Goal: Task Accomplishment & Management: Complete application form

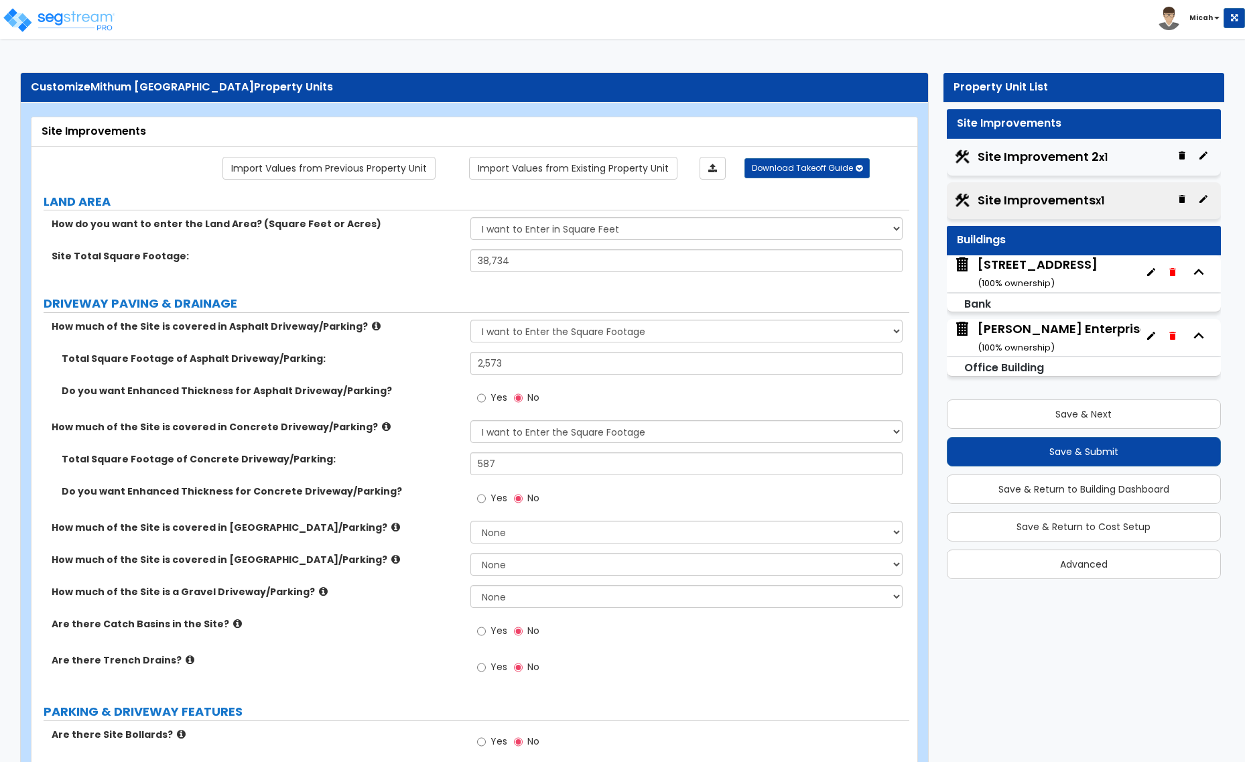
select select "2"
select select "1"
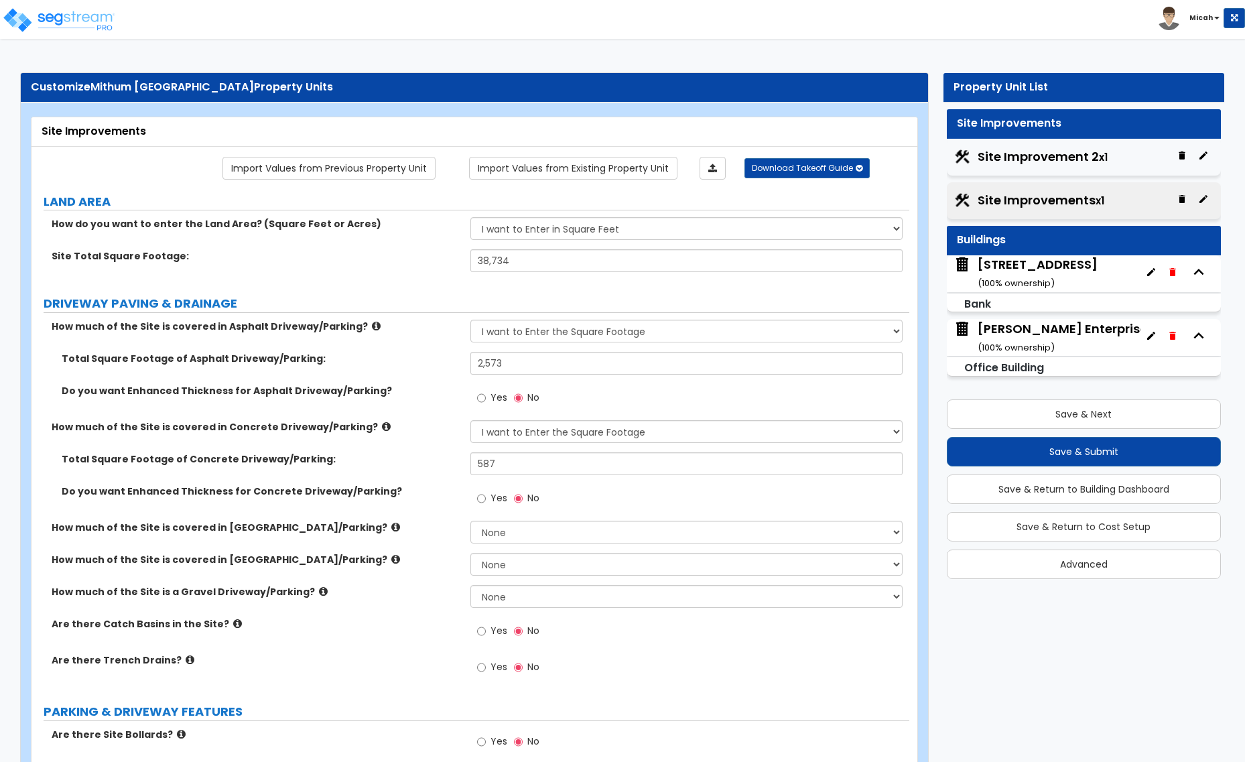
select select "1"
select select "2"
select select "1"
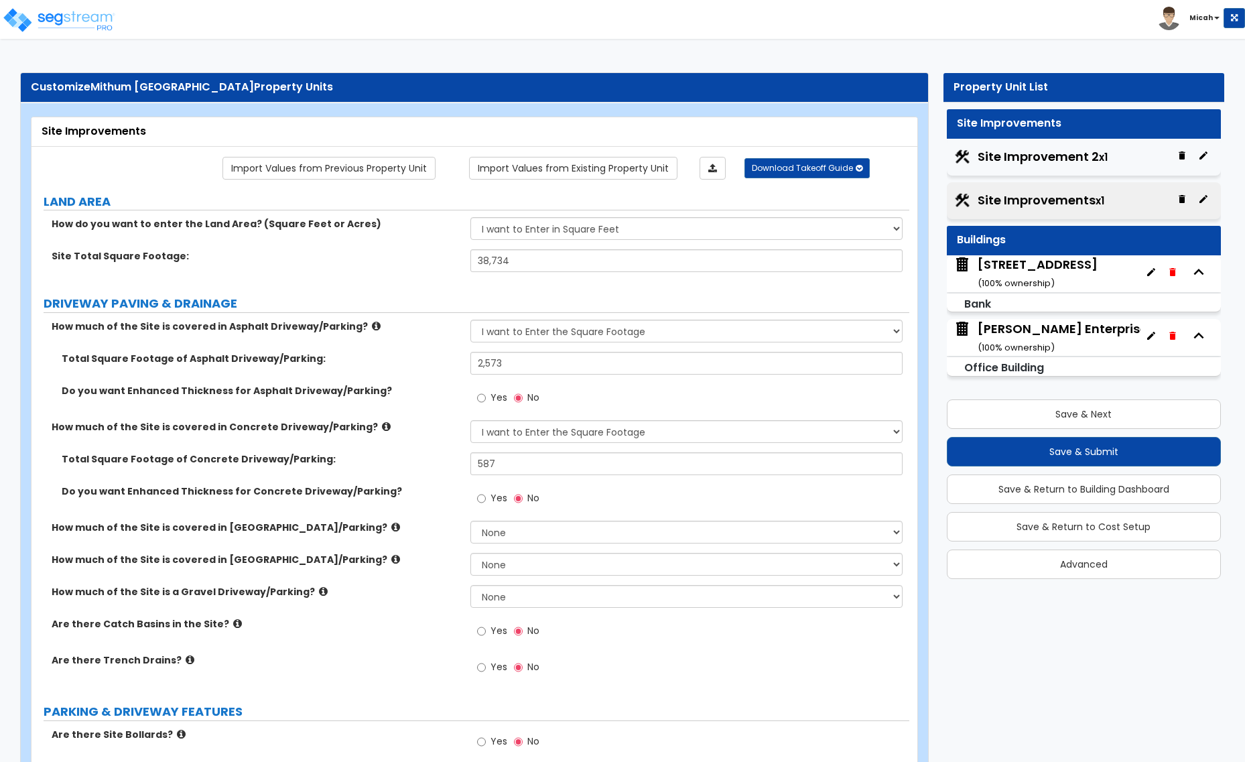
select select "1"
select select "4"
select select "1"
select select "2"
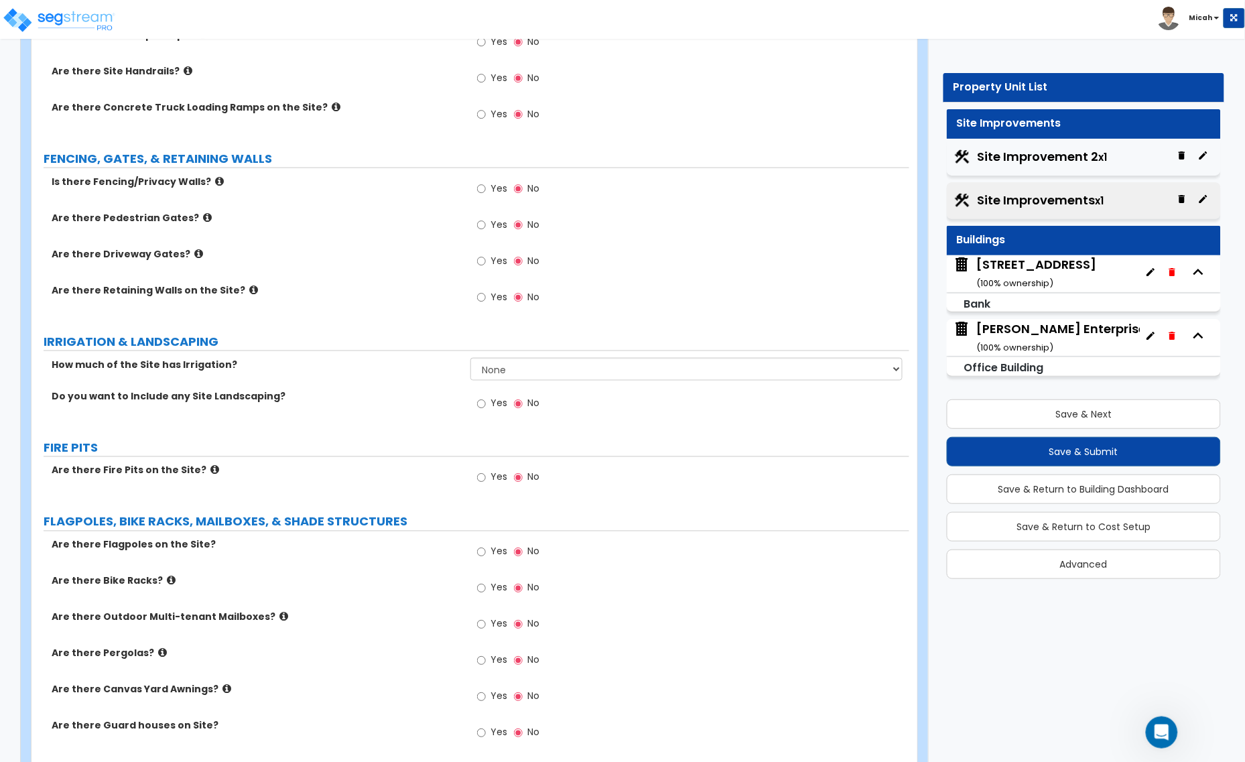
click at [249, 289] on icon at bounding box center [253, 290] width 9 height 10
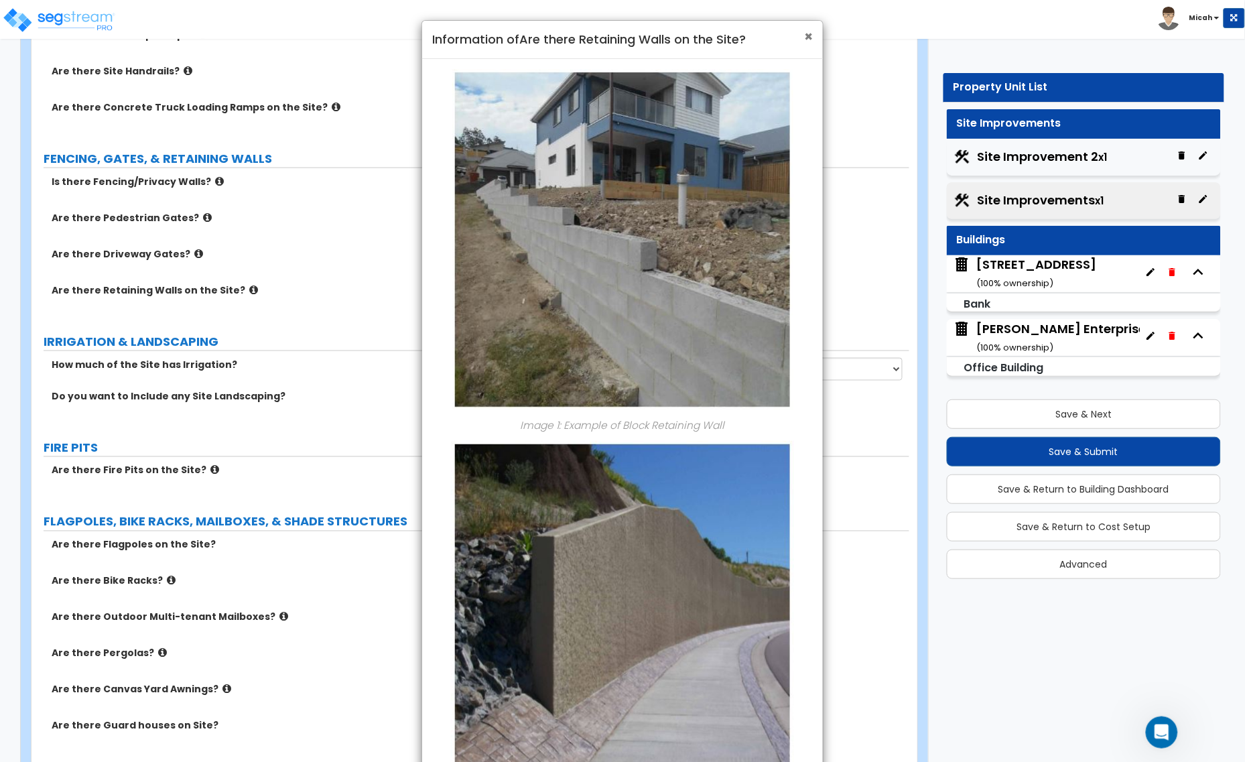
click at [808, 42] on span "×" at bounding box center [808, 36] width 9 height 19
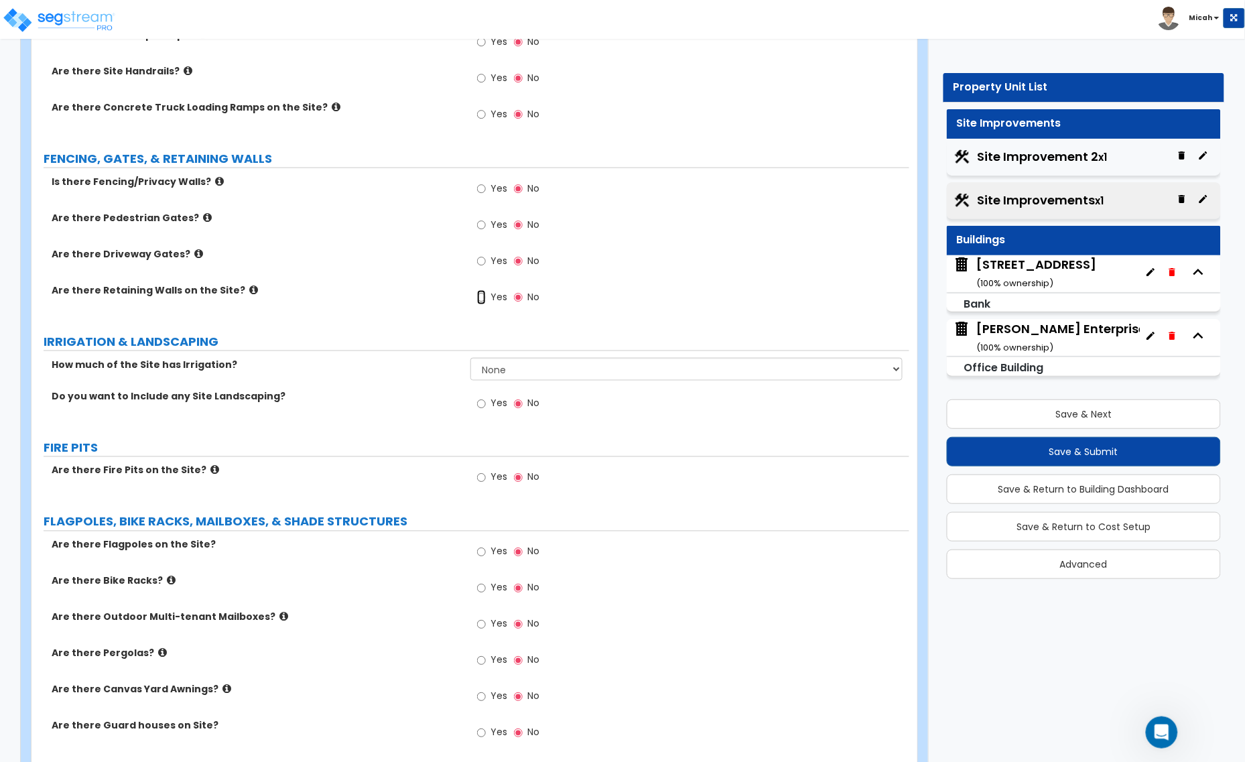
click at [479, 298] on input "Yes" at bounding box center [481, 297] width 9 height 15
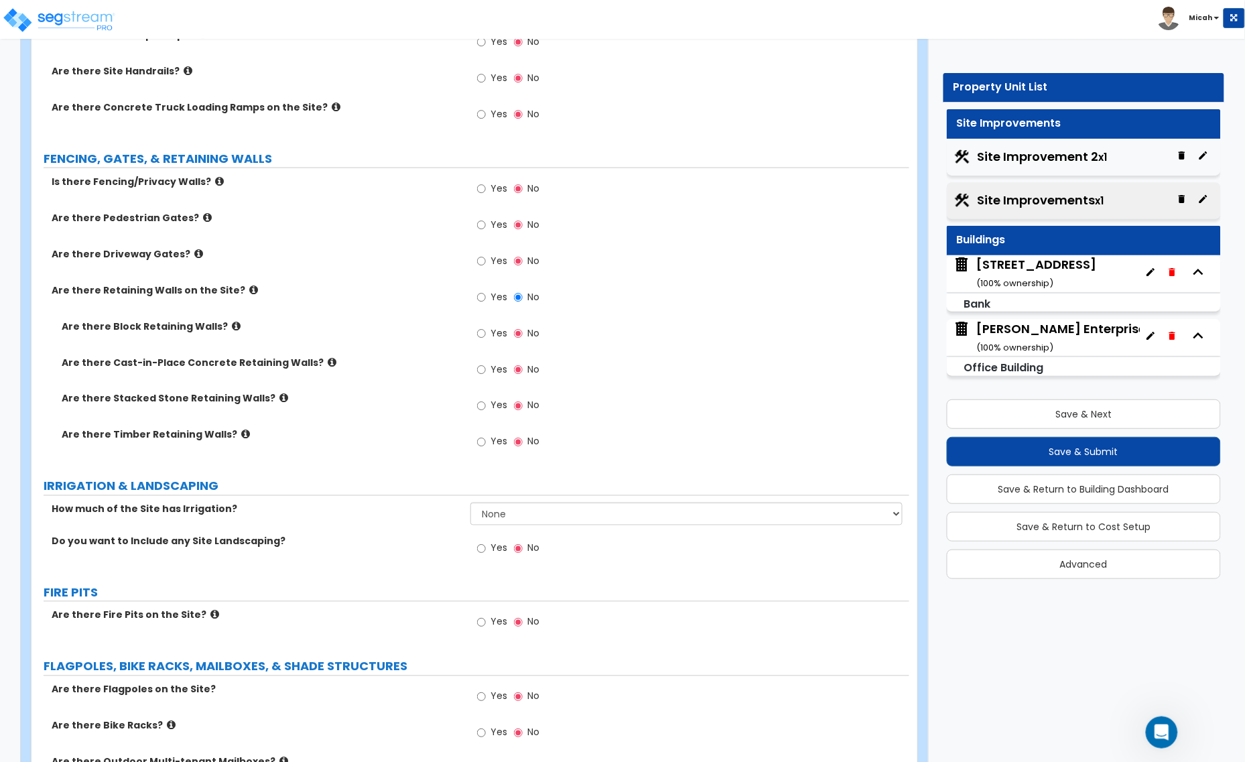
click at [232, 326] on icon at bounding box center [236, 326] width 9 height 10
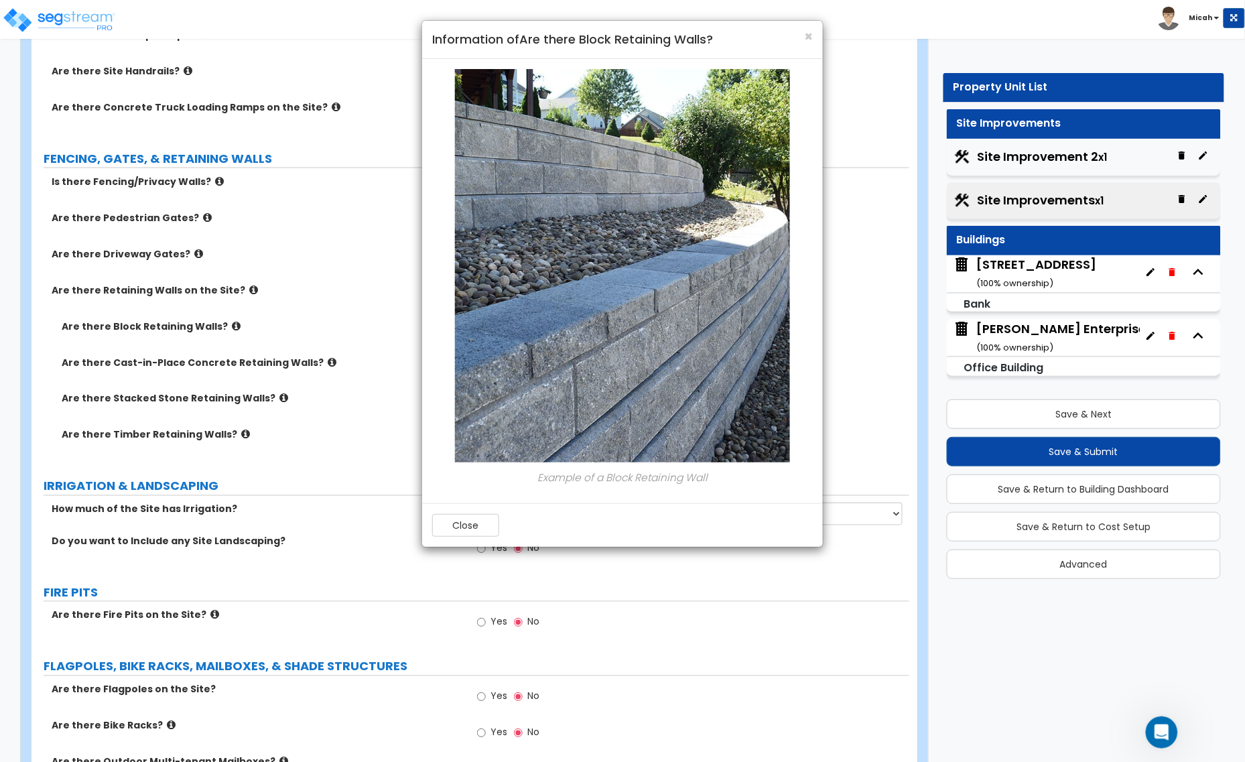
click at [813, 36] on div "× Information of Are there Block Retaining Walls?" at bounding box center [622, 40] width 401 height 38
click at [804, 33] on span "×" at bounding box center [808, 36] width 9 height 19
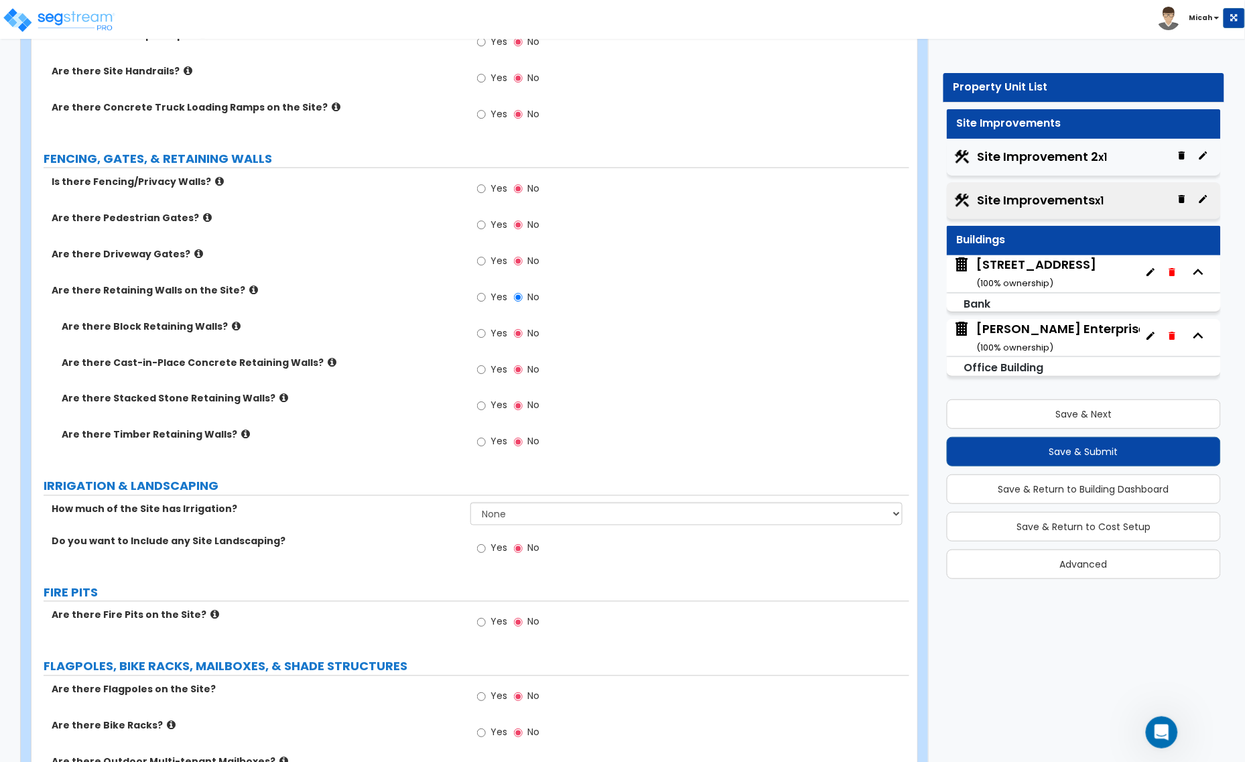
click at [328, 360] on icon at bounding box center [332, 362] width 9 height 10
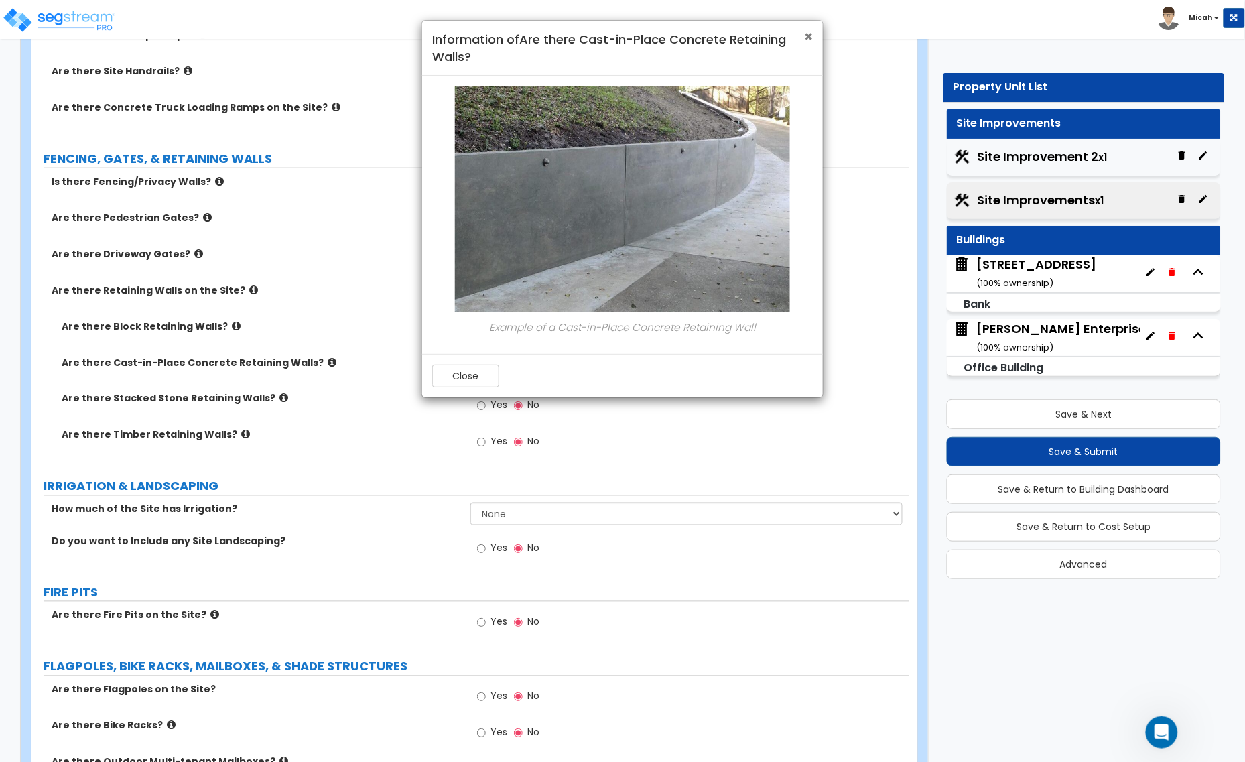
click at [808, 37] on span "×" at bounding box center [808, 36] width 9 height 19
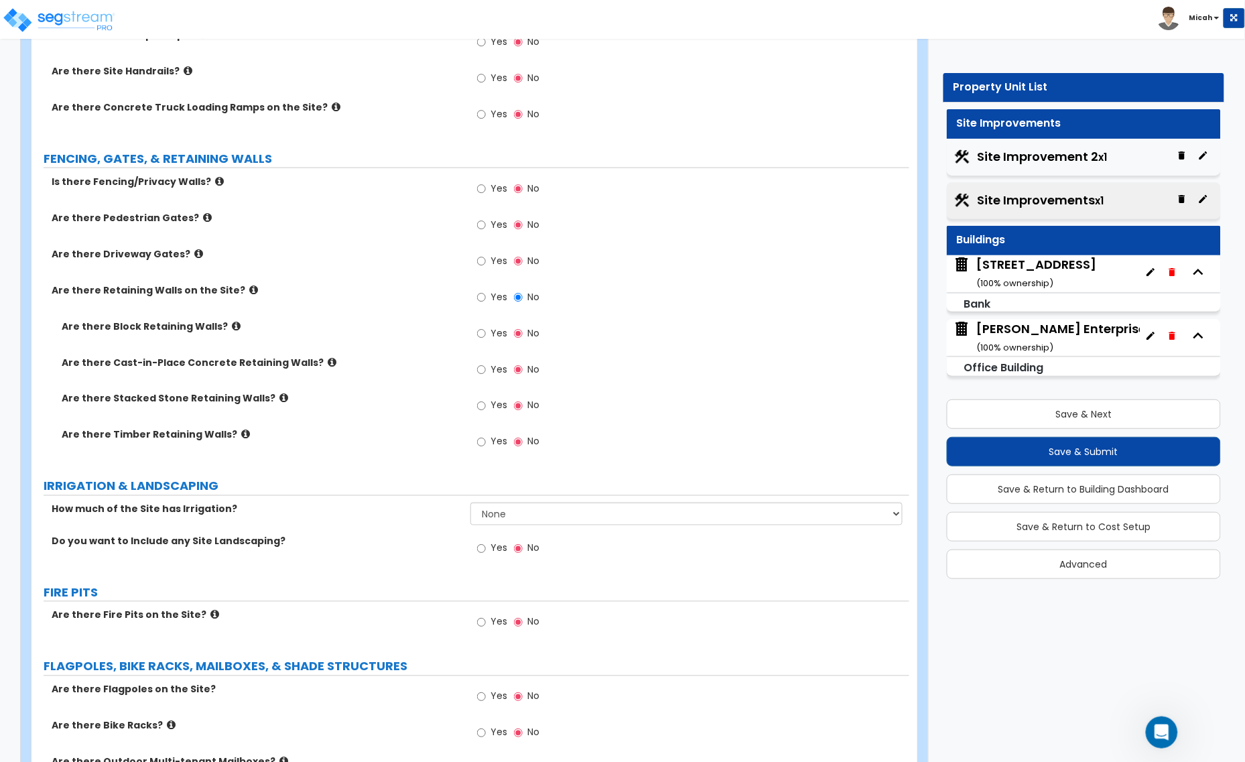
click at [279, 402] on icon at bounding box center [283, 398] width 9 height 10
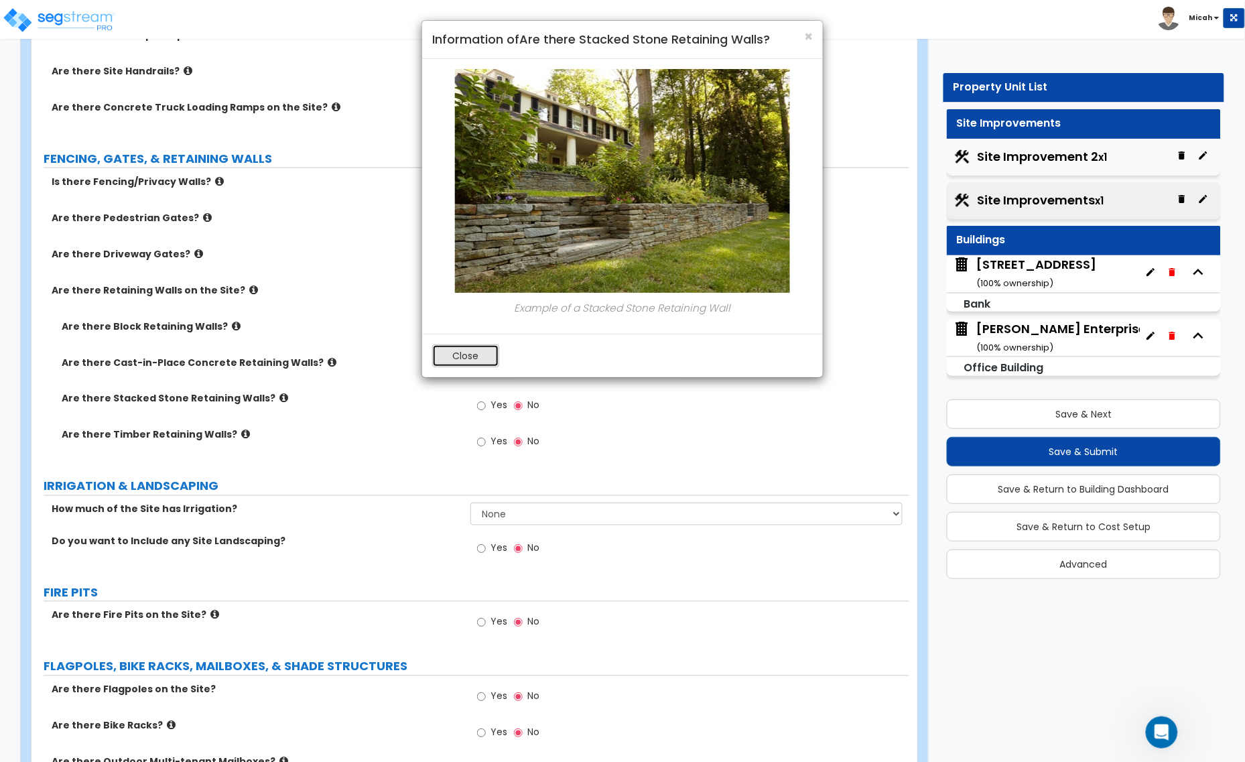
click at [445, 359] on button "Close" at bounding box center [465, 355] width 67 height 23
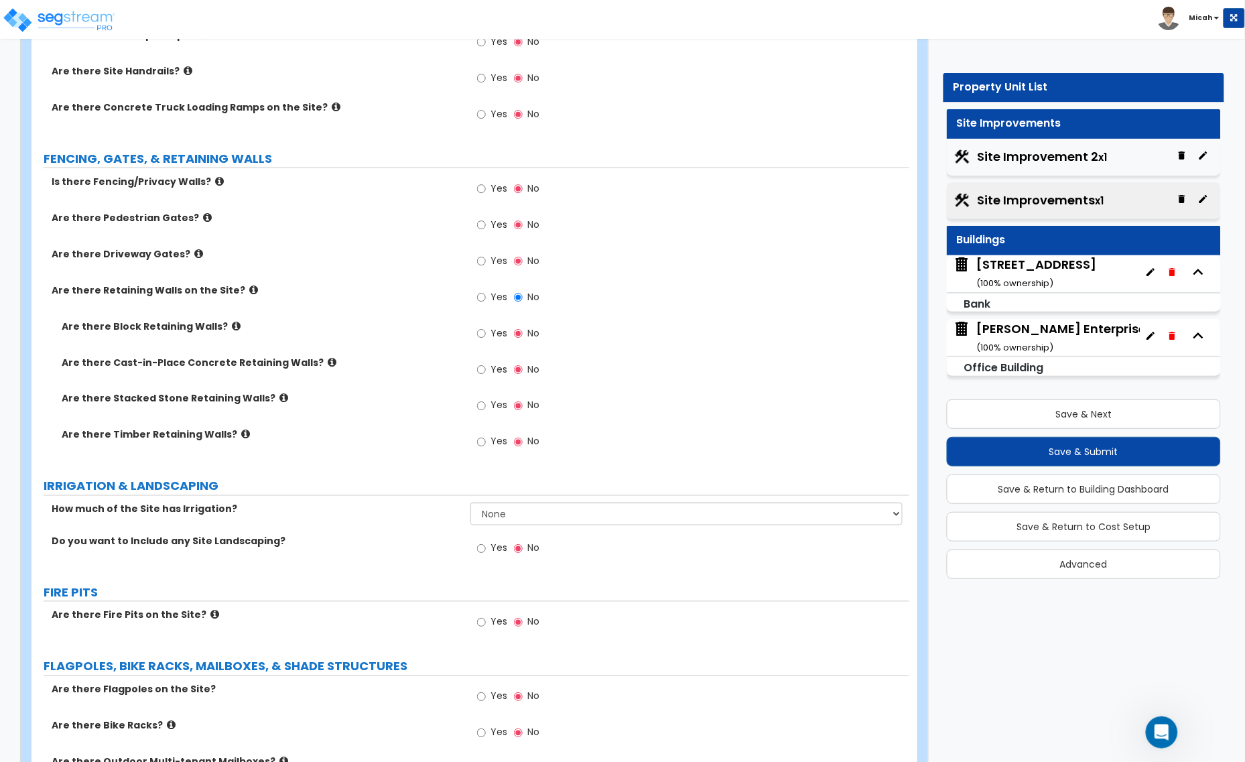
click at [216, 322] on label "Are there Block Retaining Walls?" at bounding box center [261, 326] width 399 height 13
click at [232, 326] on icon at bounding box center [236, 326] width 9 height 10
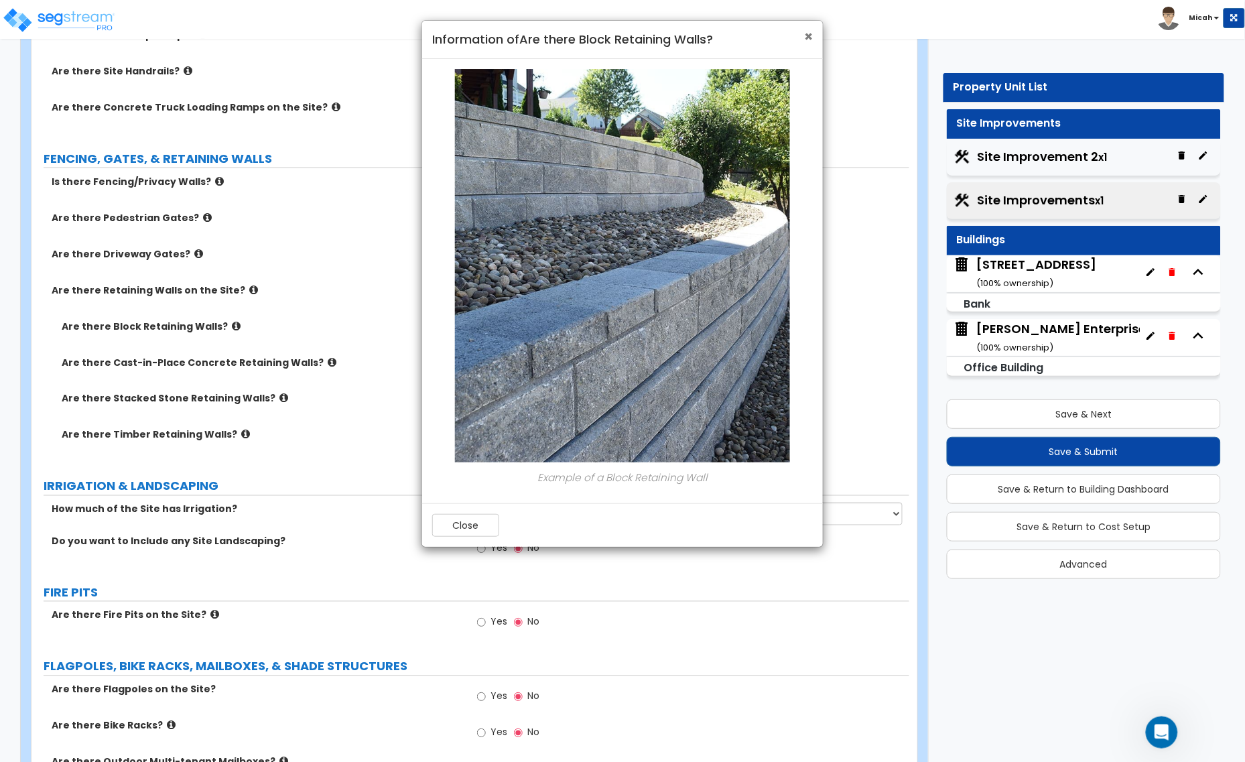
click at [808, 37] on span "×" at bounding box center [808, 36] width 9 height 19
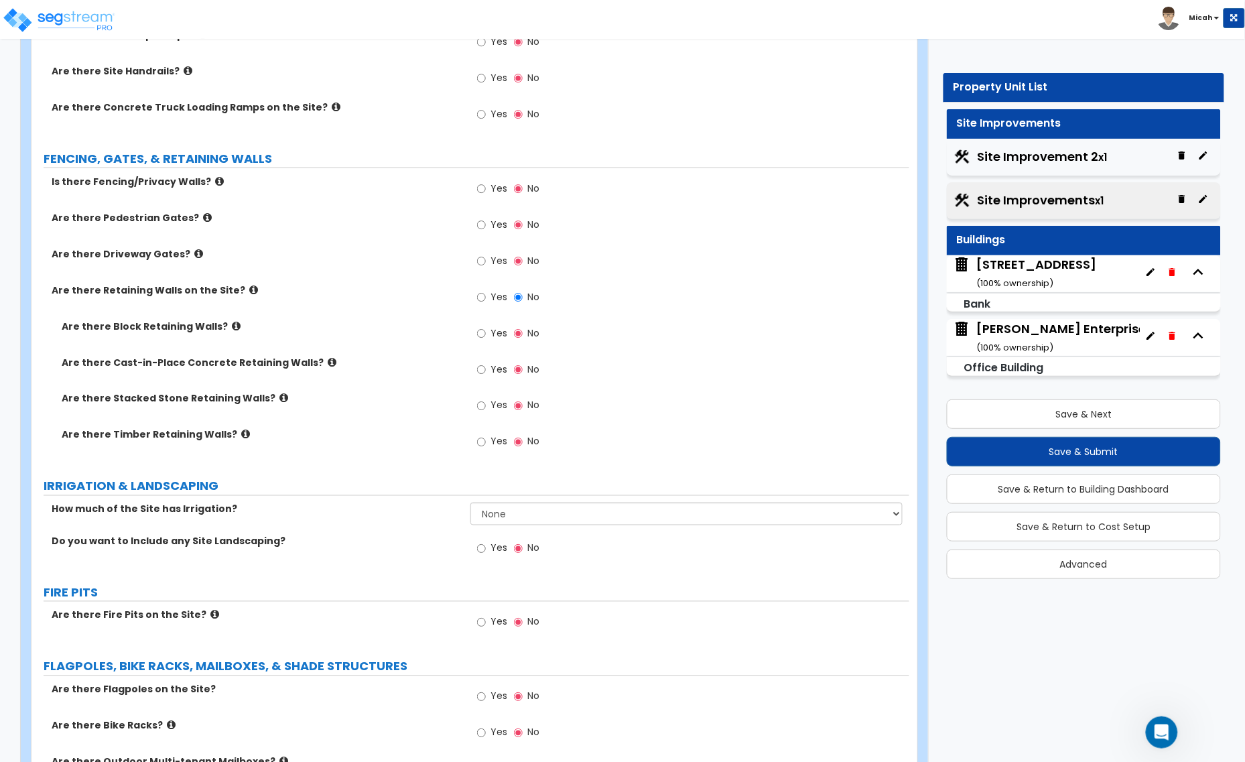
click at [279, 397] on icon at bounding box center [283, 398] width 9 height 10
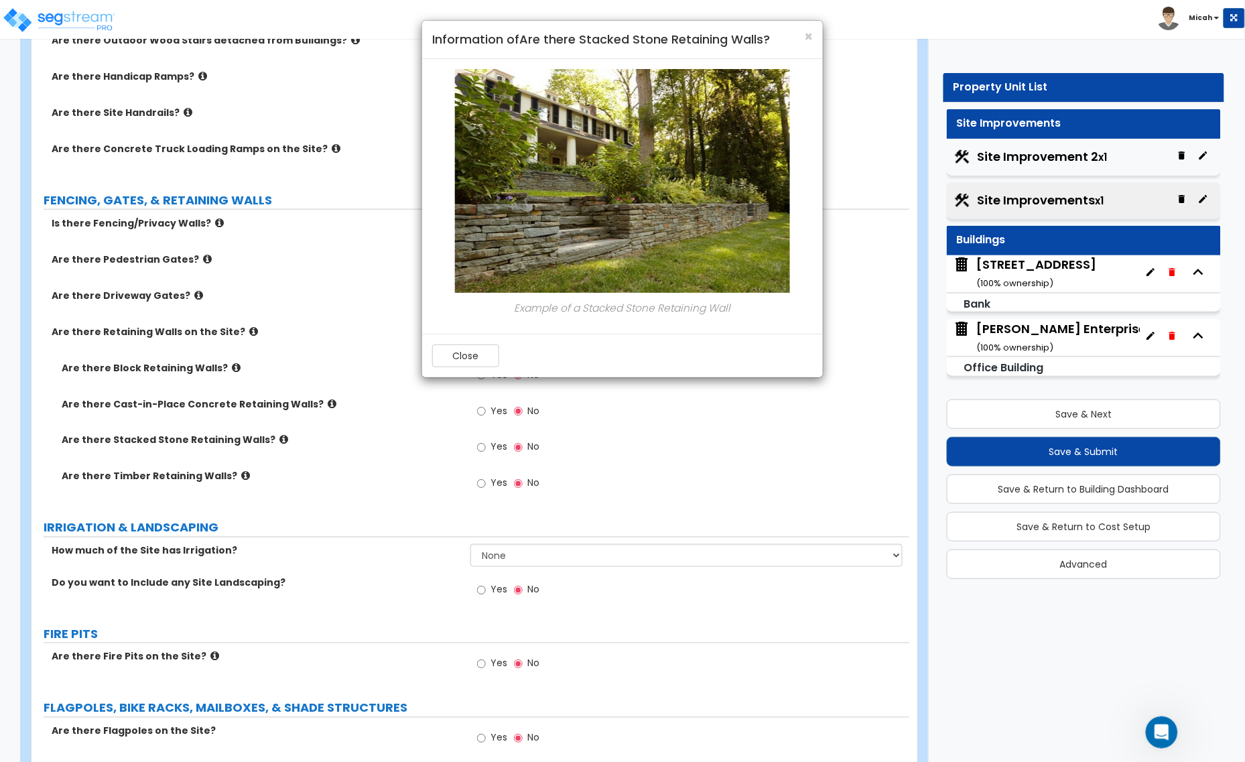
scroll to position [2093, 0]
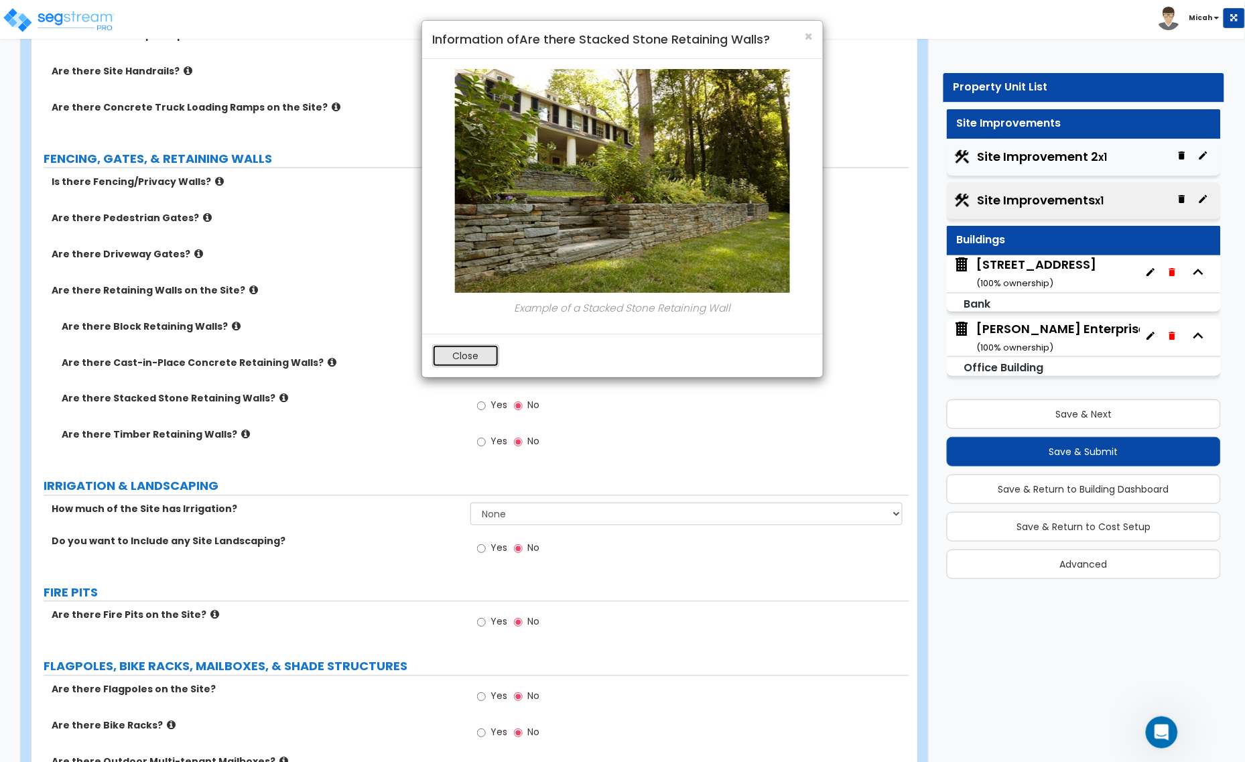
click at [473, 360] on button "Close" at bounding box center [465, 355] width 67 height 23
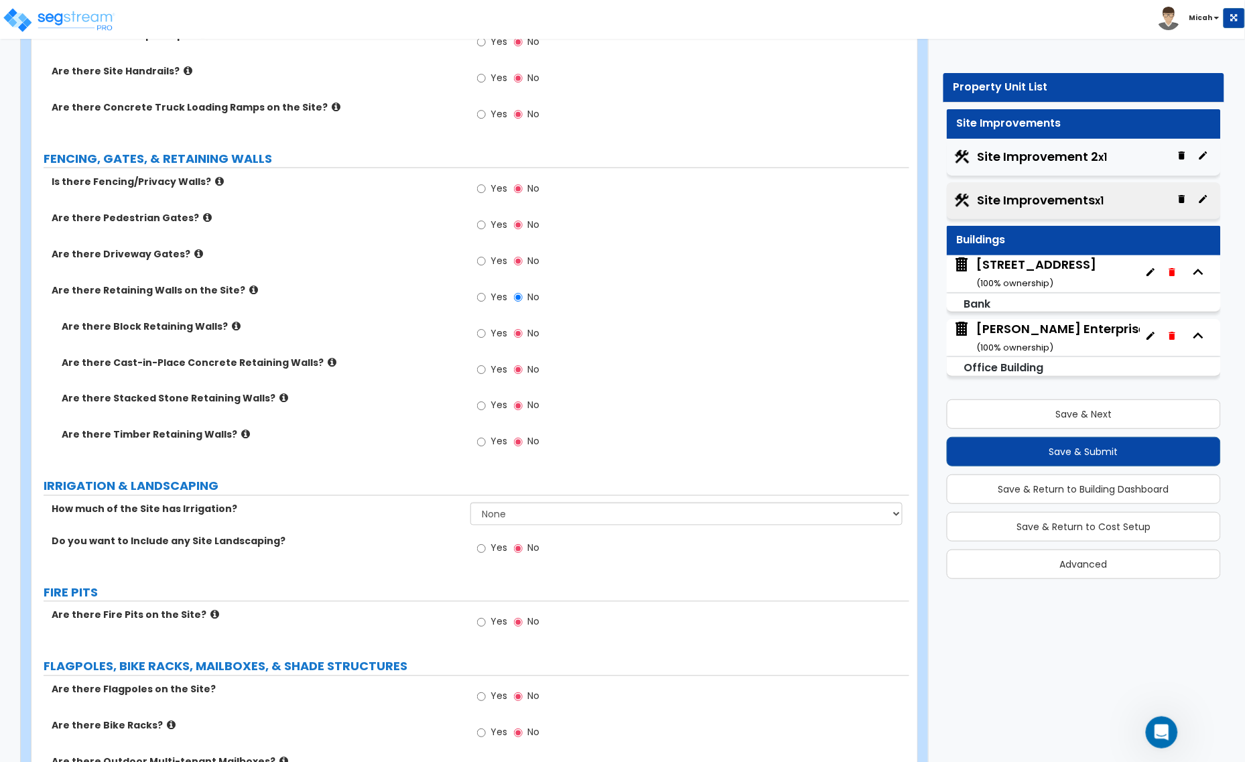
click at [241, 434] on icon at bounding box center [245, 434] width 9 height 10
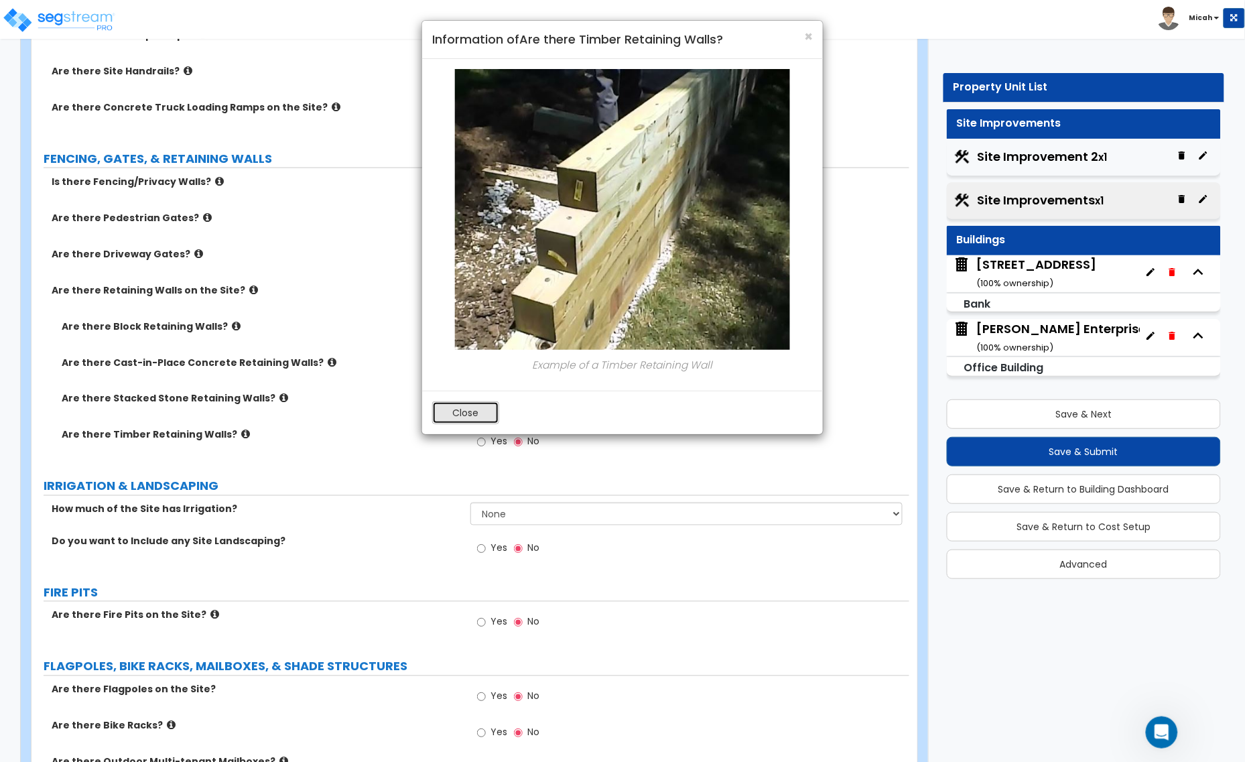
click at [491, 403] on button "Close" at bounding box center [465, 412] width 67 height 23
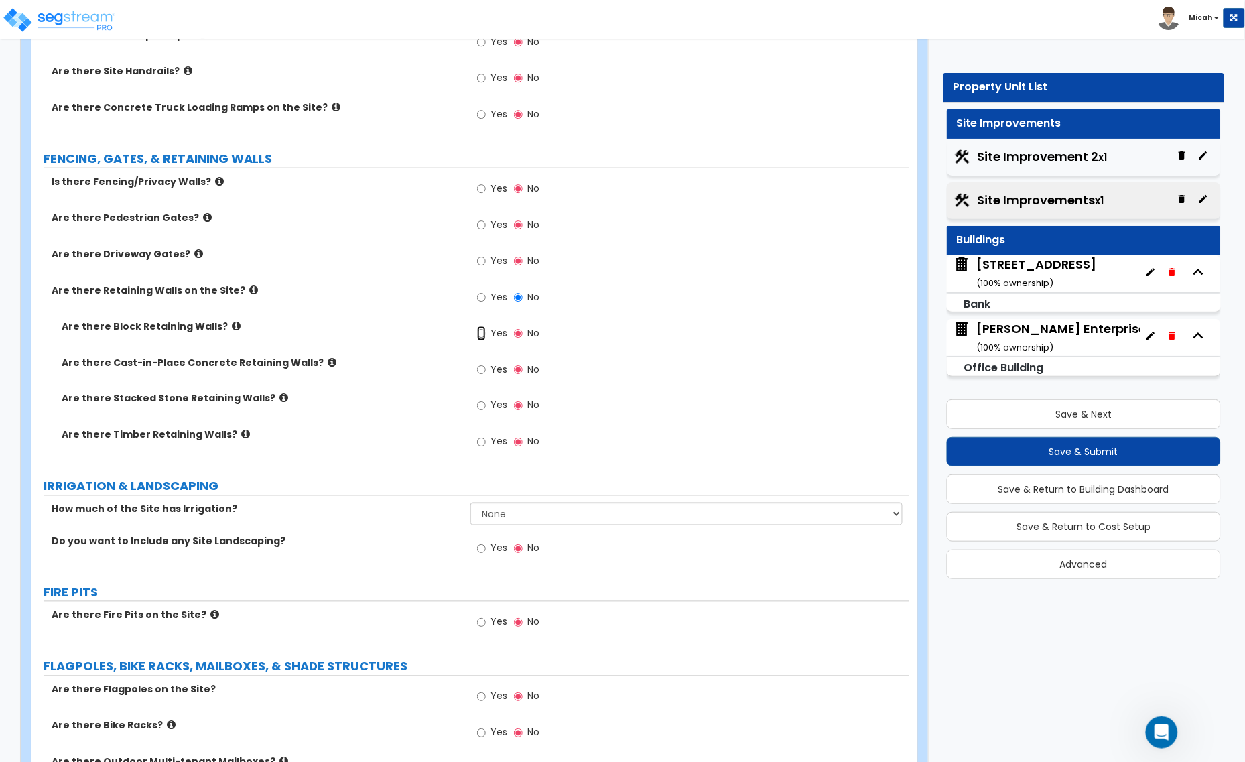
click at [480, 332] on input "Yes" at bounding box center [481, 333] width 9 height 15
radio input "true"
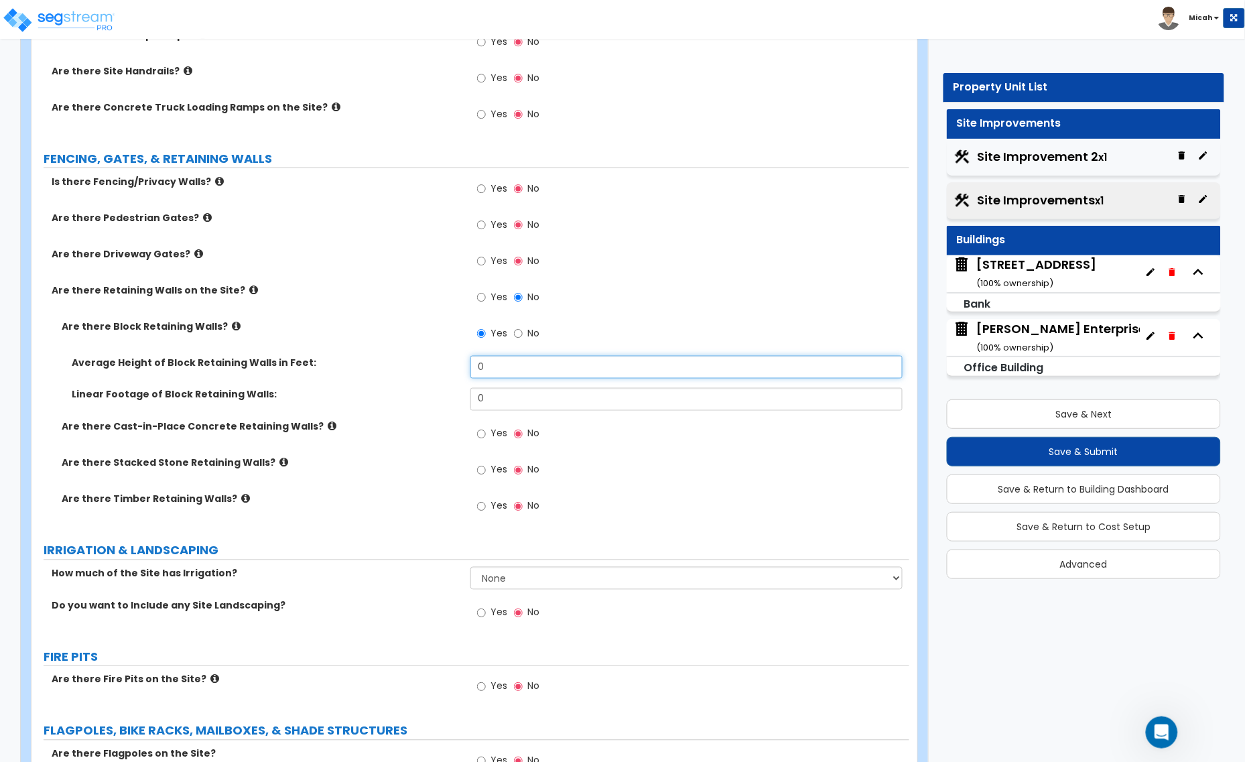
click at [447, 368] on div "Average Height of Block Retaining Walls in Feet: 0" at bounding box center [469, 372] width 877 height 32
type input "2"
drag, startPoint x: 473, startPoint y: 396, endPoint x: 419, endPoint y: 397, distance: 53.6
click at [420, 397] on div "Linear Footage of Block Retaining Walls: 0" at bounding box center [469, 404] width 877 height 32
type input "166"
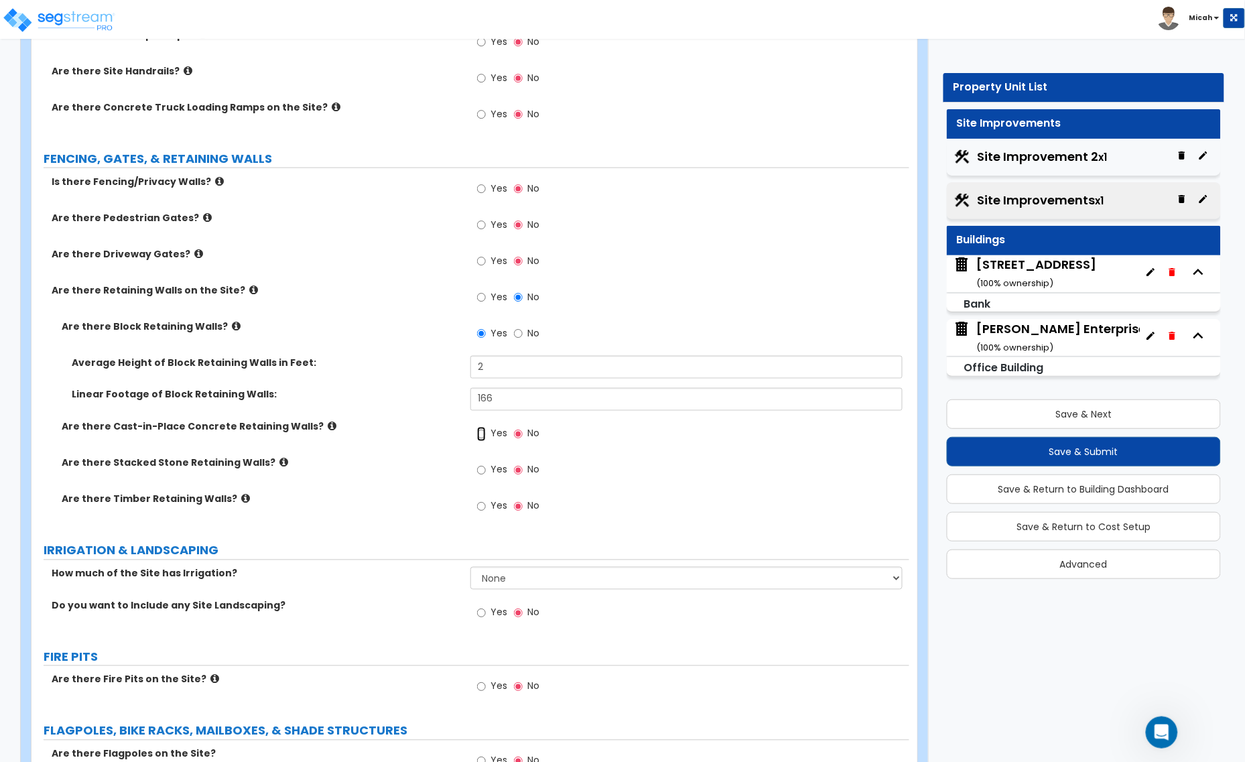
click at [482, 437] on input "Yes" at bounding box center [481, 434] width 9 height 15
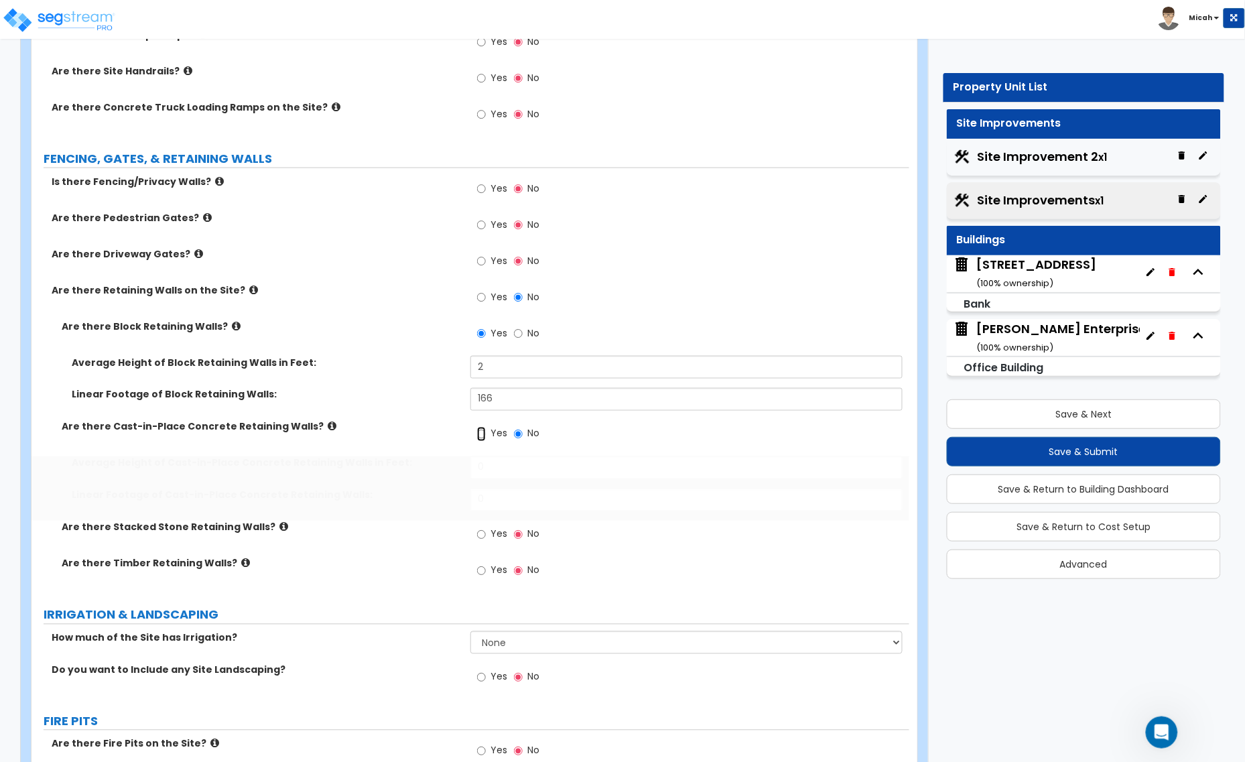
radio input "true"
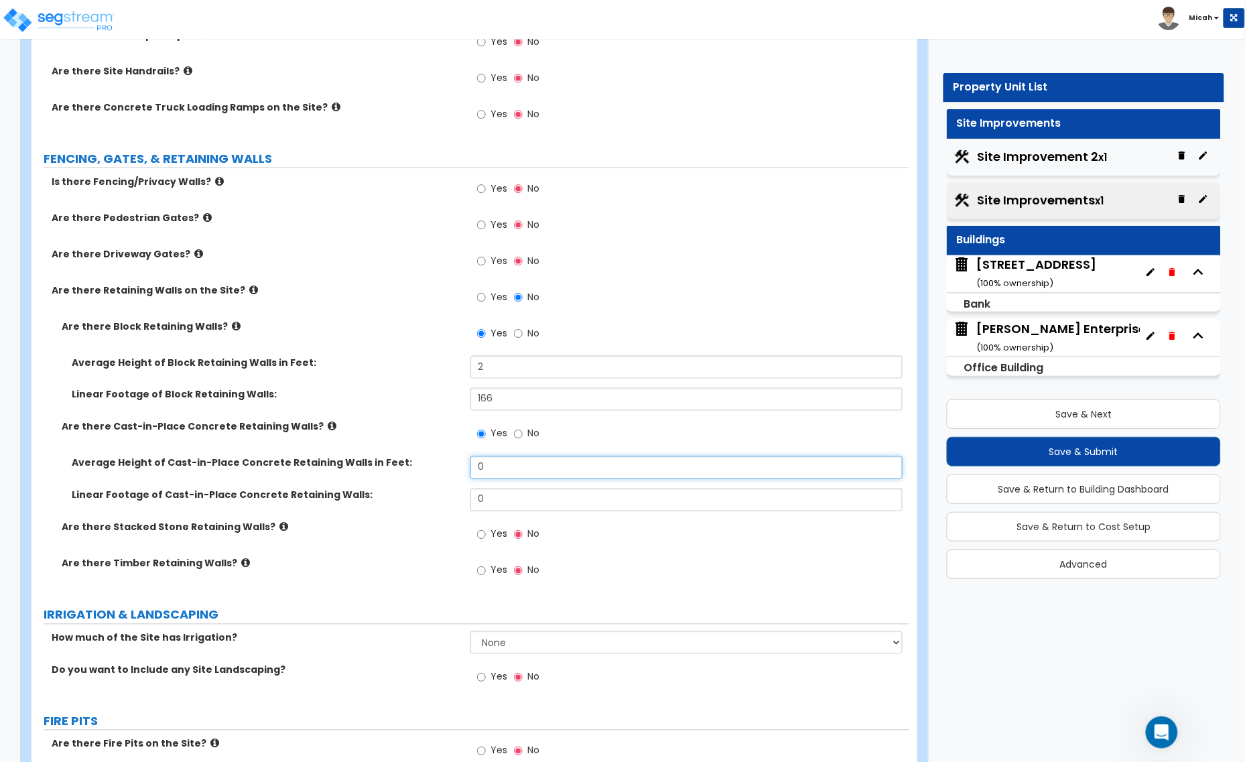
drag, startPoint x: 500, startPoint y: 461, endPoint x: 464, endPoint y: 470, distance: 36.6
click at [470, 470] on input "0" at bounding box center [686, 467] width 432 height 23
type input "2"
drag, startPoint x: 484, startPoint y: 496, endPoint x: 423, endPoint y: 500, distance: 61.8
click at [423, 500] on div "Linear Footage of Cast-in-Place Concrete Retaining Walls: 0" at bounding box center [469, 504] width 877 height 32
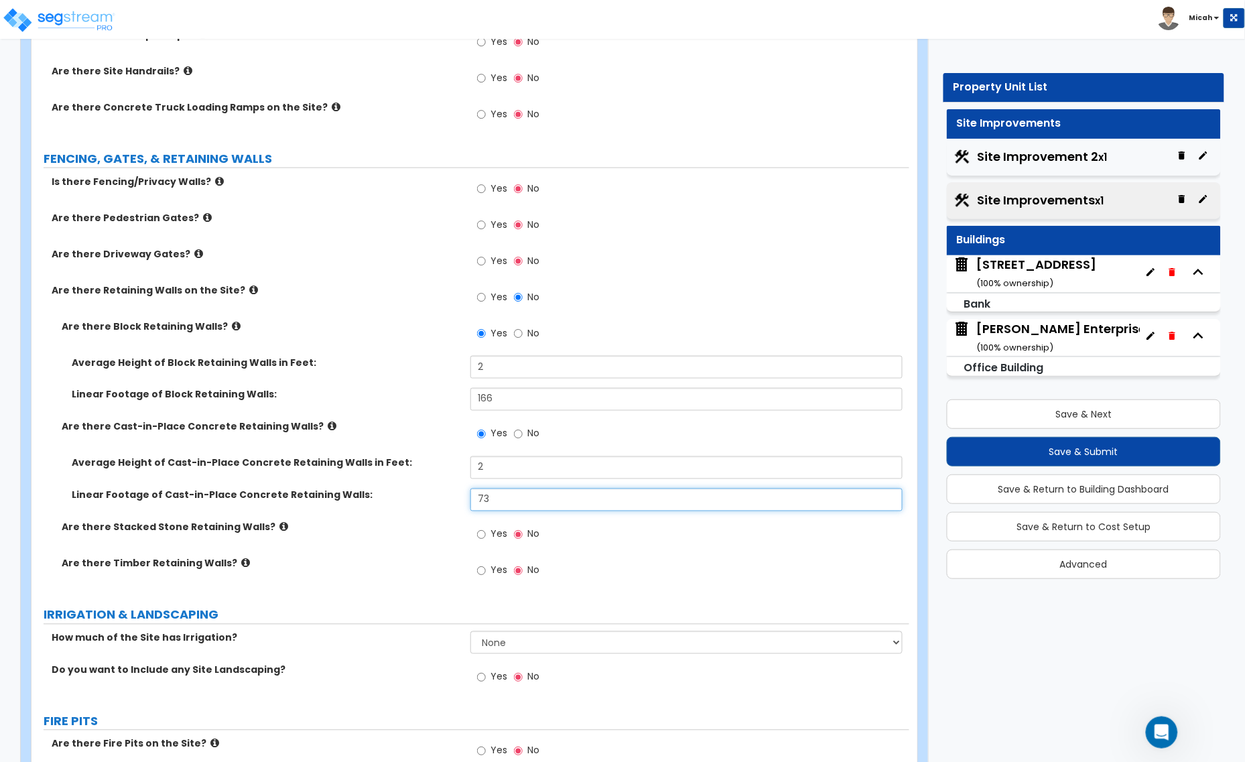
type input "73"
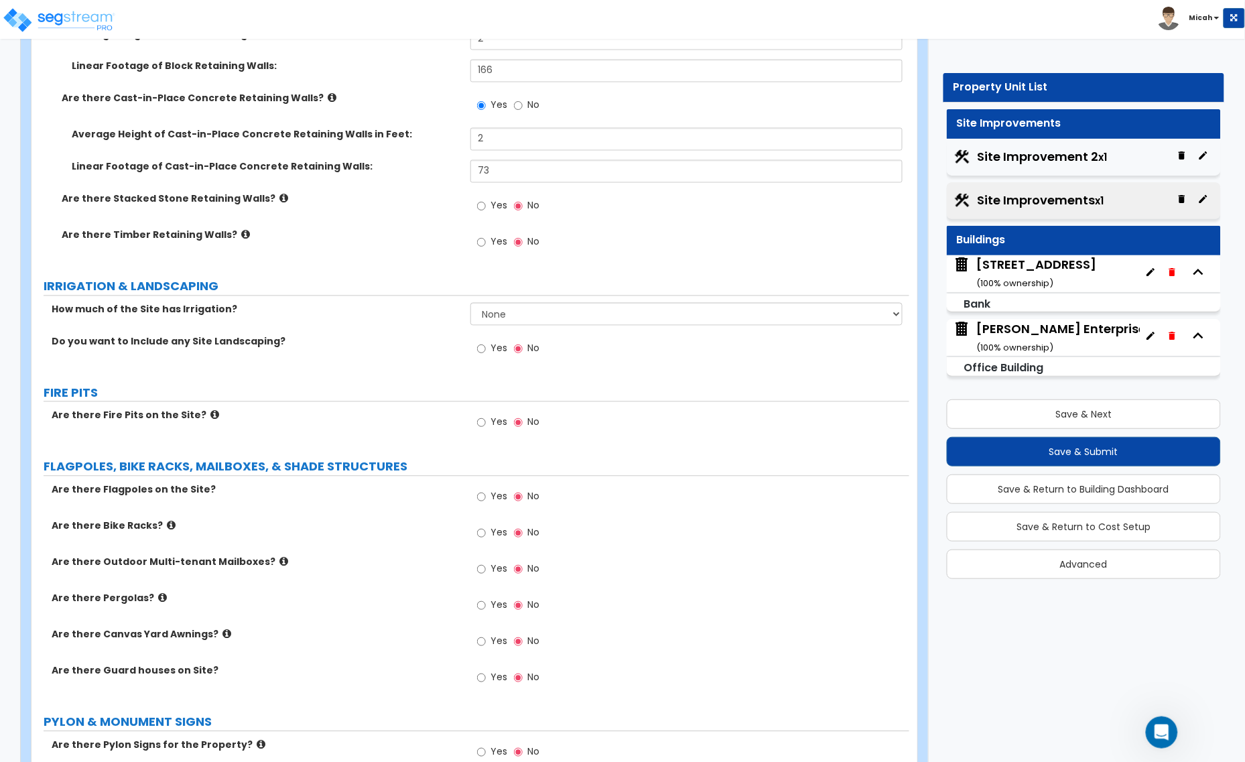
scroll to position [2428, 0]
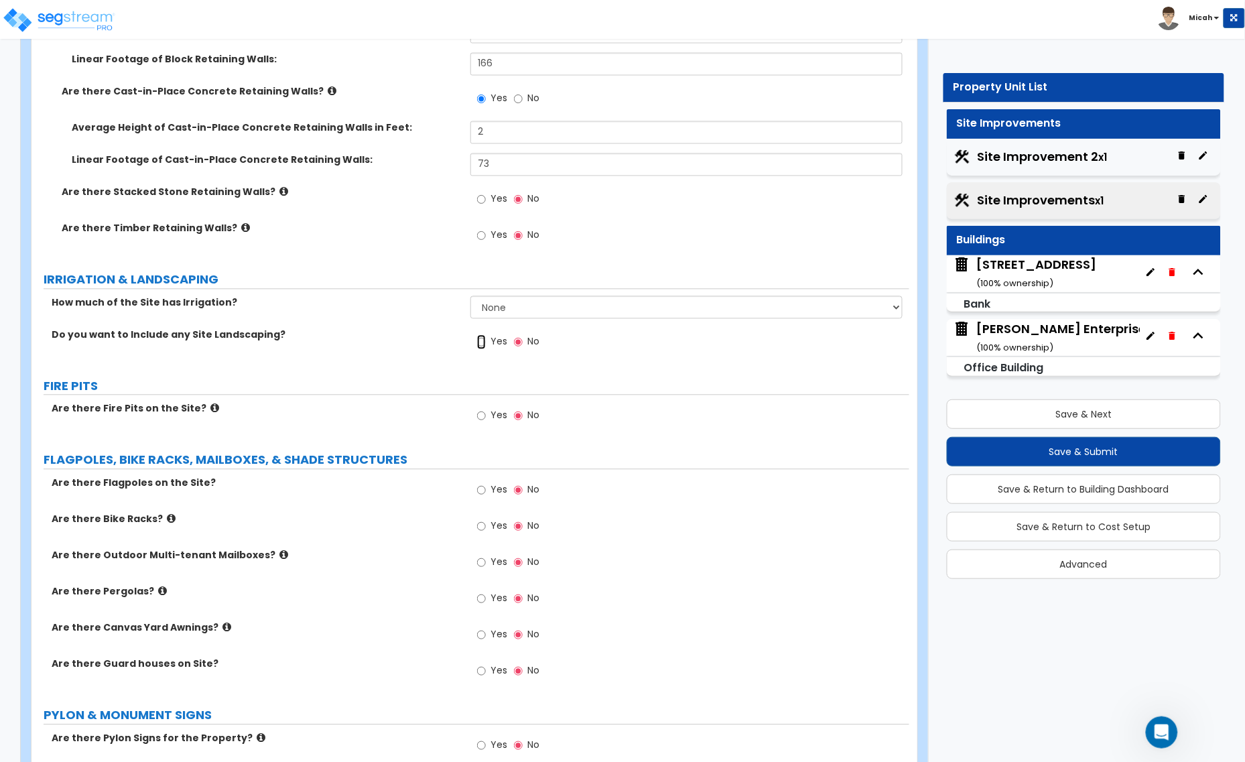
click at [484, 343] on input "Yes" at bounding box center [481, 342] width 9 height 15
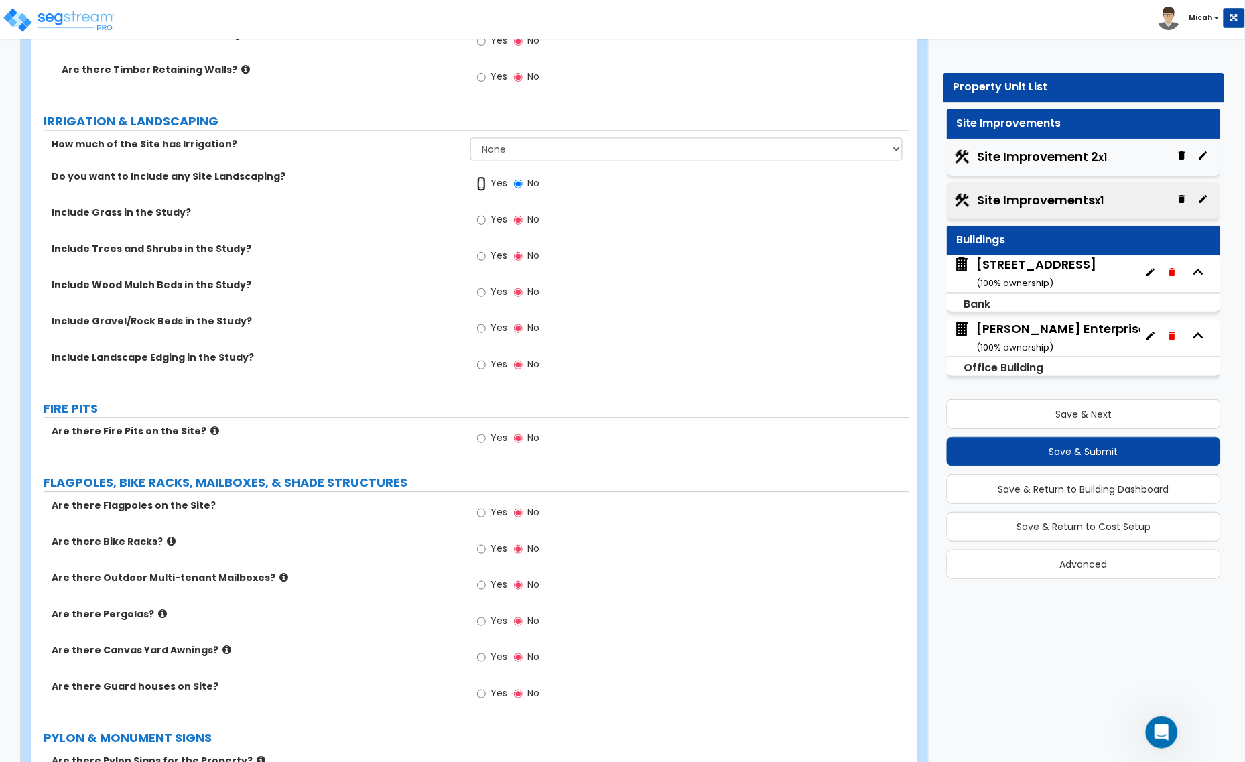
scroll to position [2596, 0]
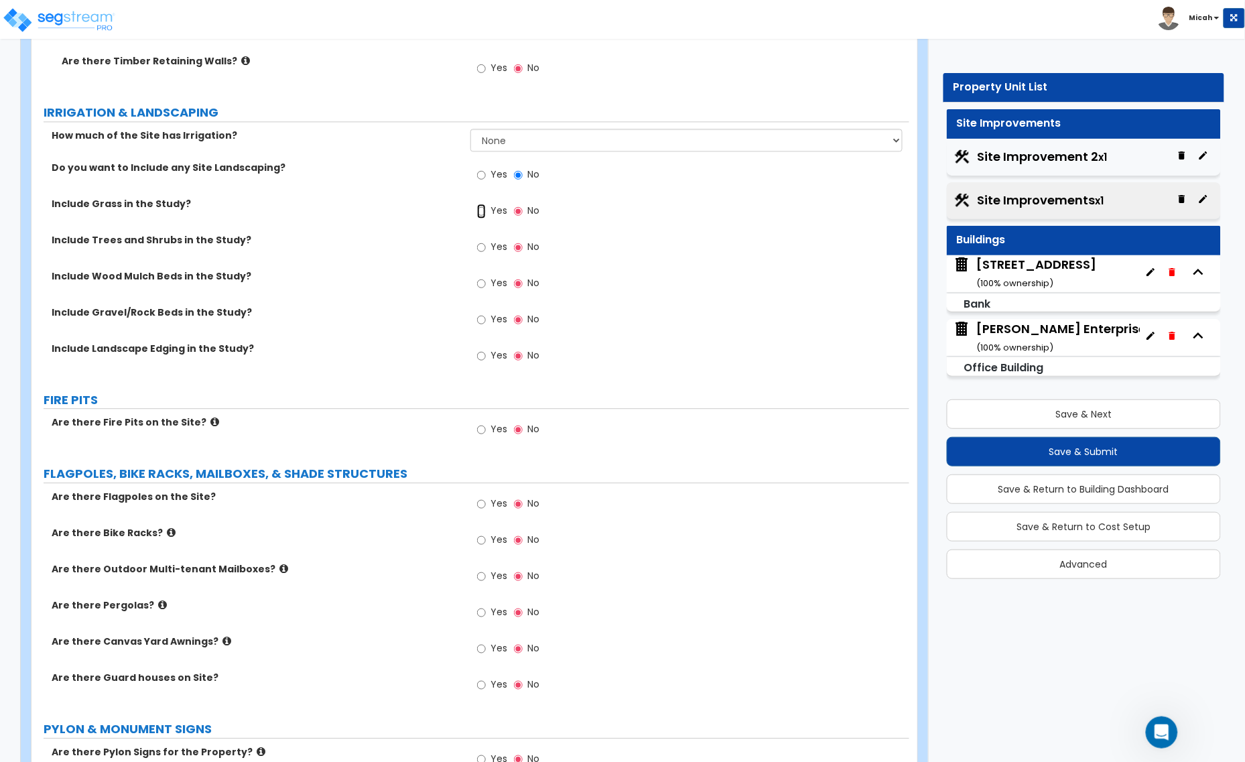
click at [480, 212] on input "Yes" at bounding box center [481, 211] width 9 height 15
radio input "true"
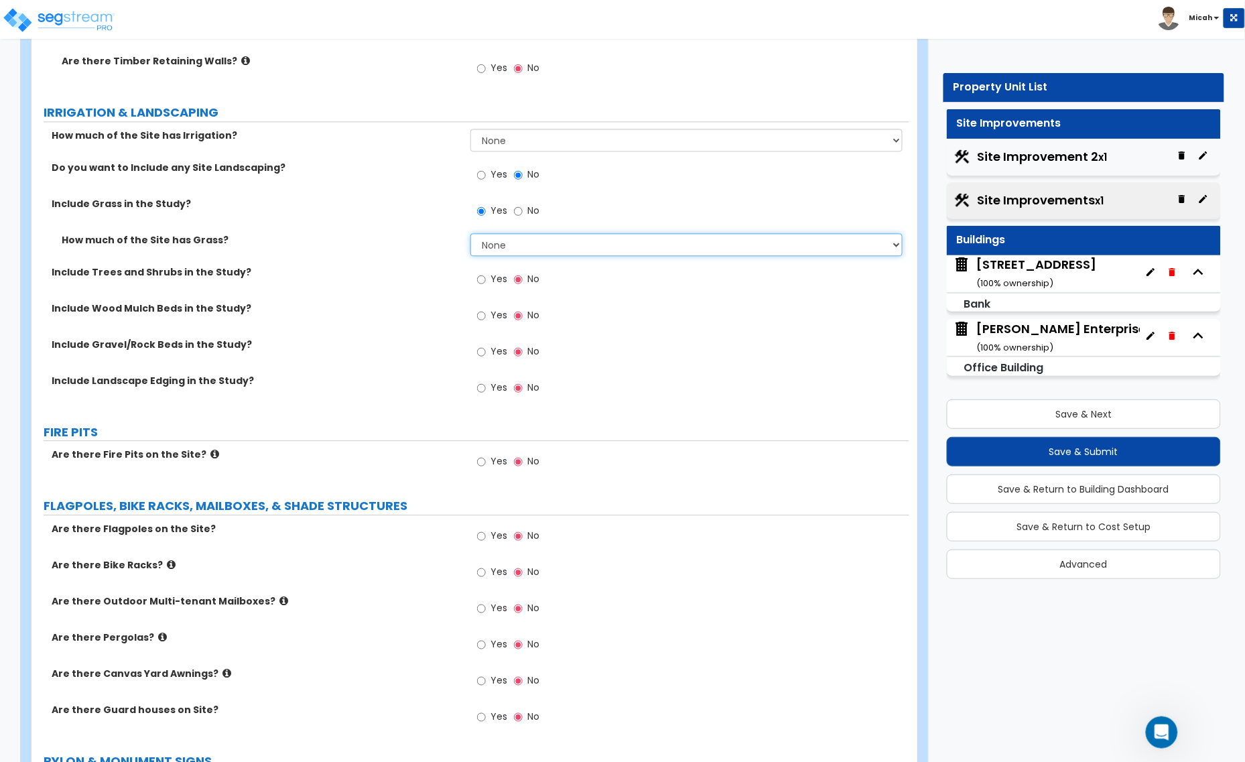
click at [496, 246] on select "None I want to Enter an Approximate Percentage I want to Enter the Square Foota…" at bounding box center [686, 244] width 432 height 23
select select "2"
click at [470, 234] on select "None I want to Enter an Approximate Percentage I want to Enter the Square Foota…" at bounding box center [686, 244] width 432 height 23
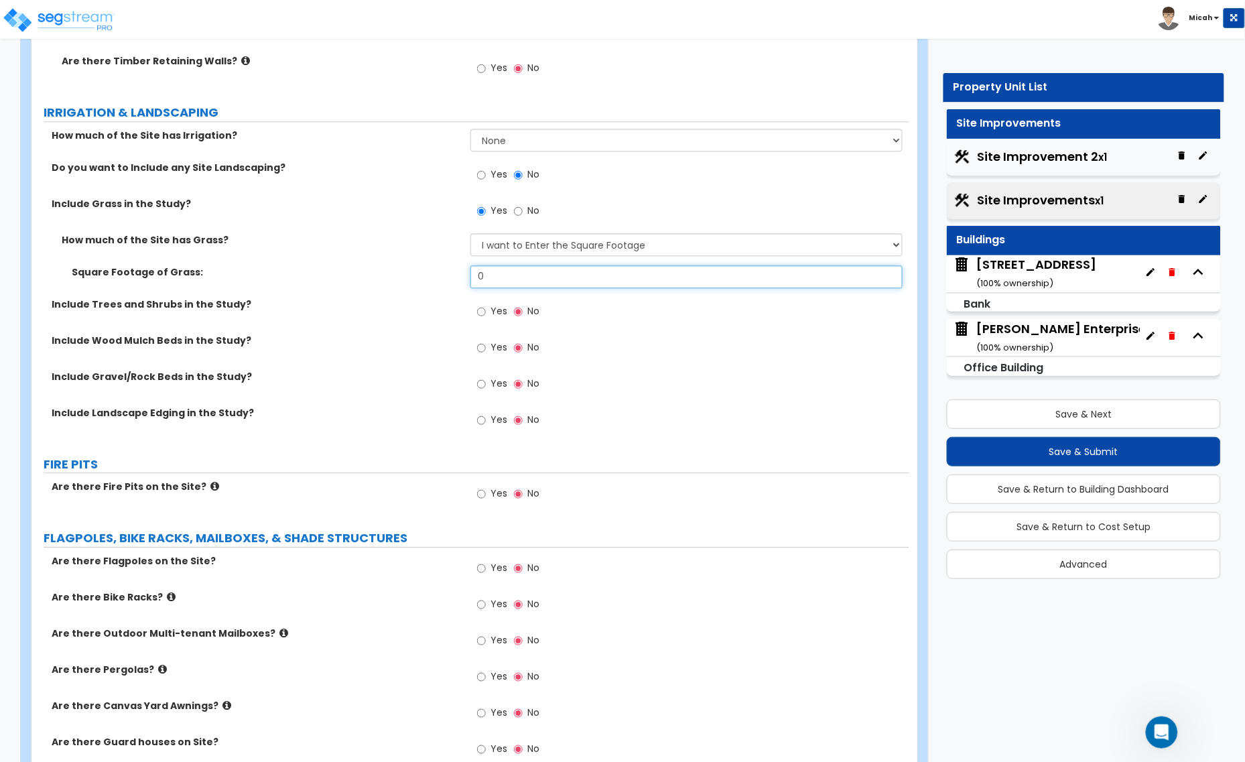
drag, startPoint x: 490, startPoint y: 275, endPoint x: 476, endPoint y: 275, distance: 14.8
click at [476, 275] on input "0" at bounding box center [686, 276] width 432 height 23
type input "3,424"
click at [477, 311] on input "Yes" at bounding box center [481, 311] width 9 height 15
radio input "true"
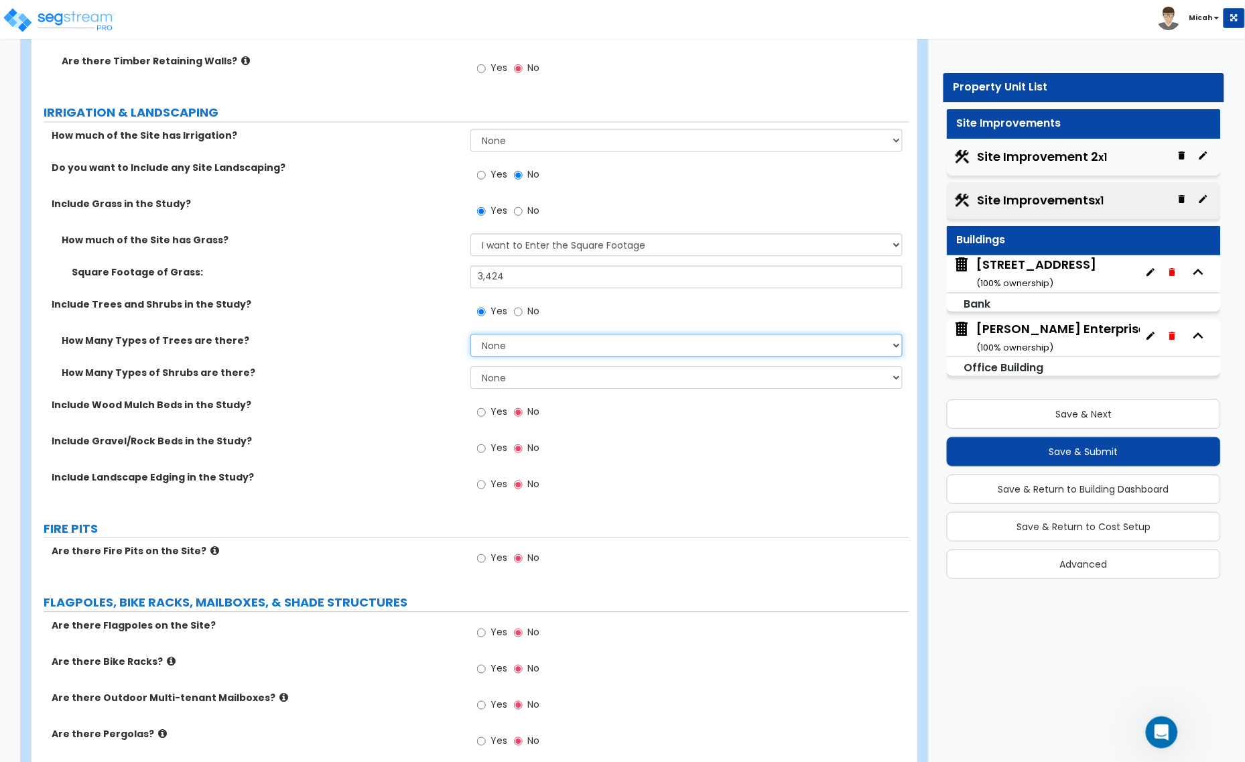
click at [516, 345] on select "None 1 2 3" at bounding box center [686, 345] width 432 height 23
select select "3"
click at [470, 334] on select "None 1 2 3" at bounding box center [686, 345] width 432 height 23
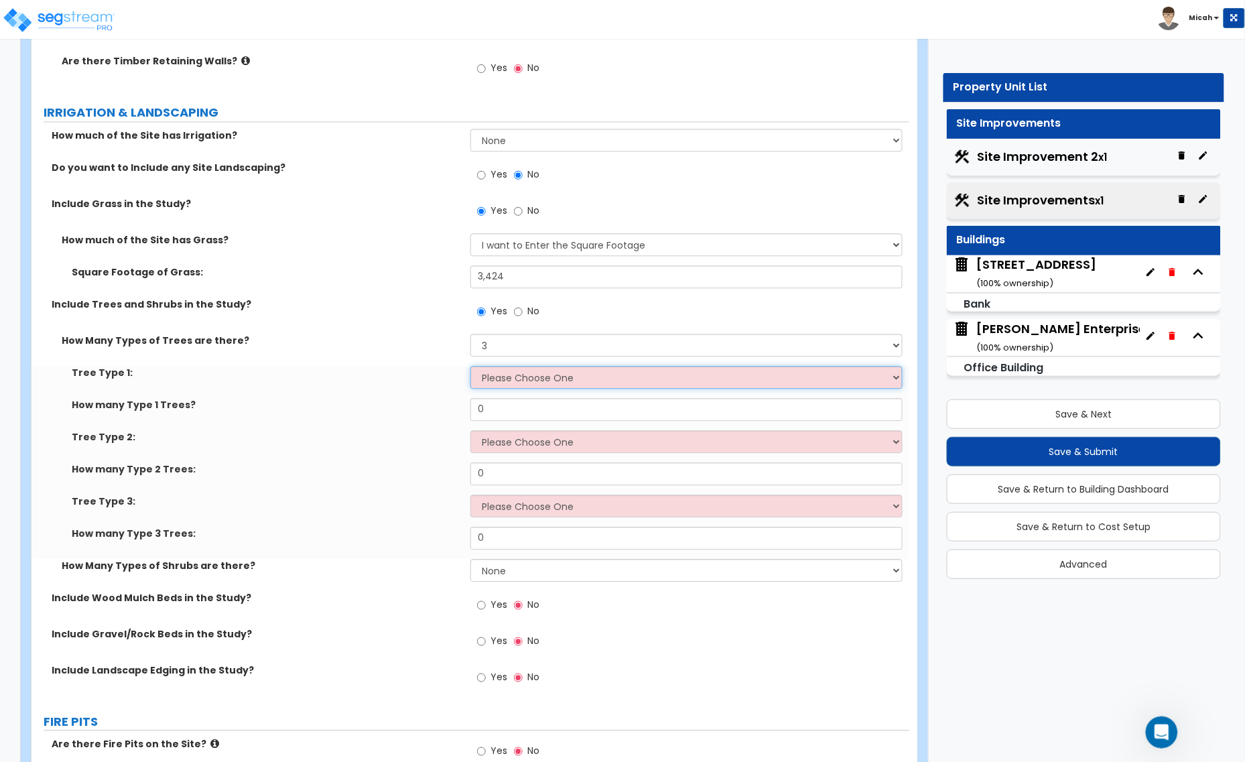
click at [512, 372] on select "Please Choose One Honey Locust Planetree Poplar Elm Hawthorn Linden Maple Red M…" at bounding box center [686, 377] width 432 height 23
select select "6"
click at [470, 366] on select "Please Choose One Honey Locust Planetree Poplar Elm Hawthorn Linden Maple Red M…" at bounding box center [686, 377] width 432 height 23
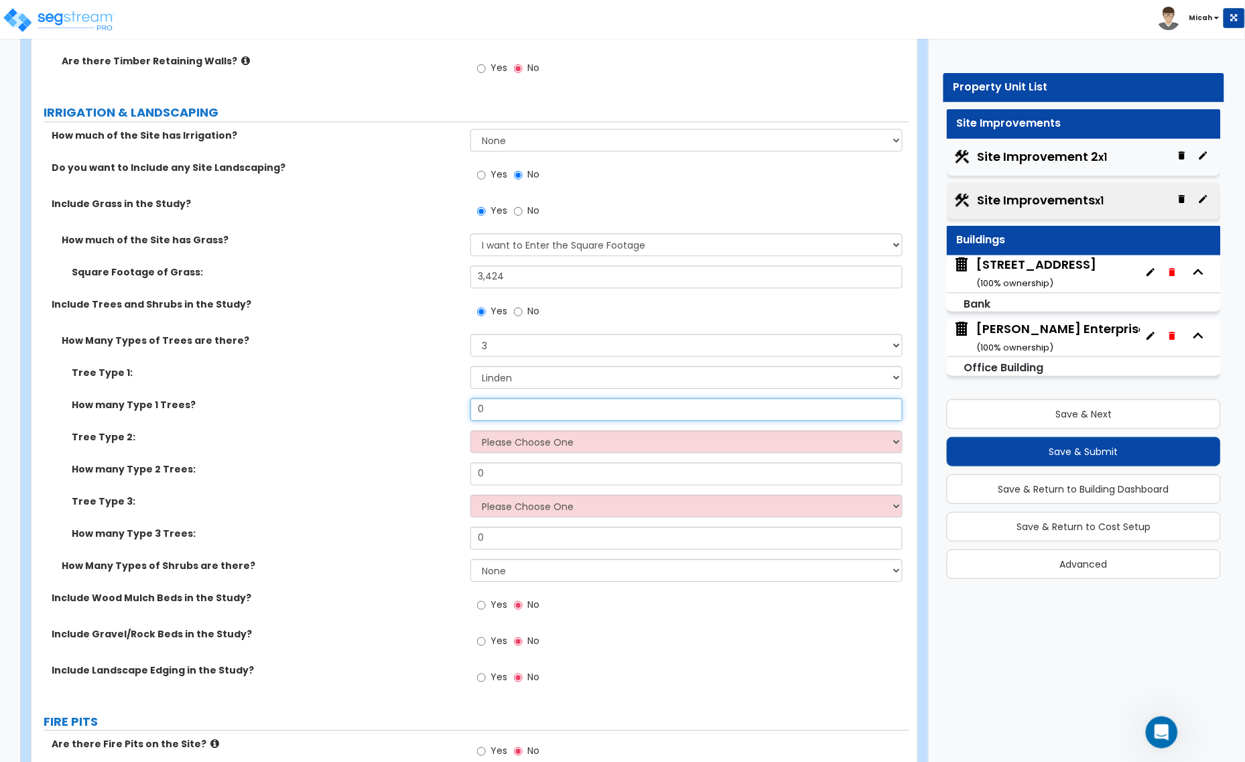
click at [409, 406] on div "How many Type 1 Trees? 0" at bounding box center [469, 414] width 877 height 32
type input "41"
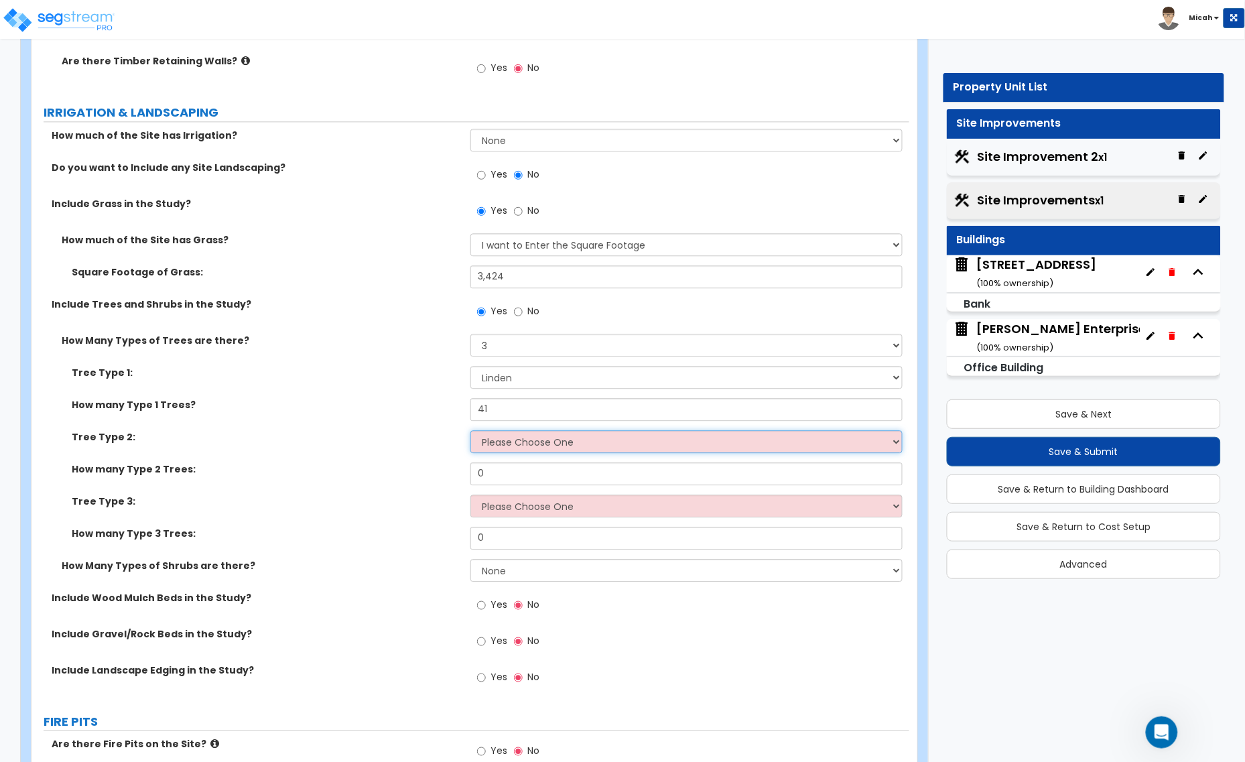
click at [488, 439] on select "Please Choose One Honey Locust Planetree Poplar Elm Hawthorn Linden Maple Red M…" at bounding box center [686, 441] width 432 height 23
click at [541, 449] on select "Please Choose One Honey Locust Planetree Poplar Elm Hawthorn Linden Maple Red M…" at bounding box center [686, 441] width 432 height 23
select select "10"
click at [470, 431] on select "Please Choose One Honey Locust Planetree Poplar Elm Hawthorn Linden Maple Red M…" at bounding box center [686, 441] width 432 height 23
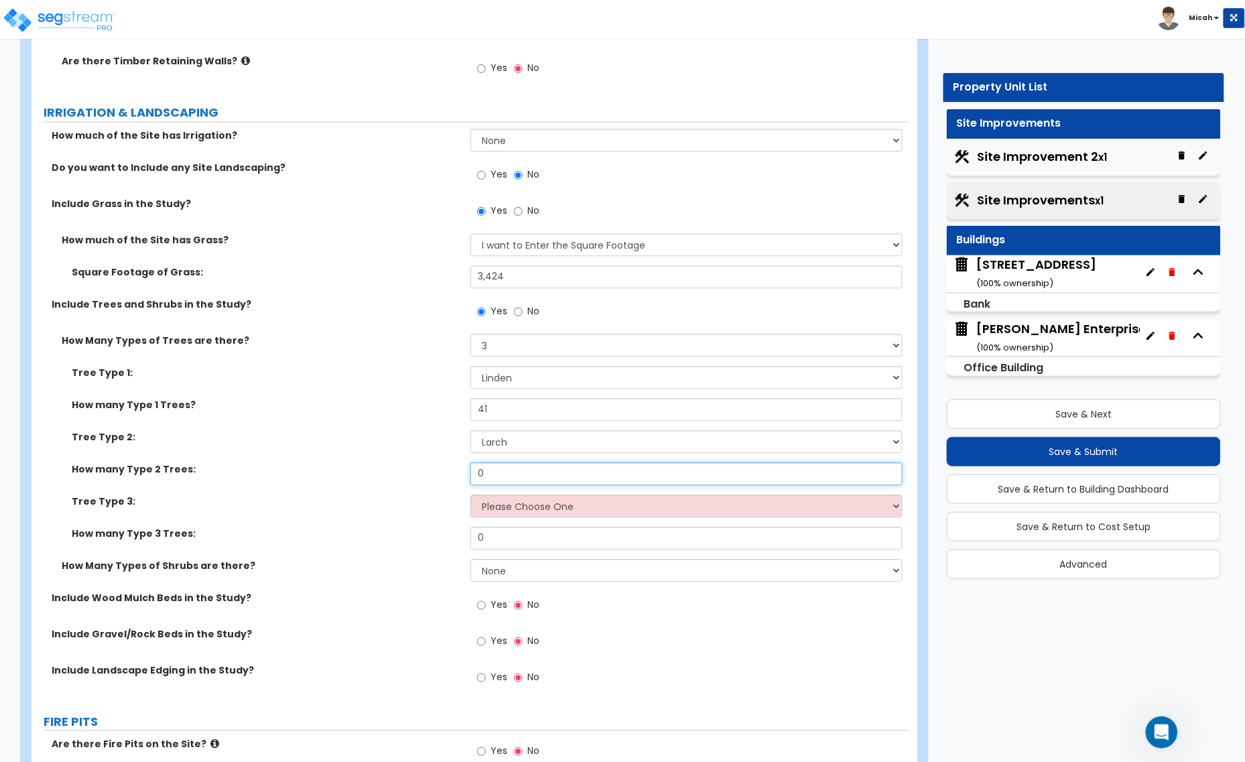
drag, startPoint x: 480, startPoint y: 464, endPoint x: 460, endPoint y: 443, distance: 28.9
click at [468, 459] on div "Tree Type 1: Please Choose One Honey Locust Planetree Poplar Elm Hawthorn Linde…" at bounding box center [470, 462] width 857 height 193
type input "5"
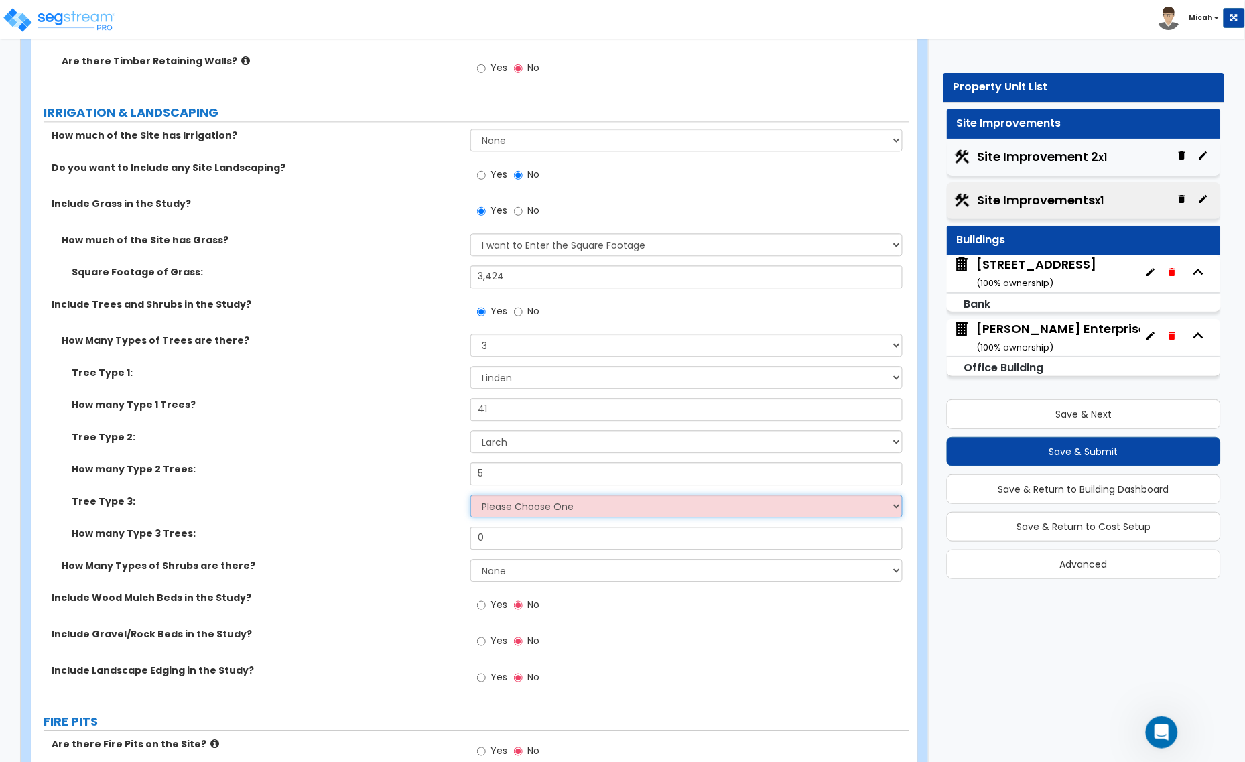
click at [501, 514] on select "Please Choose One Honey Locust Planetree Poplar Elm Hawthorn Linden Maple Red M…" at bounding box center [686, 505] width 432 height 23
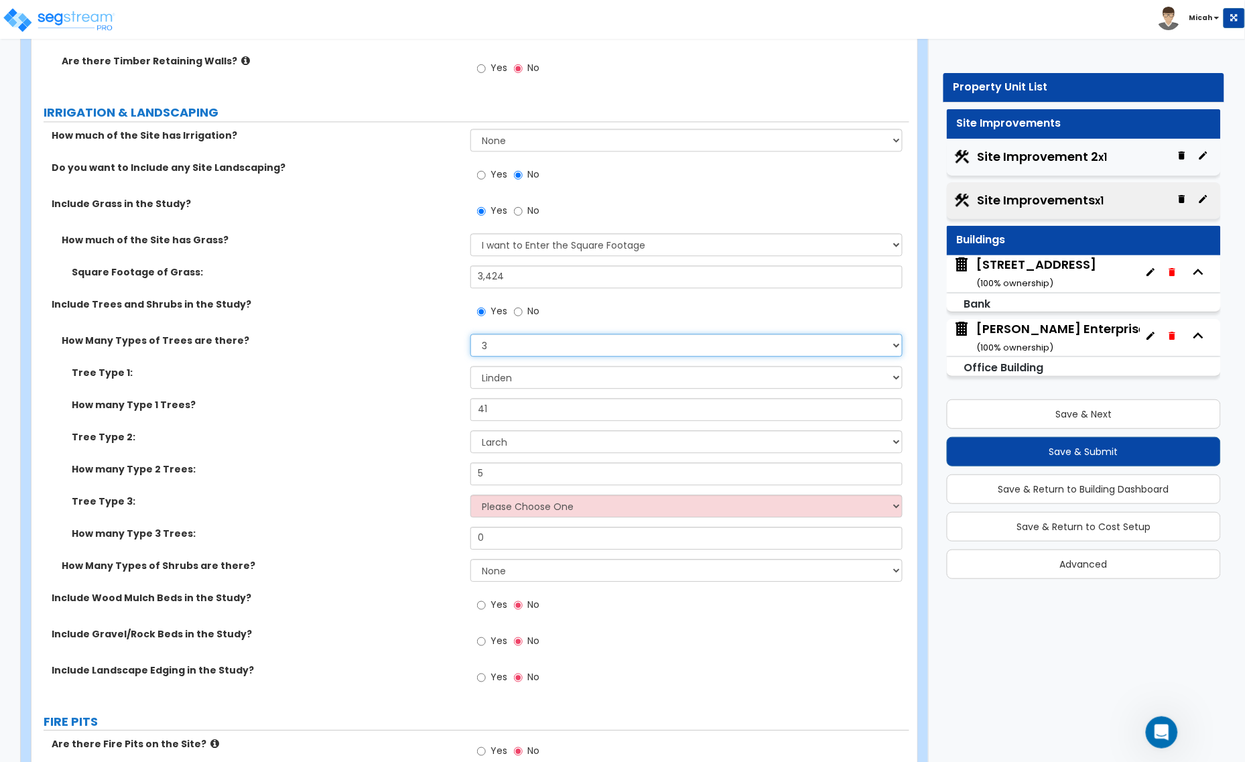
click at [494, 342] on select "None 1 2 3" at bounding box center [686, 345] width 432 height 23
click at [470, 334] on select "None 1 2 3" at bounding box center [686, 345] width 432 height 23
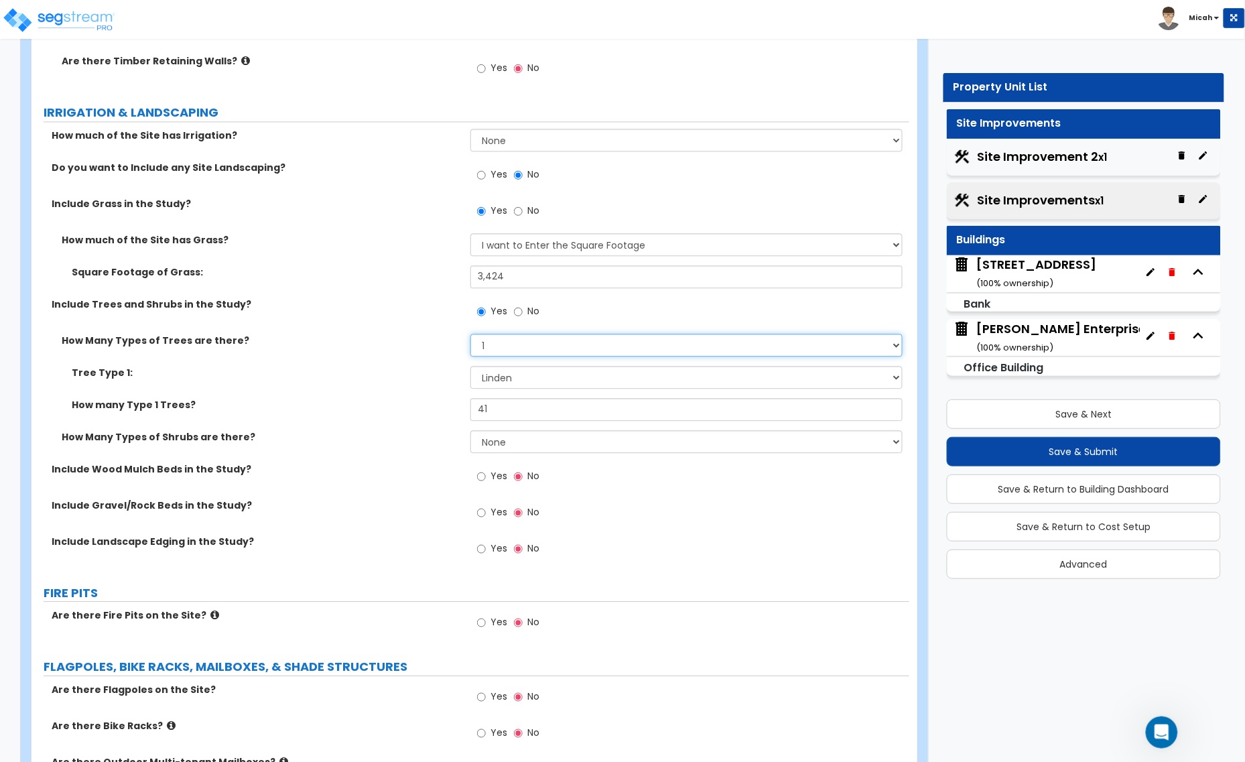
drag, startPoint x: 492, startPoint y: 343, endPoint x: 468, endPoint y: 343, distance: 24.8
click at [468, 343] on div "How Many Types of Trees are there? None 1 2 3" at bounding box center [469, 350] width 877 height 32
select select "2"
click at [470, 334] on select "None 1 2 3" at bounding box center [686, 345] width 432 height 23
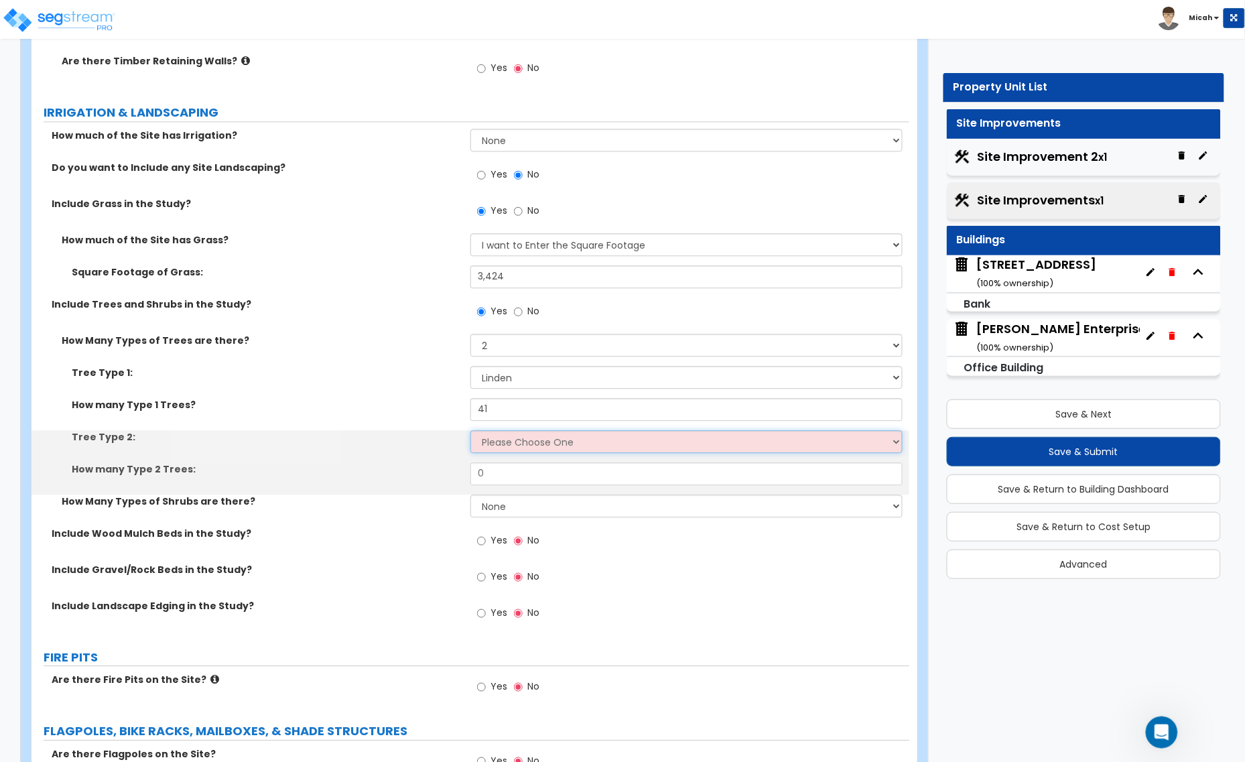
click at [517, 447] on select "Please Choose One Honey Locust Planetree Poplar Elm Hawthorn Linden Maple Red M…" at bounding box center [686, 441] width 432 height 23
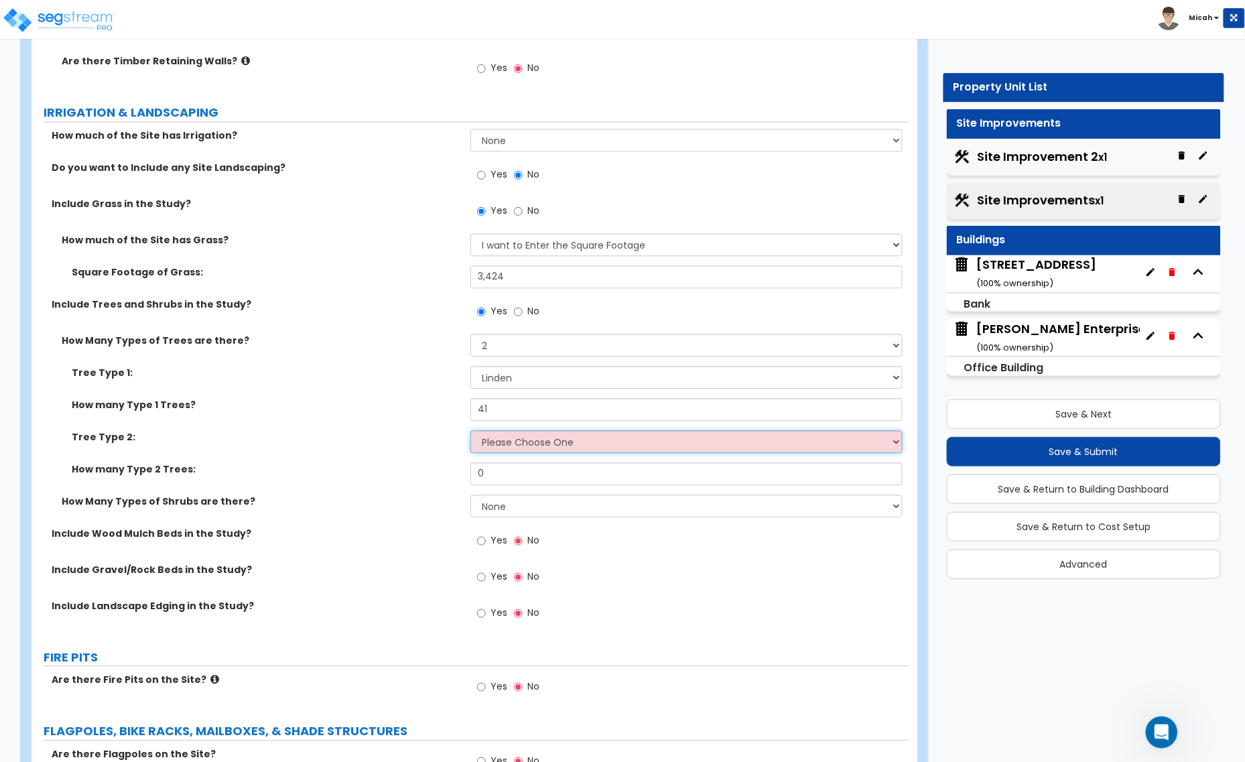
select select "6"
click at [470, 431] on select "Please Choose One Honey Locust Planetree Poplar Elm Hawthorn Linden Maple Red M…" at bounding box center [686, 441] width 432 height 23
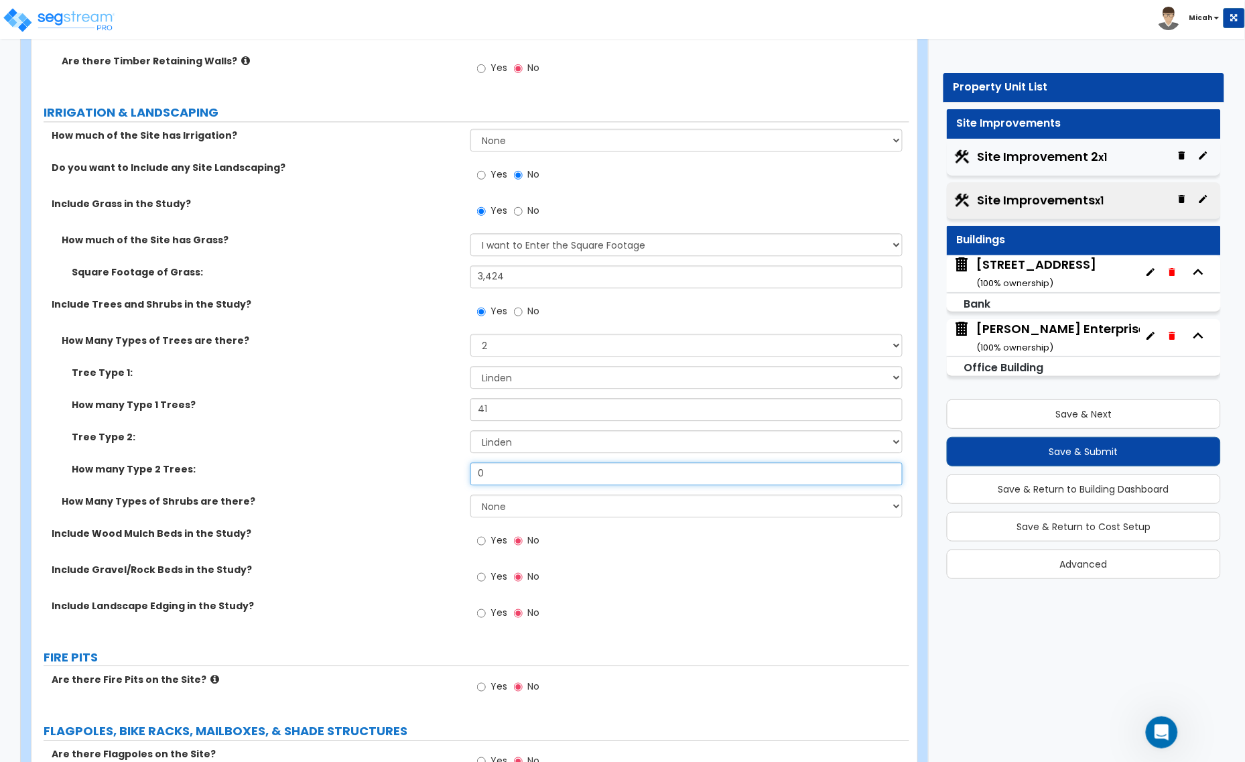
click at [464, 476] on div "How many Type 2 Trees: 0" at bounding box center [469, 478] width 877 height 32
type input "5"
click at [482, 541] on input "Yes" at bounding box center [481, 540] width 9 height 15
radio input "true"
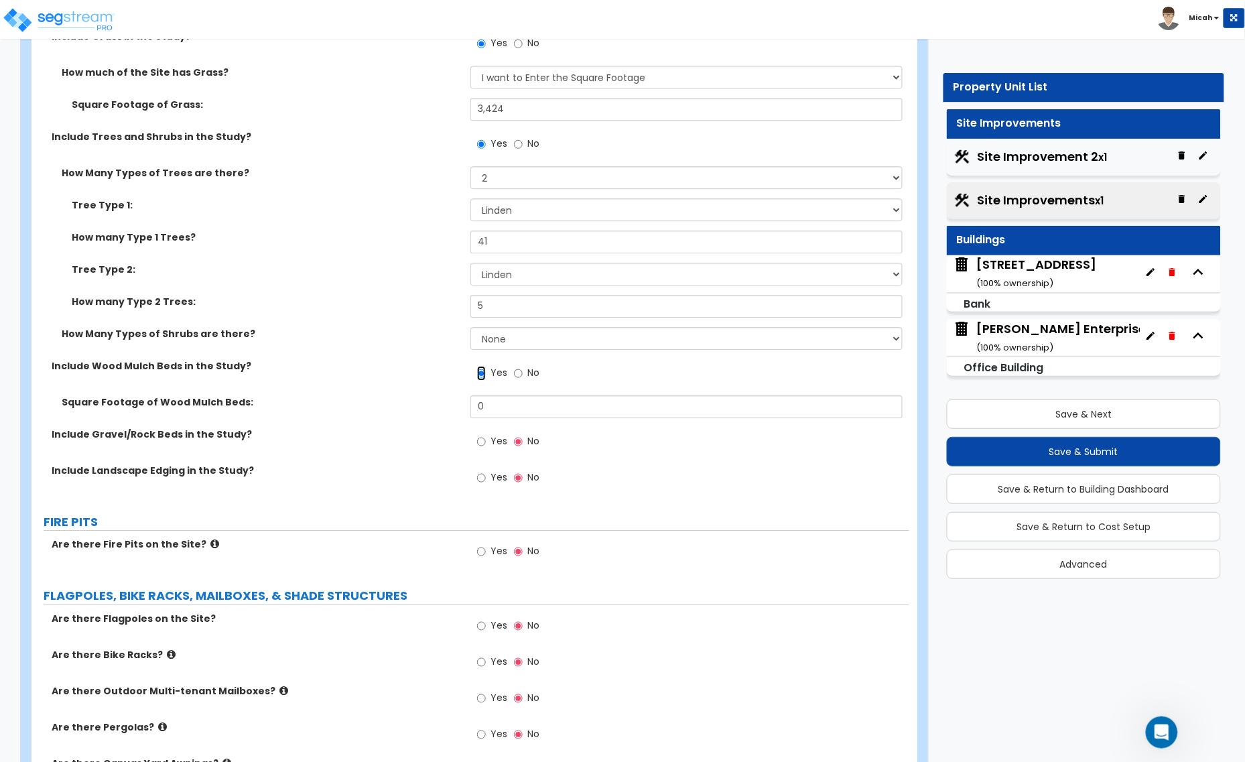
scroll to position [2679, 0]
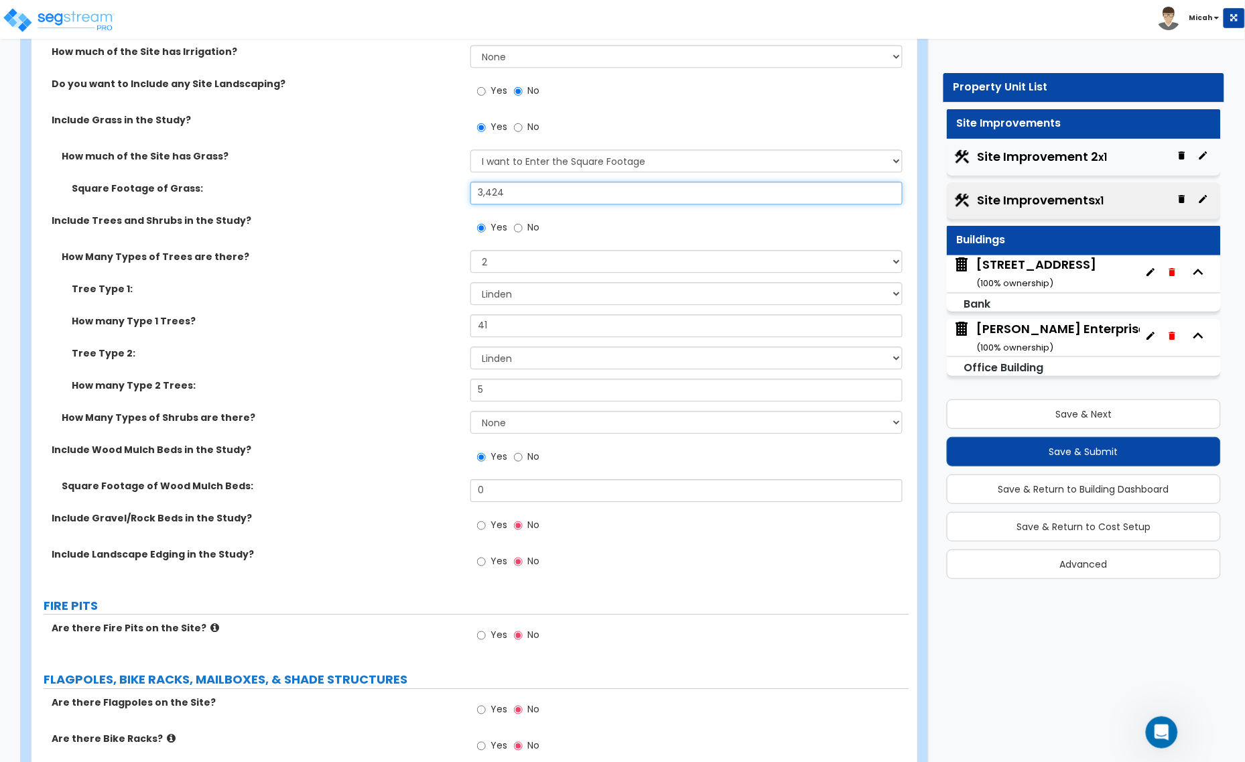
drag, startPoint x: 459, startPoint y: 199, endPoint x: 419, endPoint y: 202, distance: 39.6
click at [419, 202] on div "Square Footage of Grass: 3,424" at bounding box center [469, 198] width 877 height 32
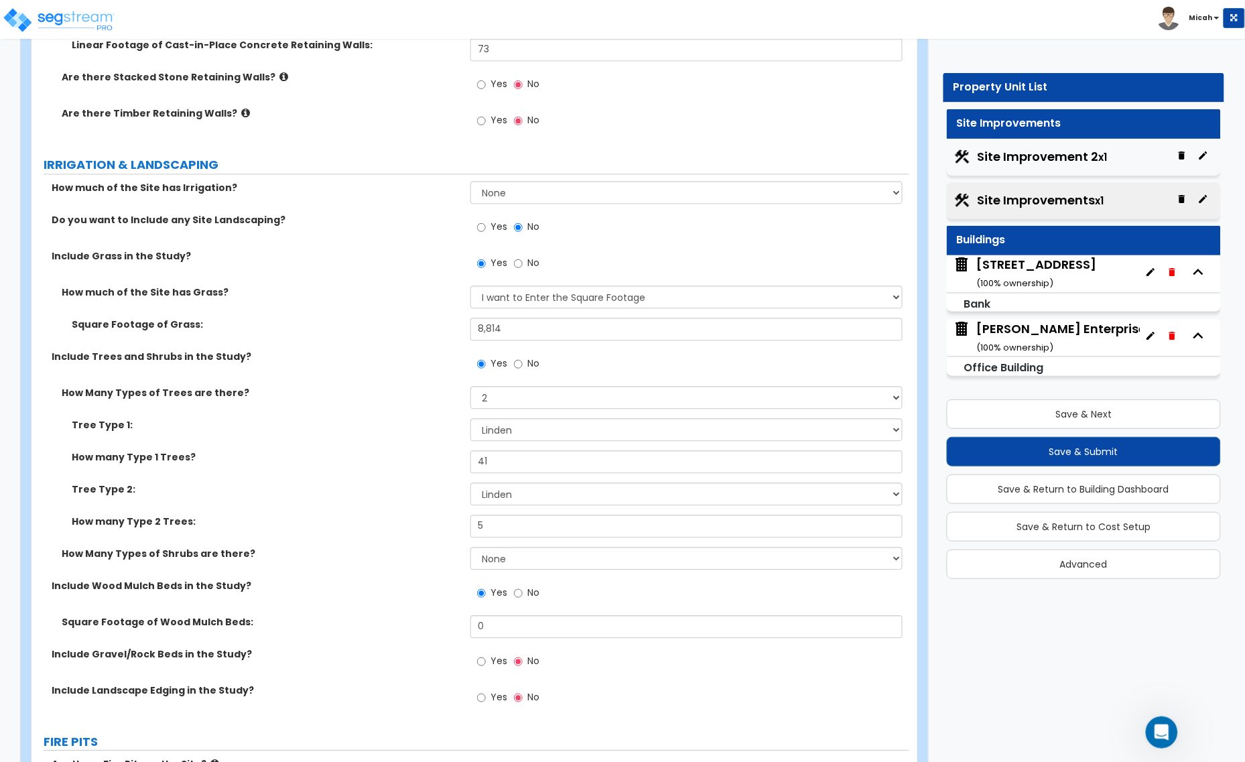
scroll to position [2428, 0]
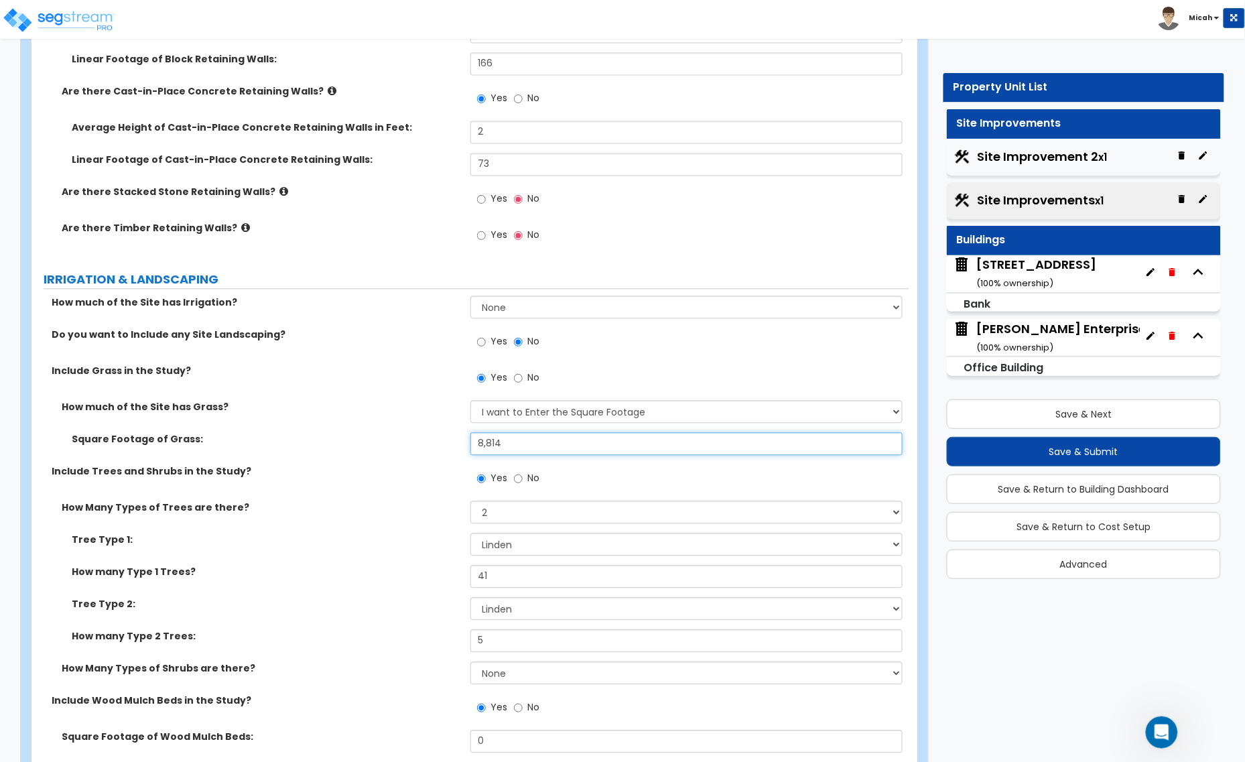
drag, startPoint x: 503, startPoint y: 444, endPoint x: 425, endPoint y: 443, distance: 77.7
click at [425, 443] on div "Square Footage of Grass: 8,814" at bounding box center [469, 449] width 877 height 32
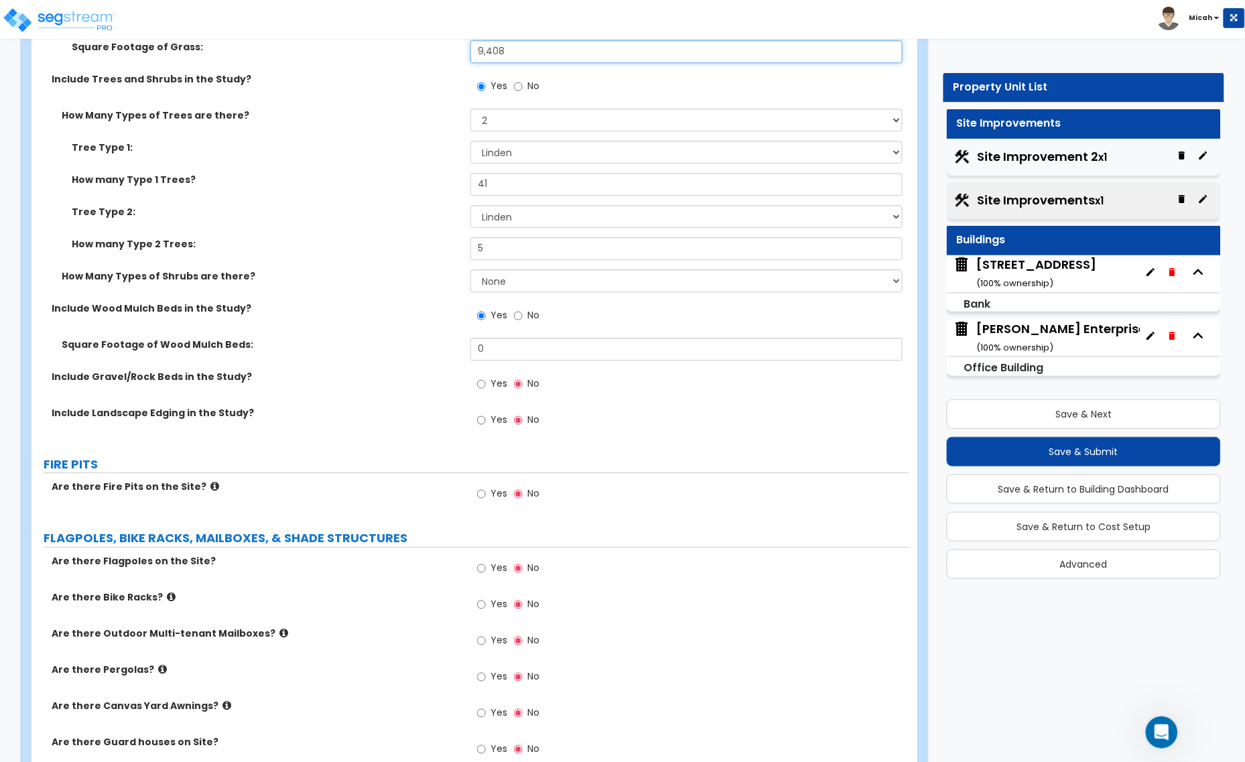
scroll to position [2847, 0]
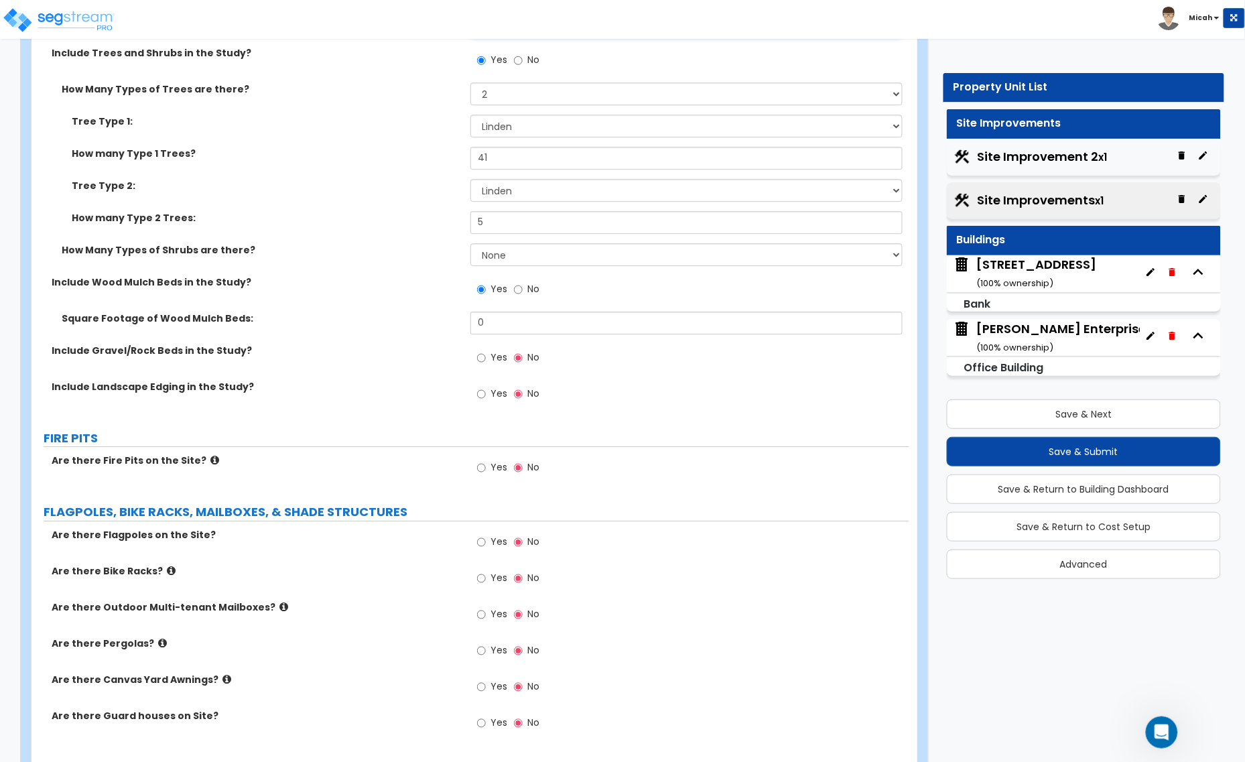
type input "9,408"
click at [446, 325] on div "Square Footage of Wood Mulch Beds: 0" at bounding box center [469, 327] width 877 height 32
type input "5,442"
click at [478, 357] on input "Yes" at bounding box center [481, 357] width 9 height 15
radio input "true"
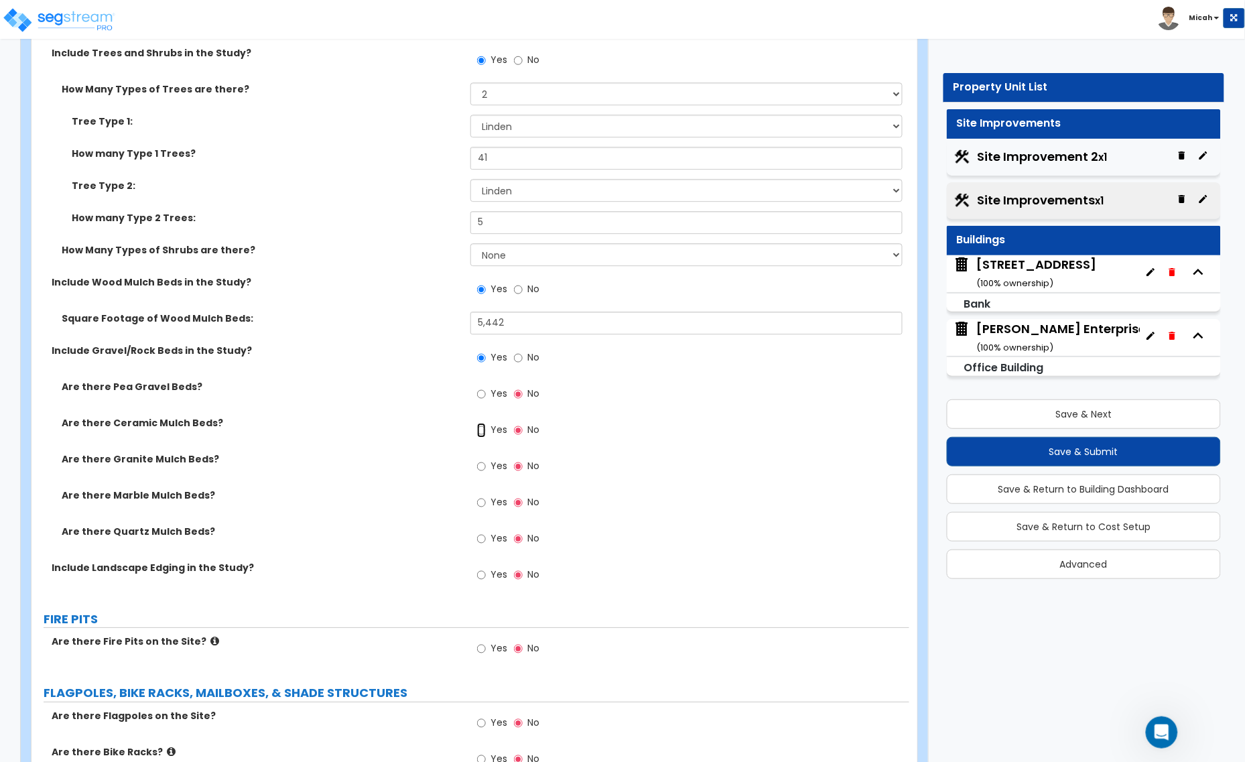
click at [480, 427] on input "Yes" at bounding box center [481, 430] width 9 height 15
radio input "true"
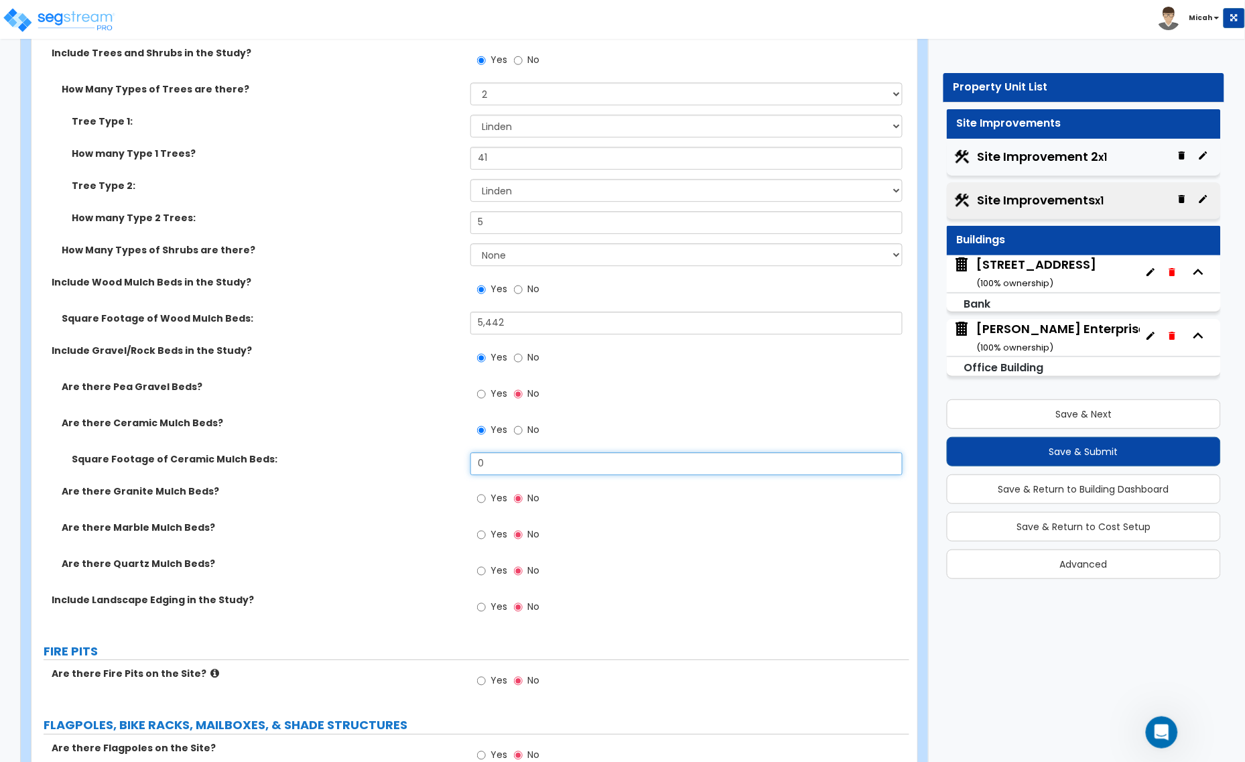
drag, startPoint x: 478, startPoint y: 468, endPoint x: 443, endPoint y: 469, distance: 34.9
click at [443, 469] on div "Square Footage of Ceramic Mulch Beds: 0" at bounding box center [469, 468] width 877 height 32
type input "743"
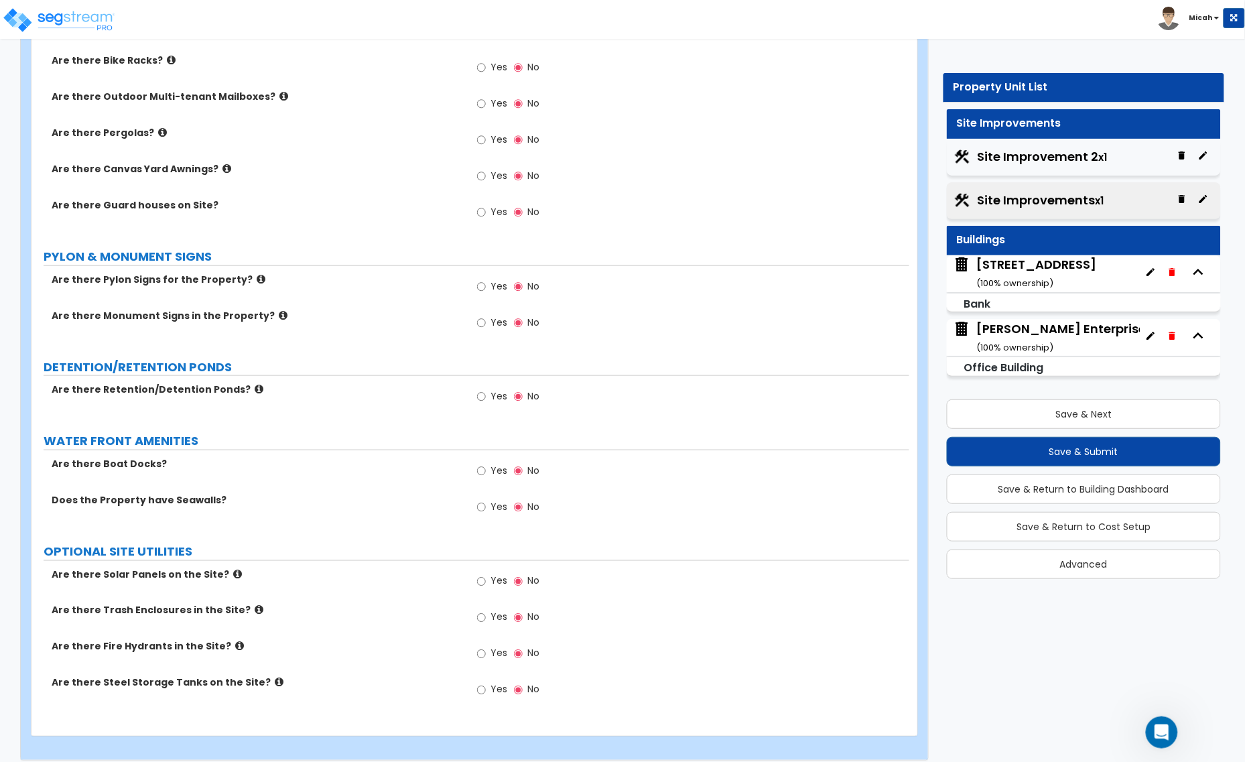
scroll to position [3584, 0]
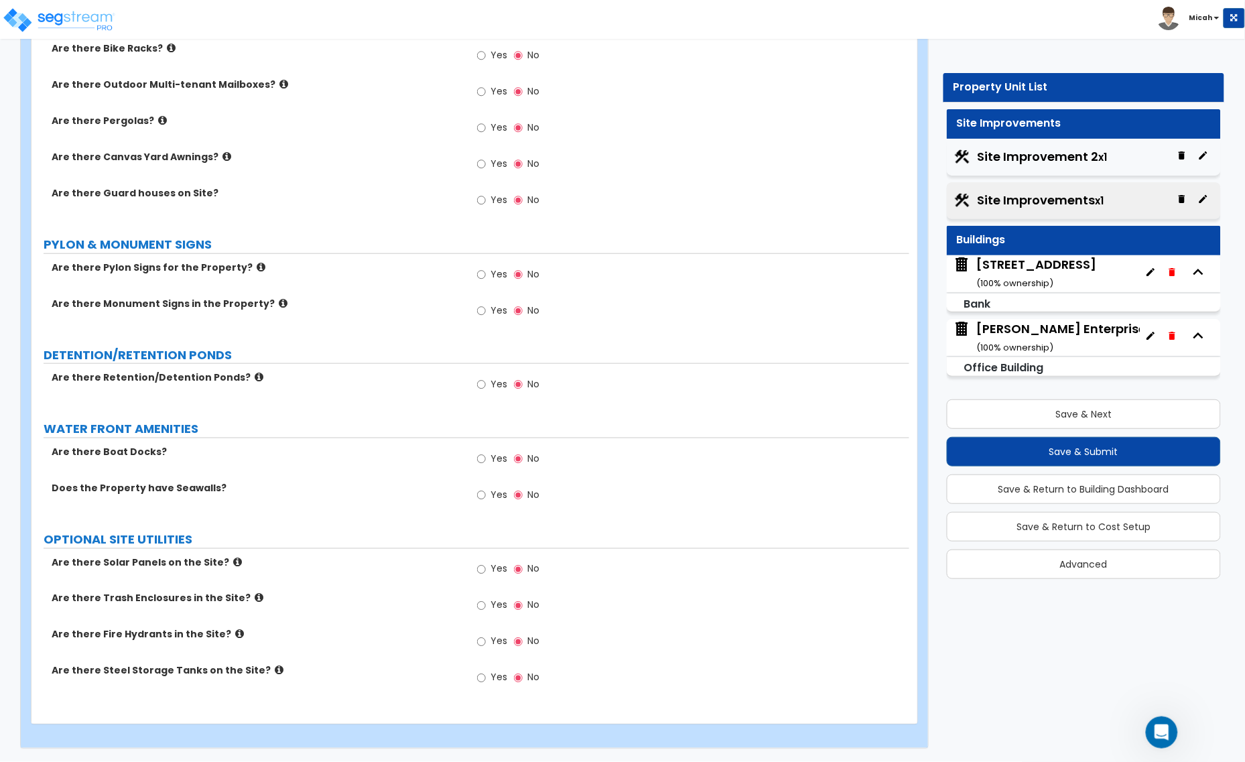
click at [257, 269] on icon at bounding box center [261, 267] width 9 height 10
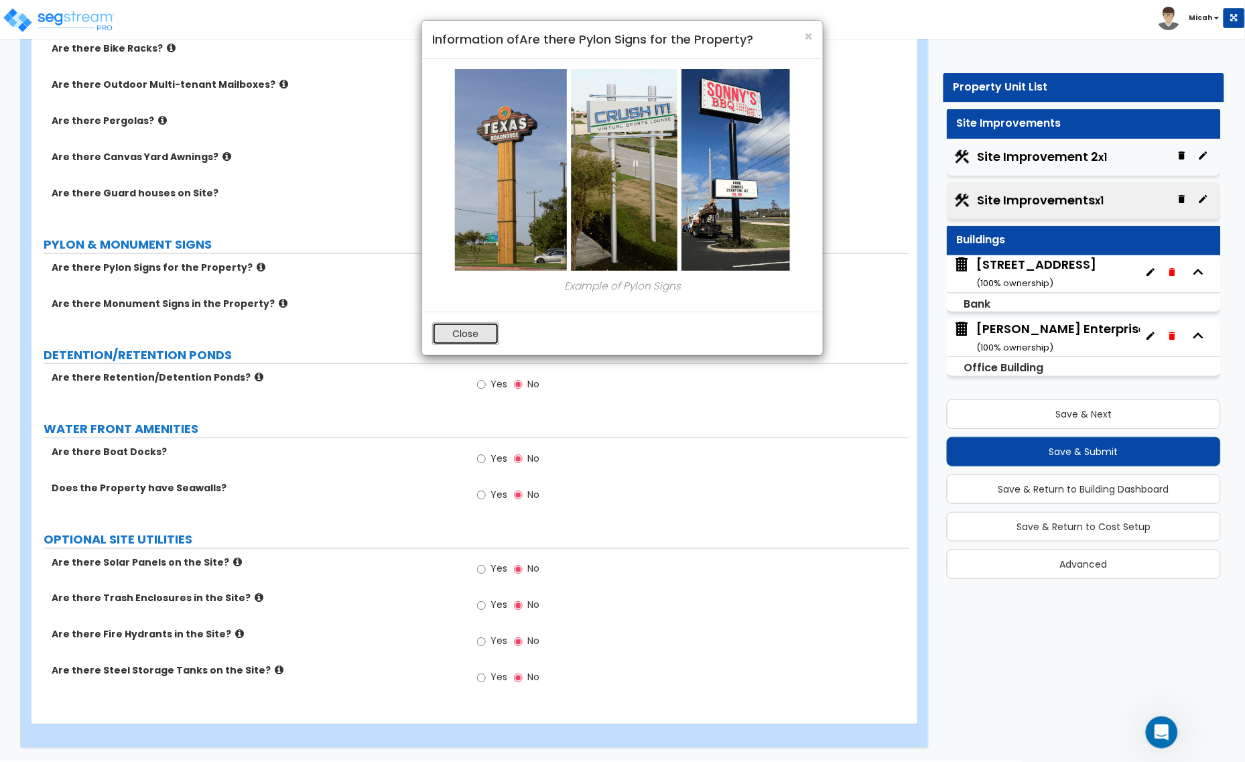
click at [453, 335] on button "Close" at bounding box center [465, 333] width 67 height 23
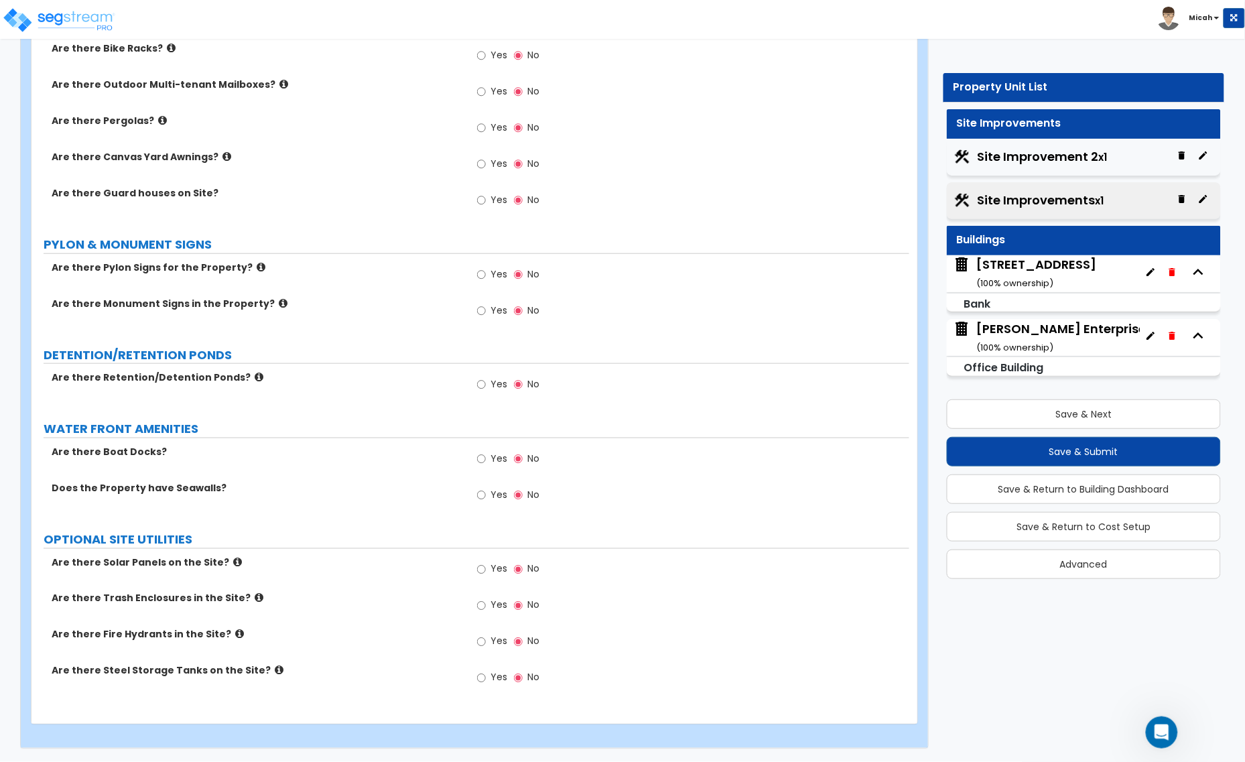
click at [279, 303] on icon at bounding box center [283, 303] width 9 height 10
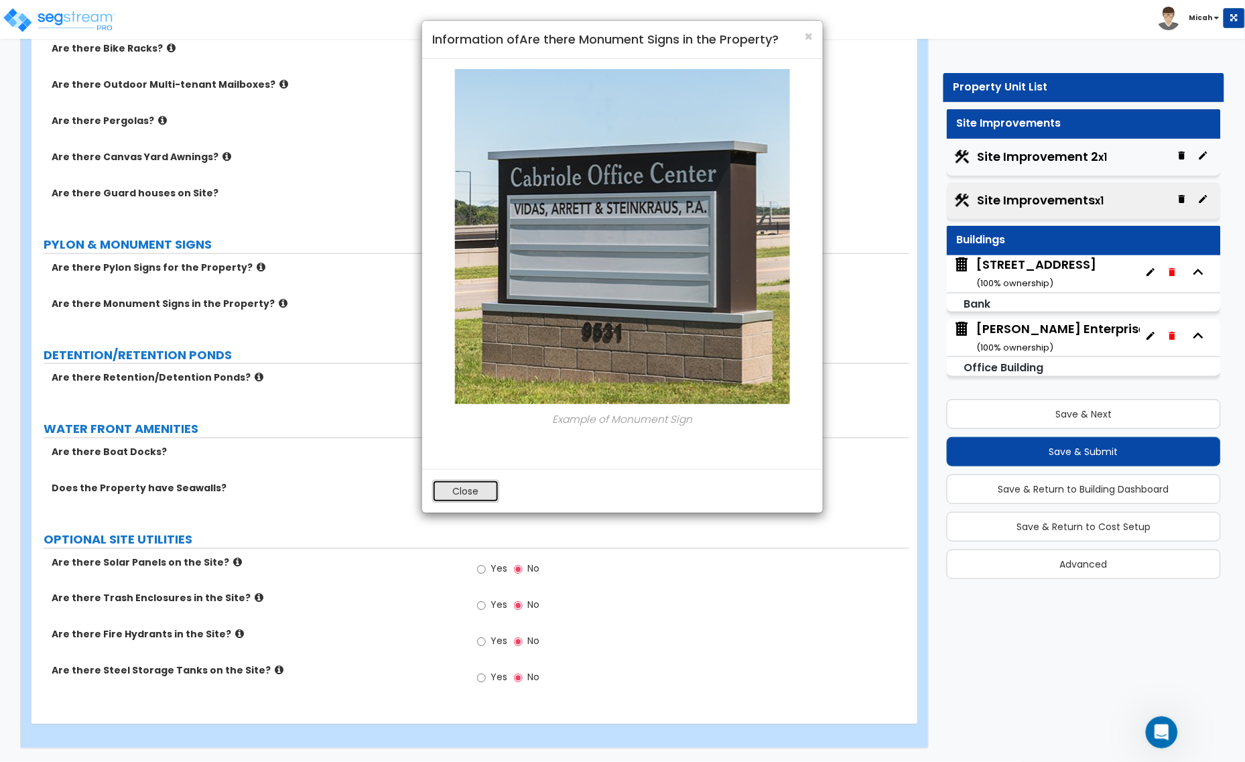
click at [456, 490] on button "Close" at bounding box center [465, 491] width 67 height 23
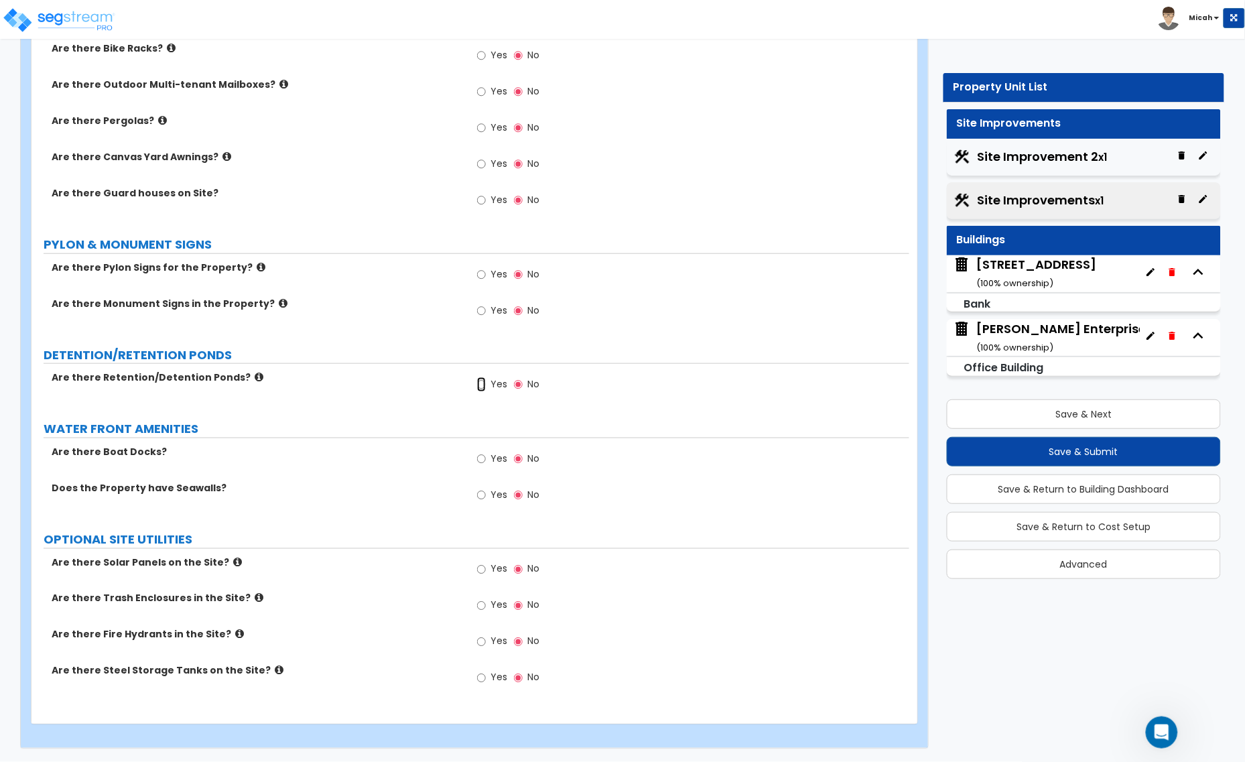
click at [481, 386] on input "Yes" at bounding box center [481, 384] width 9 height 15
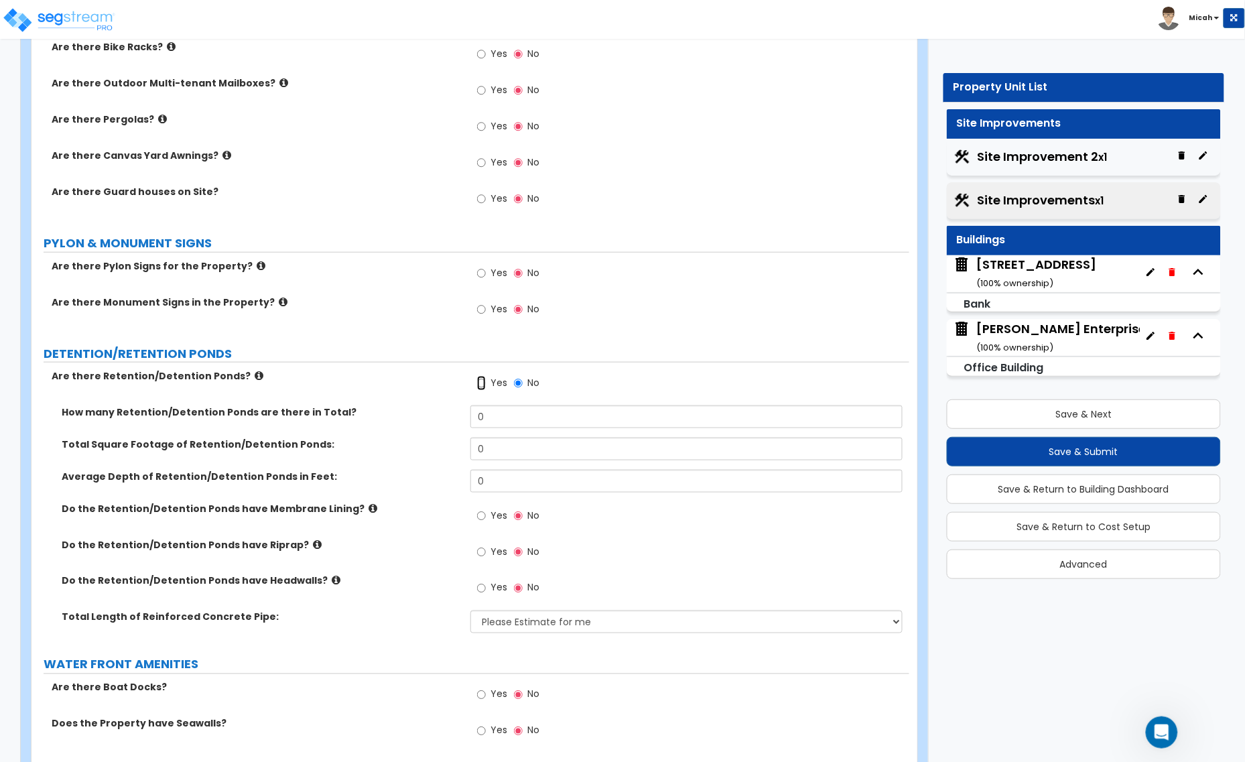
click at [481, 385] on input "Yes" at bounding box center [481, 383] width 9 height 15
click at [521, 385] on input "No" at bounding box center [518, 383] width 9 height 15
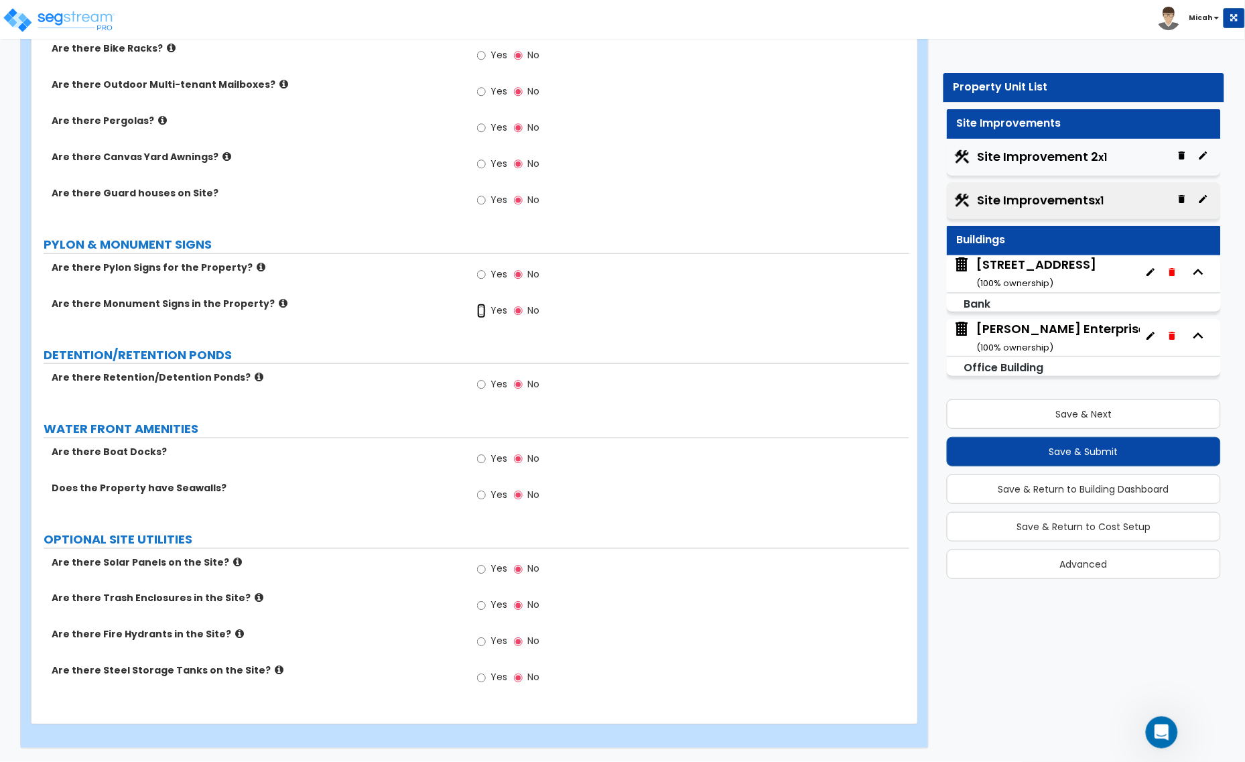
click at [478, 308] on input "Yes" at bounding box center [481, 310] width 9 height 15
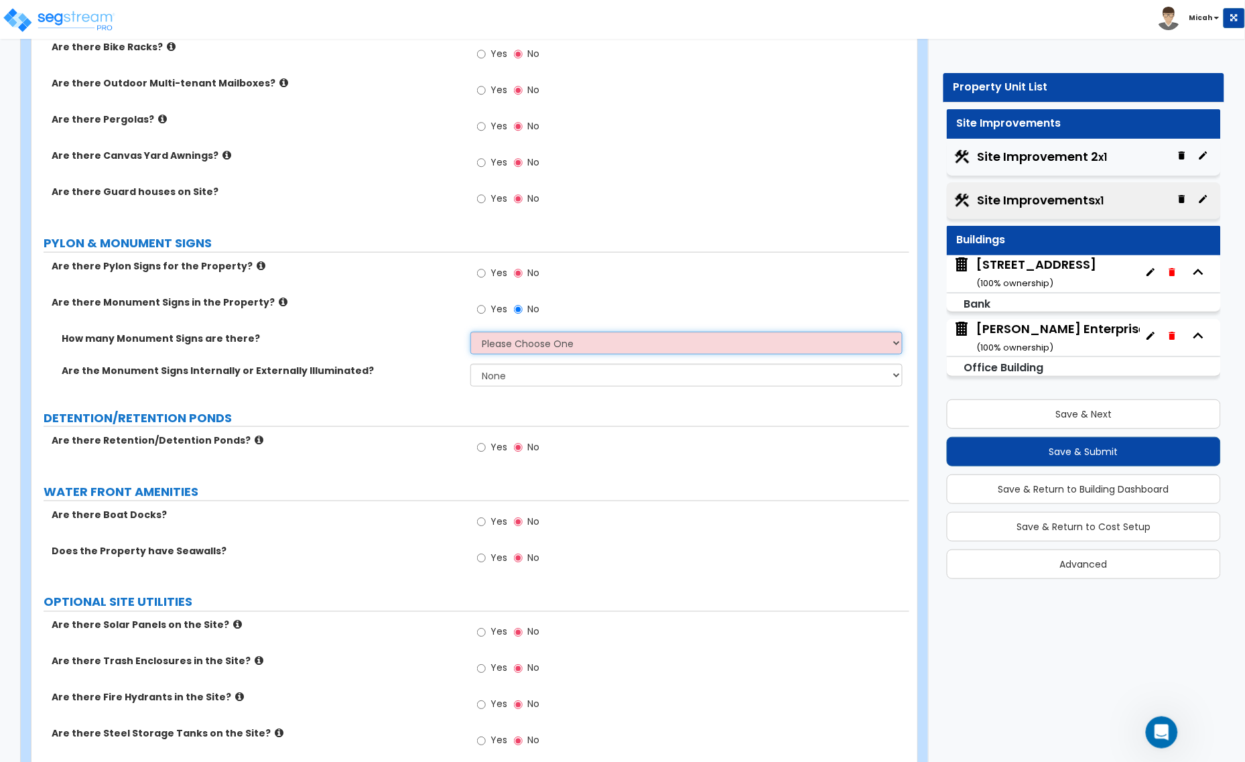
click at [502, 346] on select "Please Choose One 1 2 3" at bounding box center [686, 343] width 432 height 23
select select "1"
click at [470, 332] on select "Please Choose One 1 2 3" at bounding box center [686, 343] width 432 height 23
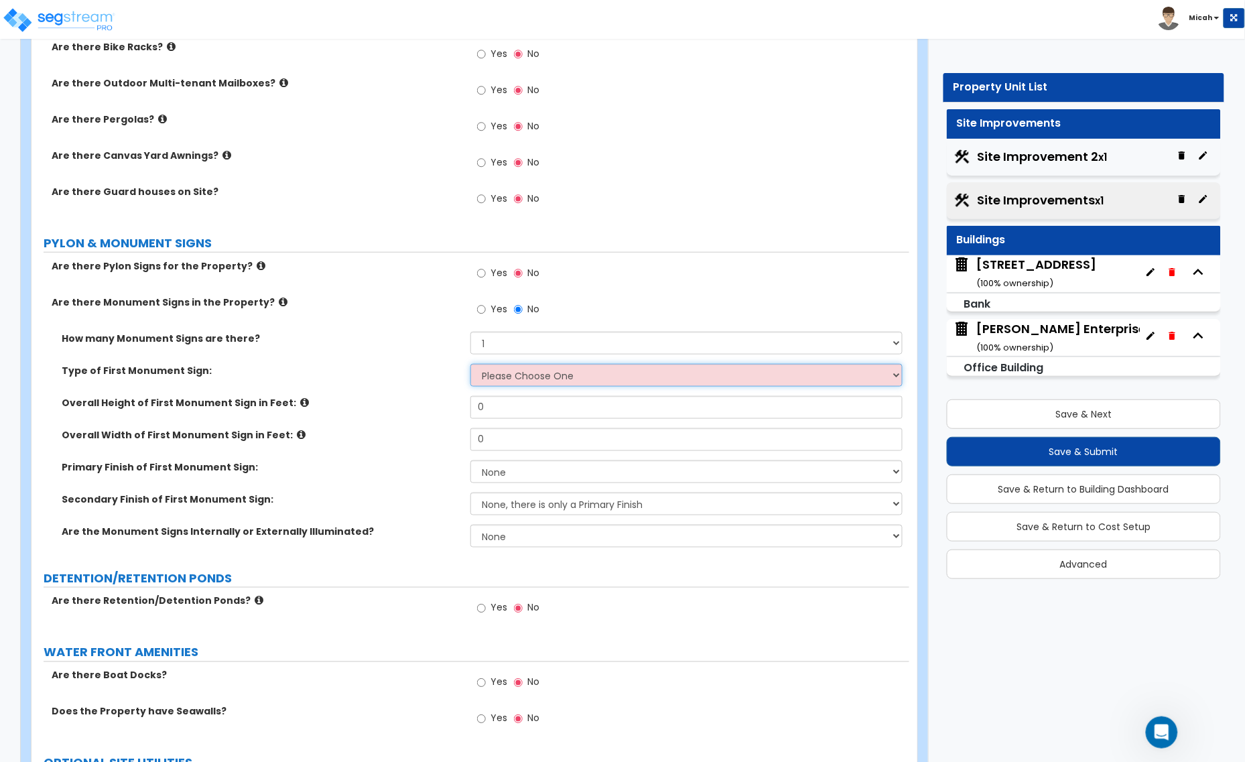
click at [490, 378] on select "Please Choose One Flat Signboard on top of a Base Flat Signboard attached to a …" at bounding box center [686, 375] width 432 height 23
click at [500, 377] on select "Please Choose One Flat Signboard on top of a Base Flat Signboard attached to a …" at bounding box center [686, 375] width 432 height 23
select select "1"
click at [470, 364] on select "Please Choose One Flat Signboard on top of a Base Flat Signboard attached to a …" at bounding box center [686, 375] width 432 height 23
click at [300, 407] on icon at bounding box center [304, 402] width 9 height 10
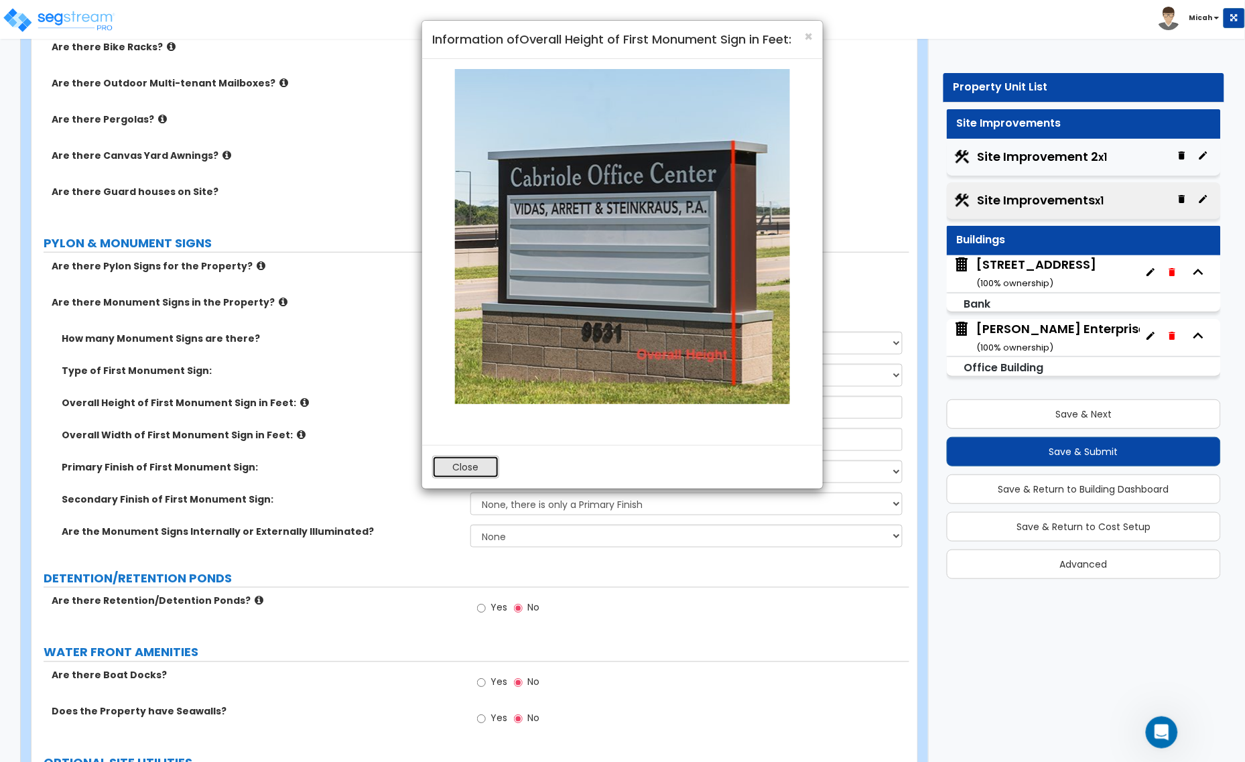
click at [453, 462] on button "Close" at bounding box center [465, 466] width 67 height 23
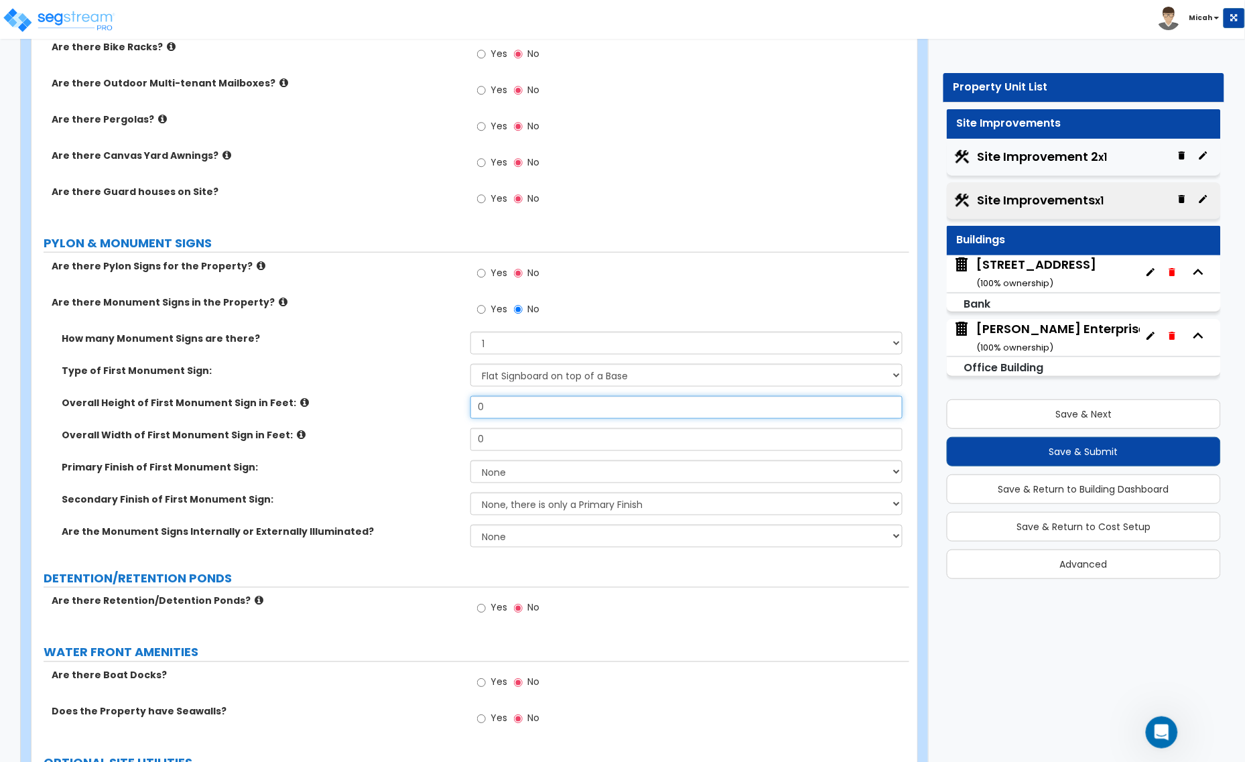
drag, startPoint x: 472, startPoint y: 409, endPoint x: 449, endPoint y: 409, distance: 22.8
click at [449, 409] on div "Overall Height of First Monument Sign in Feet: 0" at bounding box center [469, 412] width 877 height 32
type input "7"
click at [297, 433] on icon at bounding box center [301, 434] width 9 height 10
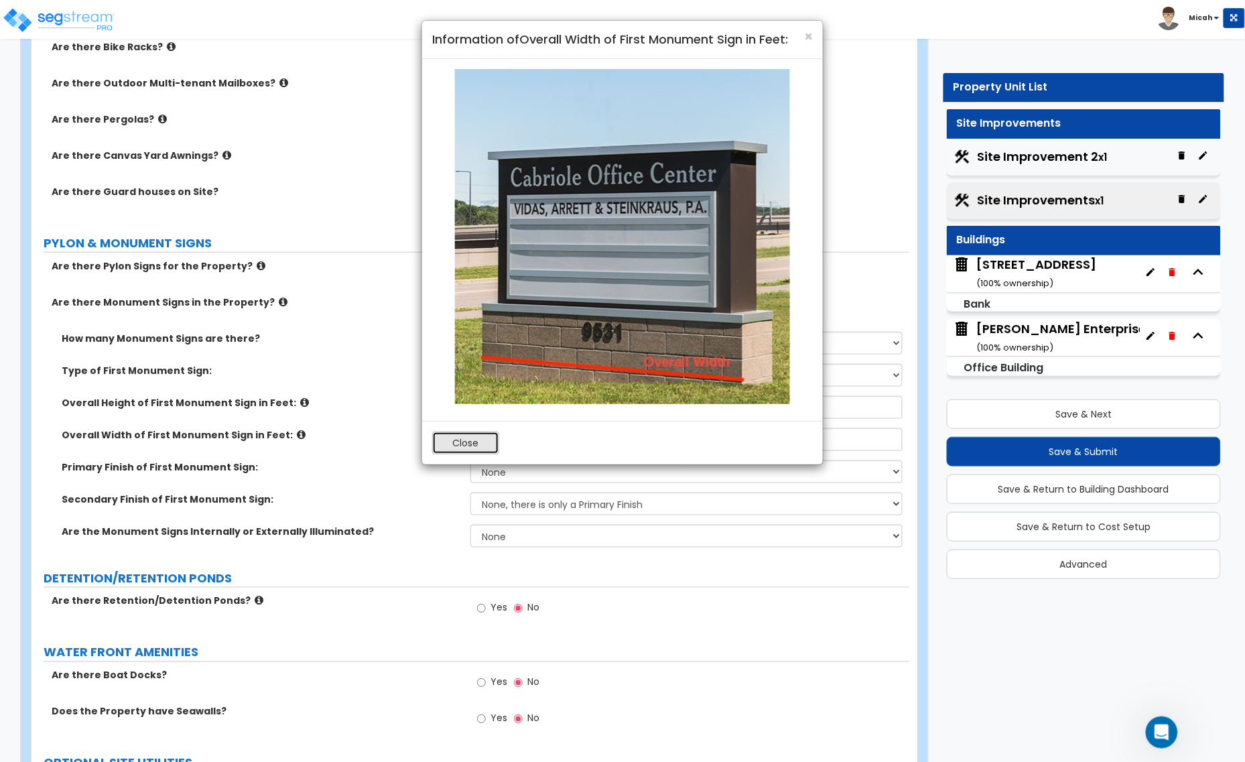
click at [455, 443] on button "Close" at bounding box center [465, 442] width 67 height 23
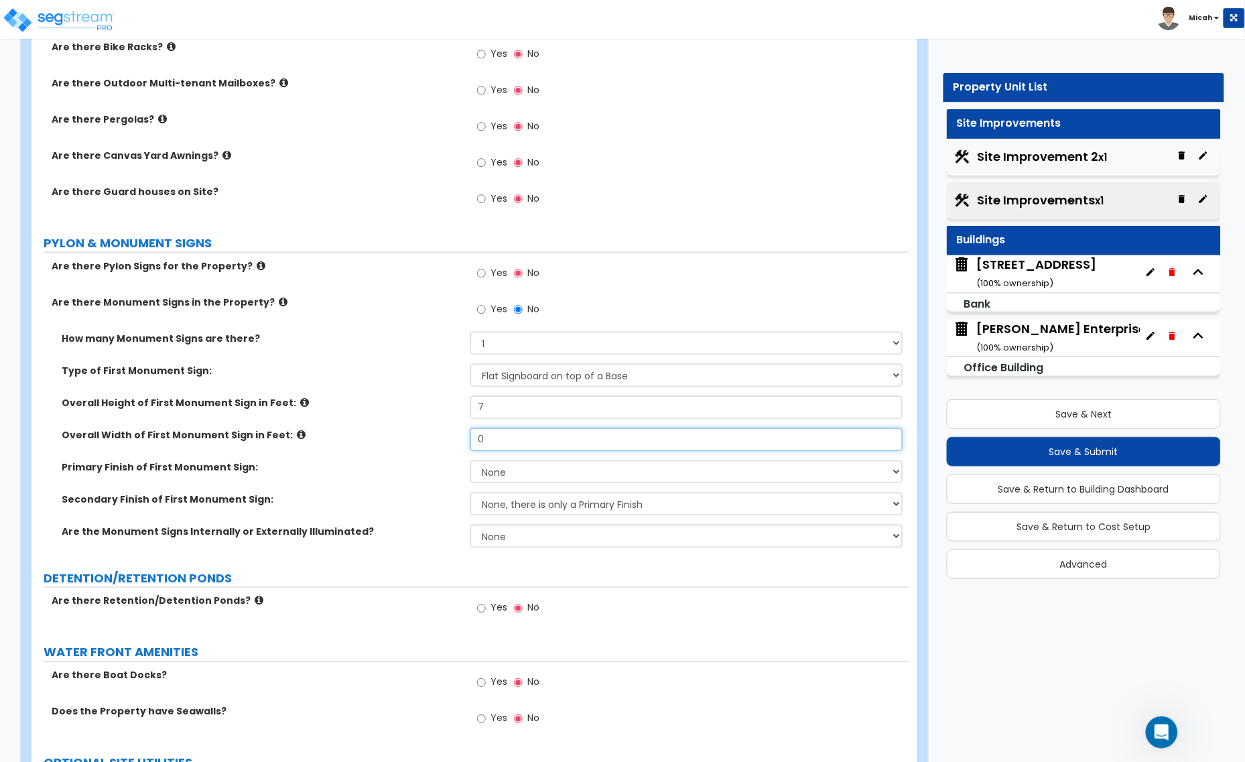
click at [439, 439] on div "Overall Width of First Monument Sign in Feet: 0" at bounding box center [469, 444] width 877 height 32
type input "5"
click at [510, 474] on select "None Paint/Stucco Finish Brick Finish Stone Finish Metal Composite Finish Vinyl…" at bounding box center [686, 471] width 432 height 23
select select "3"
click at [470, 461] on select "None Paint/Stucco Finish Brick Finish Stone Finish Metal Composite Finish Vinyl…" at bounding box center [686, 471] width 432 height 23
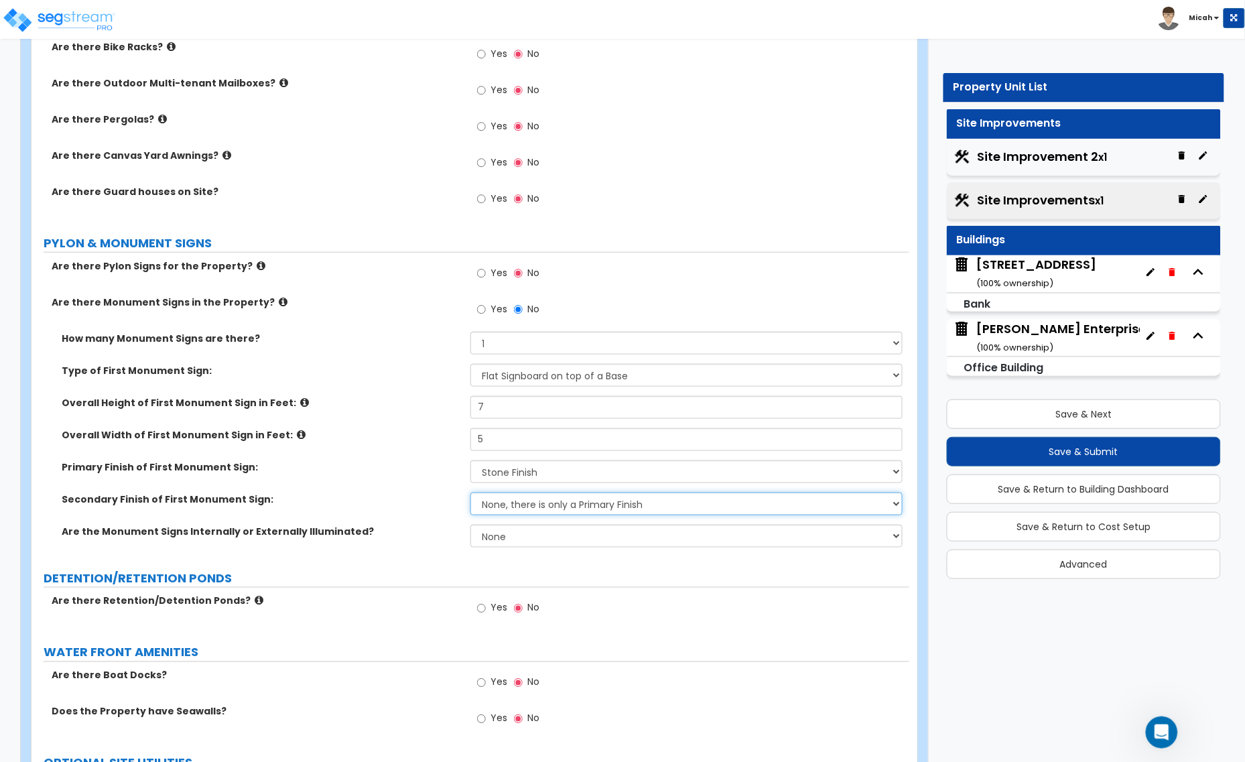
click at [520, 506] on select "None, there is only a Primary Finish Paint/Stucco Finish Brick Finish Stone Fin…" at bounding box center [686, 503] width 432 height 23
click at [511, 506] on select "None, there is only a Primary Finish Paint/Stucco Finish Brick Finish Stone Fin…" at bounding box center [686, 503] width 432 height 23
click at [504, 537] on select "None Internally Illuminated Externally Illuminated" at bounding box center [686, 535] width 432 height 23
select select "1"
click at [470, 525] on select "None Internally Illuminated Externally Illuminated" at bounding box center [686, 535] width 432 height 23
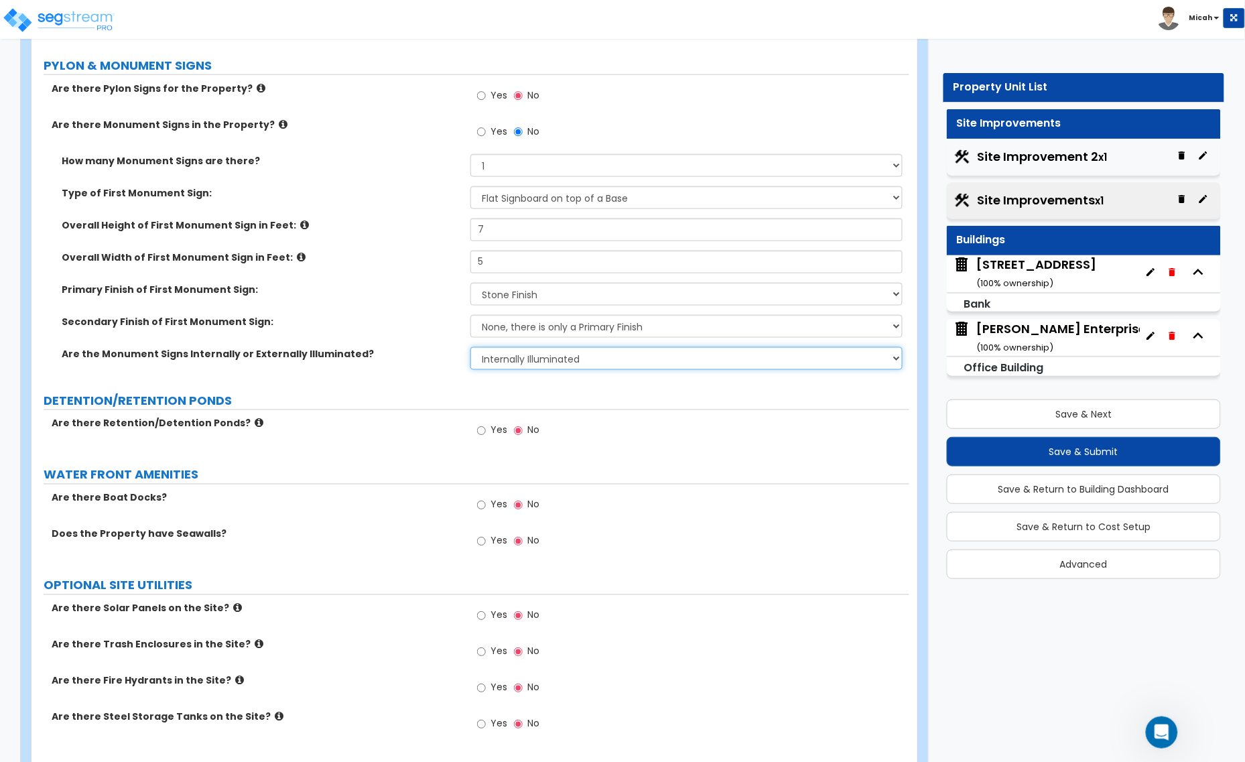
scroll to position [3809, 0]
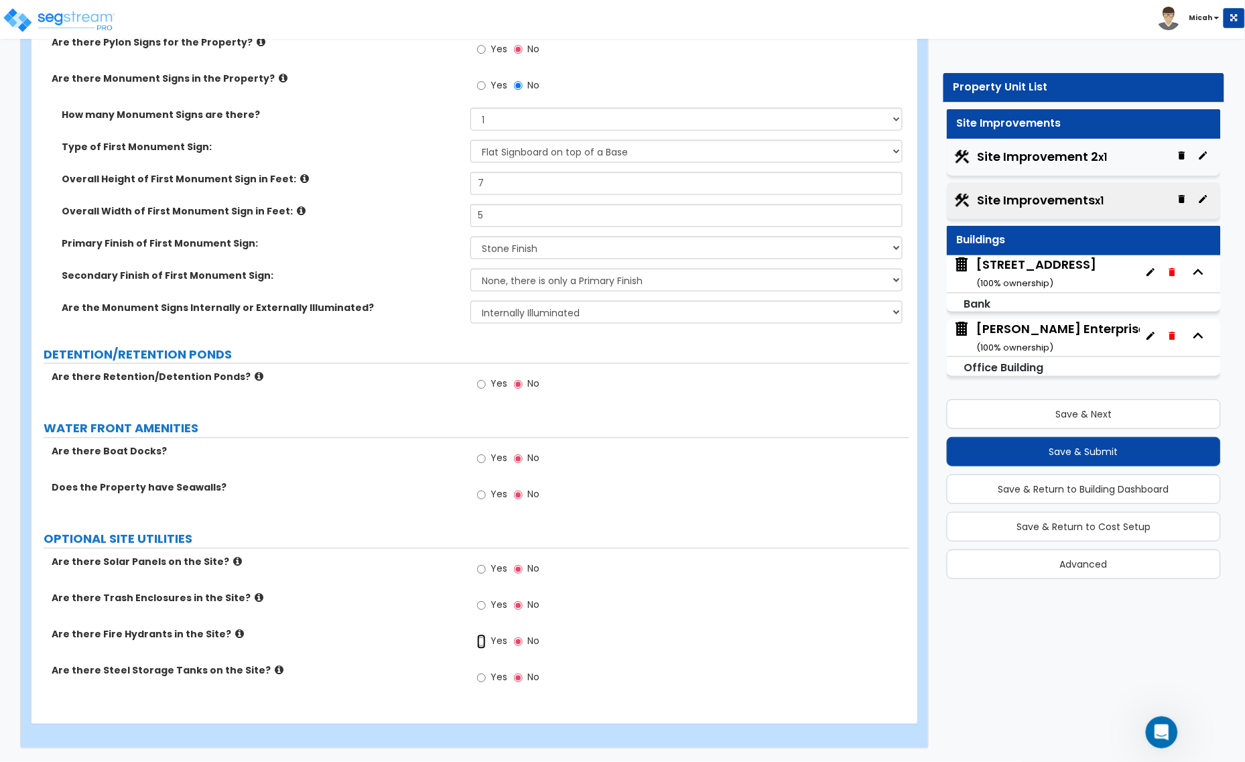
click at [482, 640] on input "Yes" at bounding box center [481, 641] width 9 height 15
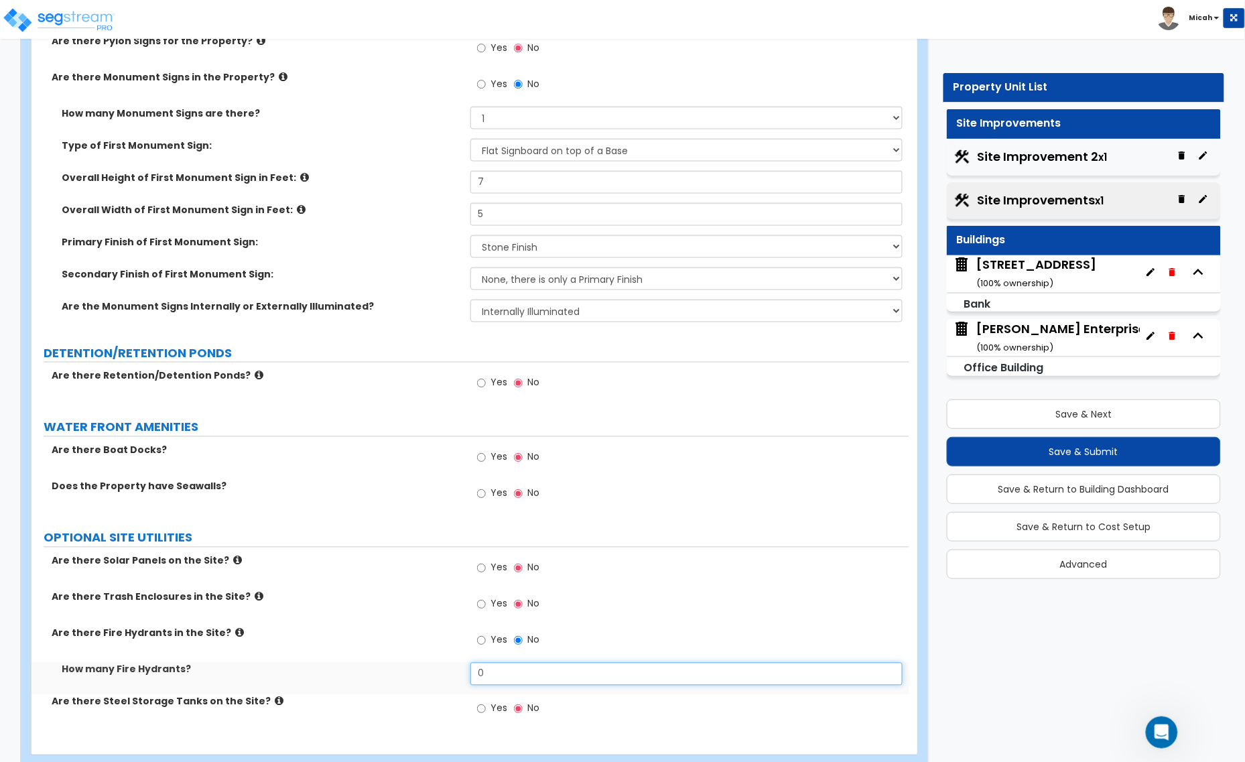
click at [451, 681] on div "How many Fire Hydrants? 0" at bounding box center [469, 678] width 877 height 32
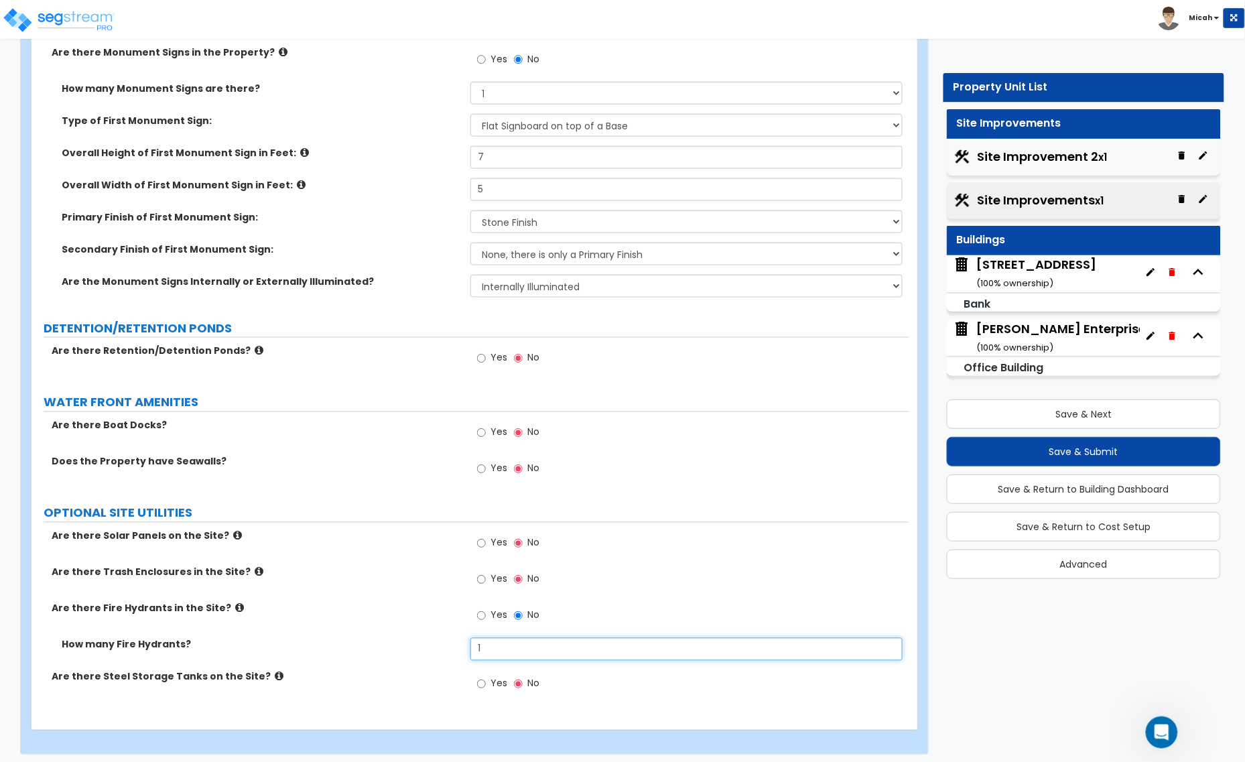
scroll to position [3840, 0]
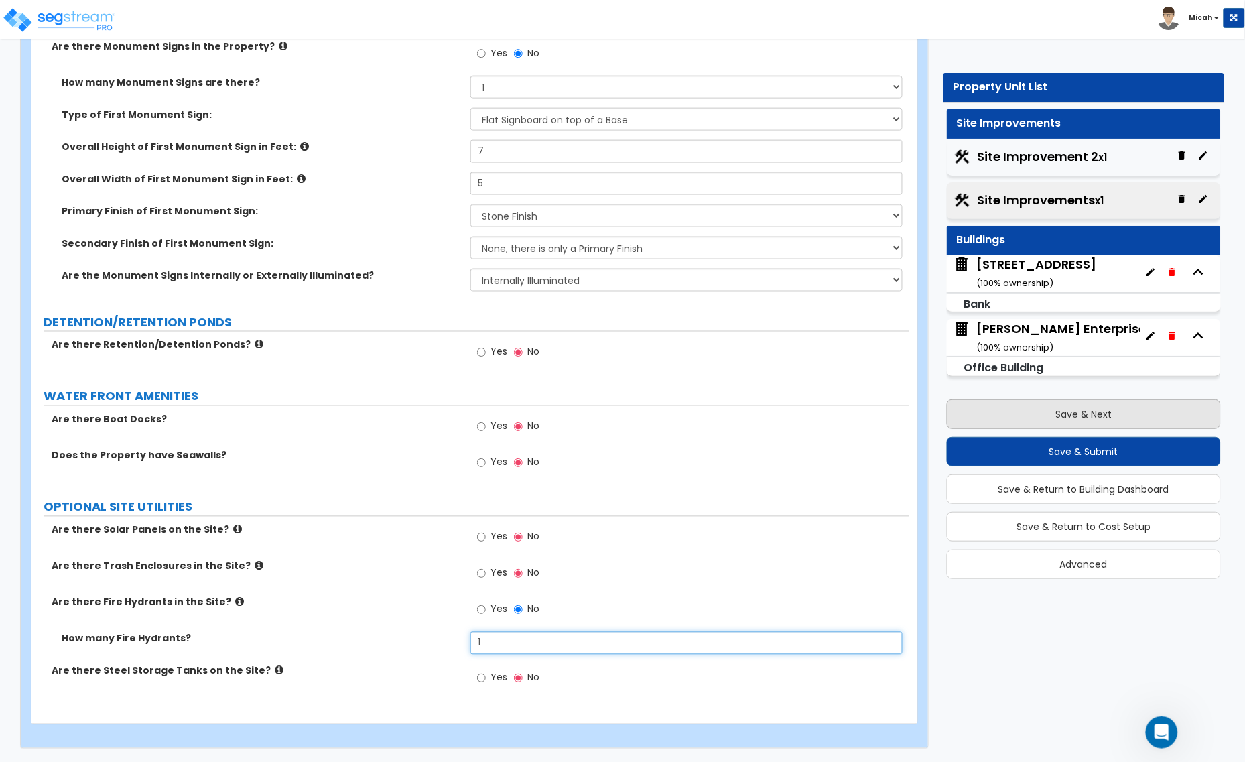
type input "1"
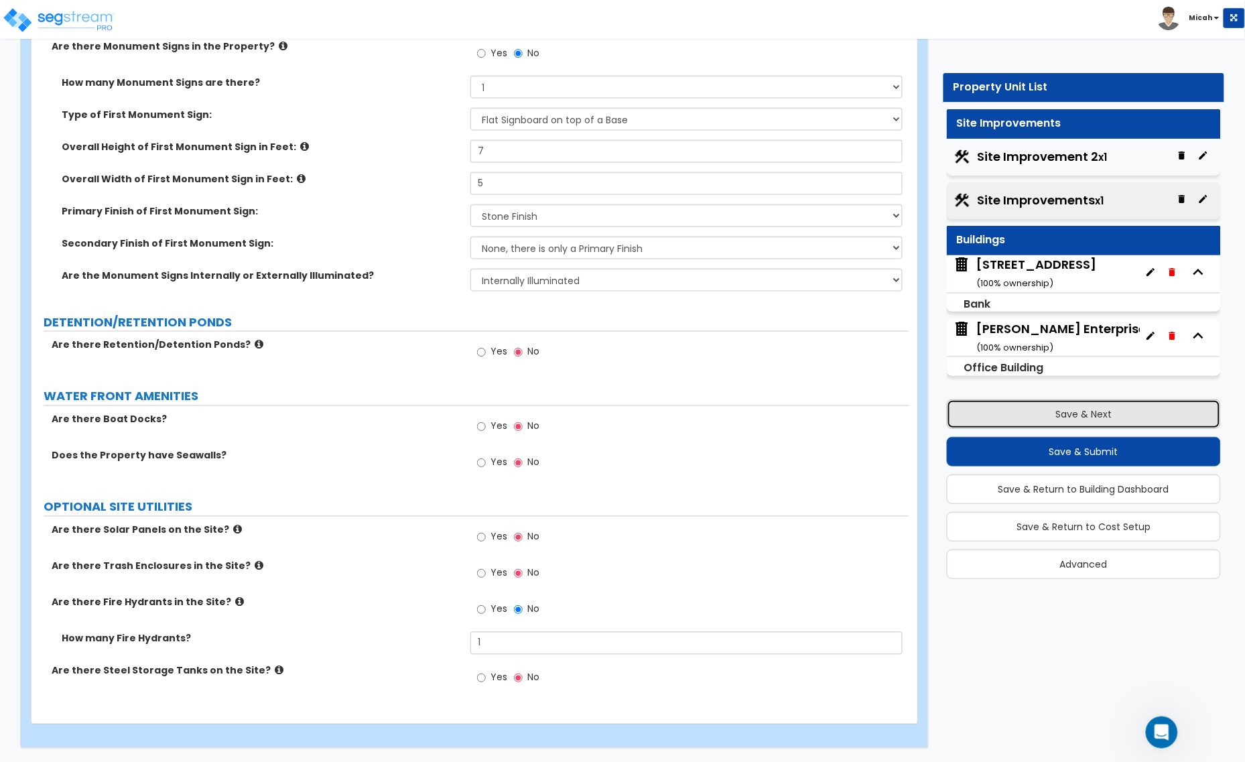
click at [1034, 411] on button "Save & Next" at bounding box center [1083, 413] width 275 height 29
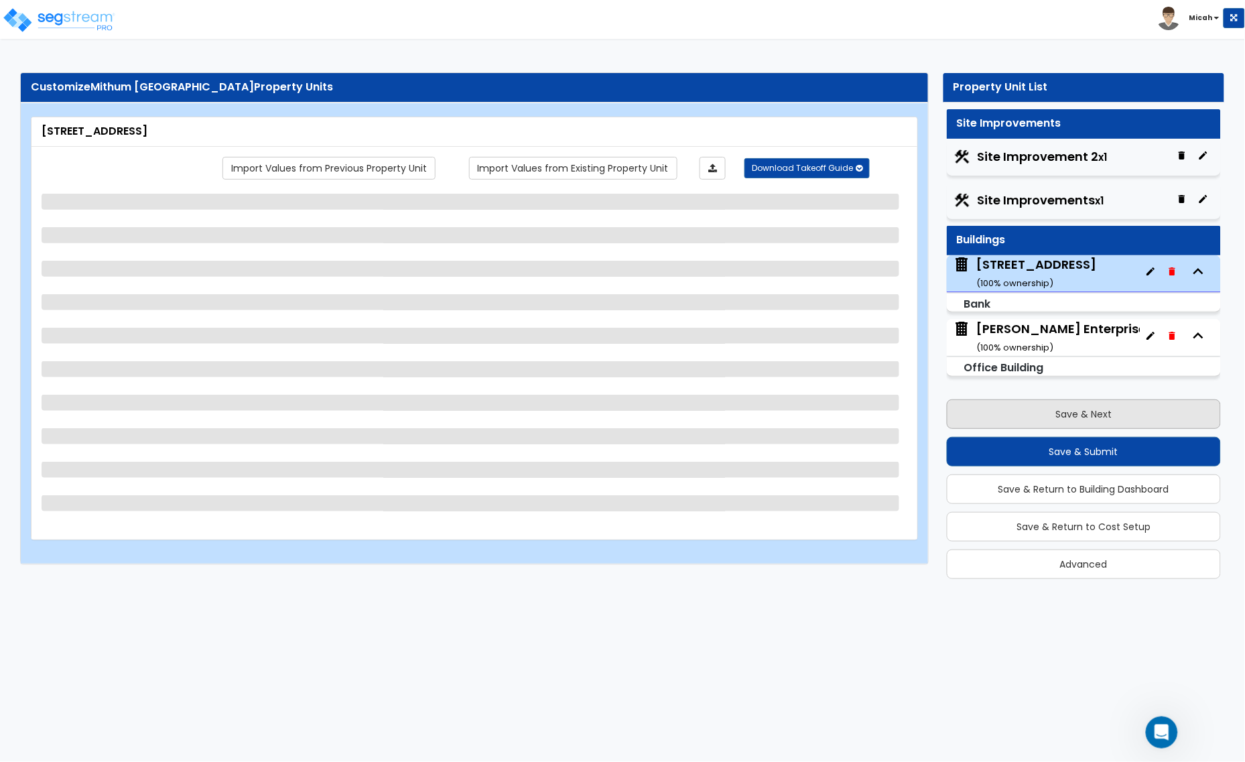
scroll to position [0, 0]
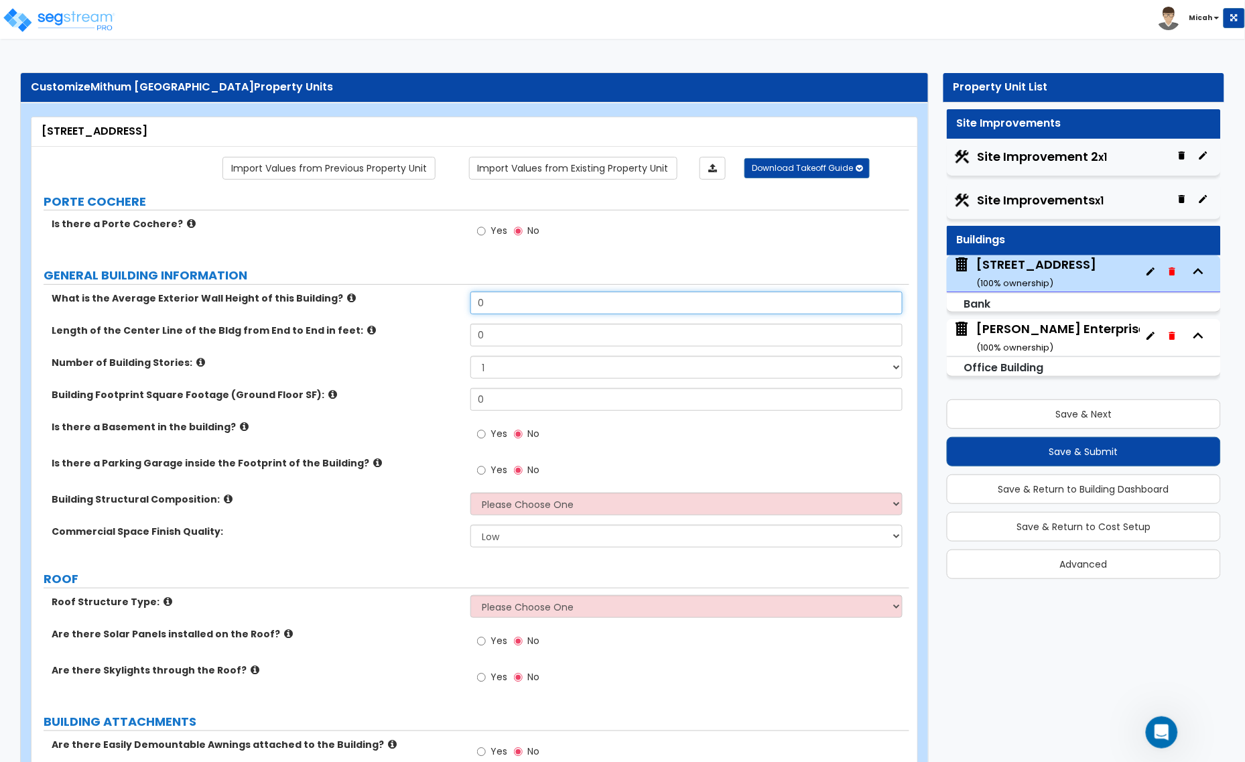
drag, startPoint x: 460, startPoint y: 308, endPoint x: 439, endPoint y: 310, distance: 20.9
click at [439, 310] on div "What is the Average Exterior Wall Height of this Building? 0" at bounding box center [469, 307] width 877 height 32
type input "20"
click at [432, 347] on div "Length of the Center Line of the Bldg from End to End in feet: 0" at bounding box center [469, 340] width 877 height 32
type input "110"
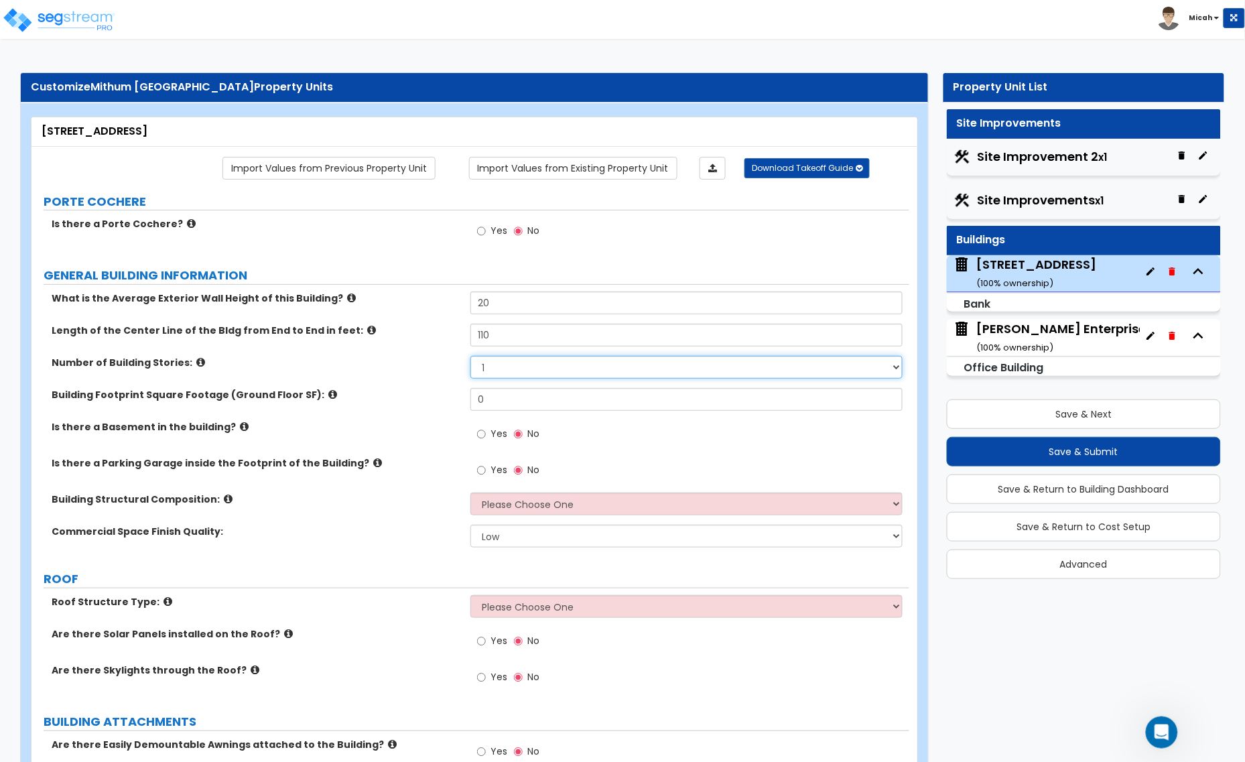
click at [453, 370] on div "Number of Building Stories: 1 2 3 4 5" at bounding box center [469, 372] width 877 height 32
click at [429, 397] on label "Building Footprint Square Footage (Ground Floor SF):" at bounding box center [256, 394] width 409 height 13
drag, startPoint x: 503, startPoint y: 401, endPoint x: 474, endPoint y: 401, distance: 29.5
click at [474, 401] on input "0" at bounding box center [686, 399] width 432 height 23
click at [481, 403] on input "5,500" at bounding box center [686, 399] width 432 height 23
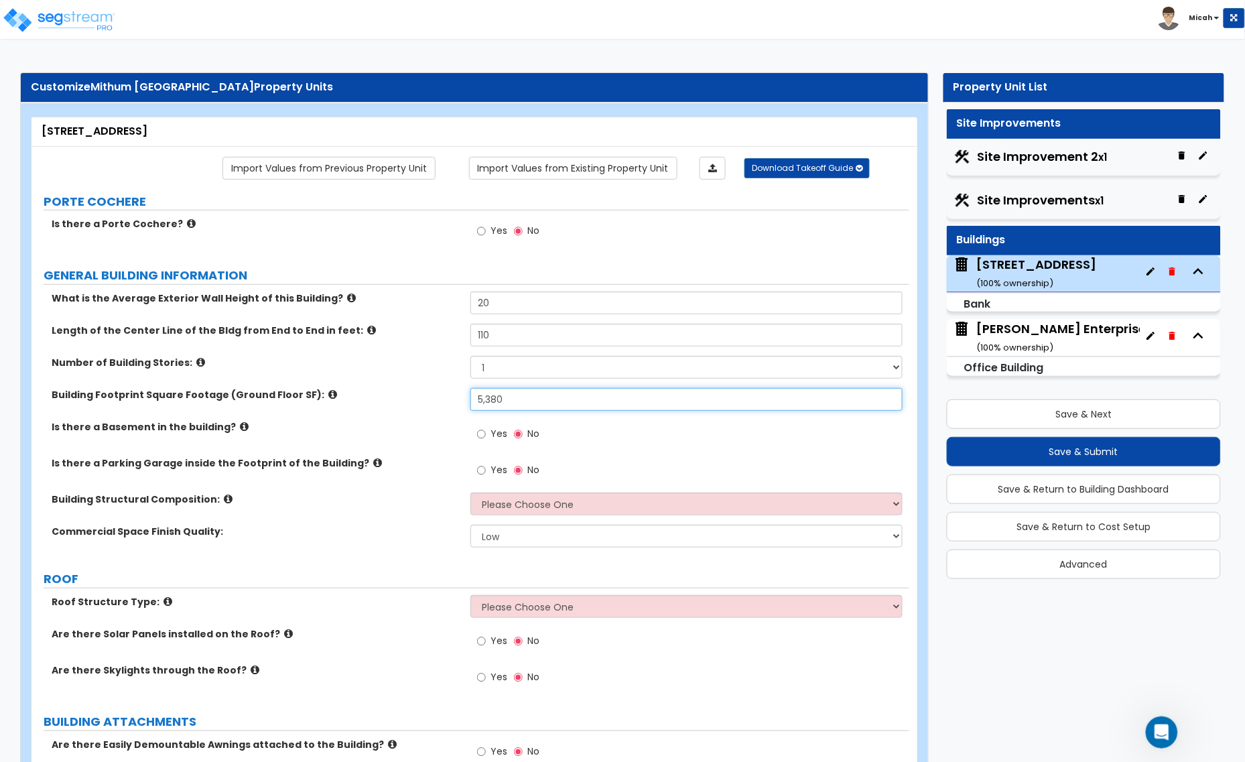
type input "5,380"
click at [224, 500] on icon at bounding box center [228, 499] width 9 height 10
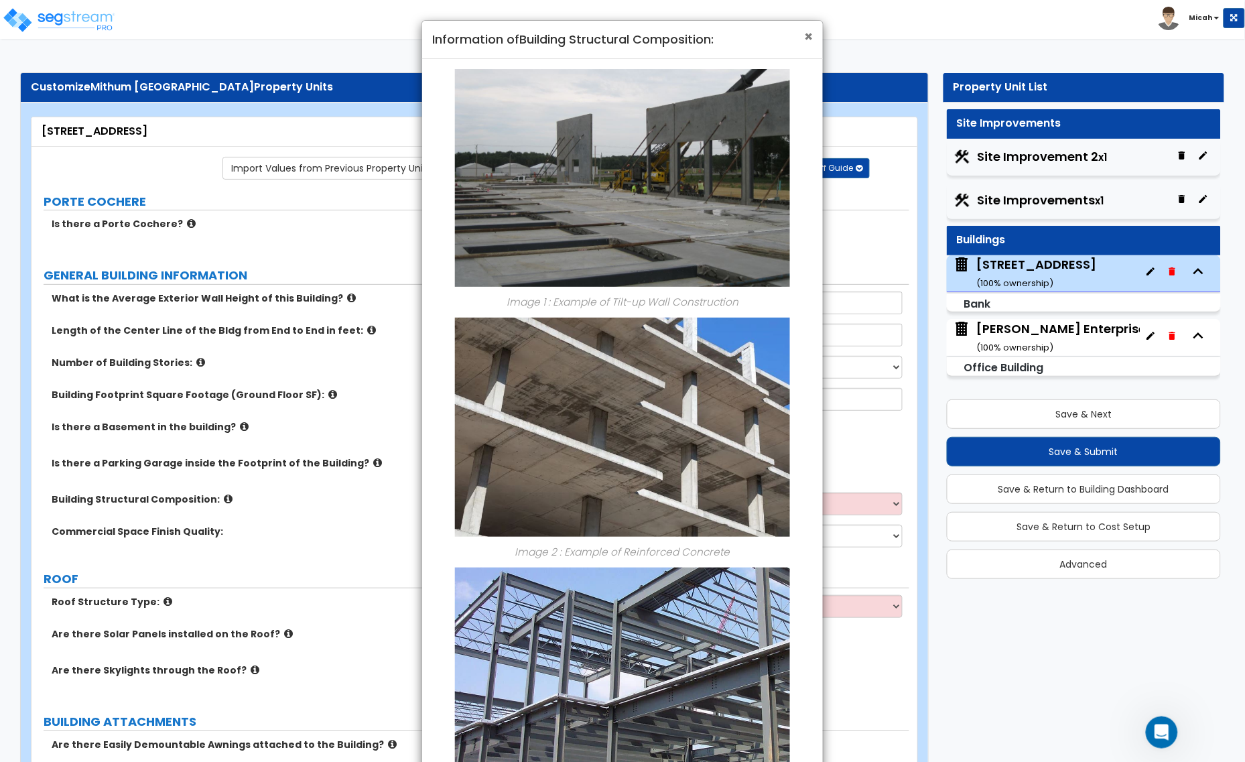
click at [808, 34] on span "×" at bounding box center [808, 36] width 9 height 19
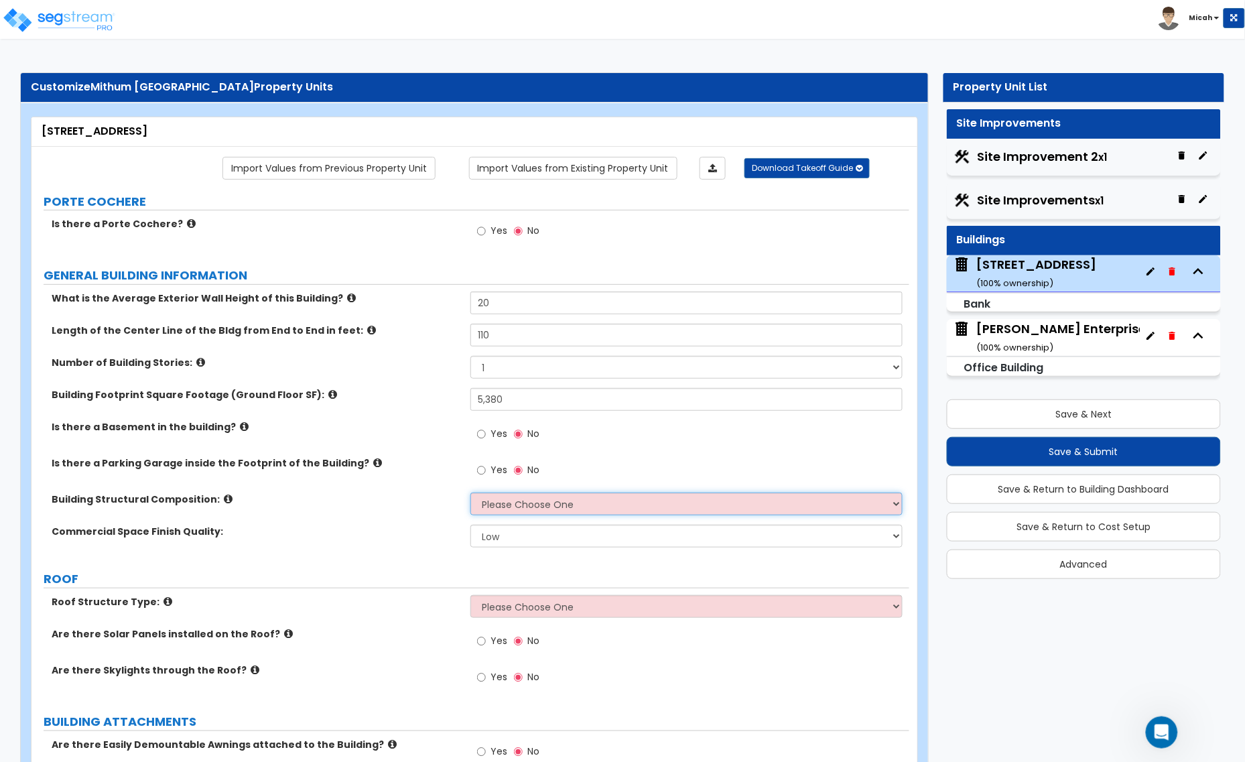
click at [510, 506] on select "Please Choose One Tilt-up Wall Construction Reinforced Concrete Structural Stee…" at bounding box center [686, 503] width 432 height 23
click at [569, 504] on select "Please Choose One Tilt-up Wall Construction Reinforced Concrete Structural Stee…" at bounding box center [686, 503] width 432 height 23
select select "4"
click at [470, 493] on select "Please Choose One Tilt-up Wall Construction Reinforced Concrete Structural Stee…" at bounding box center [686, 503] width 432 height 23
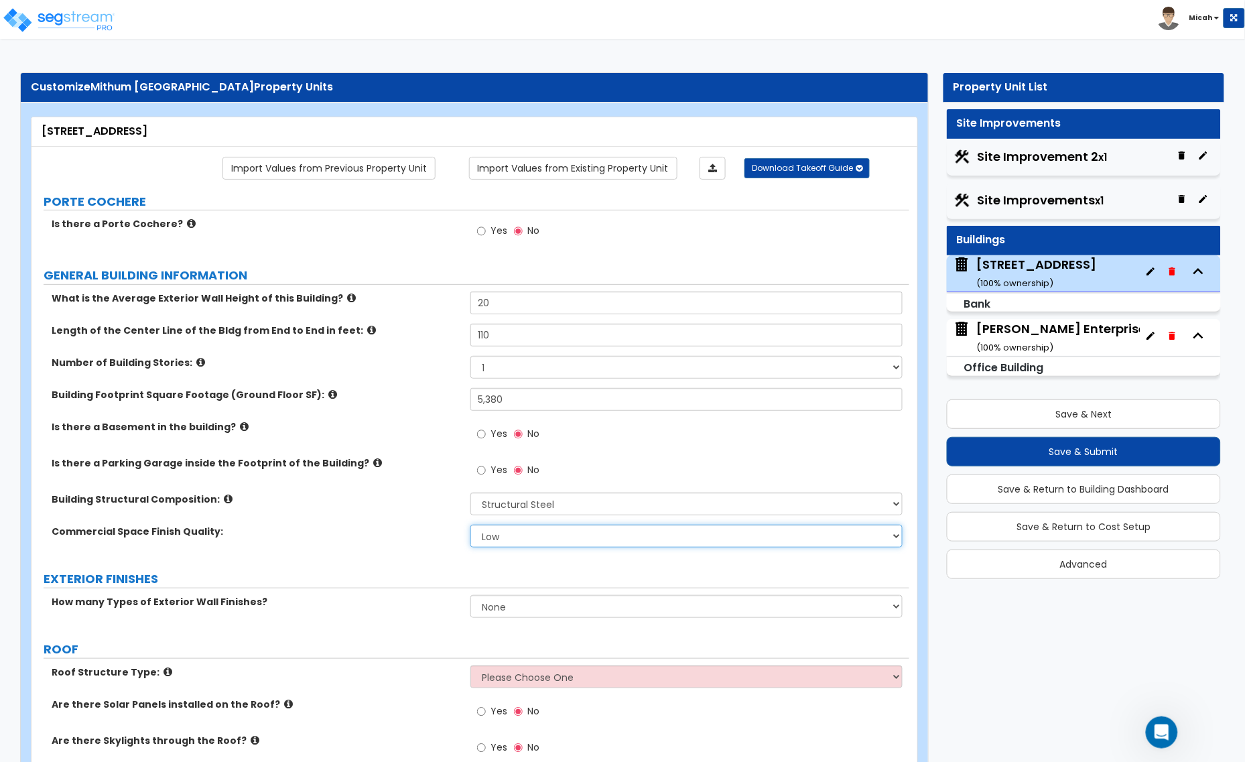
click at [510, 534] on select "Low Average High" at bounding box center [686, 535] width 432 height 23
select select "1"
click at [470, 525] on select "Low Average High" at bounding box center [686, 535] width 432 height 23
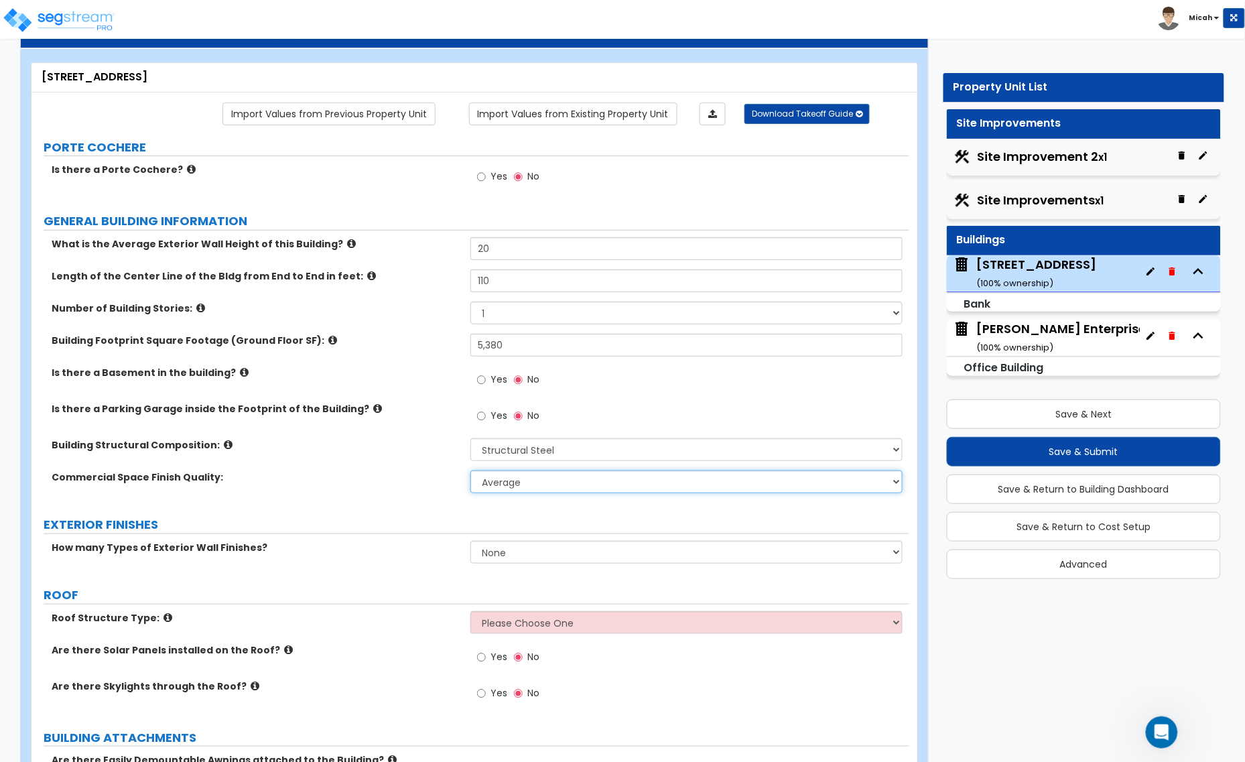
scroll to position [84, 0]
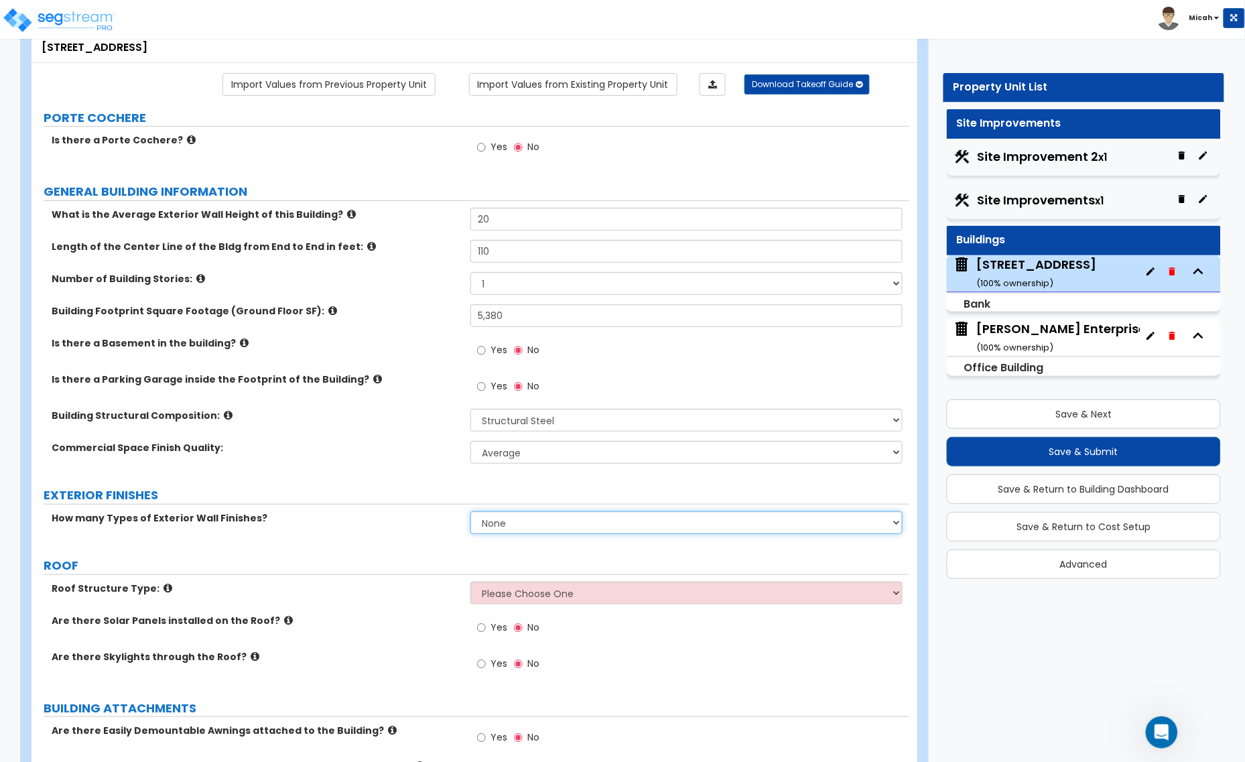
click at [509, 531] on select "None 1 2 3" at bounding box center [686, 522] width 432 height 23
select select "2"
click at [470, 512] on select "None 1 2 3" at bounding box center [686, 522] width 432 height 23
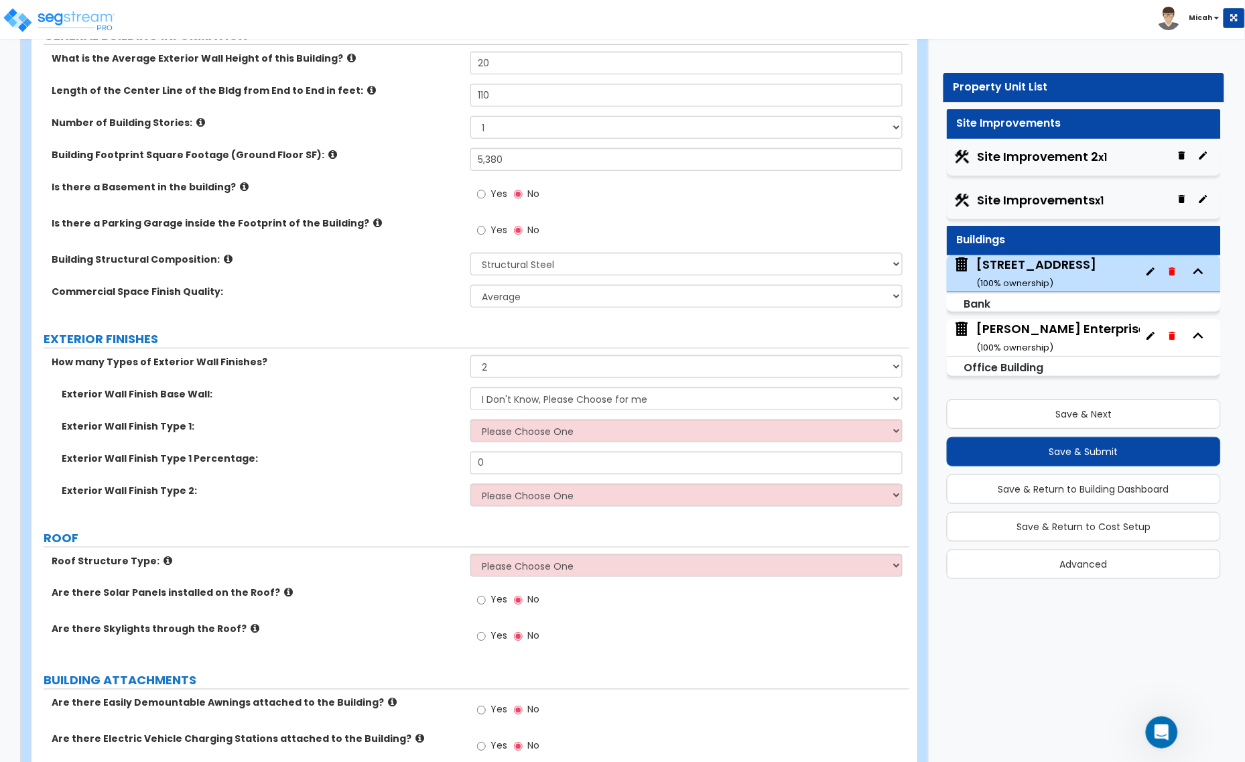
scroll to position [335, 0]
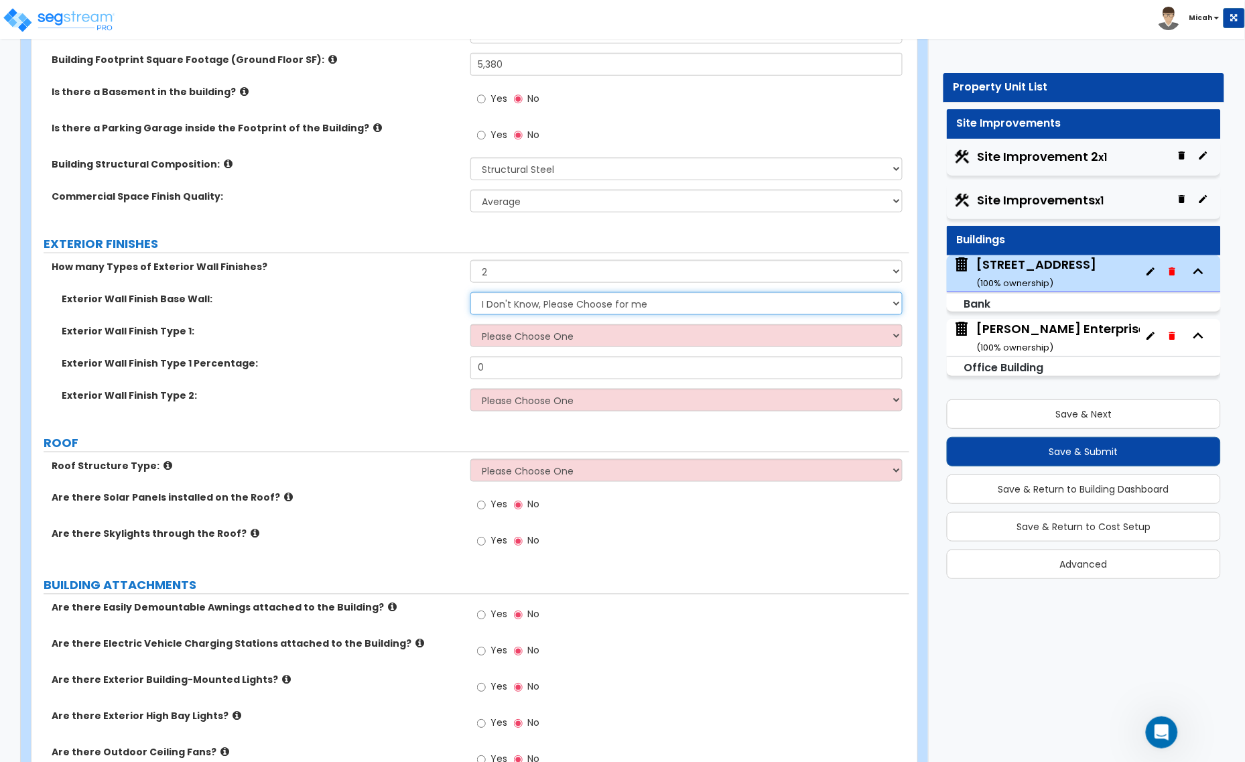
click at [535, 303] on select "I Don't Know, Please Choose for me Concrete Masonry Units (CMU) Cast-in-Place C…" at bounding box center [686, 303] width 432 height 23
select select "5"
click at [470, 293] on select "I Don't Know, Please Choose for me Concrete Masonry Units (CMU) Cast-in-Place C…" at bounding box center [686, 303] width 432 height 23
click at [488, 336] on select "Please Choose One No Finish/Shared Wall No Wall Brick Veneer Stone Veneer Wood …" at bounding box center [686, 335] width 432 height 23
select select "2"
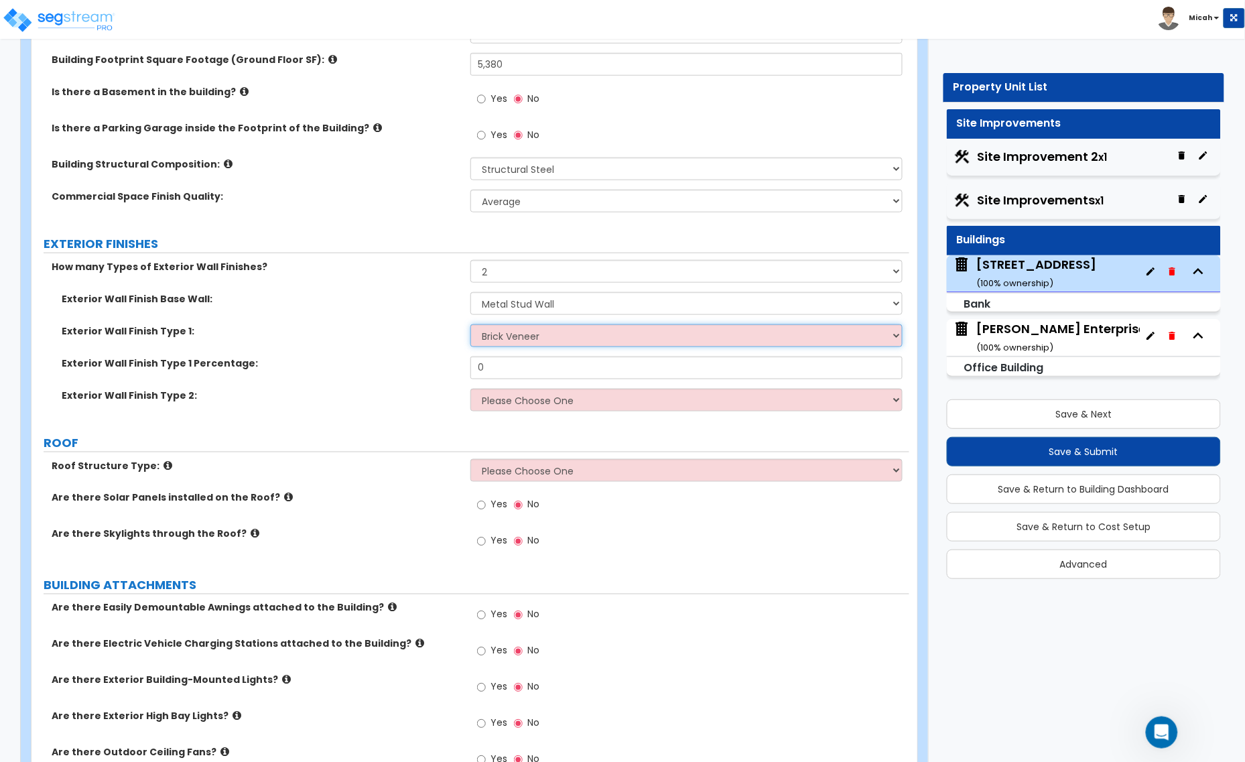
click at [470, 325] on select "Please Choose One No Finish/Shared Wall No Wall Brick Veneer Stone Veneer Wood …" at bounding box center [686, 335] width 432 height 23
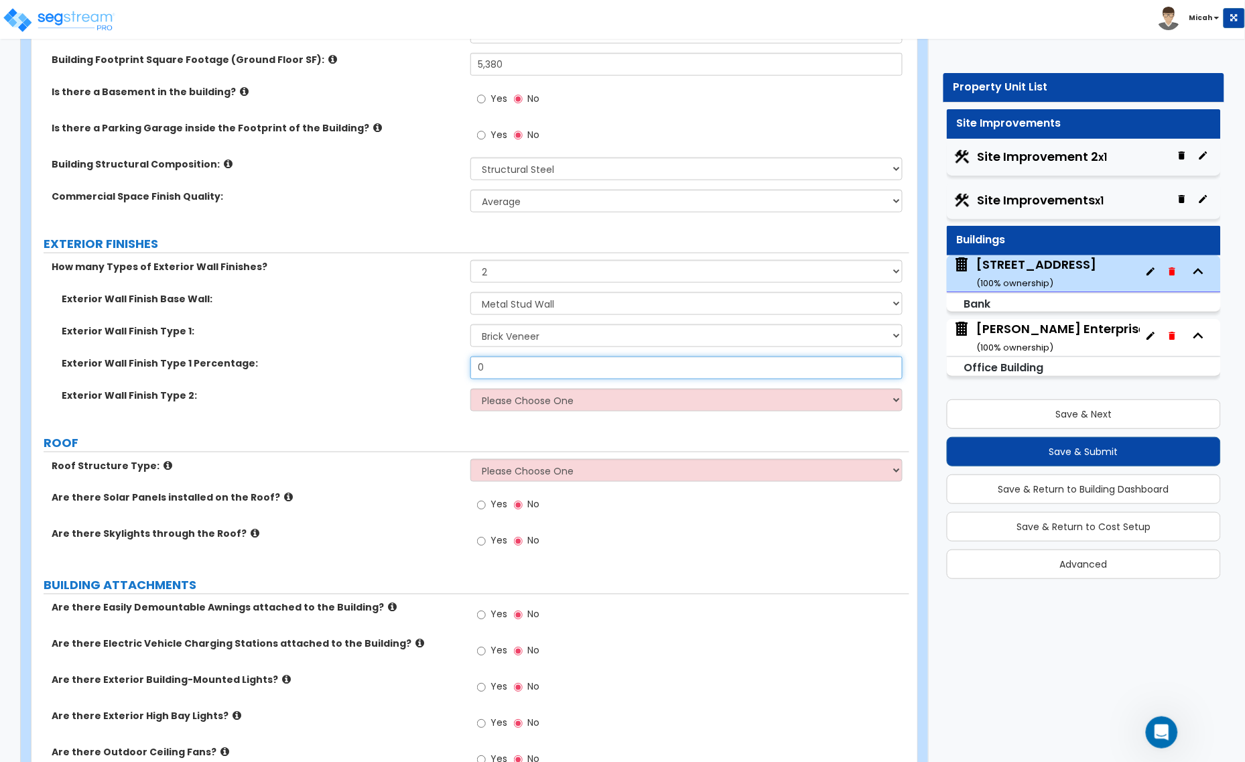
drag, startPoint x: 474, startPoint y: 370, endPoint x: 459, endPoint y: 372, distance: 14.9
click at [459, 372] on div "Exterior Wall Finish Type 1 Percentage: 0" at bounding box center [469, 372] width 877 height 32
type input "62.2"
click at [513, 403] on select "Please Choose One No Finish/Shared Wall No Wall Brick Veneer Stone Veneer Wood …" at bounding box center [686, 400] width 432 height 23
select select "3"
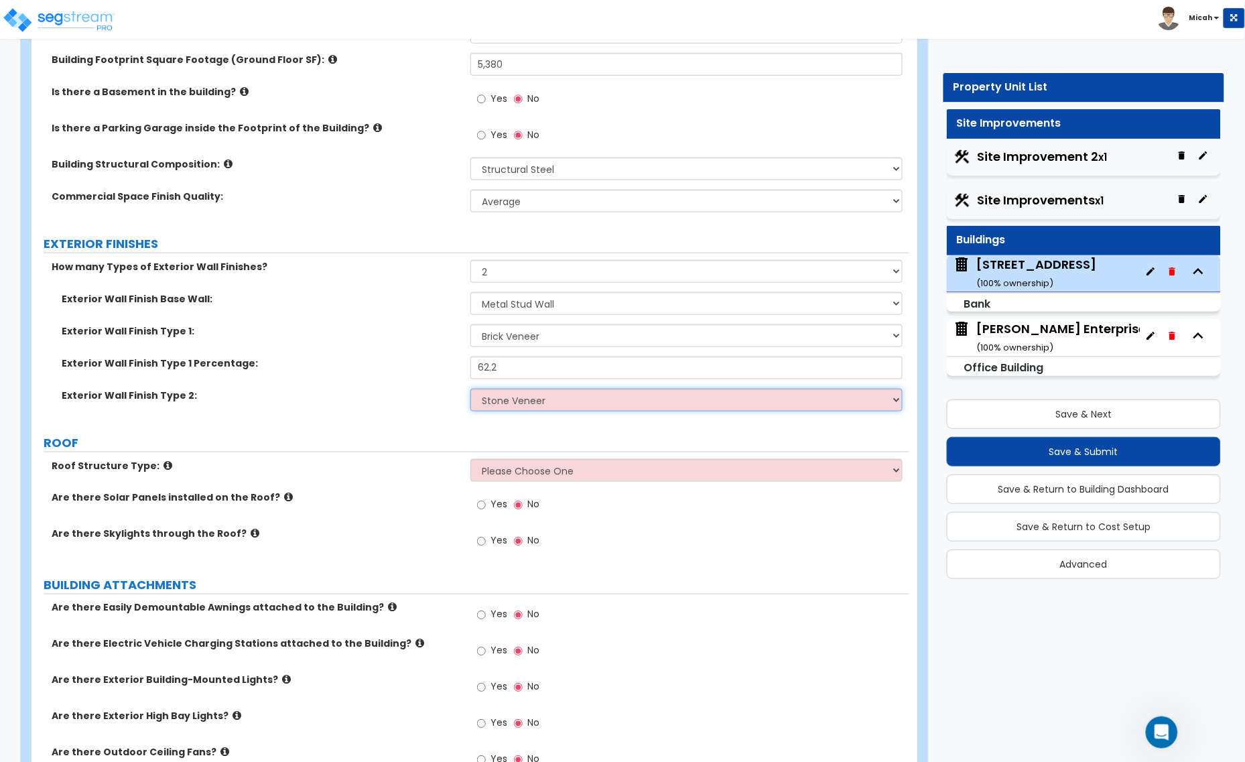
click at [470, 389] on select "Please Choose One No Finish/Shared Wall No Wall Brick Veneer Stone Veneer Wood …" at bounding box center [686, 400] width 432 height 23
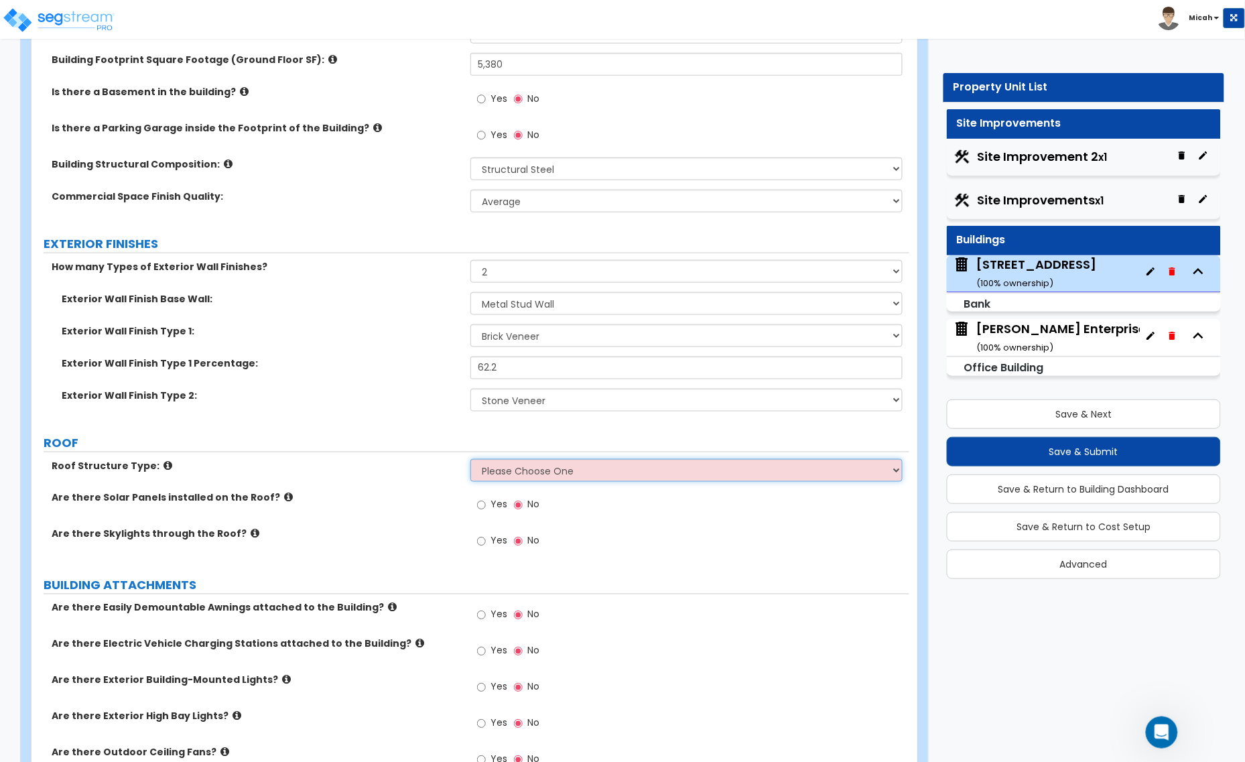
click at [597, 470] on select "Please Choose One [PERSON_NAME] Roof Flat Roof Hybrid [PERSON_NAME] & Flat Roof" at bounding box center [686, 470] width 432 height 23
select select "2"
click at [470, 460] on select "Please Choose One [PERSON_NAME] Roof Flat Roof Hybrid [PERSON_NAME] & Flat Roof" at bounding box center [686, 470] width 432 height 23
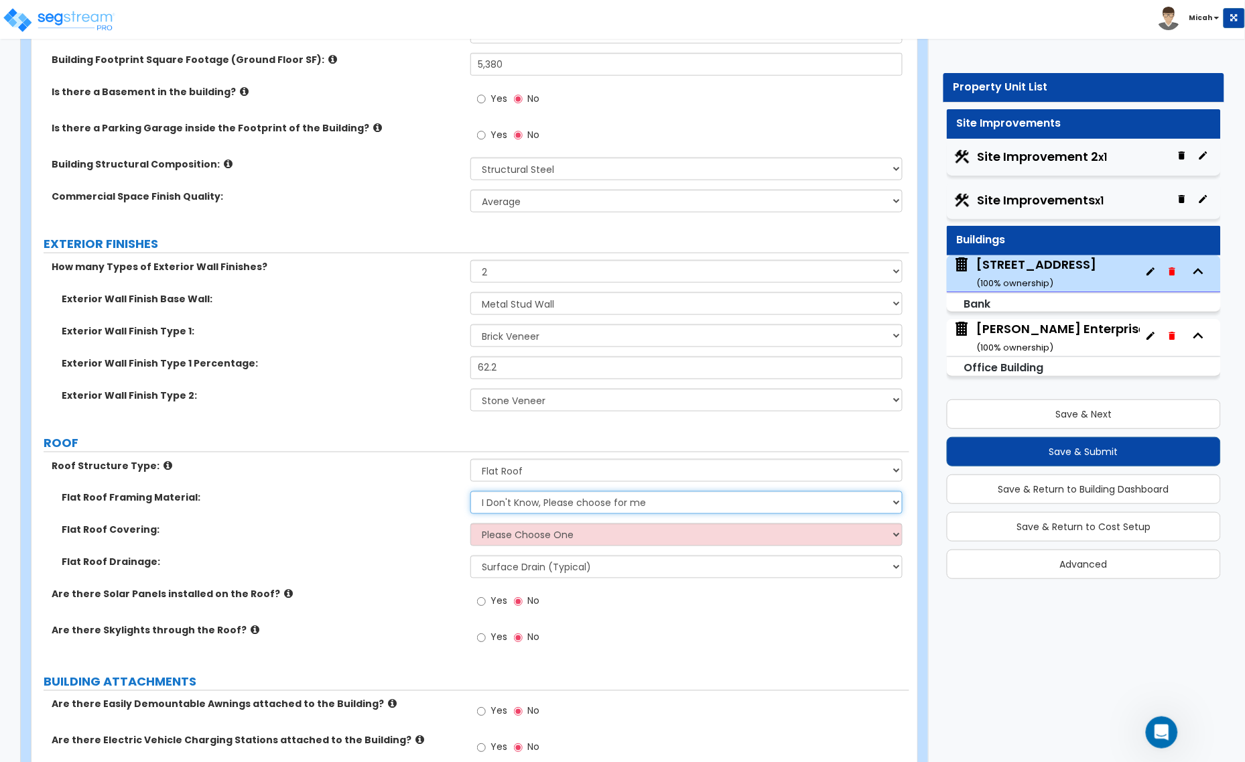
click at [531, 507] on select "I Don't Know, Please choose for me Metal Wood Concrete" at bounding box center [686, 502] width 432 height 23
select select "1"
click at [470, 492] on select "I Don't Know, Please choose for me Metal Wood Concrete" at bounding box center [686, 502] width 432 height 23
click at [517, 537] on select "Please Choose One Rolled Asphalt PVC Membrane Plastic (EPDM) Membrane Asphalt F…" at bounding box center [686, 534] width 432 height 23
select select "2"
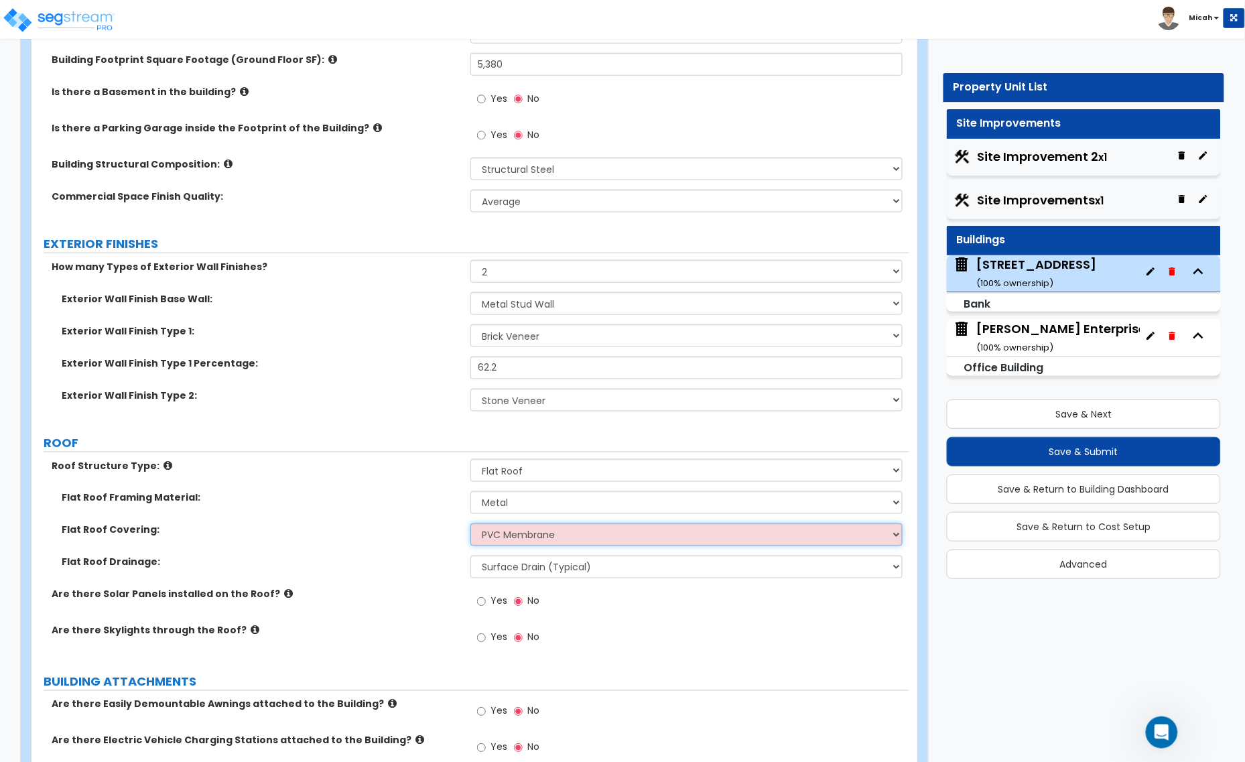
click at [470, 524] on select "Please Choose One Rolled Asphalt PVC Membrane Plastic (EPDM) Membrane Asphalt F…" at bounding box center [686, 534] width 432 height 23
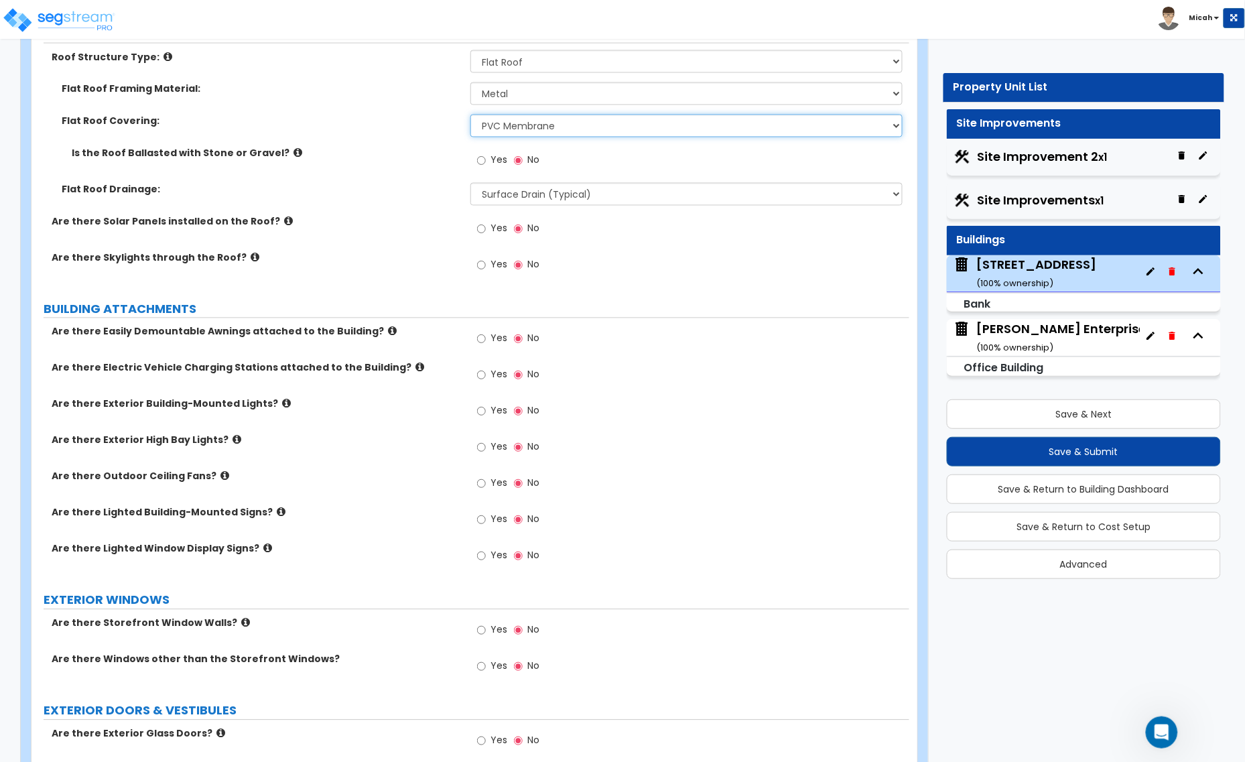
scroll to position [754, 0]
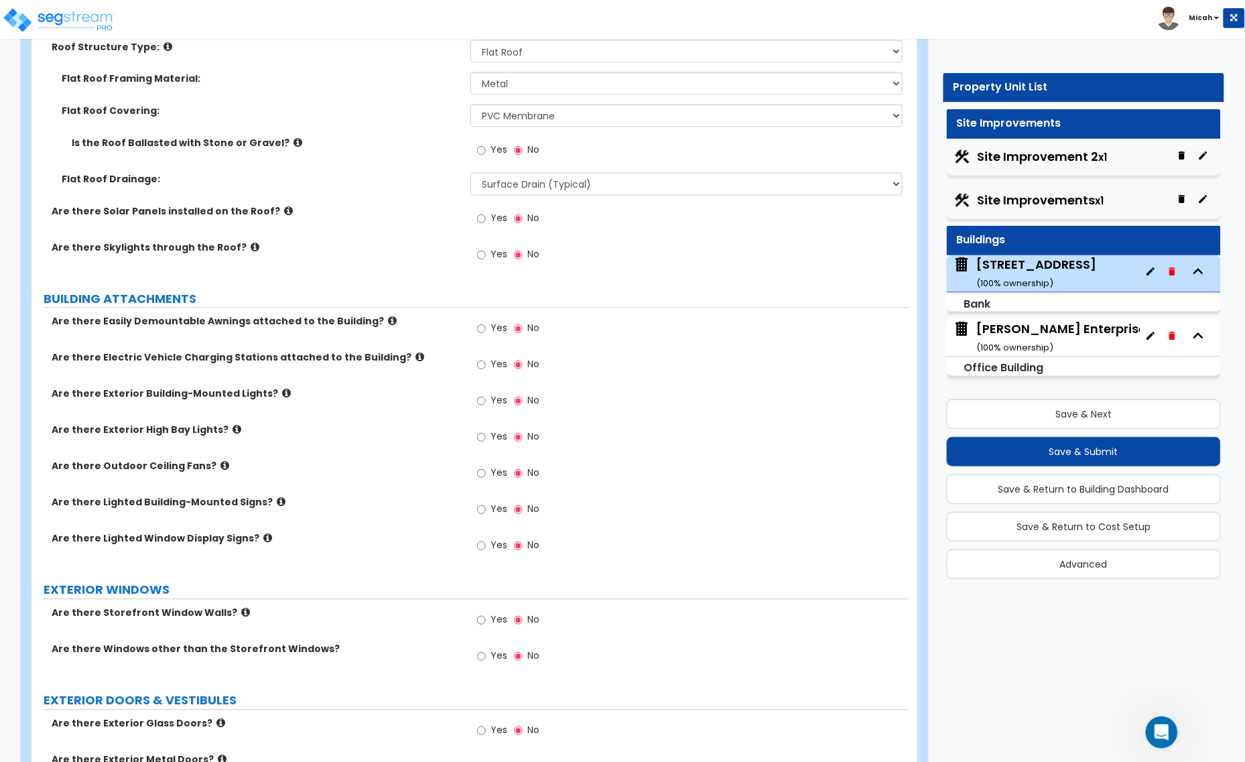
click at [388, 322] on icon at bounding box center [392, 321] width 9 height 10
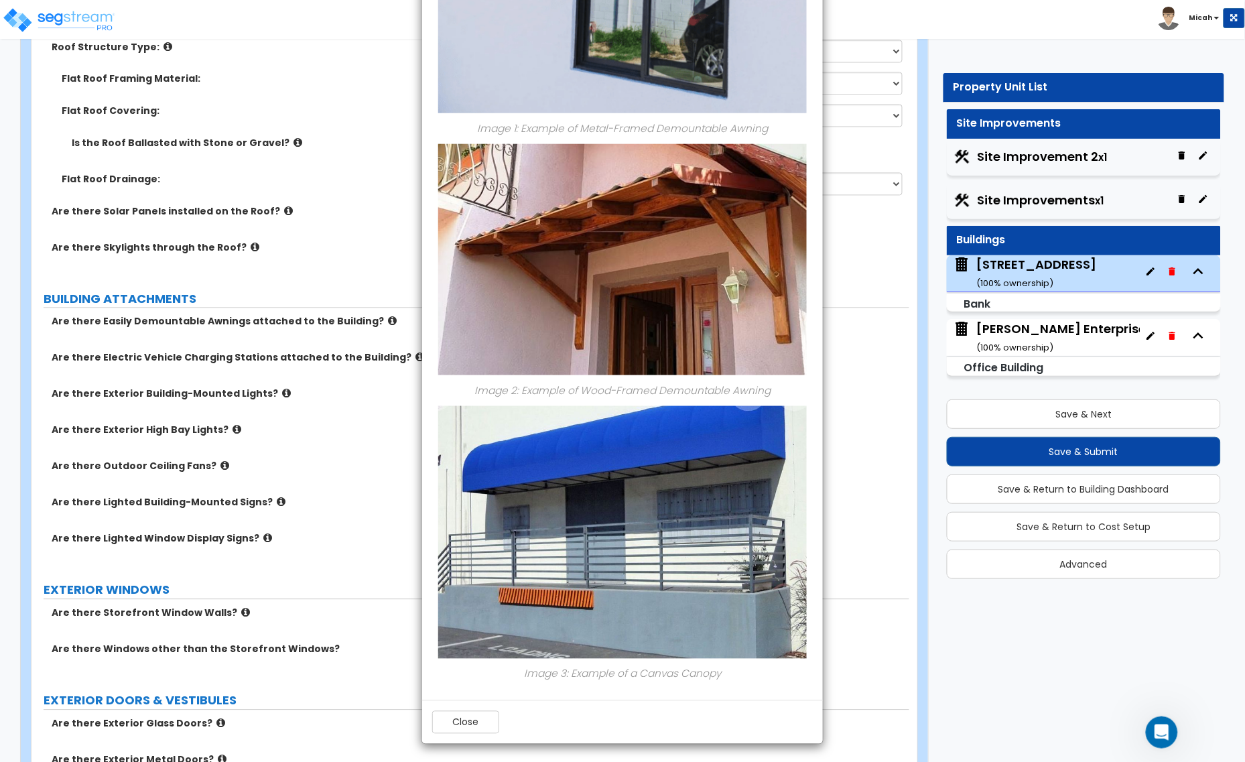
scroll to position [352, 0]
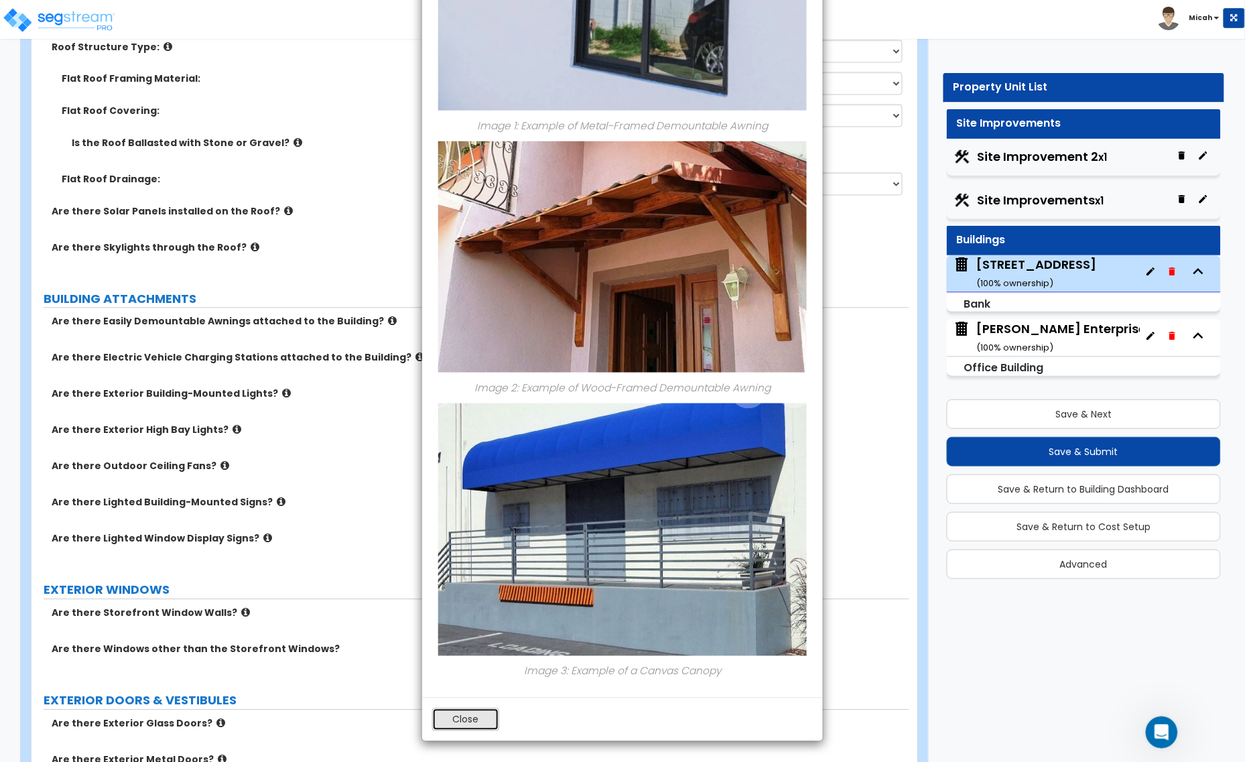
click at [442, 722] on button "Close" at bounding box center [465, 719] width 67 height 23
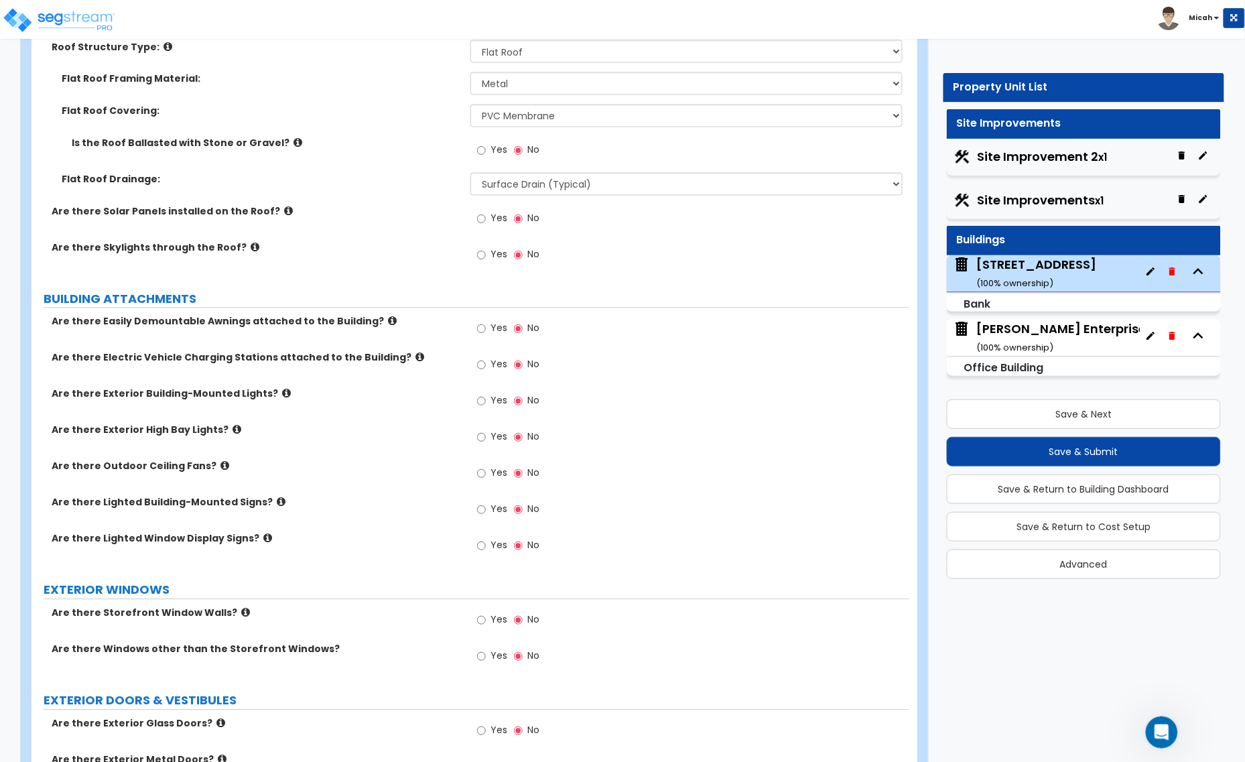
click at [415, 357] on icon at bounding box center [419, 357] width 9 height 10
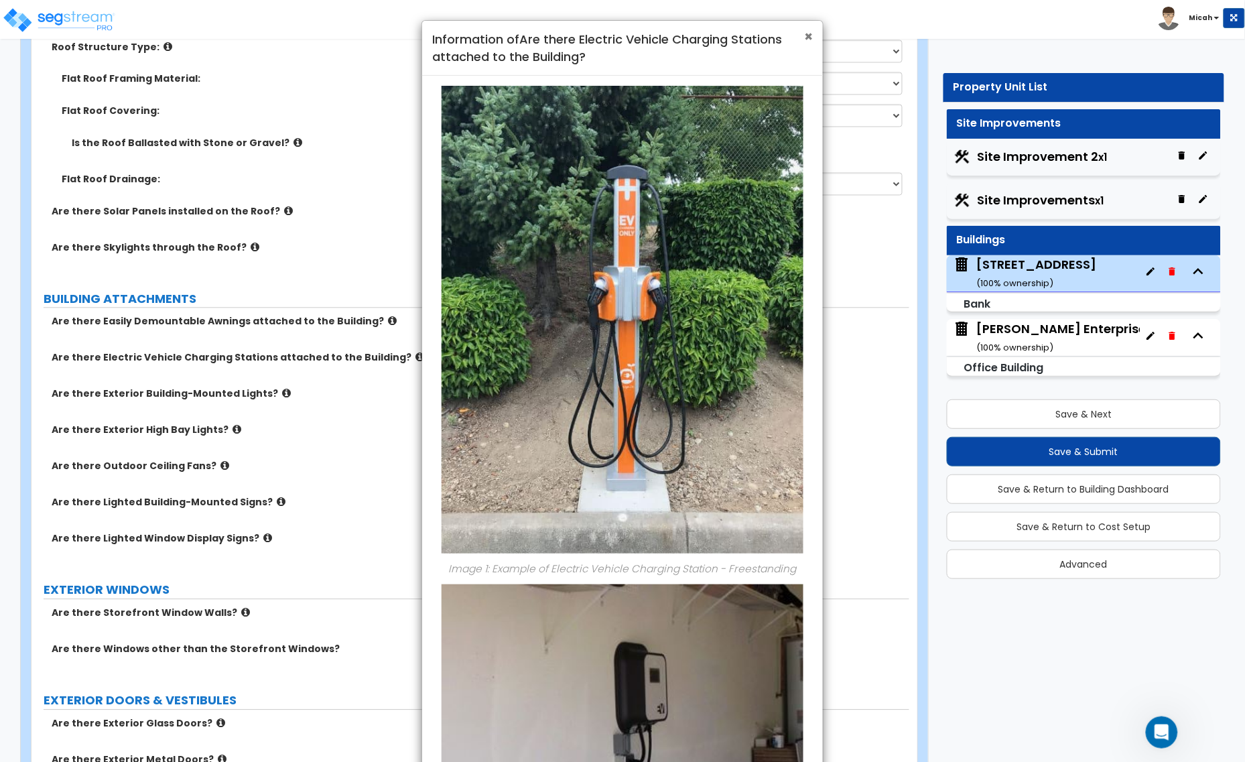
click at [804, 40] on span "×" at bounding box center [808, 36] width 9 height 19
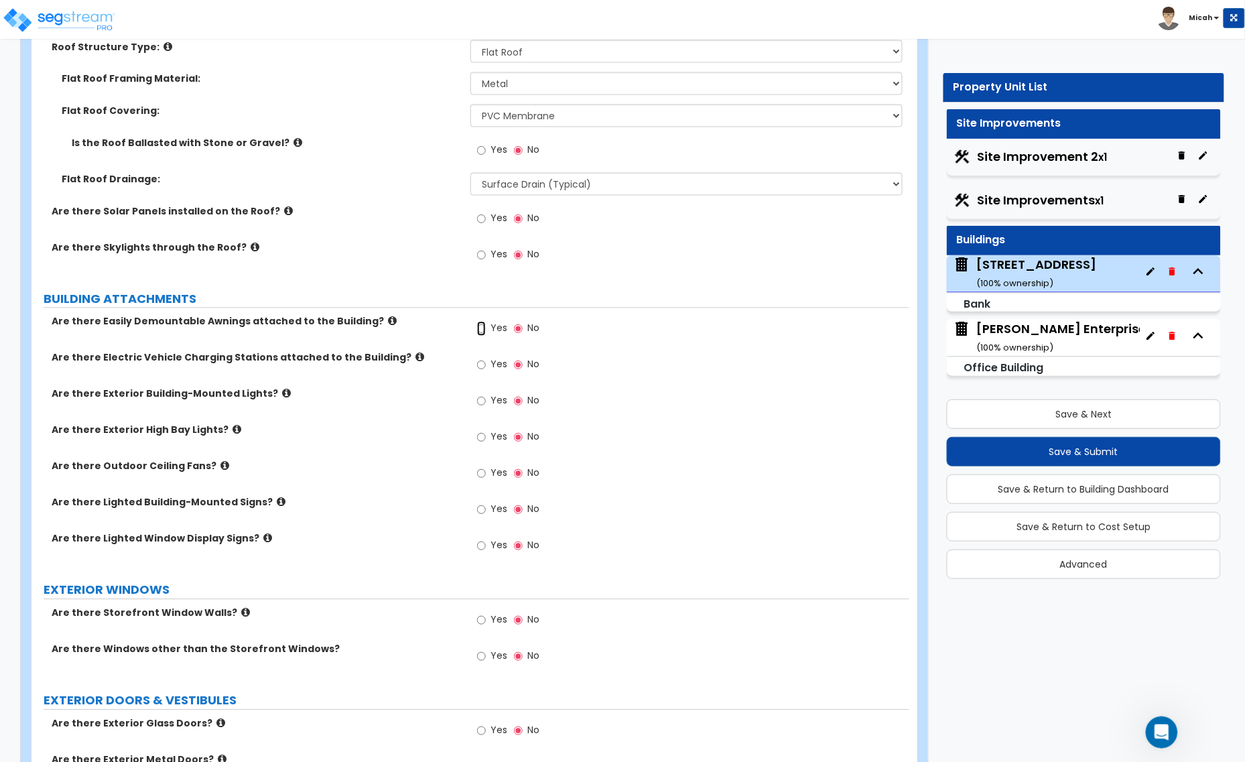
click at [480, 328] on input "Yes" at bounding box center [481, 329] width 9 height 15
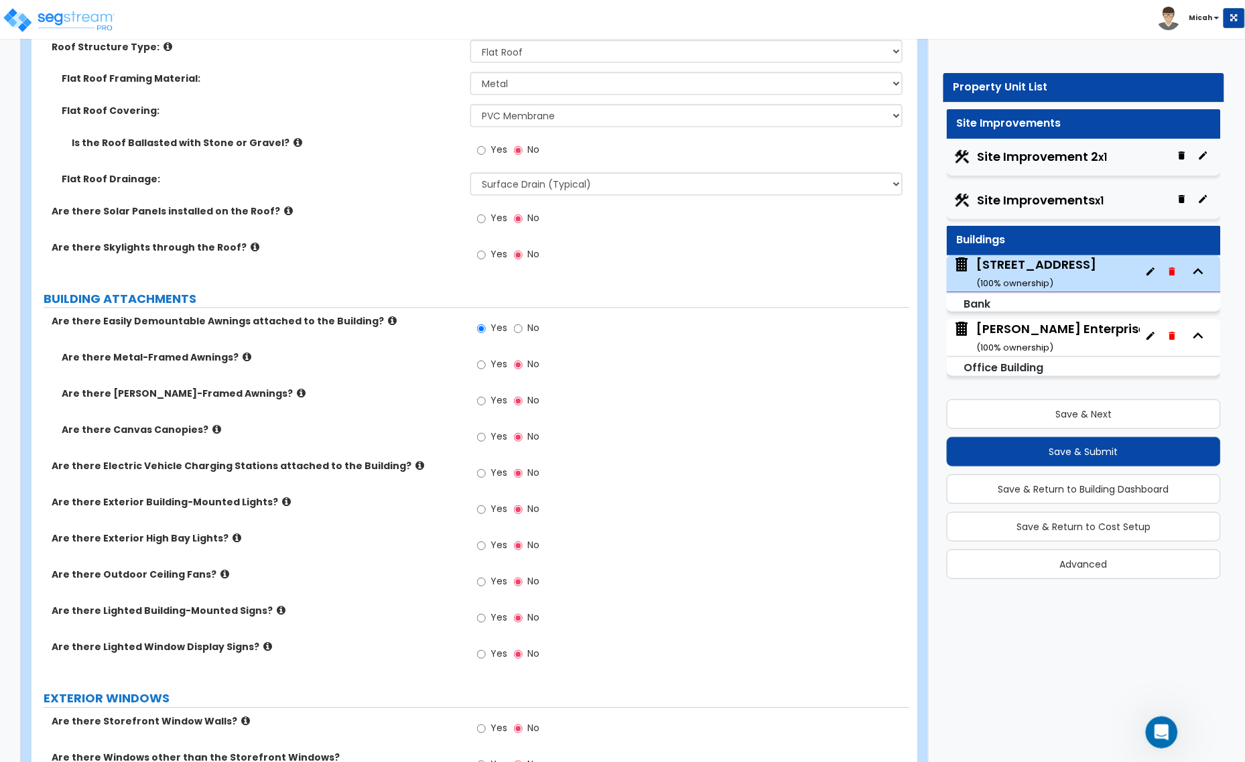
click at [242, 356] on icon at bounding box center [246, 357] width 9 height 10
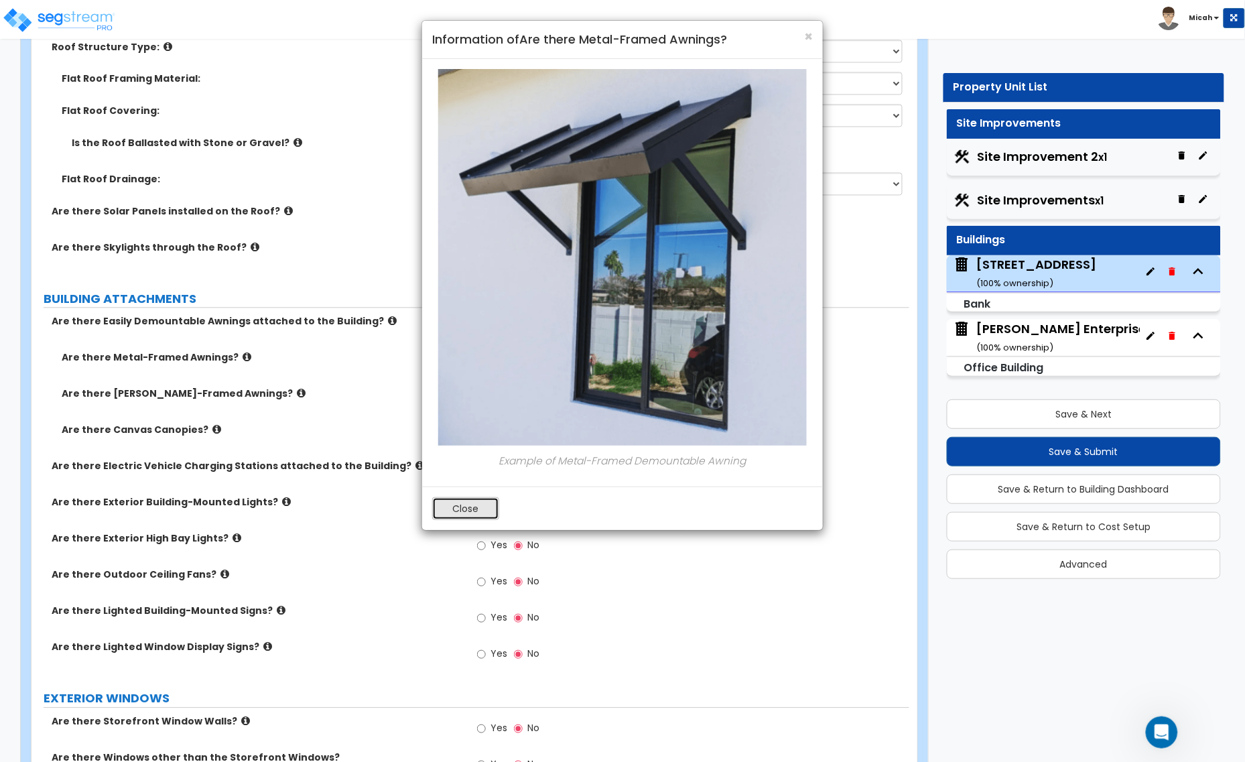
click at [456, 504] on button "Close" at bounding box center [465, 508] width 67 height 23
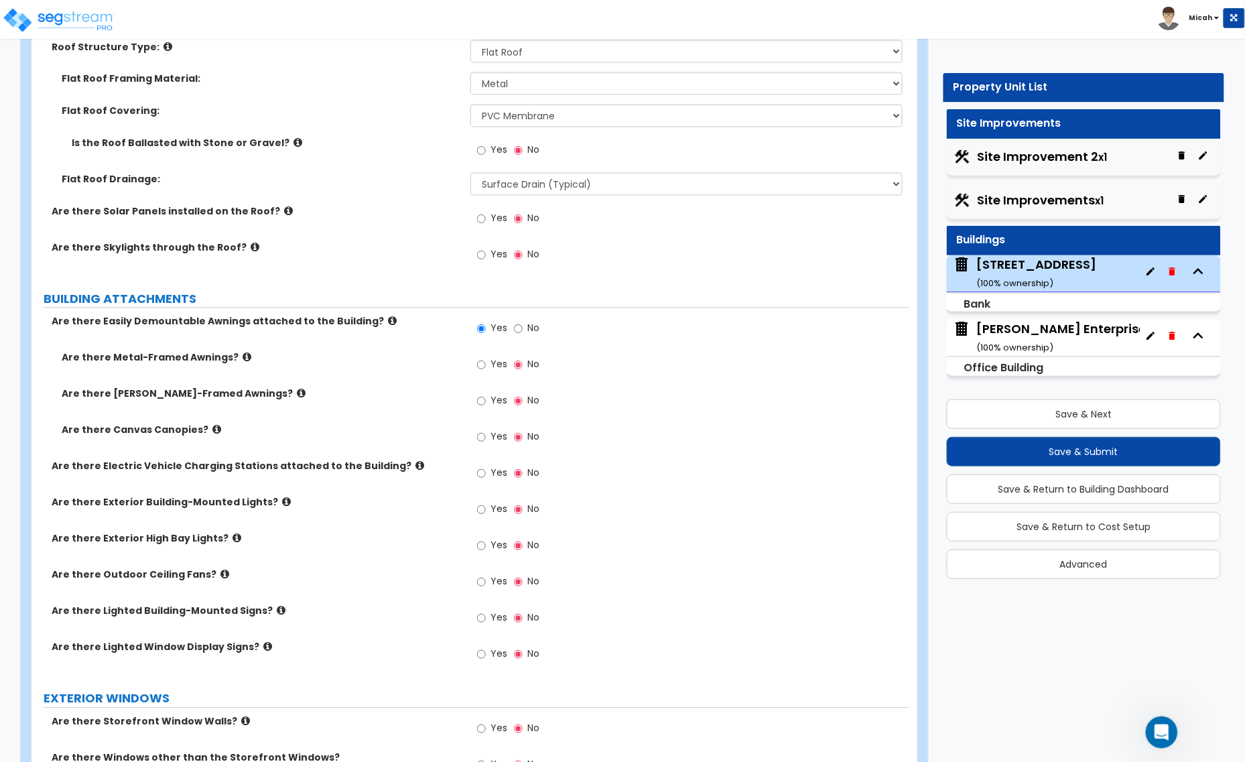
click at [209, 425] on label "Are there Canvas Canopies?" at bounding box center [261, 429] width 399 height 13
click at [202, 437] on label "Are there Canvas Canopies?" at bounding box center [261, 429] width 399 height 13
click at [202, 433] on label "Are there Canvas Canopies?" at bounding box center [261, 429] width 399 height 13
click at [212, 430] on icon at bounding box center [216, 430] width 9 height 10
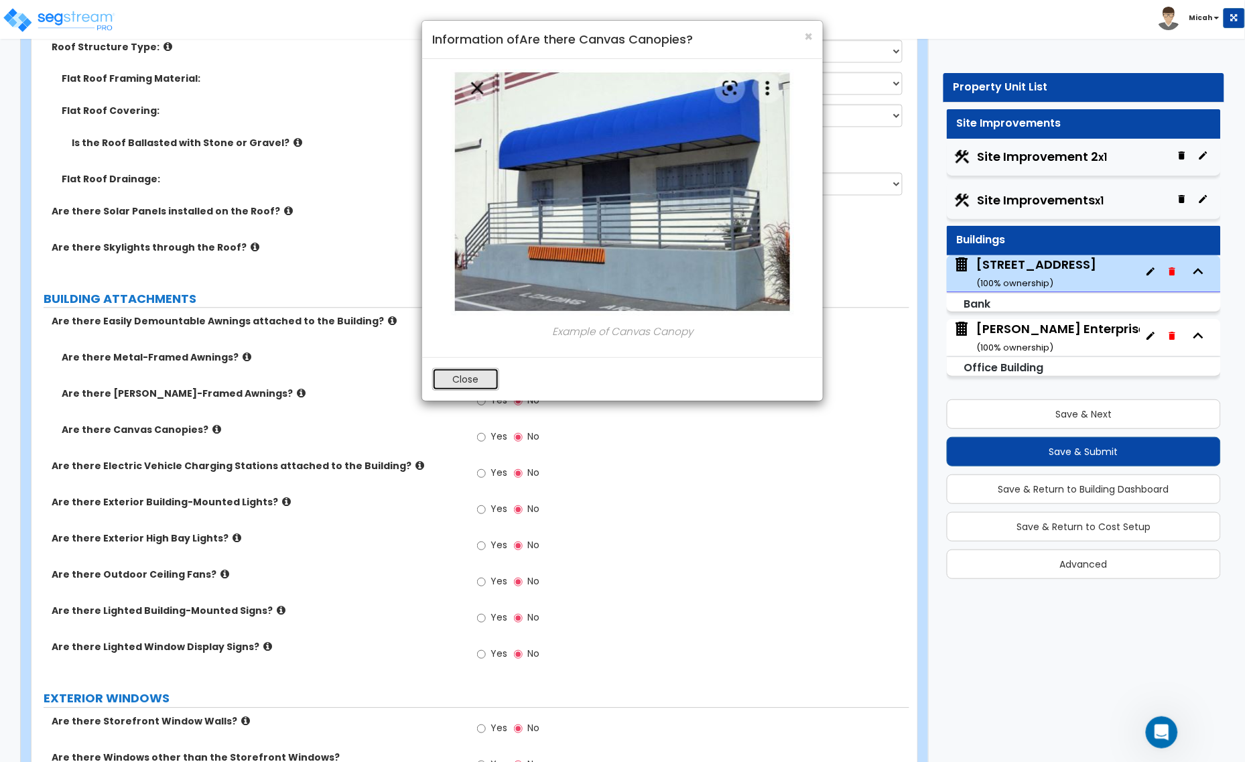
click at [460, 386] on button "Close" at bounding box center [465, 379] width 67 height 23
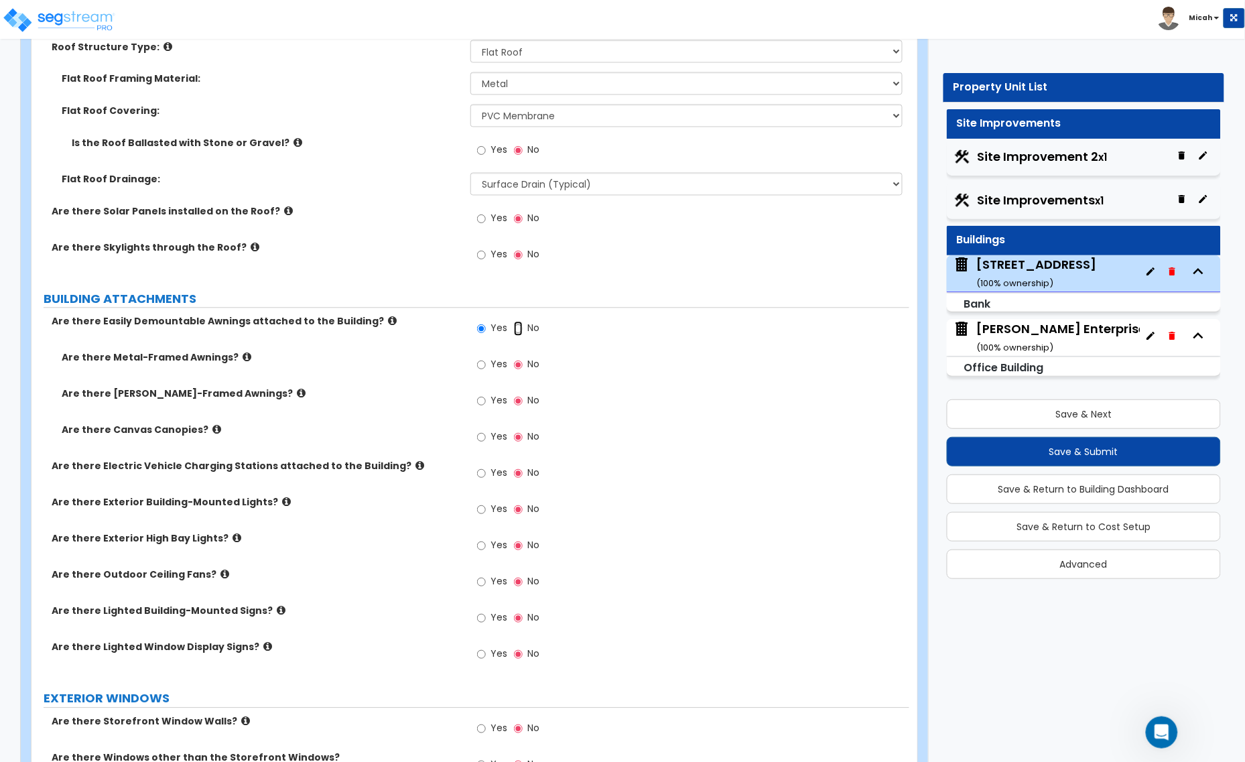
click at [516, 332] on input "No" at bounding box center [518, 329] width 9 height 15
radio input "false"
radio input "true"
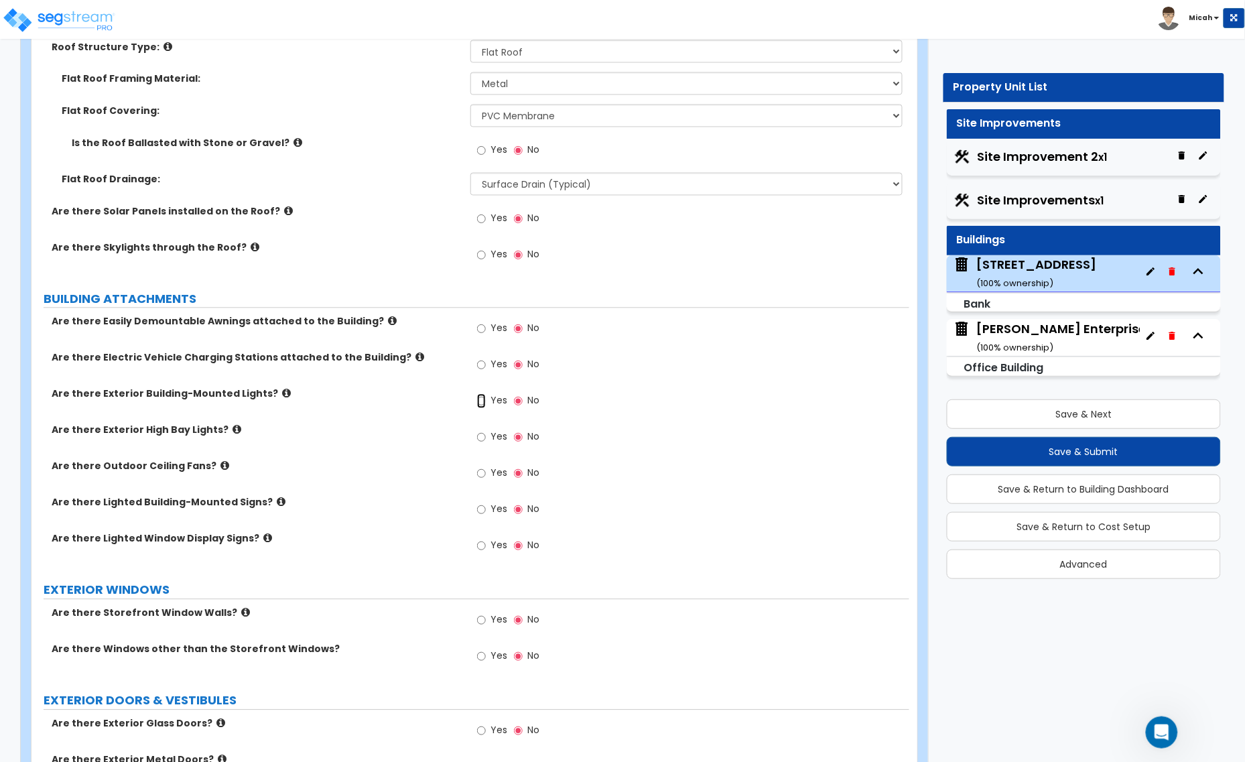
click at [481, 402] on input "Yes" at bounding box center [481, 401] width 9 height 15
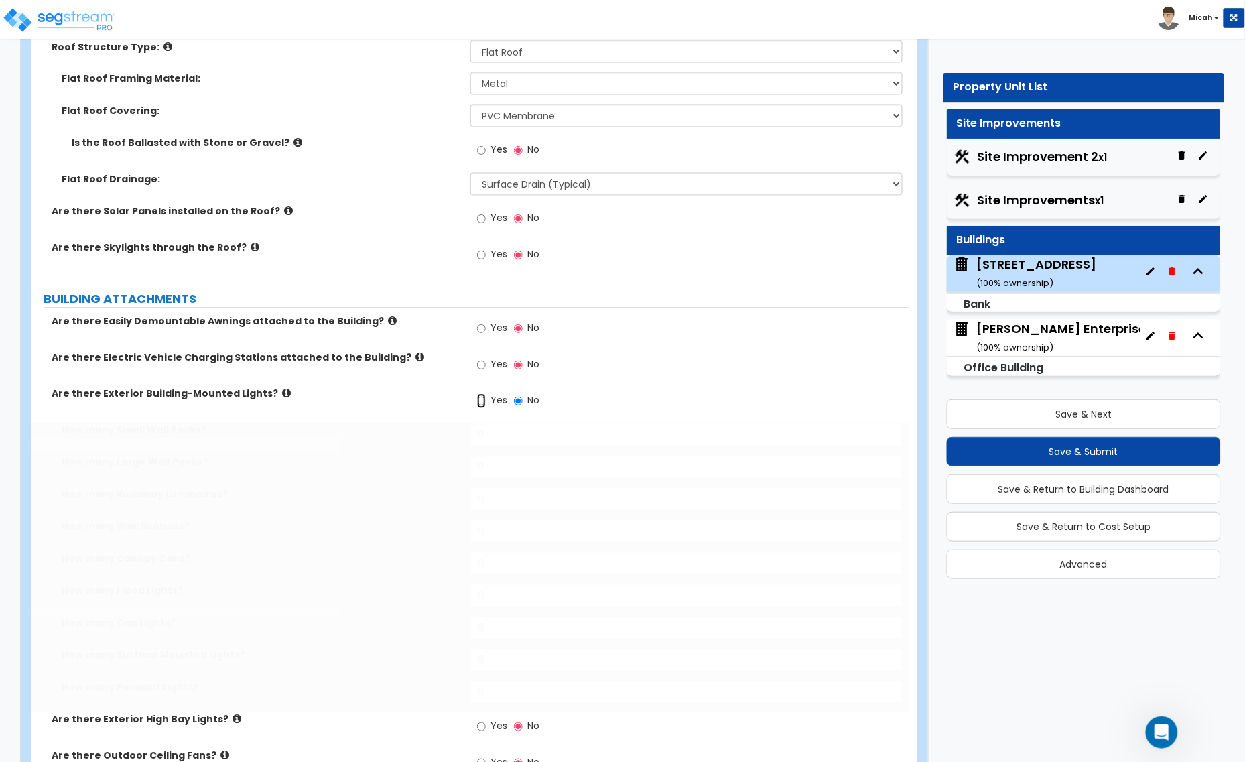
radio input "true"
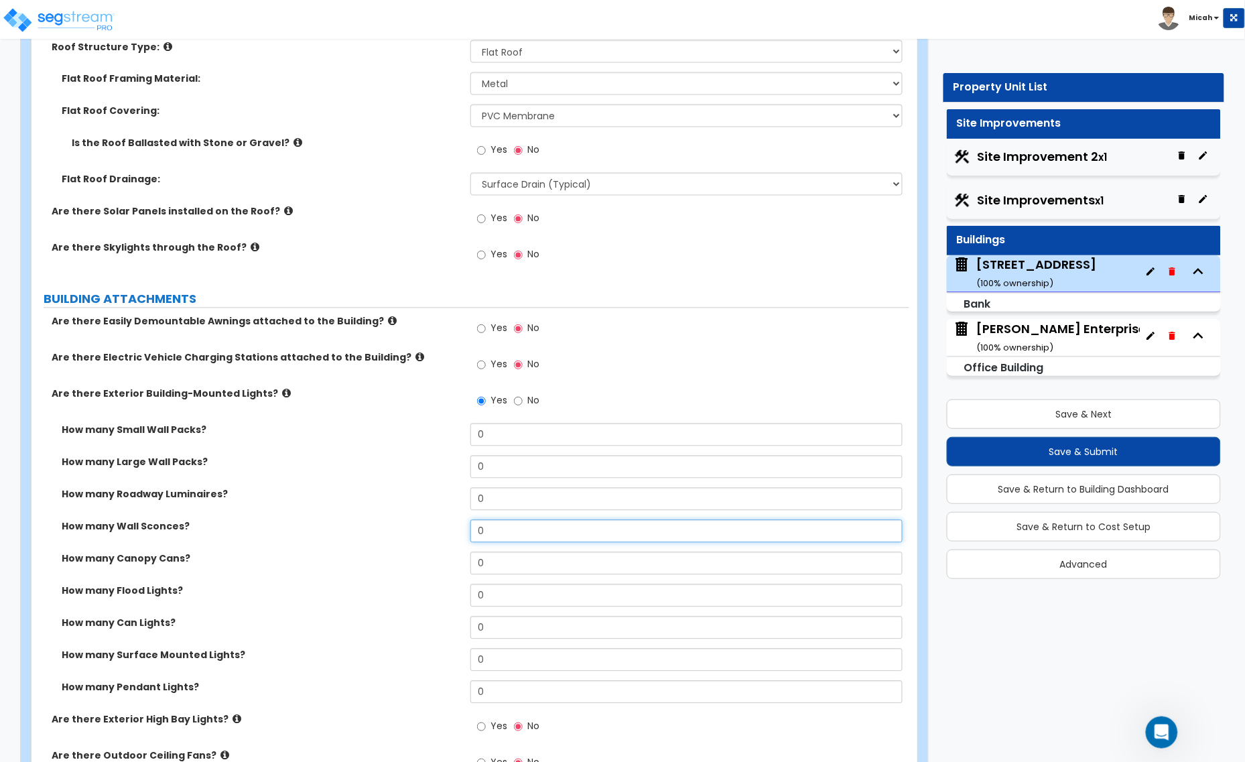
drag, startPoint x: 492, startPoint y: 531, endPoint x: 470, endPoint y: 534, distance: 23.0
click at [470, 534] on input "0" at bounding box center [686, 531] width 432 height 23
type input "19"
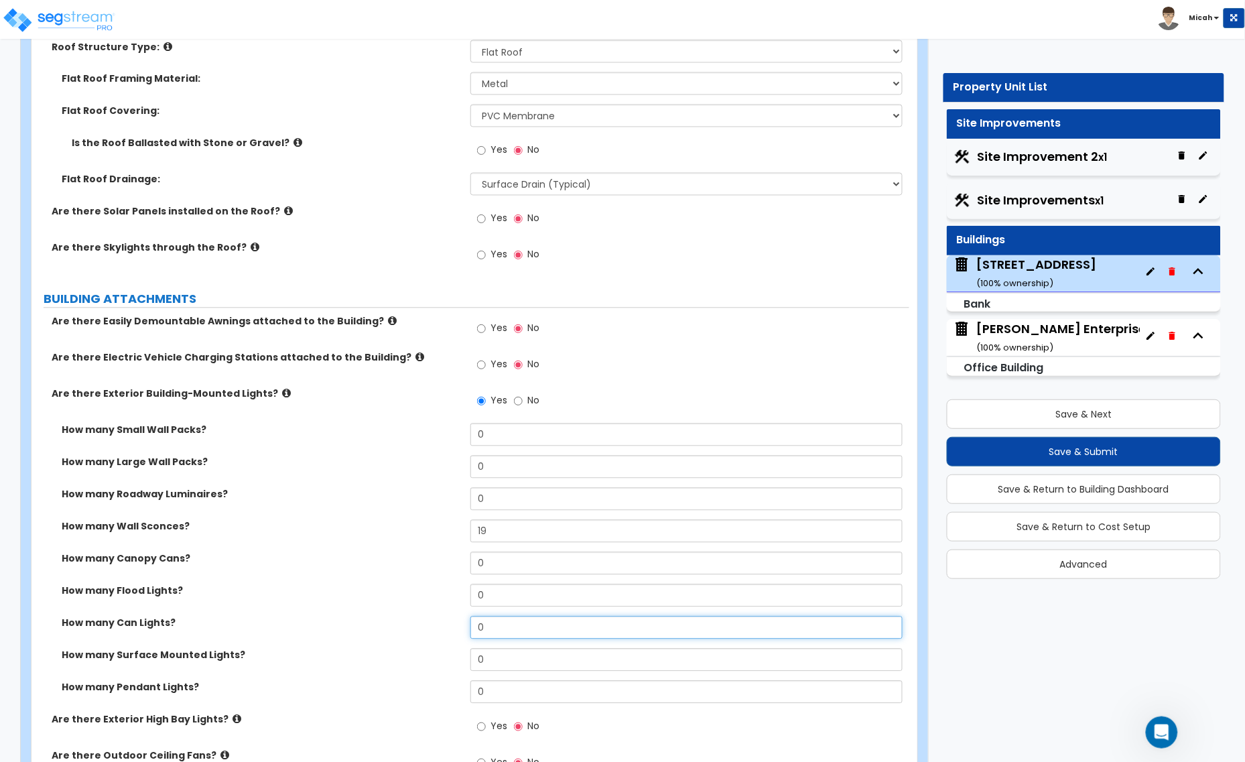
drag, startPoint x: 489, startPoint y: 628, endPoint x: 474, endPoint y: 628, distance: 15.4
click at [474, 628] on input "0" at bounding box center [686, 627] width 432 height 23
type input "5"
drag, startPoint x: 497, startPoint y: 597, endPoint x: 454, endPoint y: 601, distance: 43.0
click at [454, 601] on div "How many Flood Lights? 0" at bounding box center [469, 600] width 877 height 32
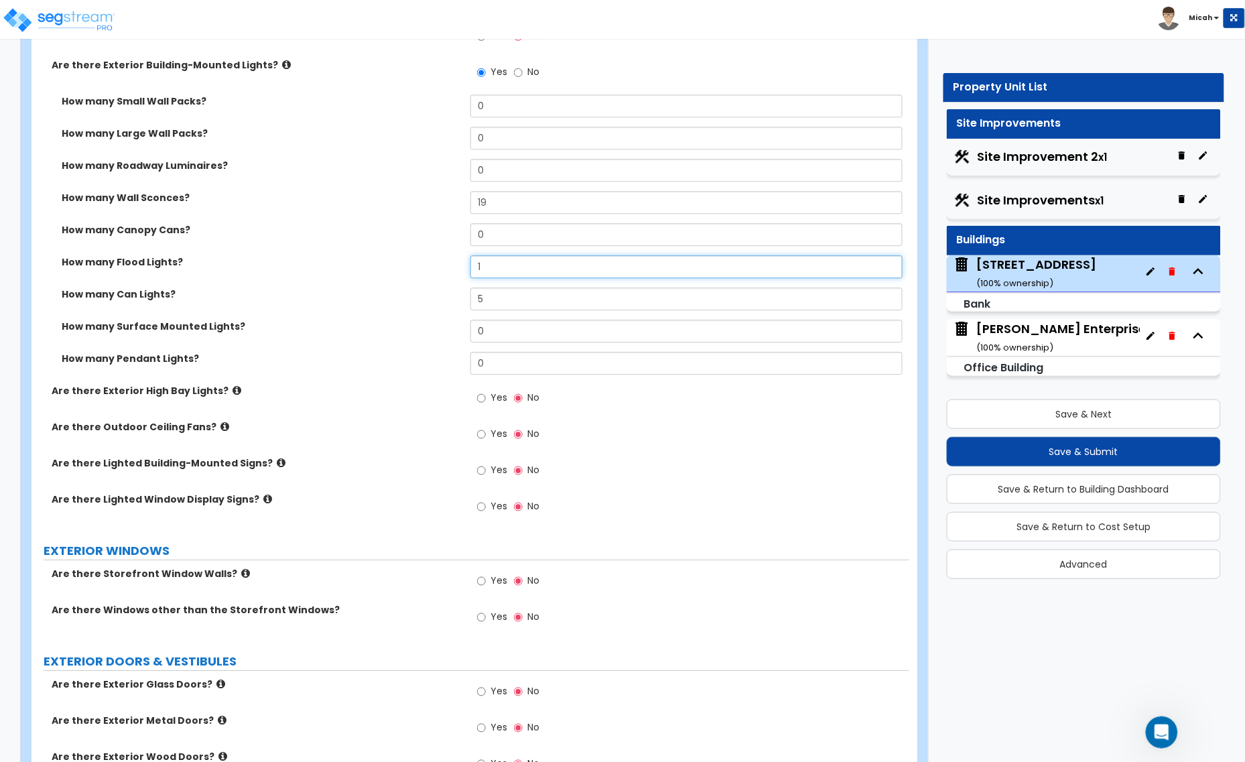
scroll to position [1088, 0]
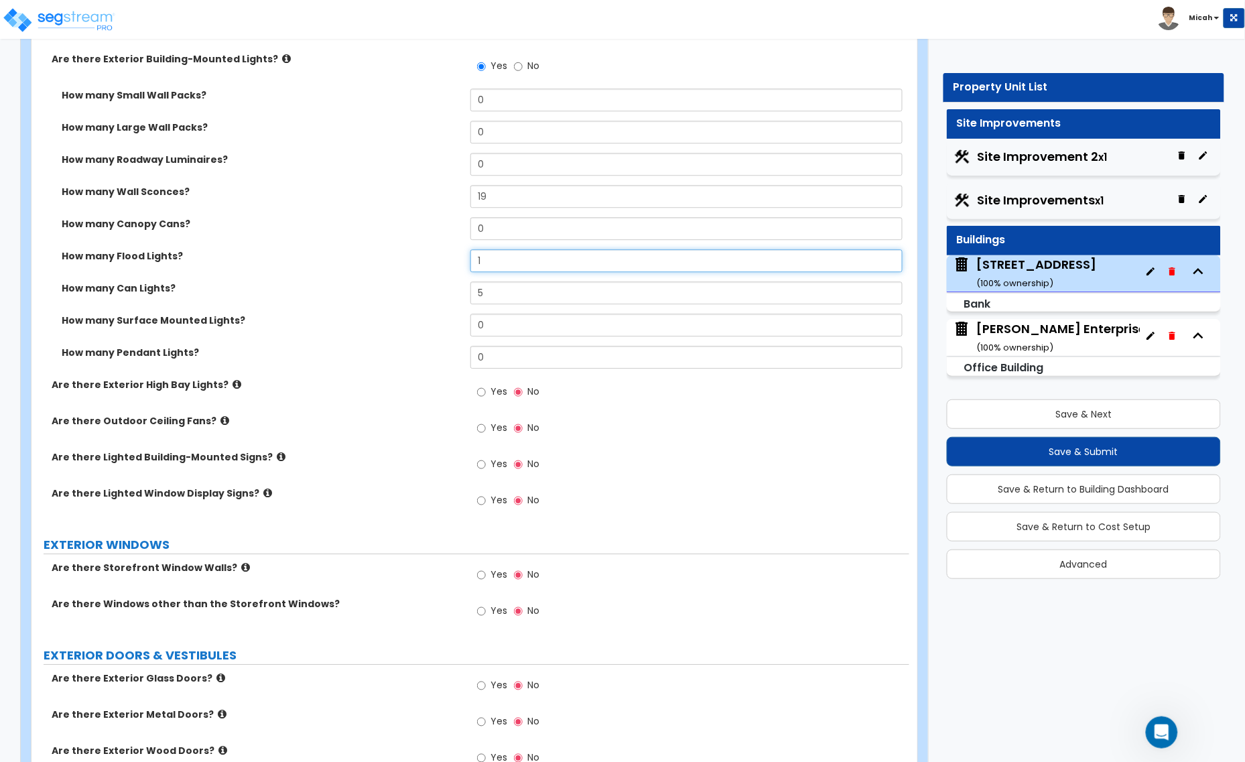
type input "1"
click at [232, 386] on icon at bounding box center [236, 384] width 9 height 10
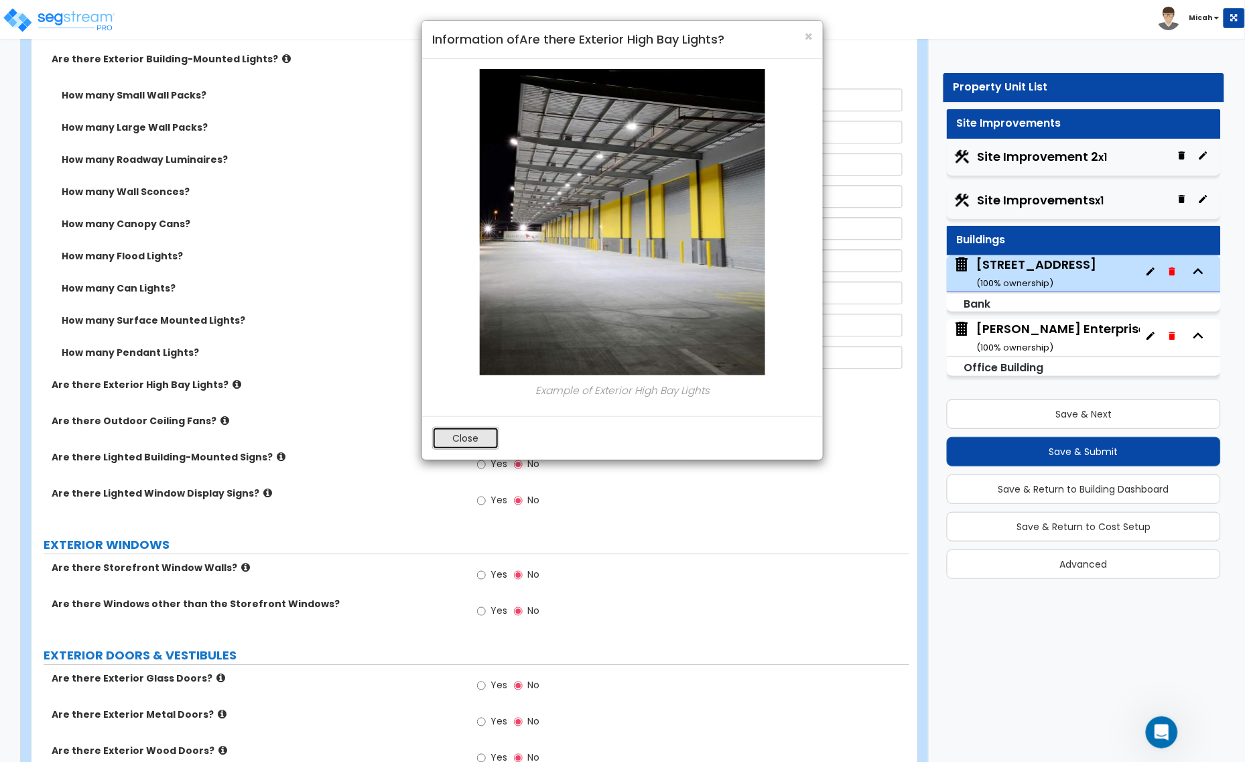
click at [471, 446] on button "Close" at bounding box center [465, 438] width 67 height 23
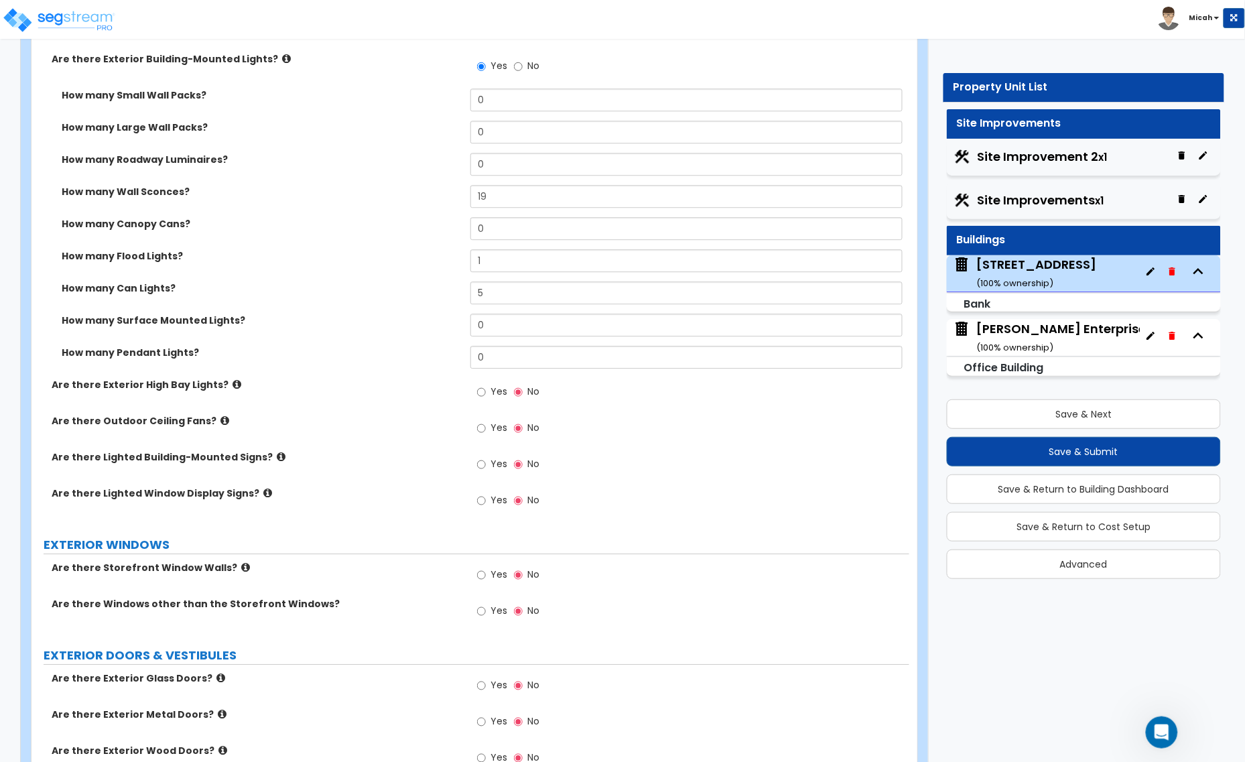
click at [277, 460] on icon at bounding box center [281, 456] width 9 height 10
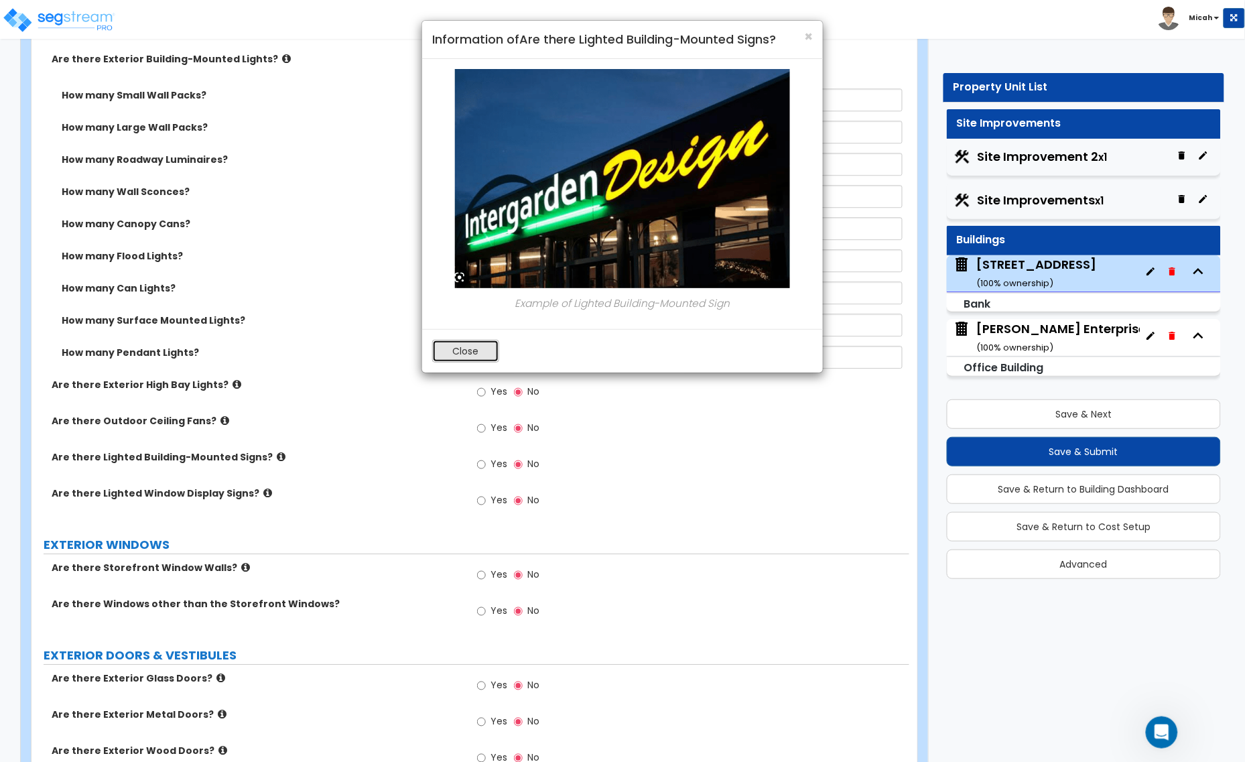
click at [449, 356] on button "Close" at bounding box center [465, 351] width 67 height 23
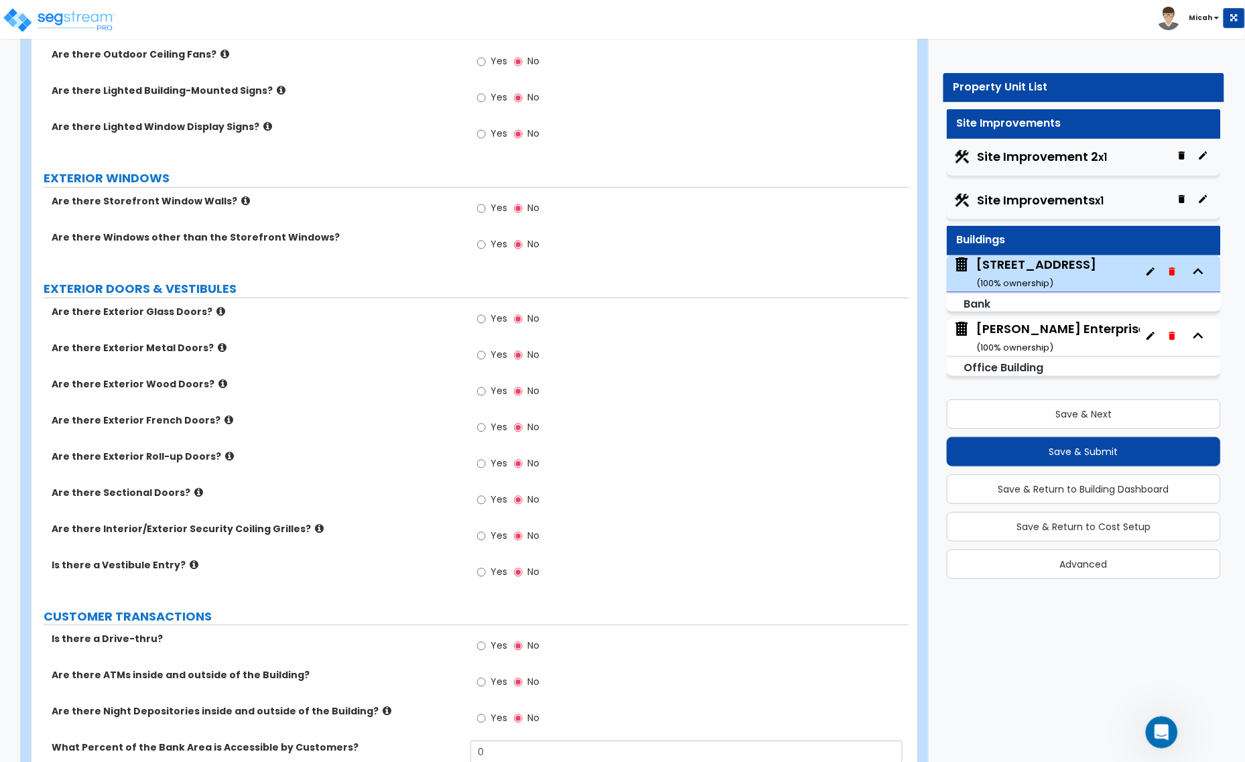
scroll to position [1507, 0]
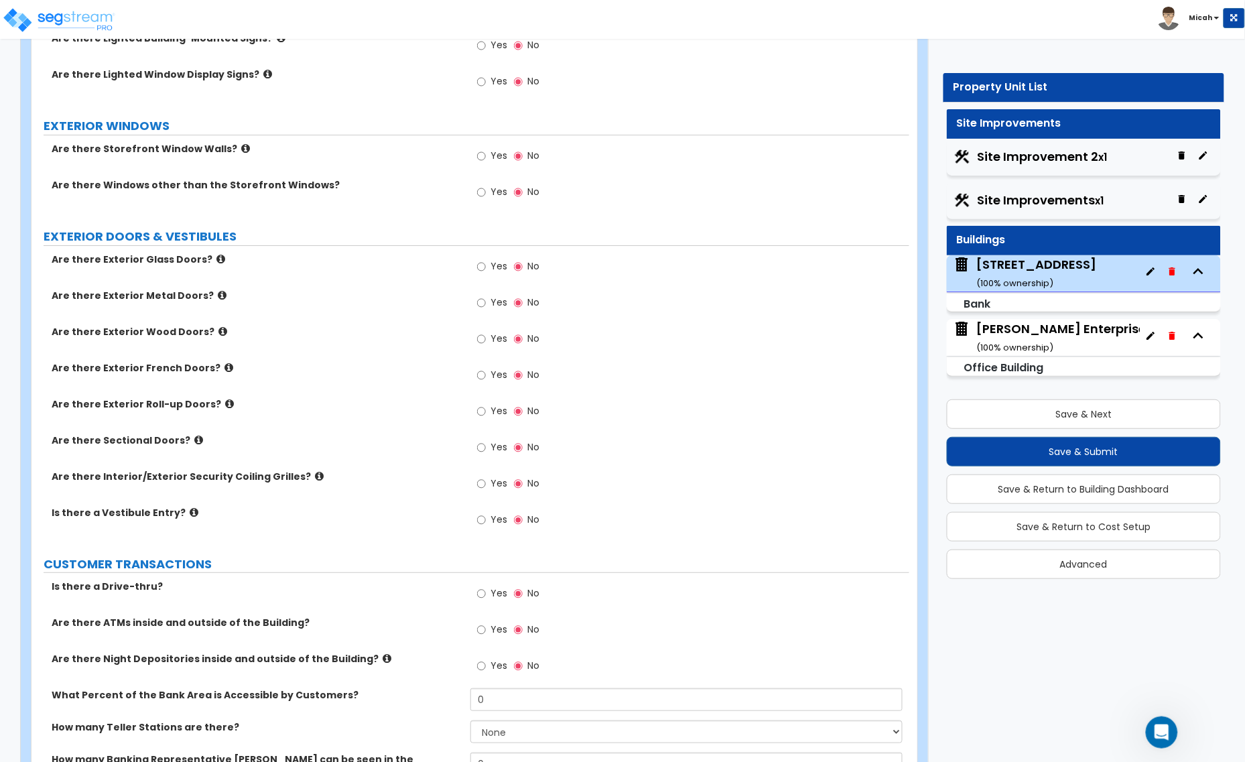
click at [241, 151] on icon at bounding box center [245, 148] width 9 height 10
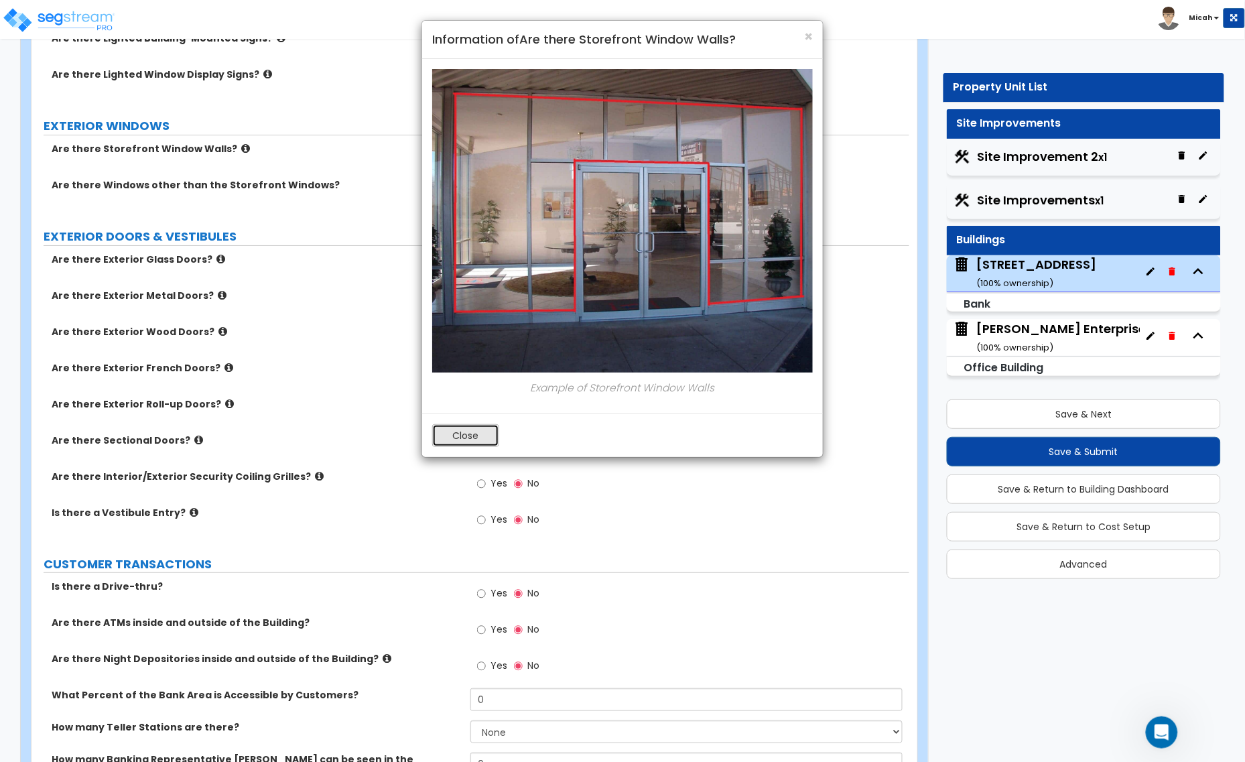
click at [472, 440] on button "Close" at bounding box center [465, 435] width 67 height 23
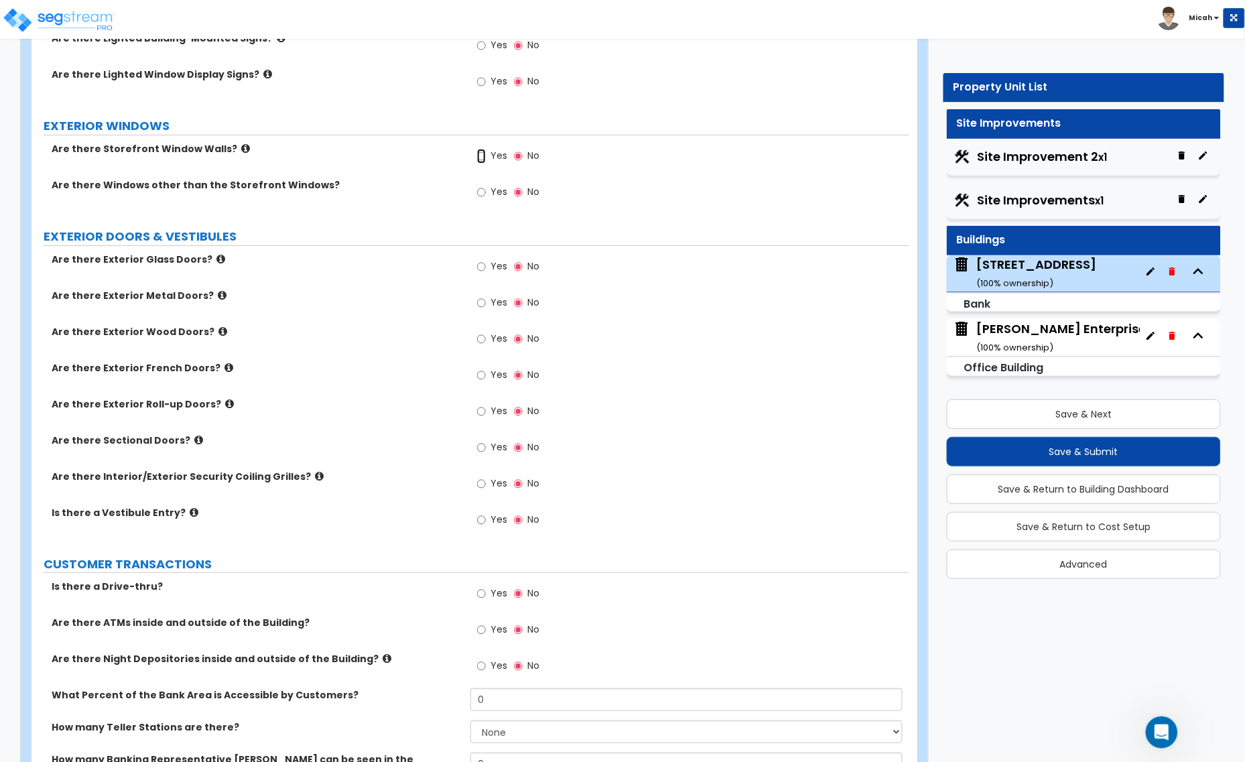
click at [482, 157] on input "Yes" at bounding box center [481, 156] width 9 height 15
radio input "true"
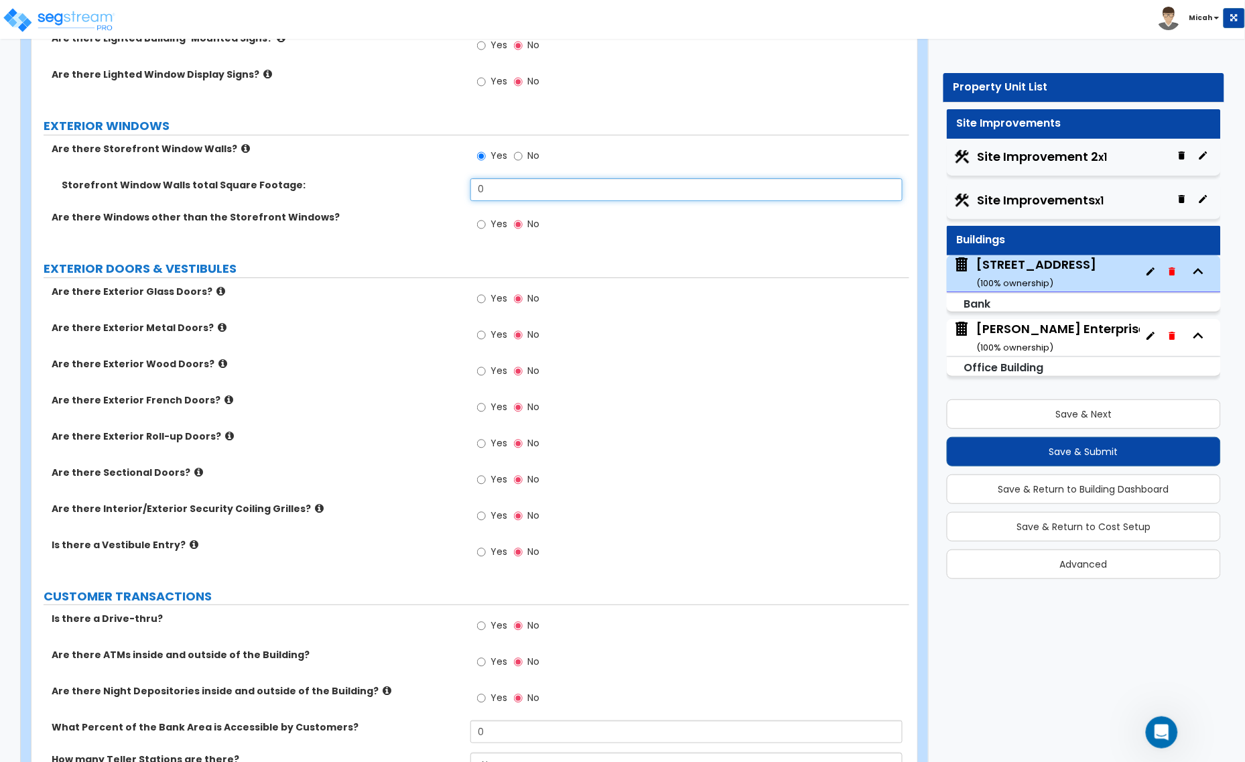
drag, startPoint x: 500, startPoint y: 189, endPoint x: 466, endPoint y: 198, distance: 35.3
click at [466, 198] on div "Storefront Window Walls total Square Footage: 0" at bounding box center [469, 194] width 877 height 32
type input "178"
click at [241, 149] on icon at bounding box center [245, 148] width 9 height 10
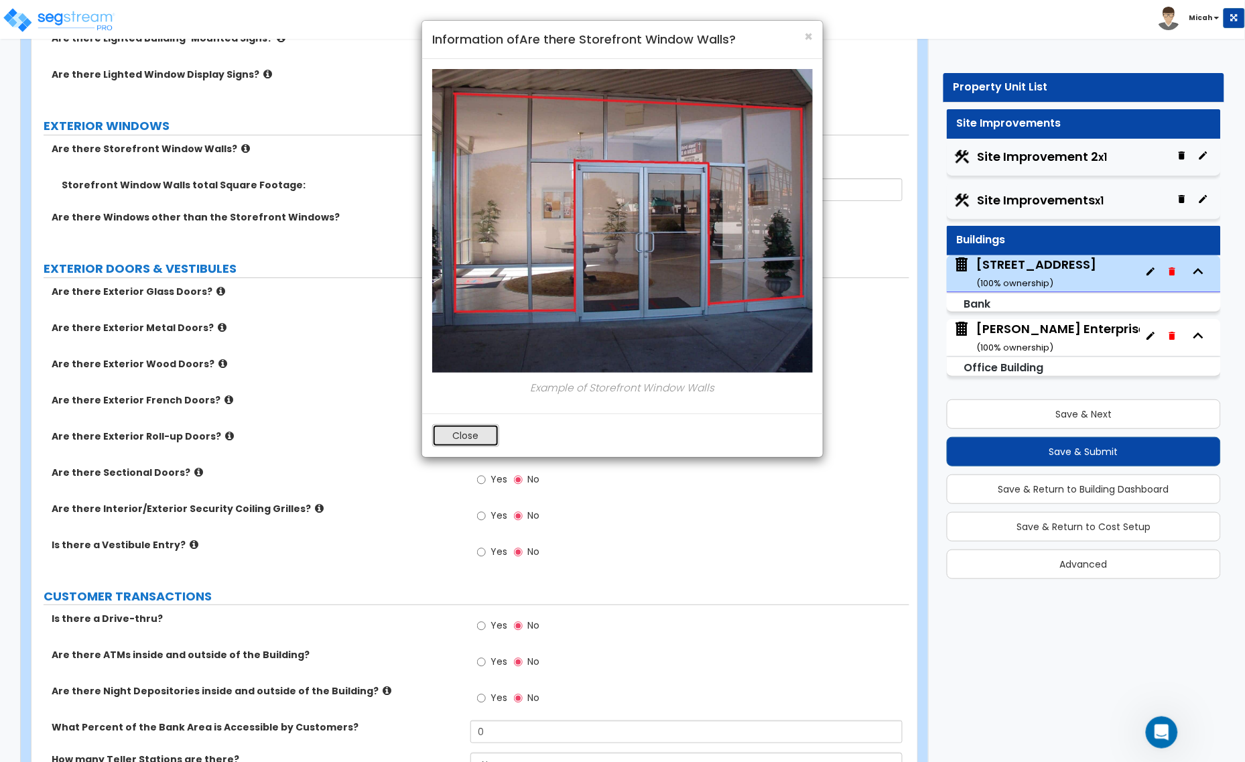
click at [496, 442] on button "Close" at bounding box center [465, 435] width 67 height 23
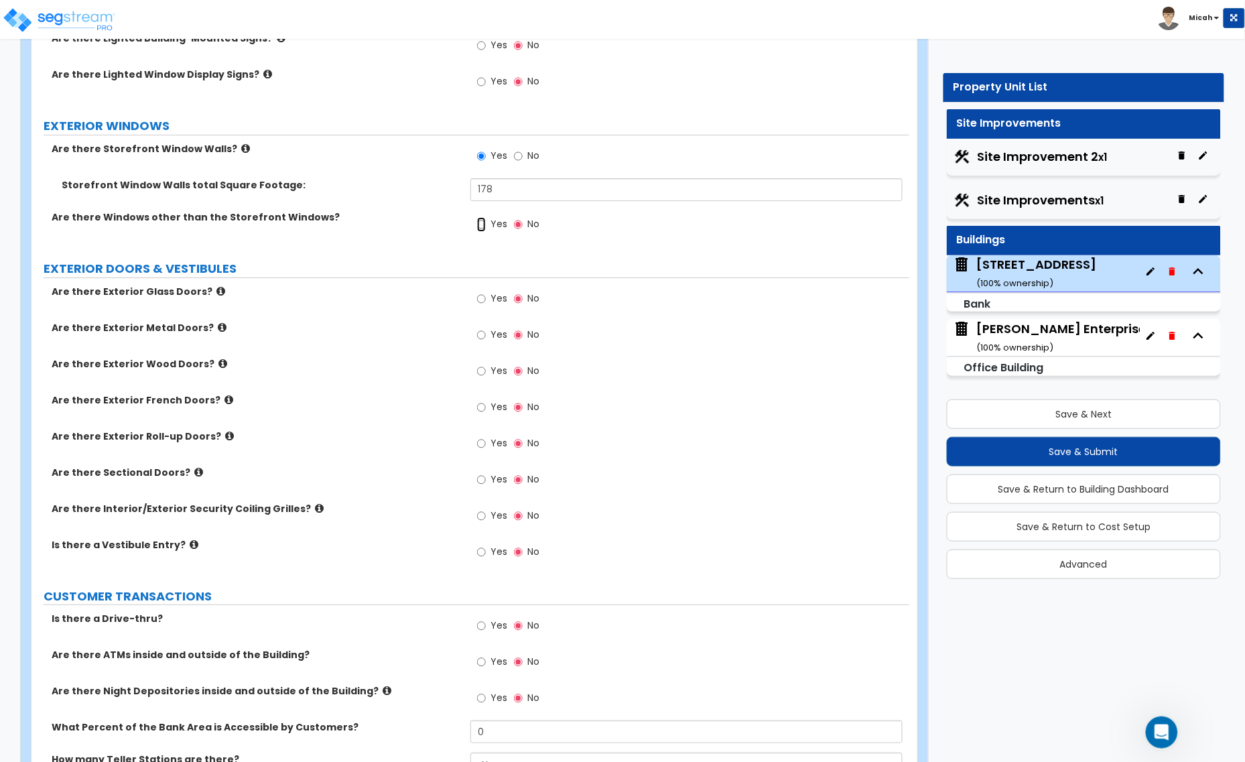
click at [479, 223] on input "Yes" at bounding box center [481, 224] width 9 height 15
radio input "true"
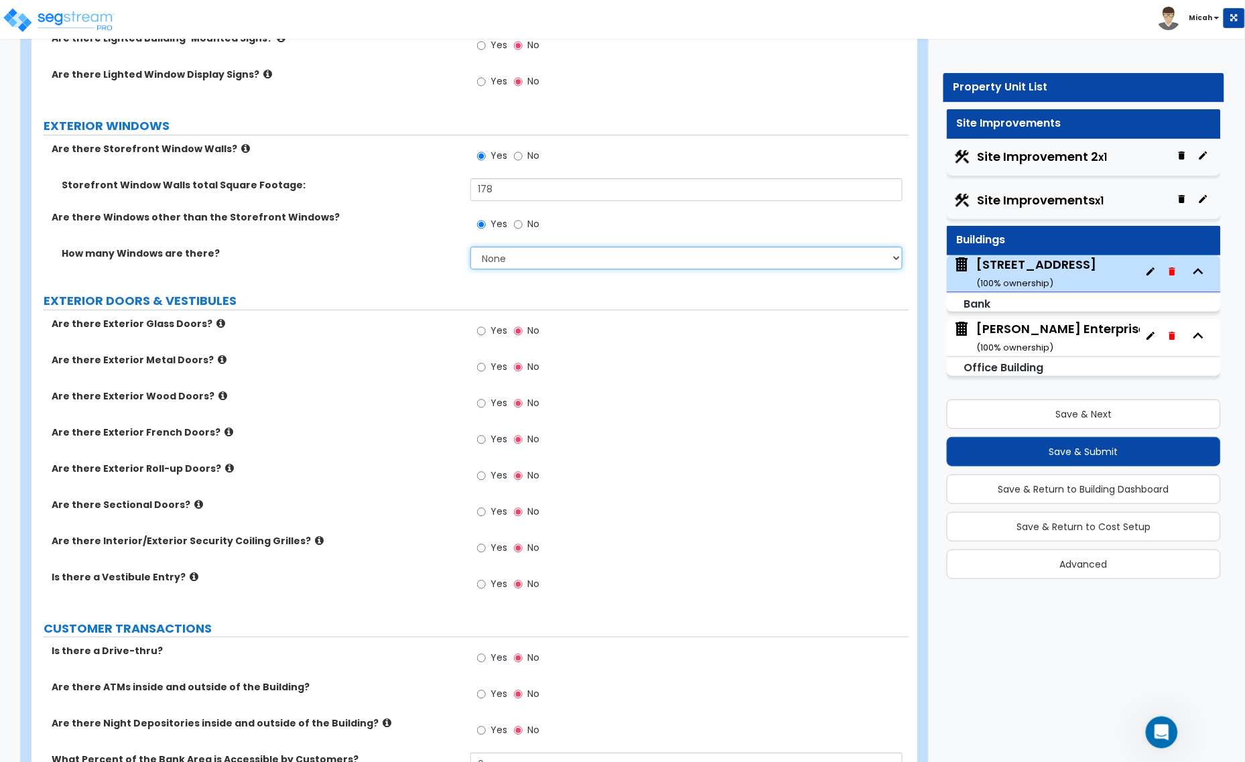
click at [534, 253] on select "None I want to enter a Percentage of the Exterior Windows I want to enter the N…" at bounding box center [686, 257] width 432 height 23
select select "2"
click at [470, 248] on select "None I want to enter a Percentage of the Exterior Windows I want to enter the N…" at bounding box center [686, 257] width 432 height 23
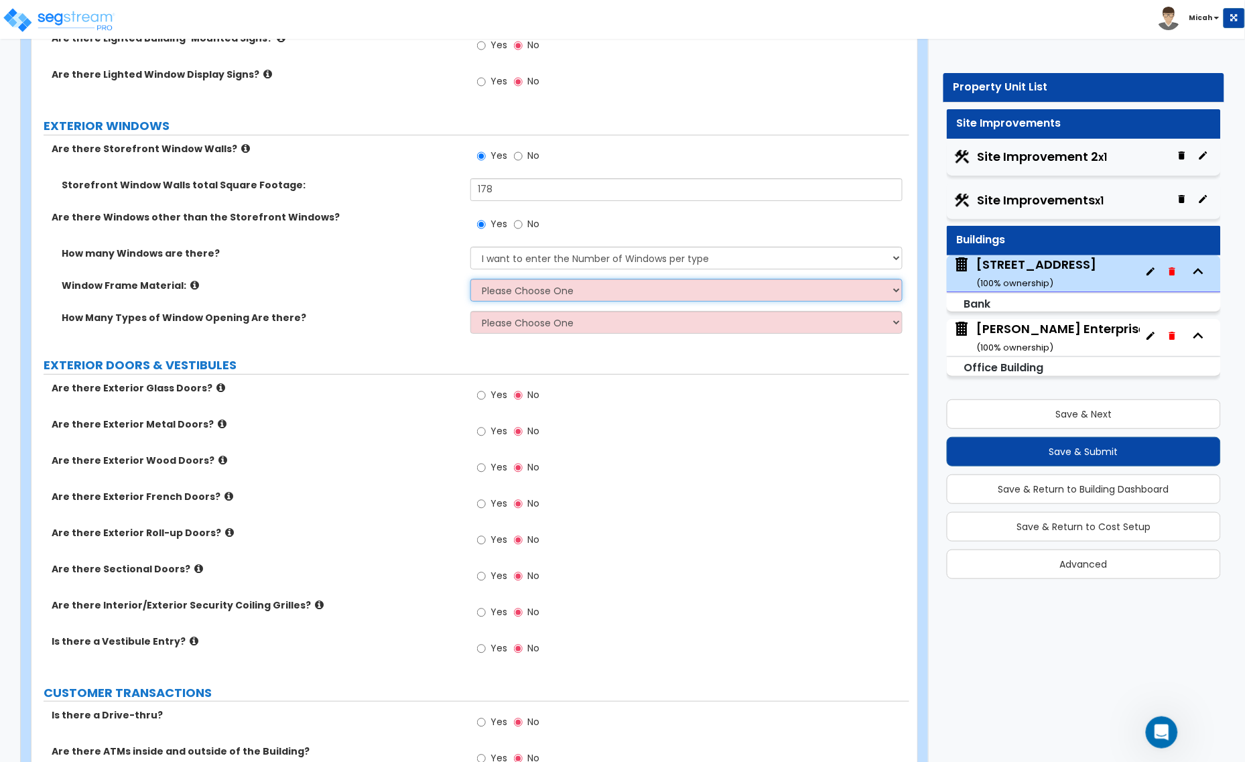
click at [524, 285] on select "Please Choose One Vinyl Aluminum Wood" at bounding box center [686, 290] width 432 height 23
select select "2"
click at [470, 280] on select "Please Choose One Vinyl Aluminum Wood" at bounding box center [686, 290] width 432 height 23
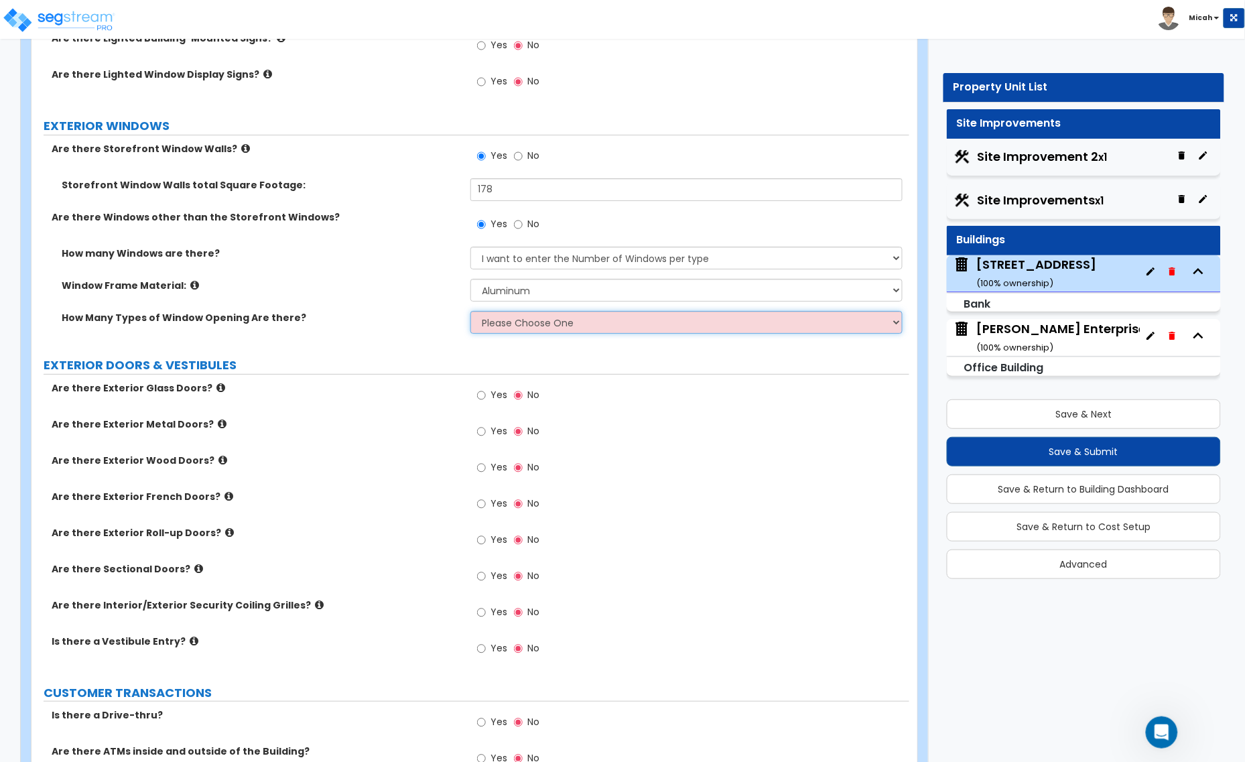
click at [518, 320] on select "Please Choose One 1 2 3 4" at bounding box center [686, 322] width 432 height 23
select select "1"
click at [470, 312] on select "Please Choose One 1 2 3 4" at bounding box center [686, 322] width 432 height 23
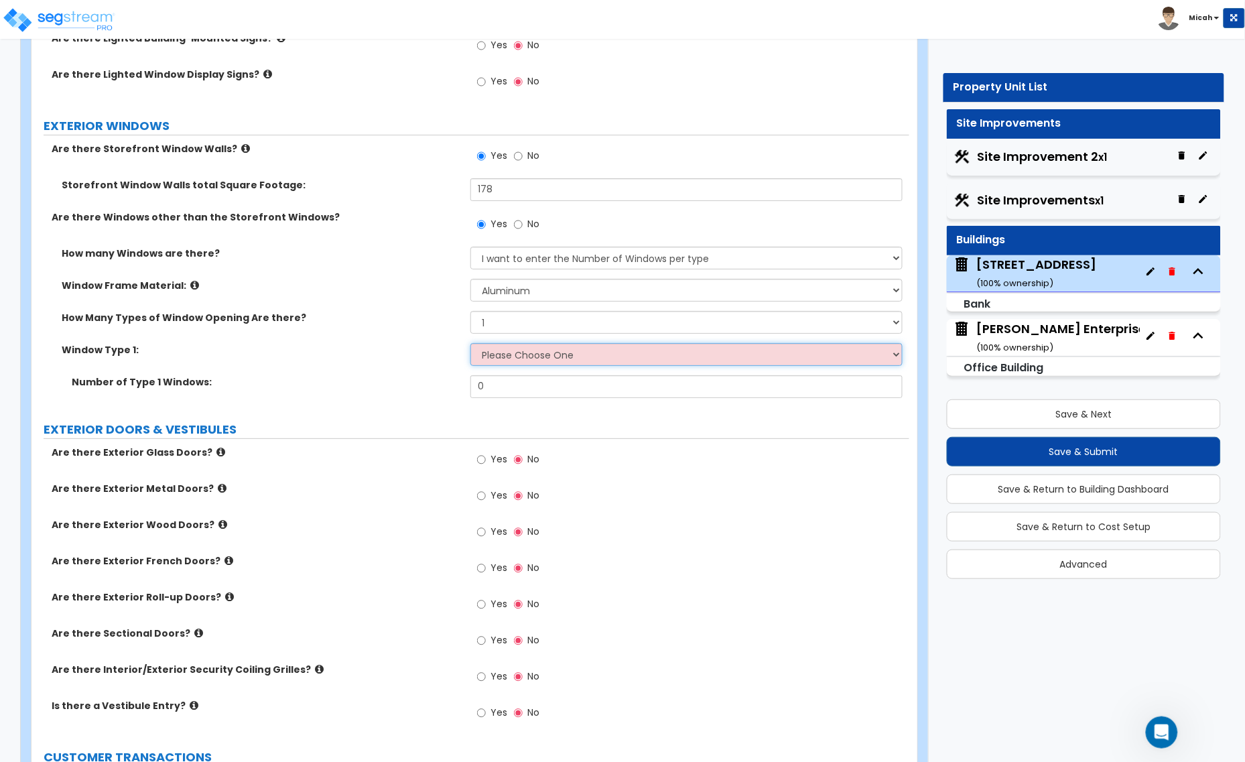
click at [514, 360] on select "Please Choose One Sliding Picture/Fixed Double/Single Hung Awning Swing" at bounding box center [686, 354] width 432 height 23
select select "2"
click at [470, 344] on select "Please Choose One Sliding Picture/Fixed Double/Single Hung Awning Swing" at bounding box center [686, 354] width 432 height 23
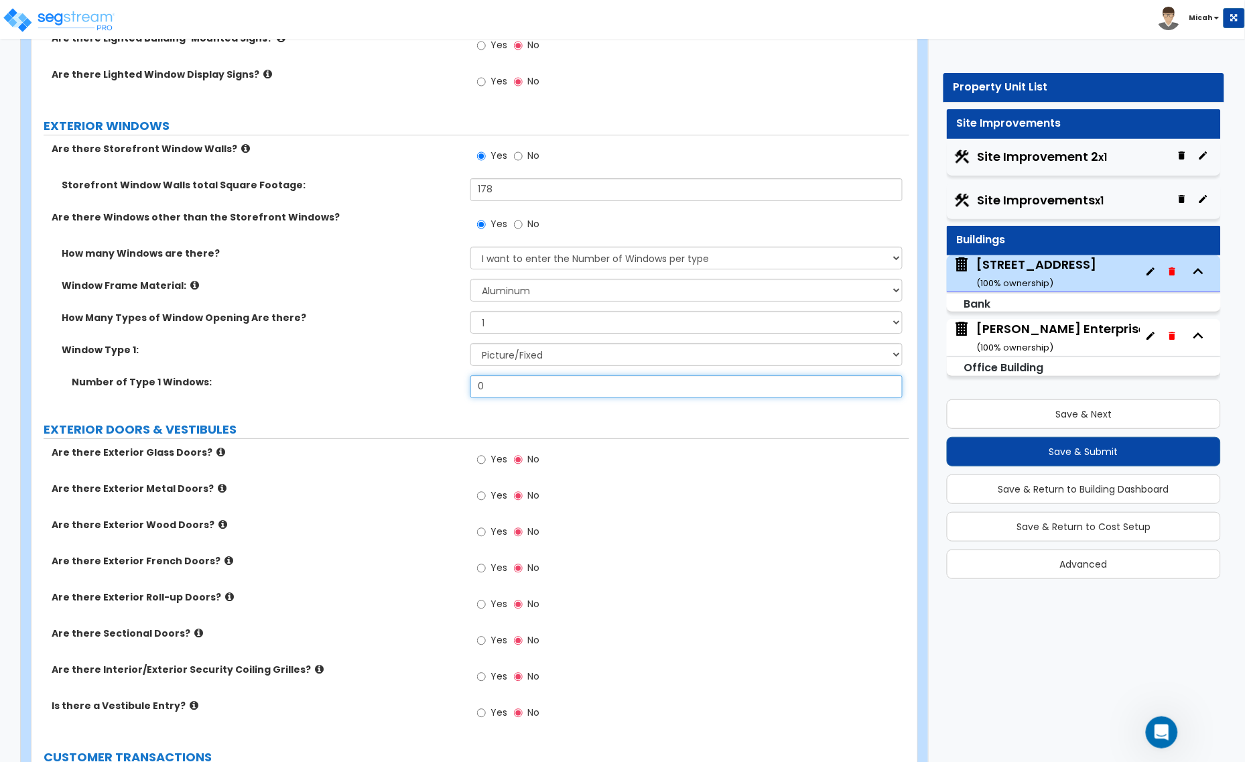
drag, startPoint x: 508, startPoint y: 396, endPoint x: 477, endPoint y: 389, distance: 31.7
click at [478, 389] on input "0" at bounding box center [686, 386] width 432 height 23
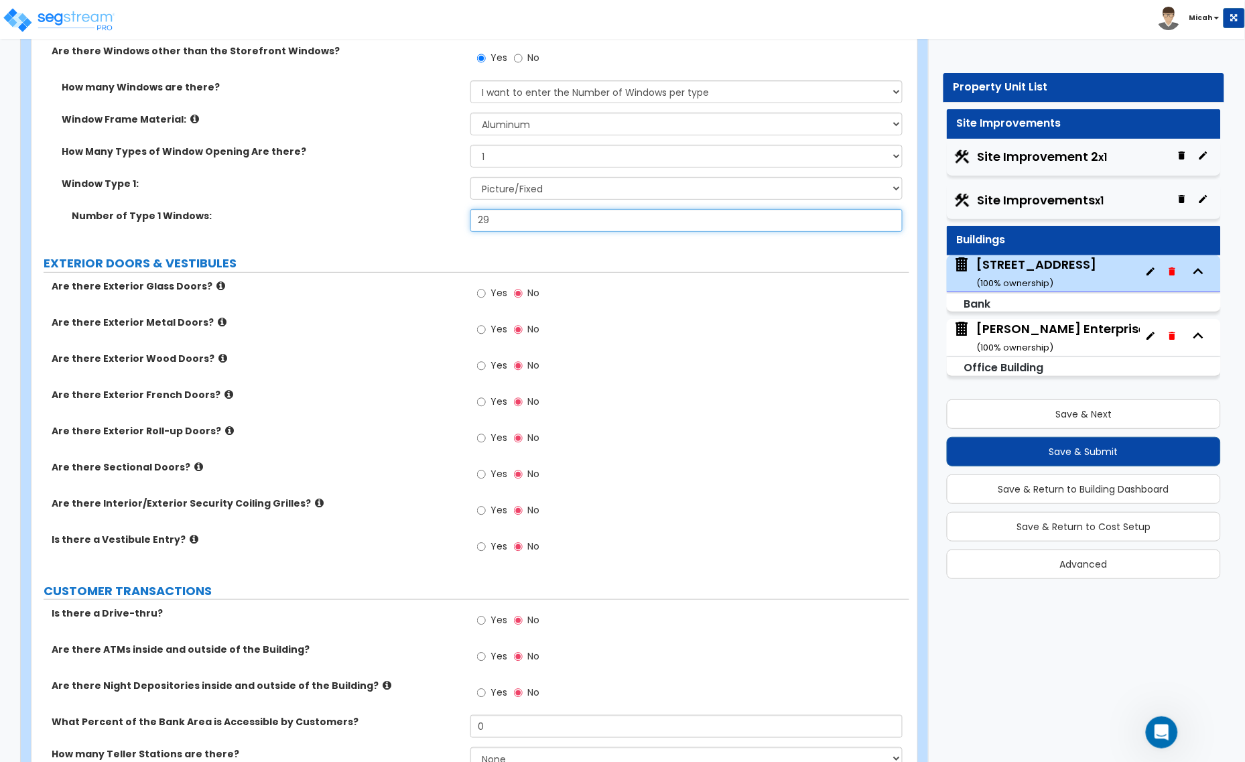
scroll to position [1675, 0]
type input "29"
click at [216, 286] on icon at bounding box center [220, 284] width 9 height 10
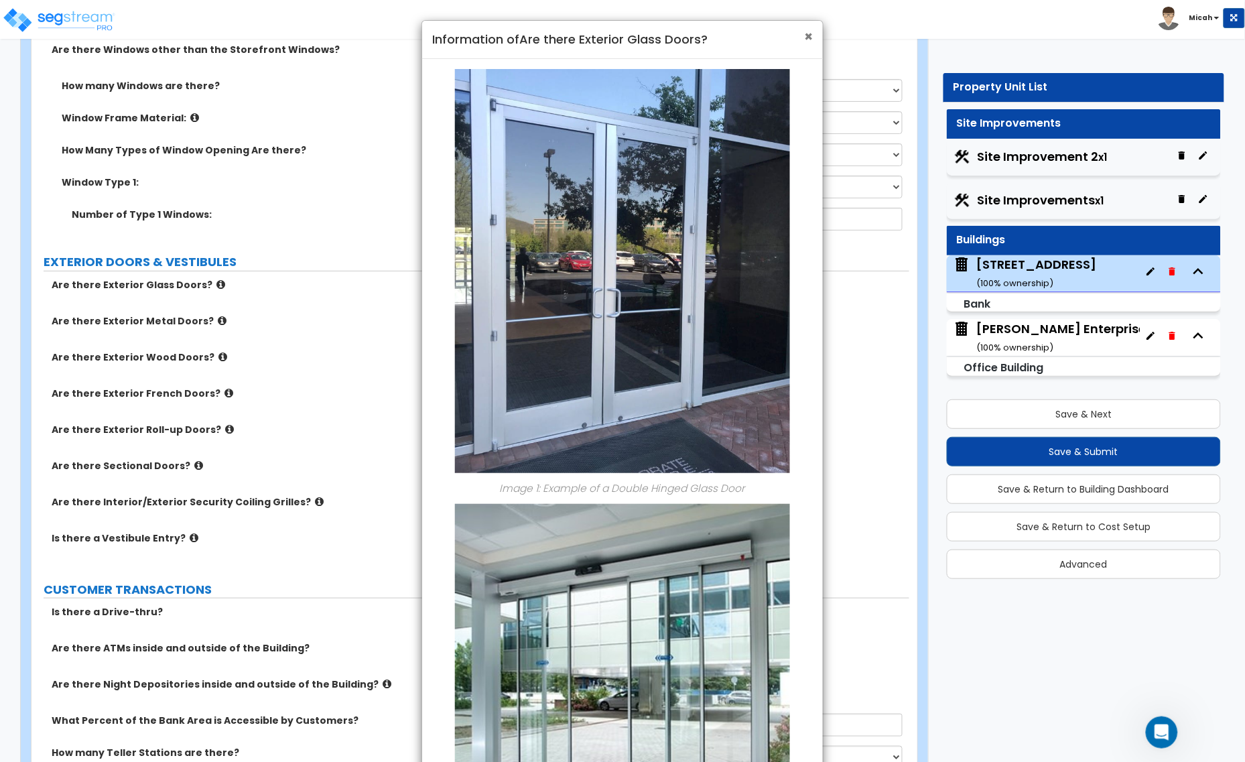
click at [808, 34] on span "×" at bounding box center [808, 36] width 9 height 19
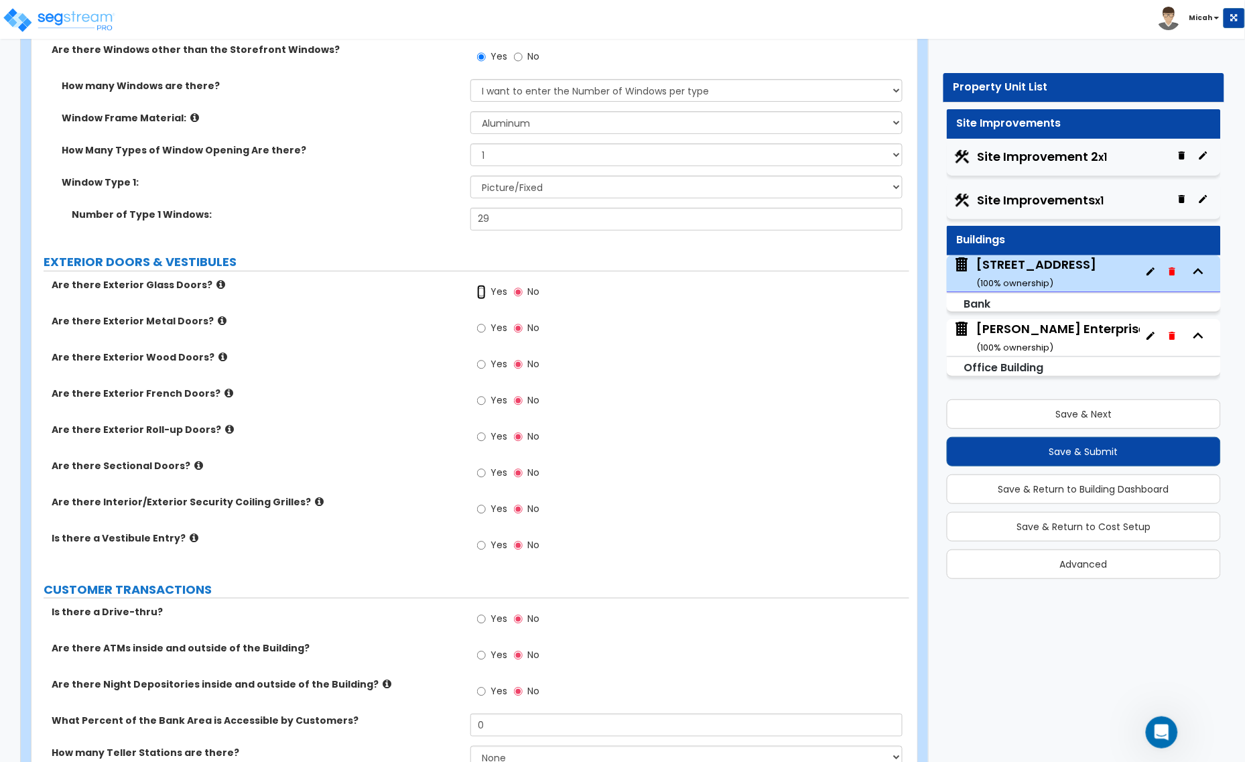
click at [482, 295] on input "Yes" at bounding box center [481, 292] width 9 height 15
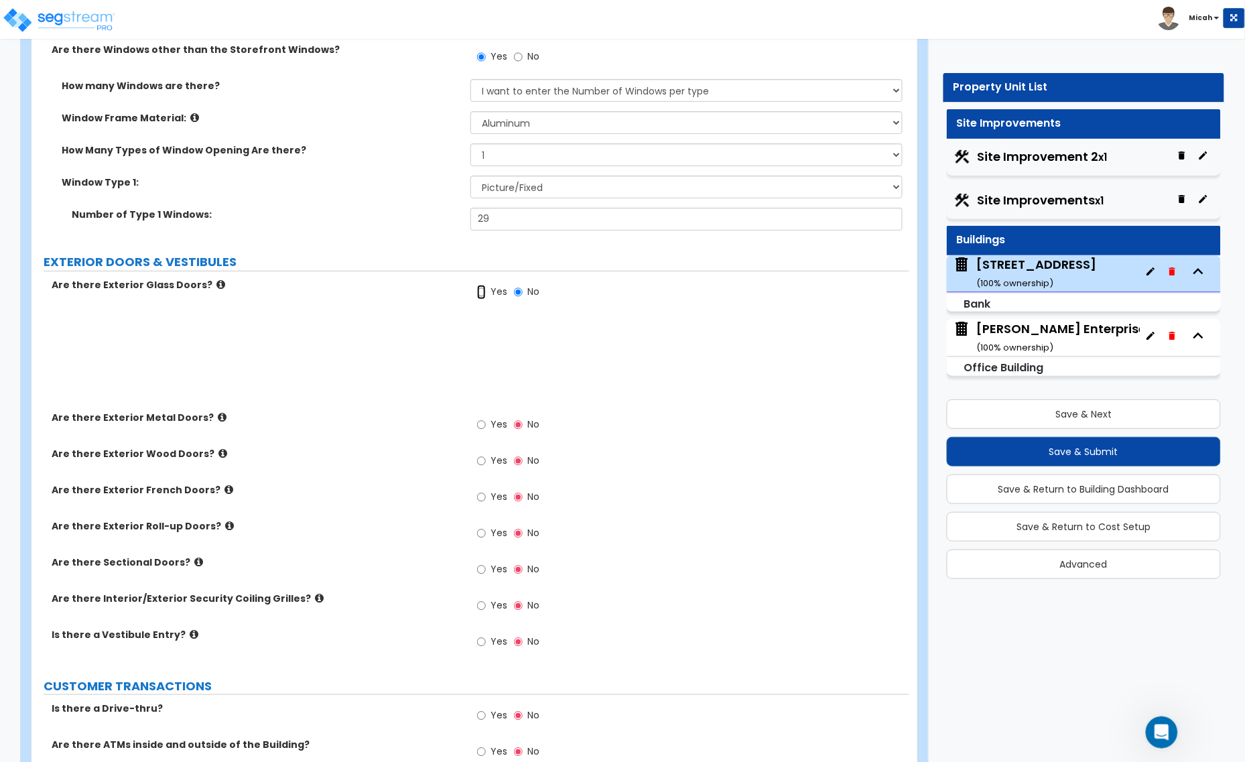
radio input "true"
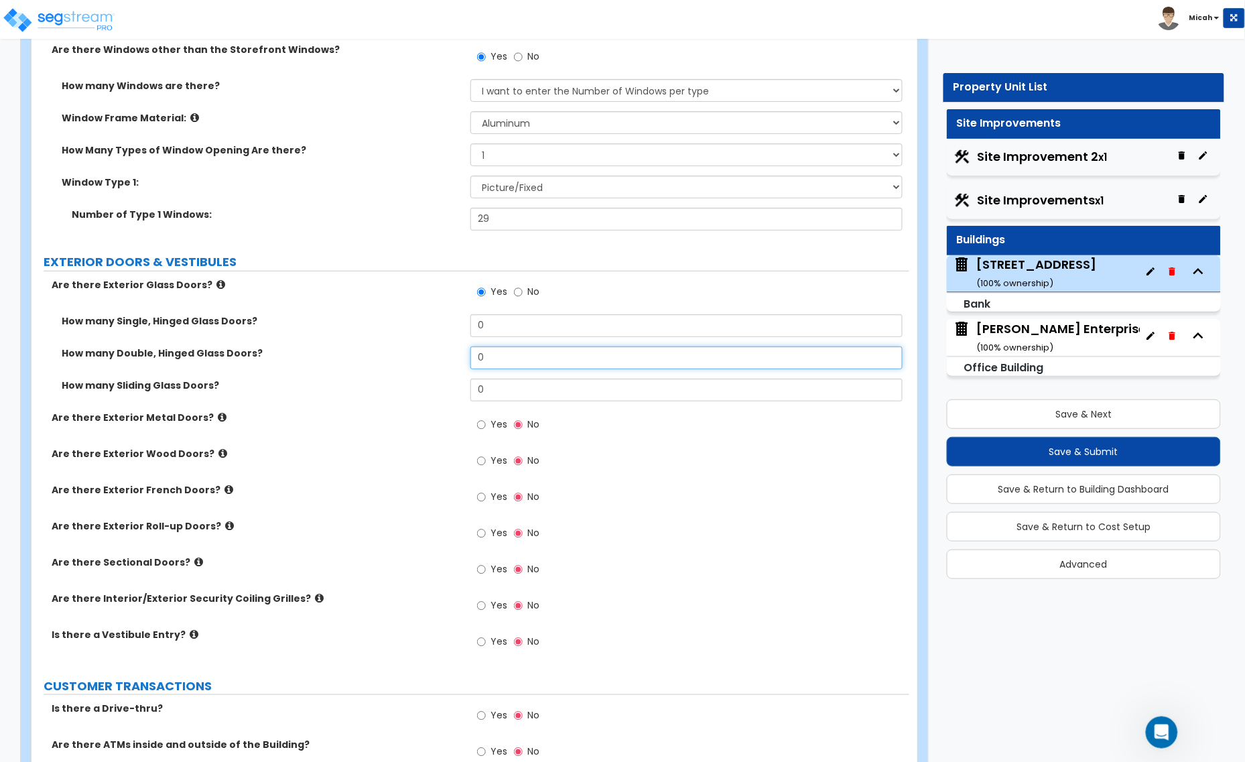
drag, startPoint x: 484, startPoint y: 356, endPoint x: 474, endPoint y: 356, distance: 10.0
click at [476, 356] on input "0" at bounding box center [686, 357] width 432 height 23
type input "2"
click at [484, 425] on input "Yes" at bounding box center [481, 424] width 9 height 15
radio input "true"
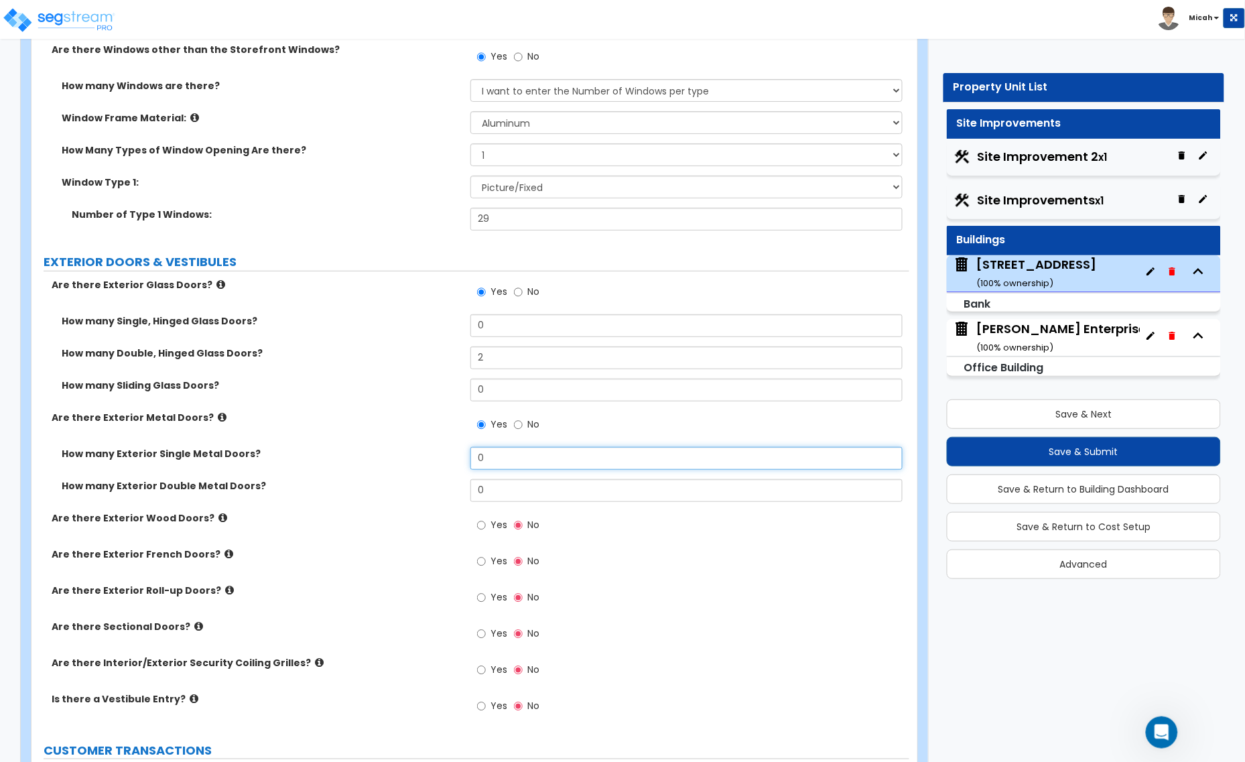
drag, startPoint x: 491, startPoint y: 457, endPoint x: 407, endPoint y: 460, distance: 84.4
click at [407, 460] on div "How many Exterior Single Metal Doors? 0" at bounding box center [469, 463] width 877 height 32
type input "1"
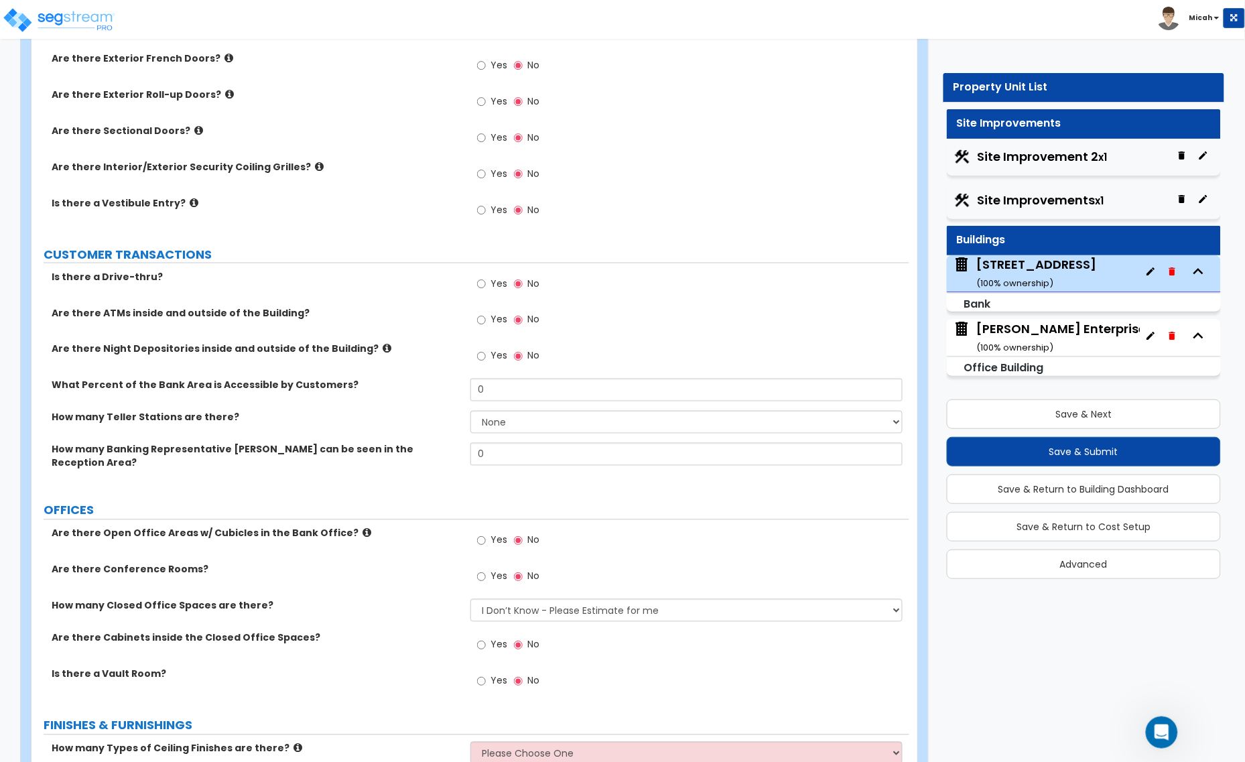
scroll to position [2177, 0]
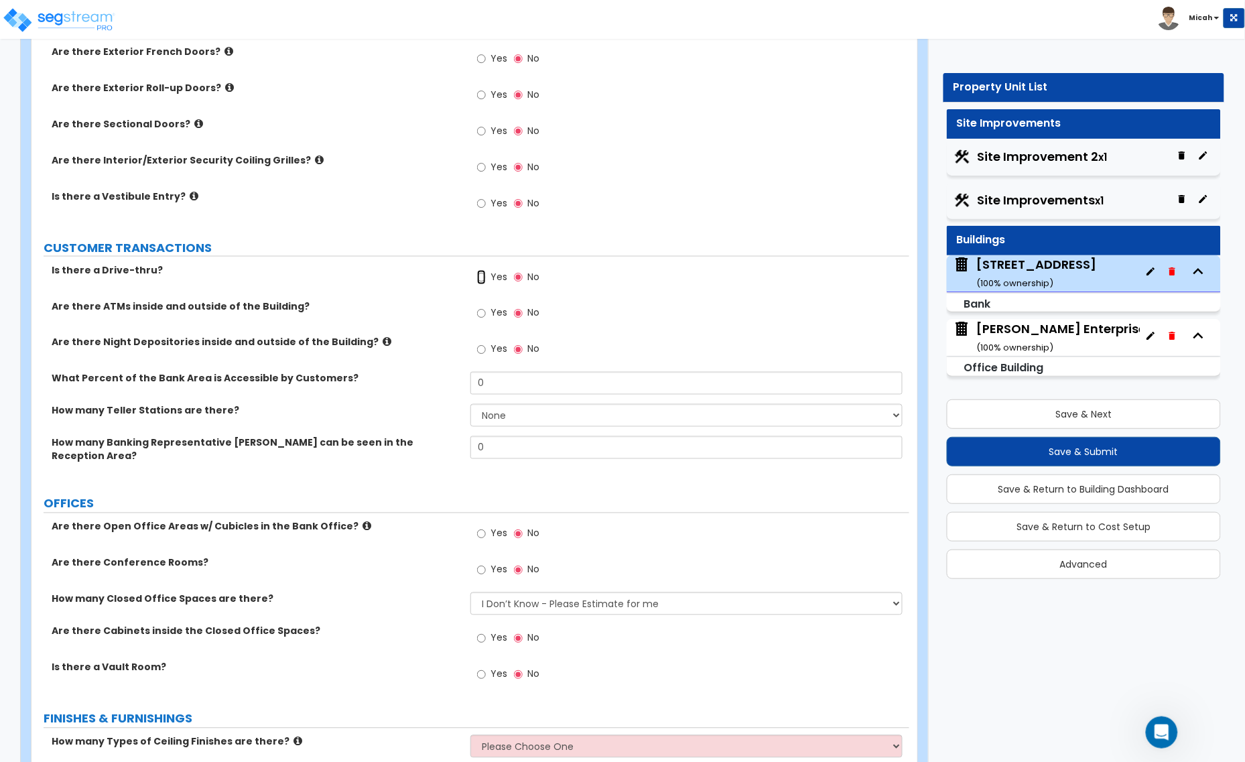
click at [481, 278] on input "Yes" at bounding box center [481, 277] width 9 height 15
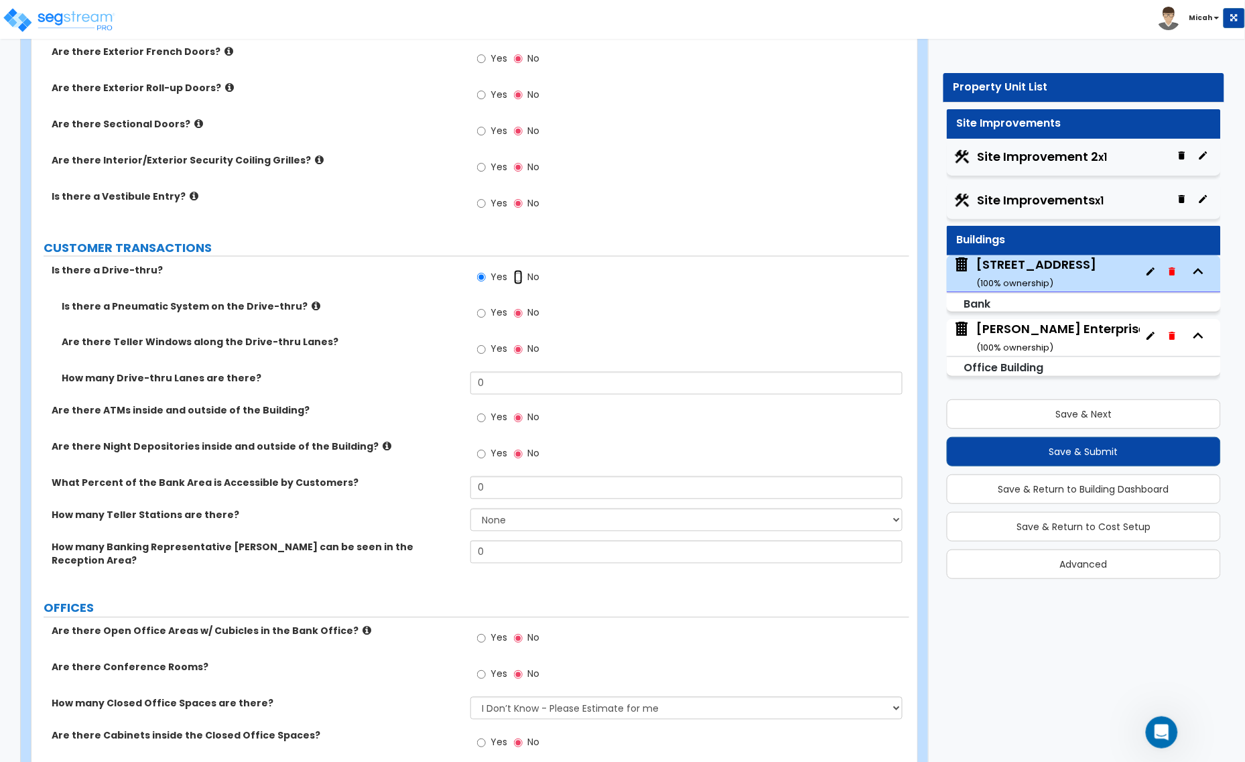
click at [516, 279] on input "No" at bounding box center [518, 277] width 9 height 15
radio input "false"
radio input "true"
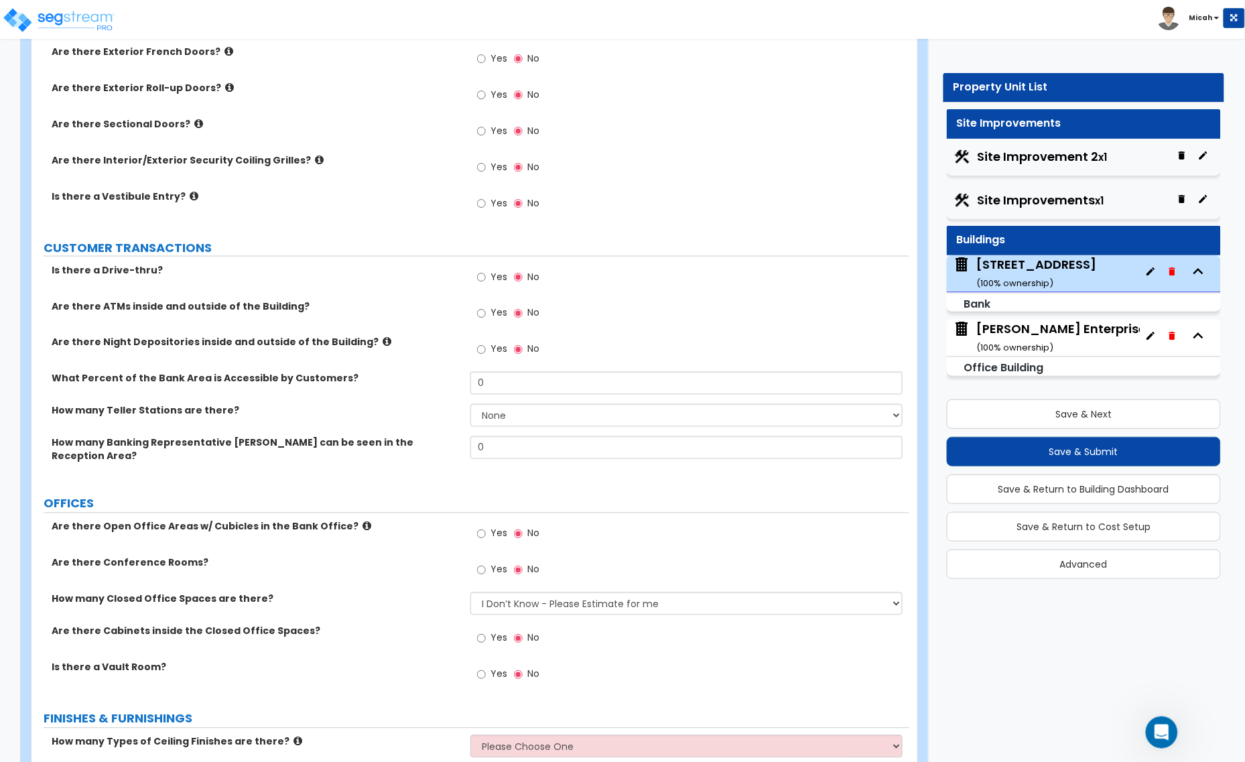
click at [382, 344] on icon at bounding box center [386, 342] width 9 height 10
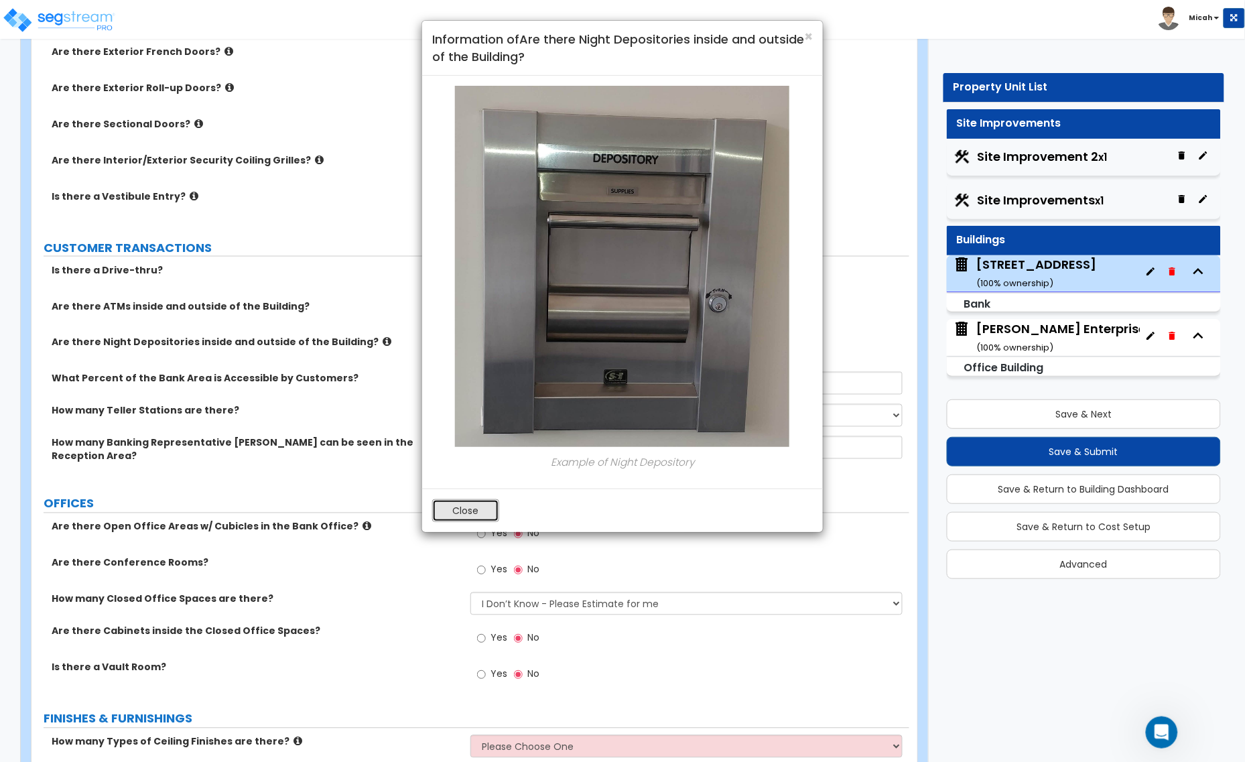
click at [479, 516] on button "Close" at bounding box center [465, 510] width 67 height 23
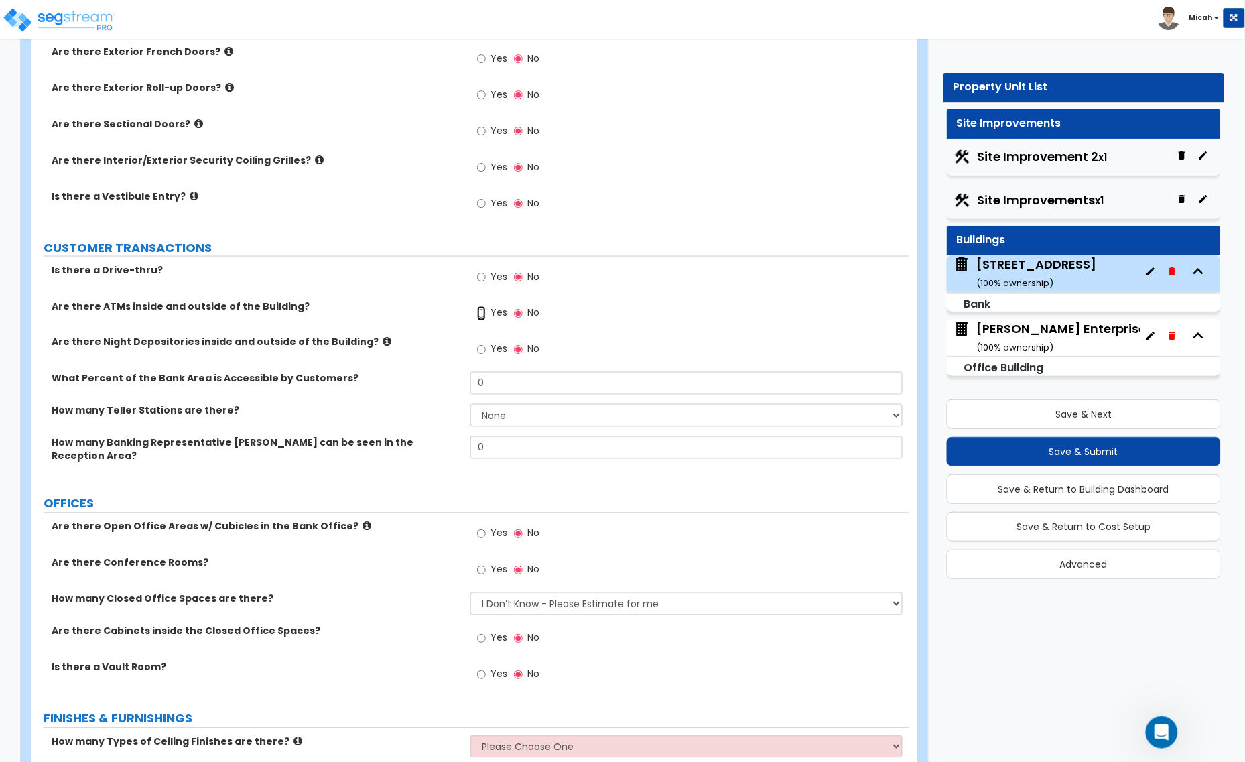
click at [478, 318] on input "Yes" at bounding box center [481, 313] width 9 height 15
radio input "true"
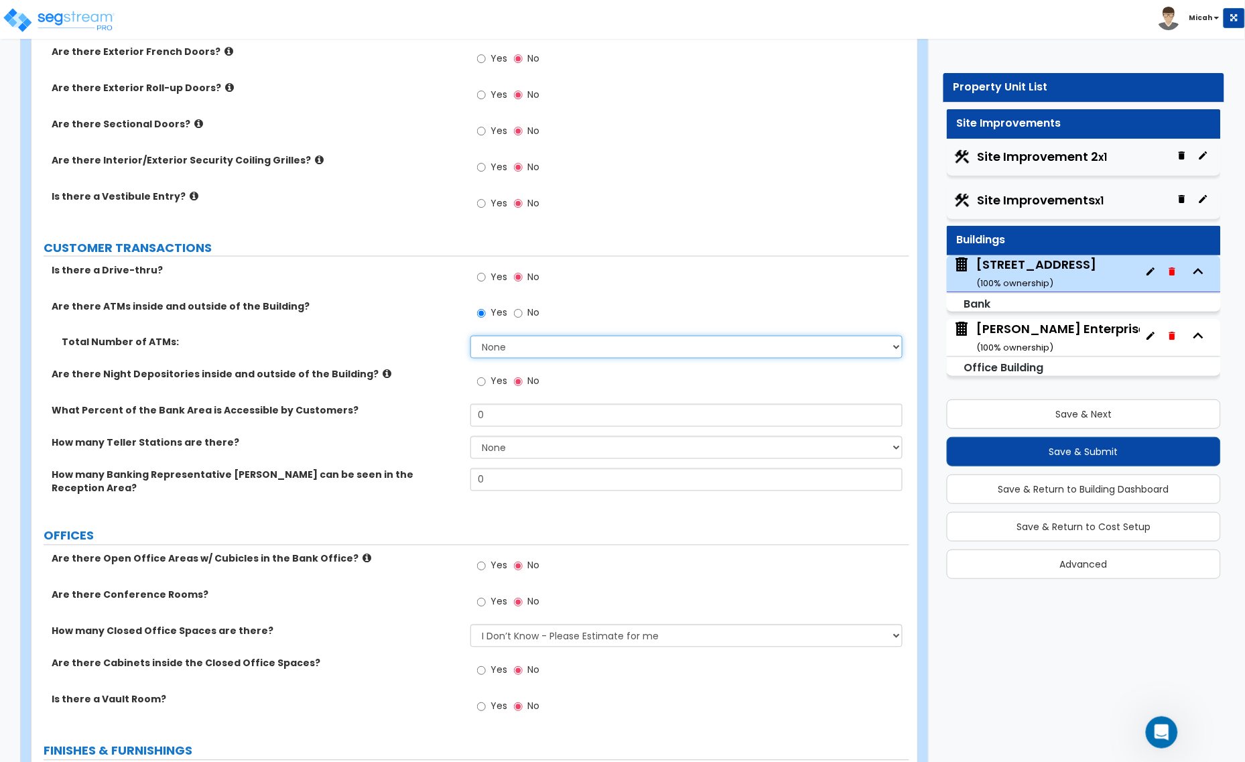
click at [494, 346] on select "None 1 2 3 4 5" at bounding box center [686, 347] width 432 height 23
select select "1"
click at [470, 337] on select "None 1 2 3 4 5" at bounding box center [686, 347] width 432 height 23
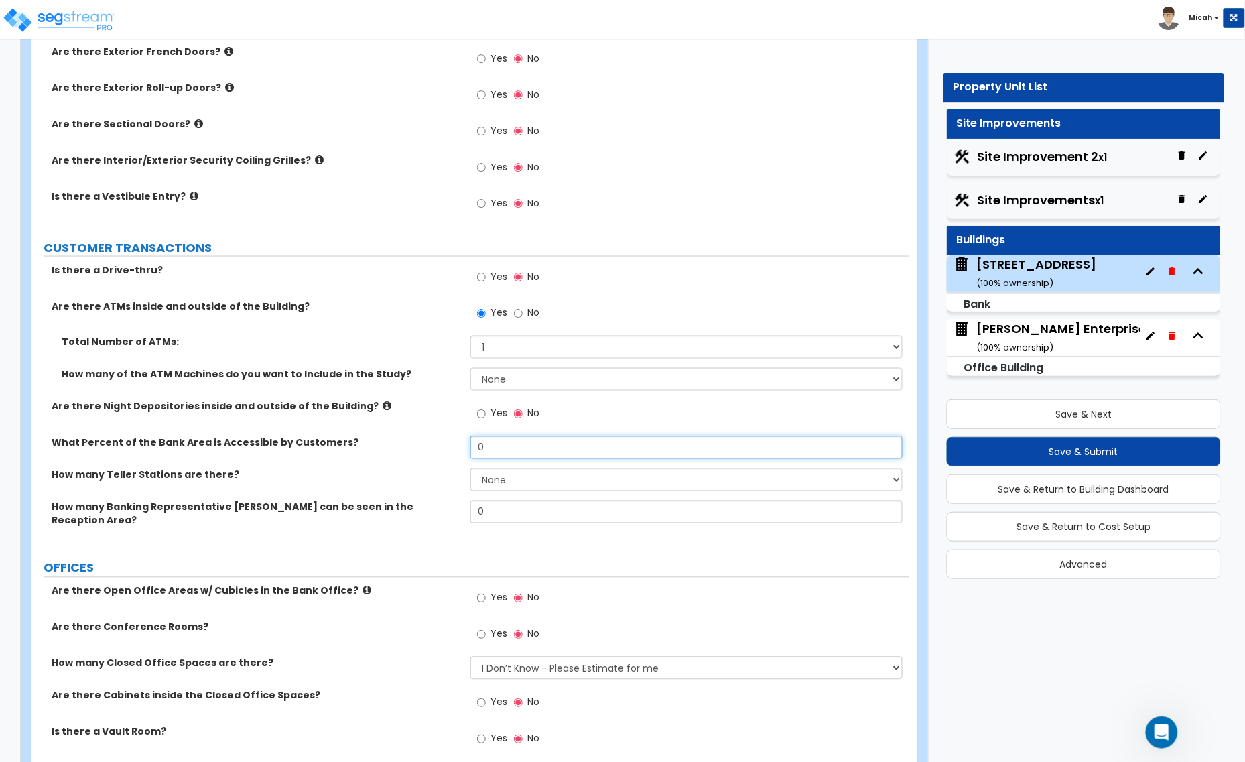
drag, startPoint x: 496, startPoint y: 451, endPoint x: 409, endPoint y: 449, distance: 87.1
click at [409, 449] on div "What Percent of the Bank Area is Accessible by Customers? 0" at bounding box center [469, 452] width 877 height 32
type input "48.5"
click at [553, 484] on select "None 1 2 3 4 5 6 7 8 9 10" at bounding box center [686, 479] width 432 height 23
select select "4"
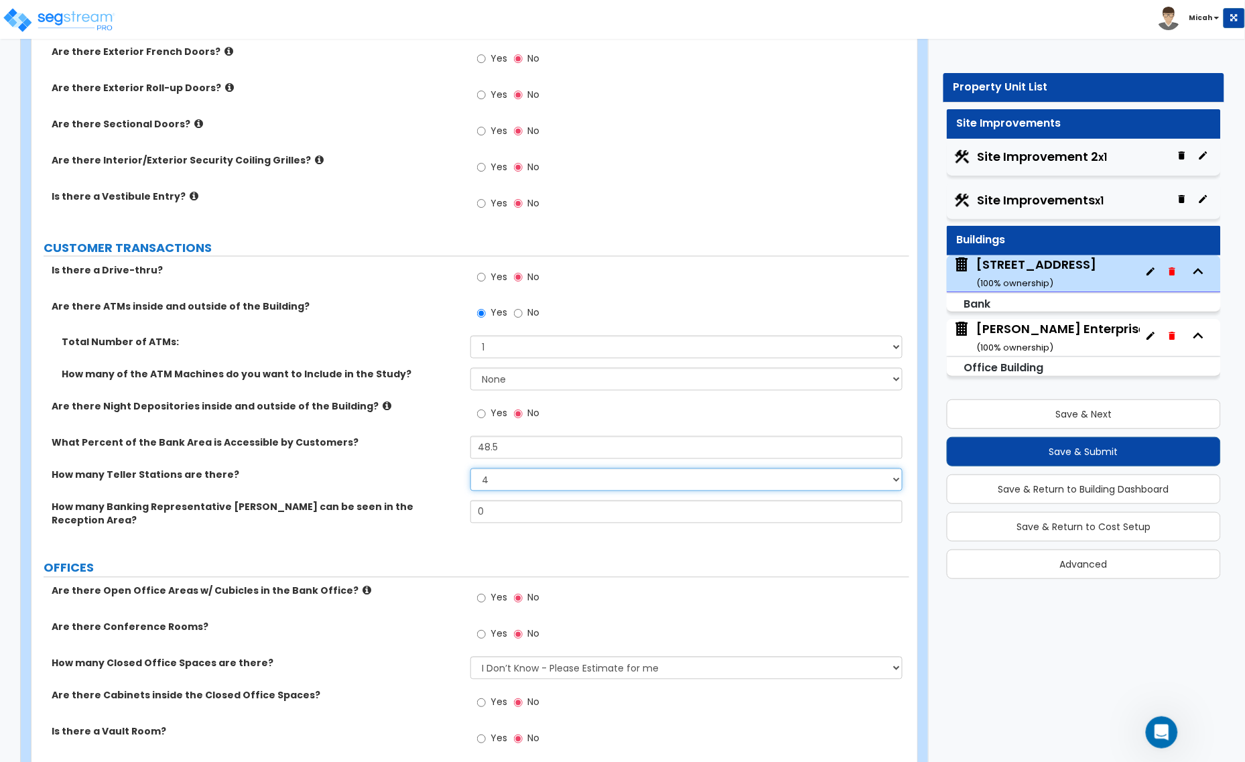
click at [470, 470] on select "None 1 2 3 4 5 6 7 8 9 10" at bounding box center [686, 479] width 432 height 23
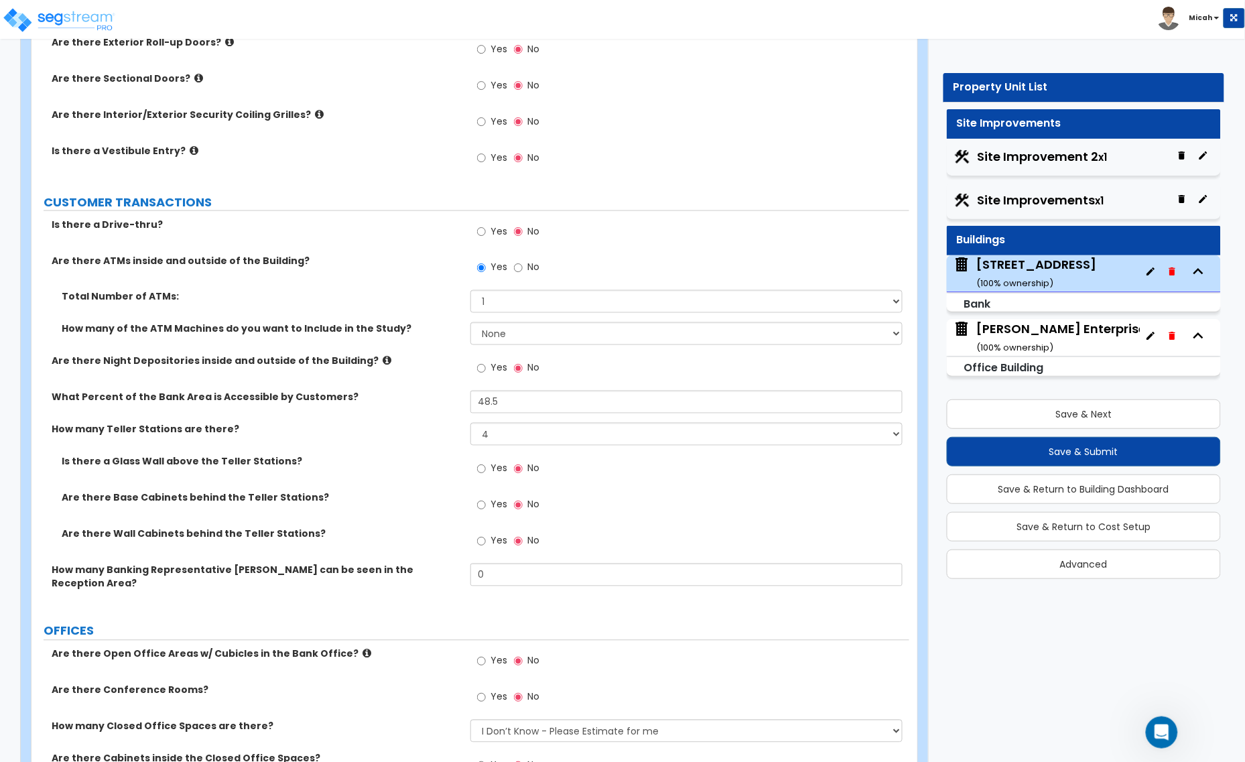
scroll to position [2261, 0]
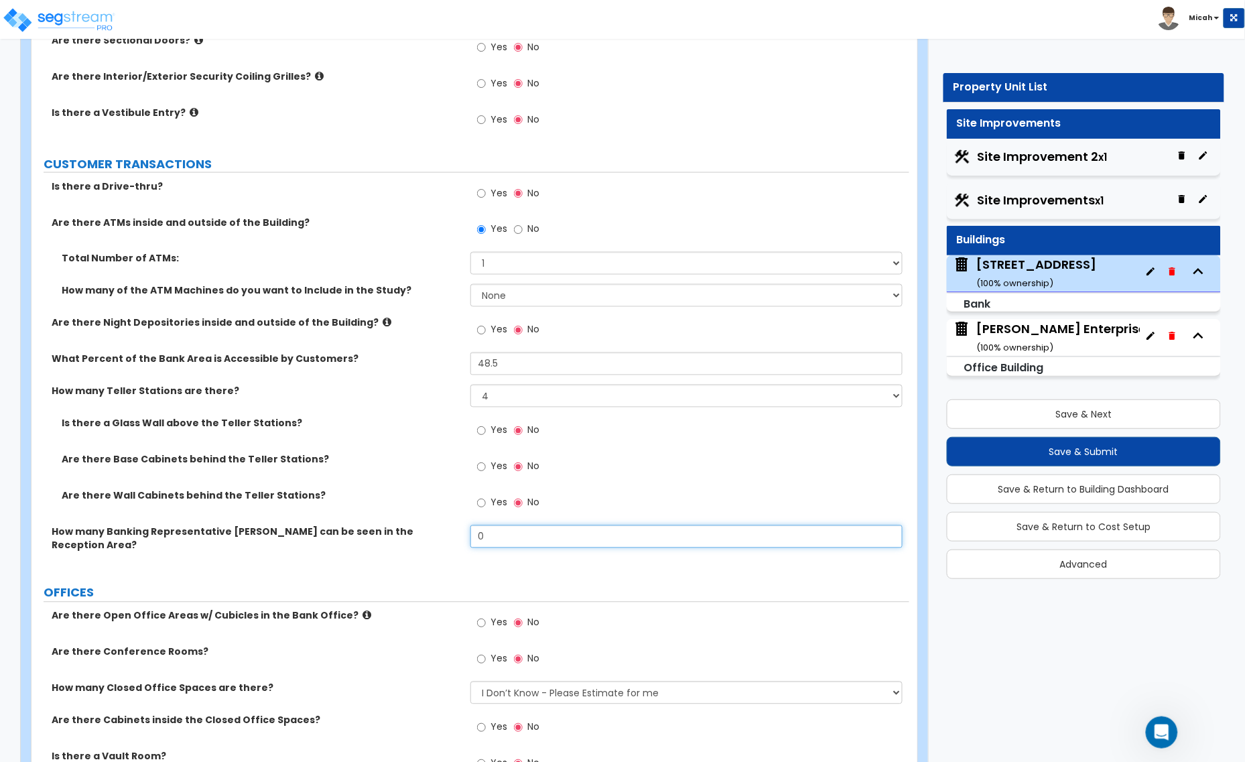
click at [454, 540] on div "How many Banking Representative [PERSON_NAME] can be seen in the Reception Area…" at bounding box center [469, 548] width 877 height 46
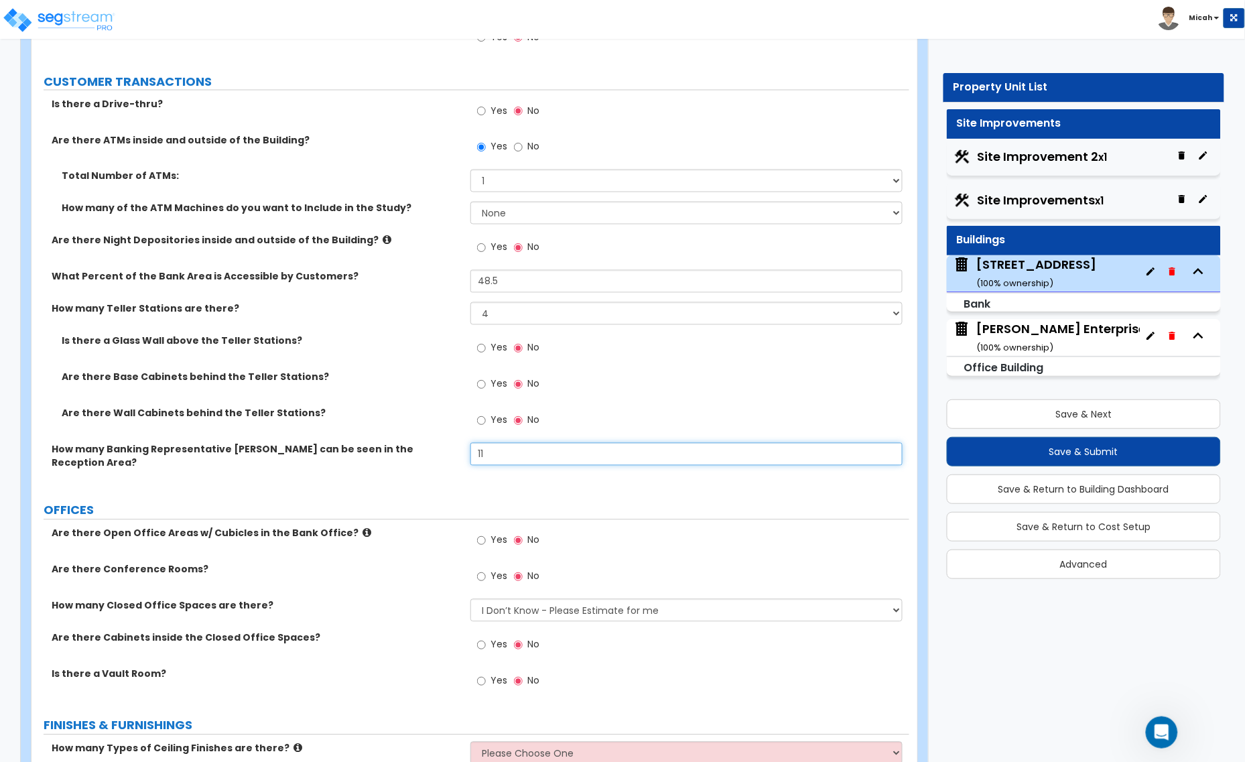
scroll to position [2344, 0]
type input "11"
click at [362, 526] on icon at bounding box center [366, 531] width 9 height 10
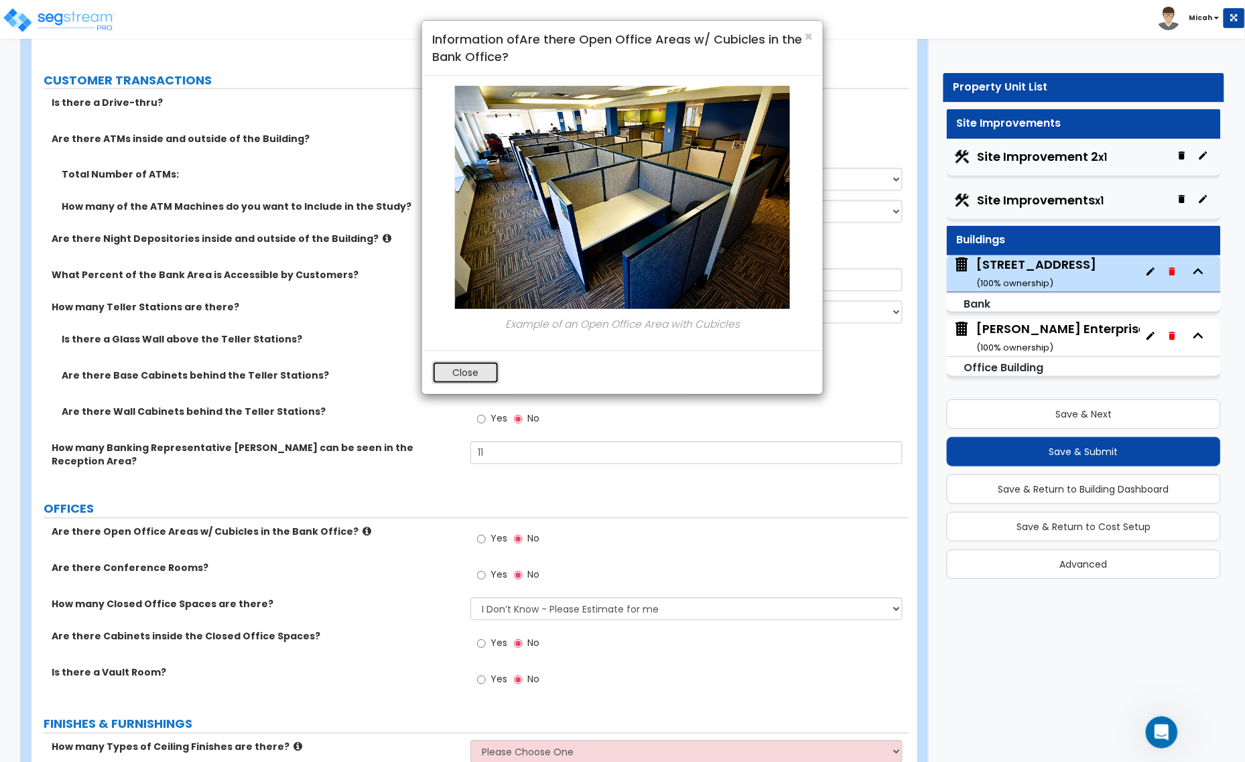
click at [449, 375] on button "Close" at bounding box center [465, 372] width 67 height 23
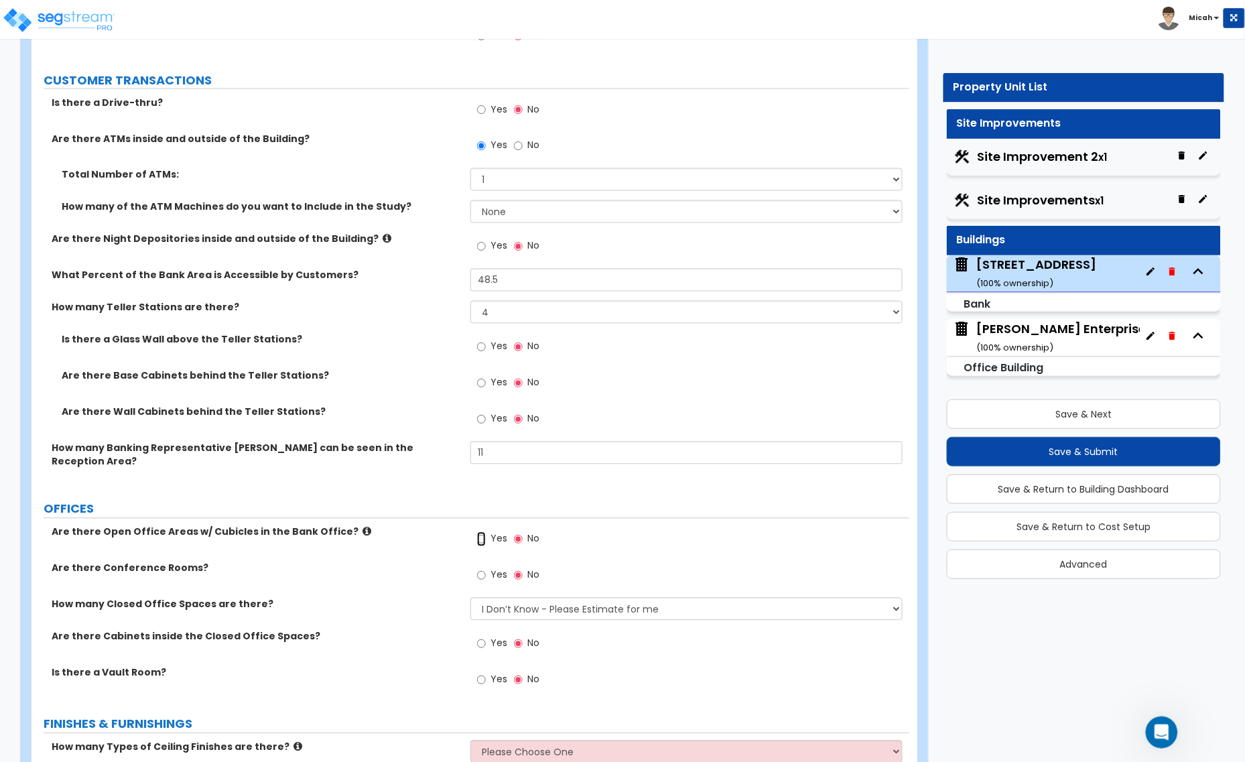
click at [478, 532] on input "Yes" at bounding box center [481, 539] width 9 height 15
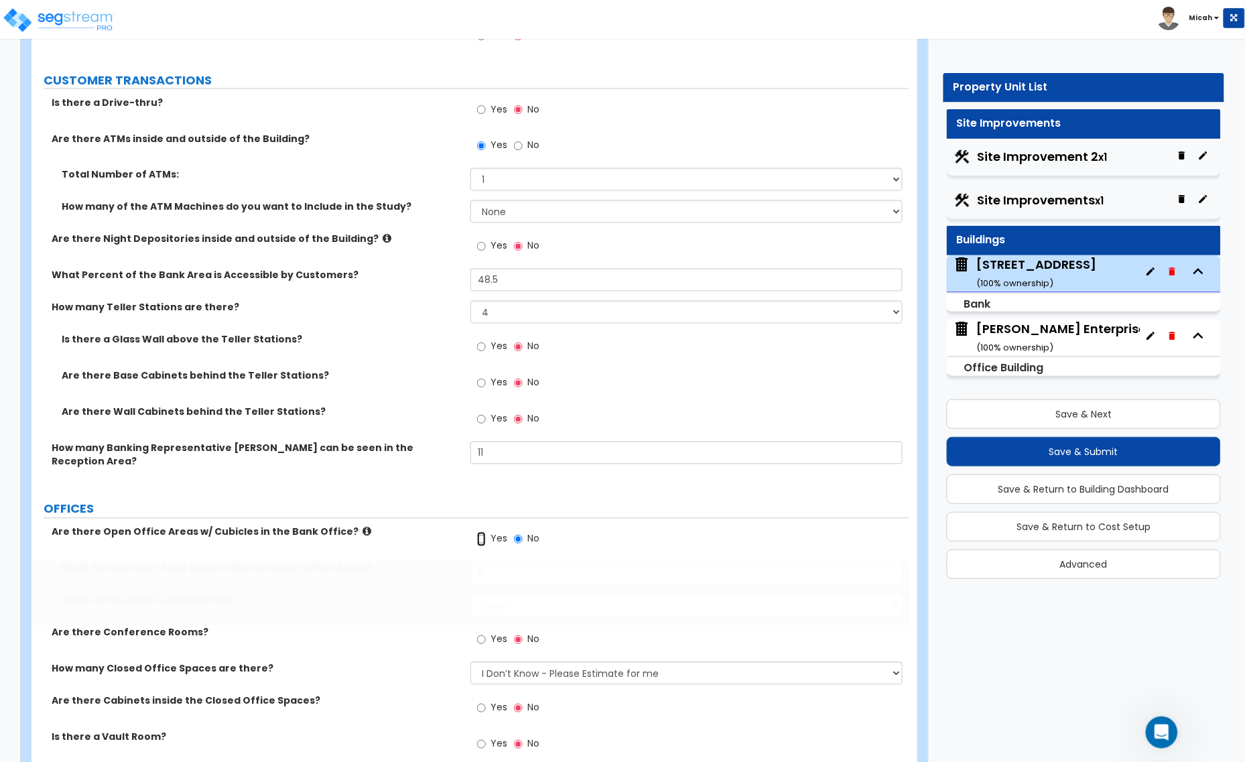
radio input "true"
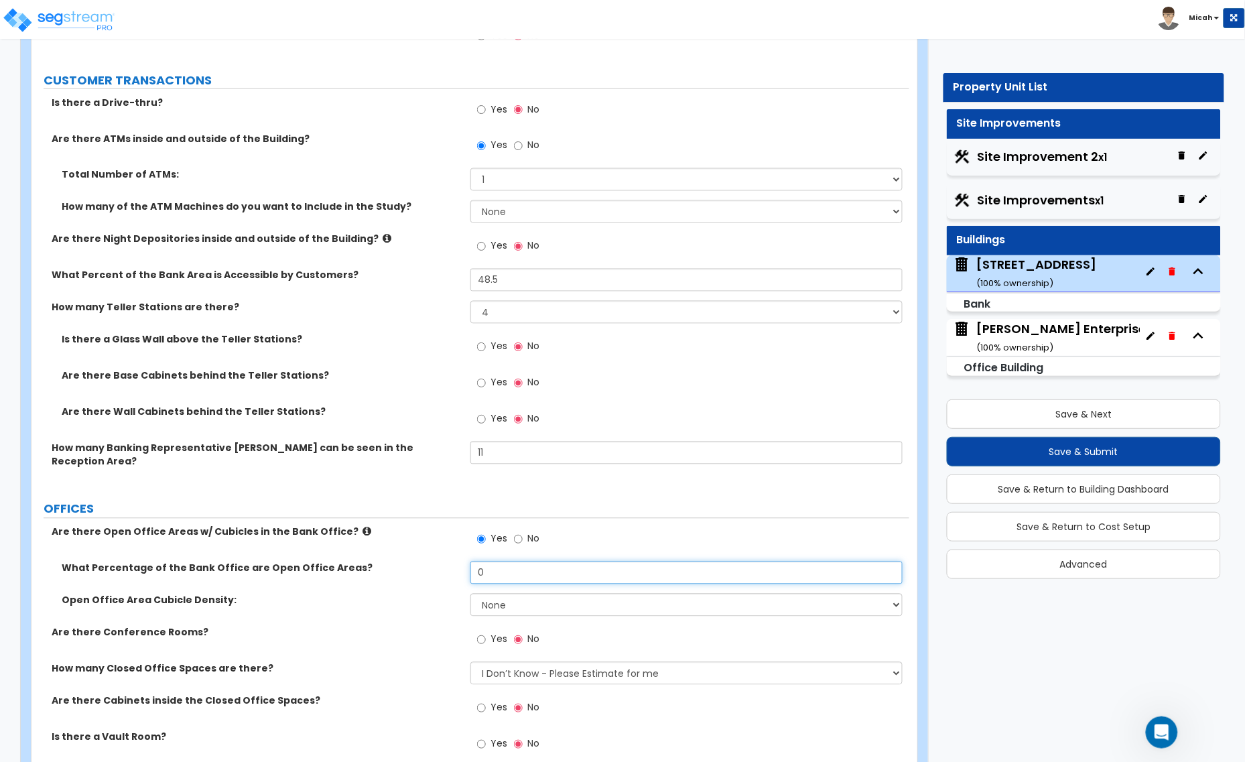
drag, startPoint x: 463, startPoint y: 563, endPoint x: 439, endPoint y: 564, distance: 24.2
click at [439, 564] on div "What Percentage of the Bank Office are Open Office Areas? 0" at bounding box center [469, 577] width 877 height 32
type input "5.6"
click at [510, 593] on select "None Low High I want to Enter the number of Cubicles" at bounding box center [686, 604] width 432 height 23
select select "1"
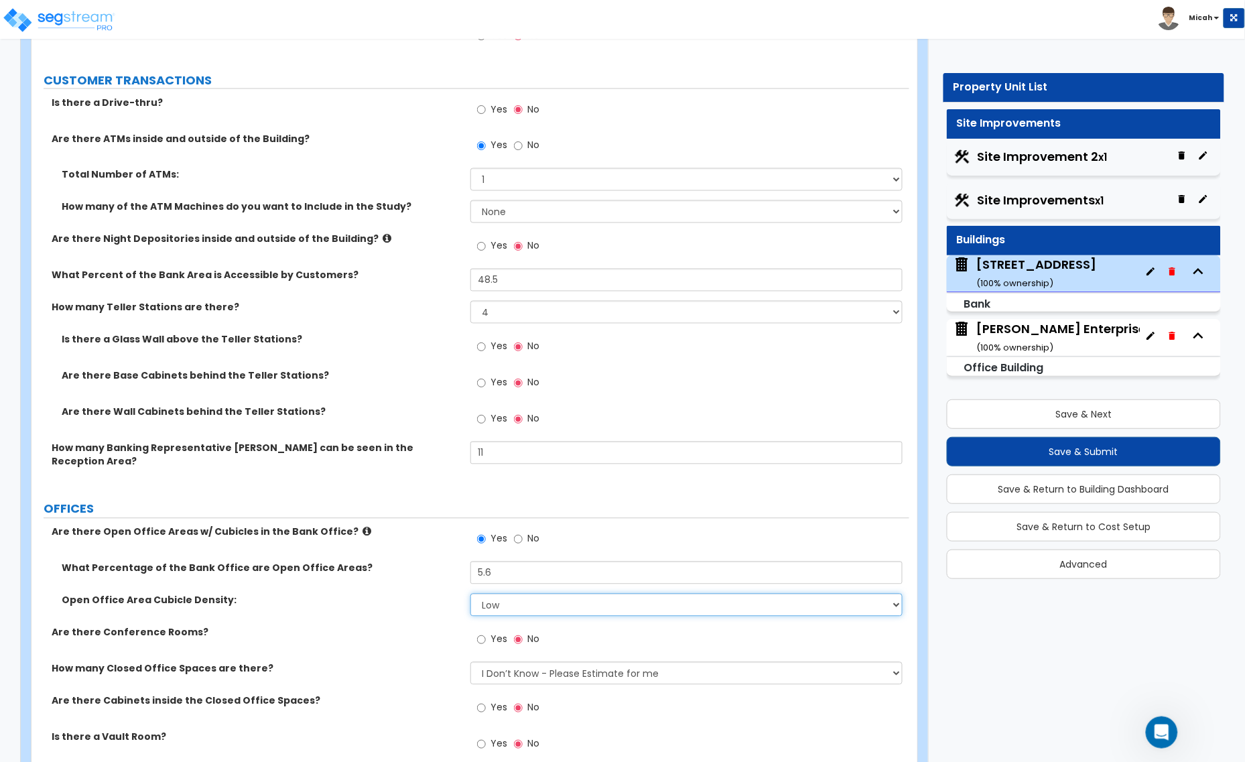
click at [470, 593] on select "None Low High I want to Enter the number of Cubicles" at bounding box center [686, 604] width 432 height 23
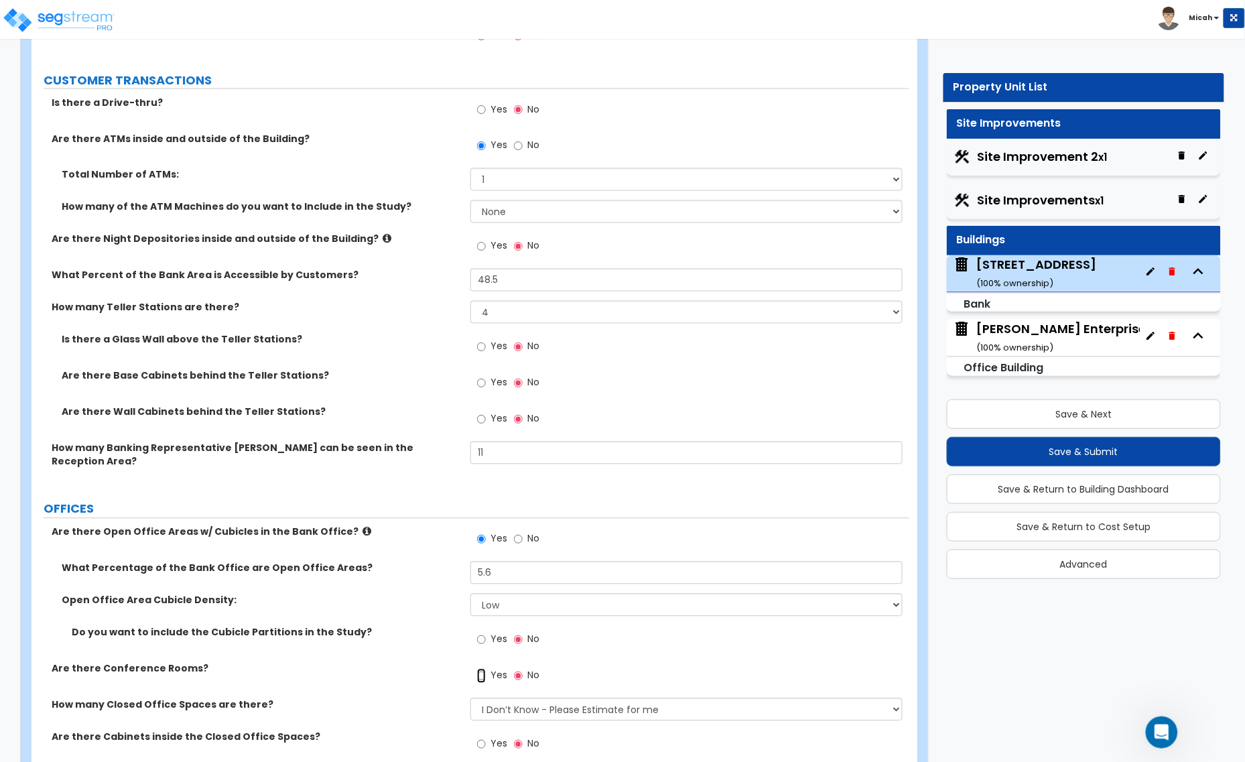
click at [483, 668] on input "Yes" at bounding box center [481, 675] width 9 height 15
radio input "true"
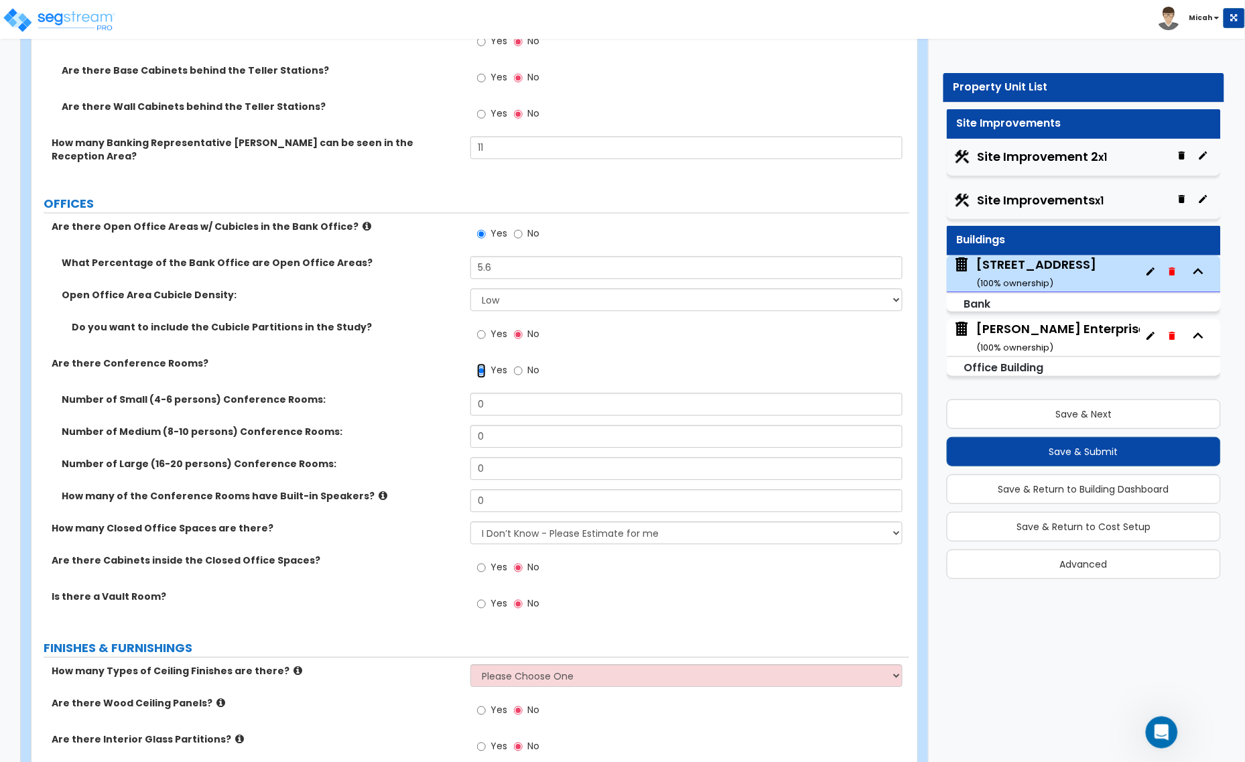
scroll to position [2679, 0]
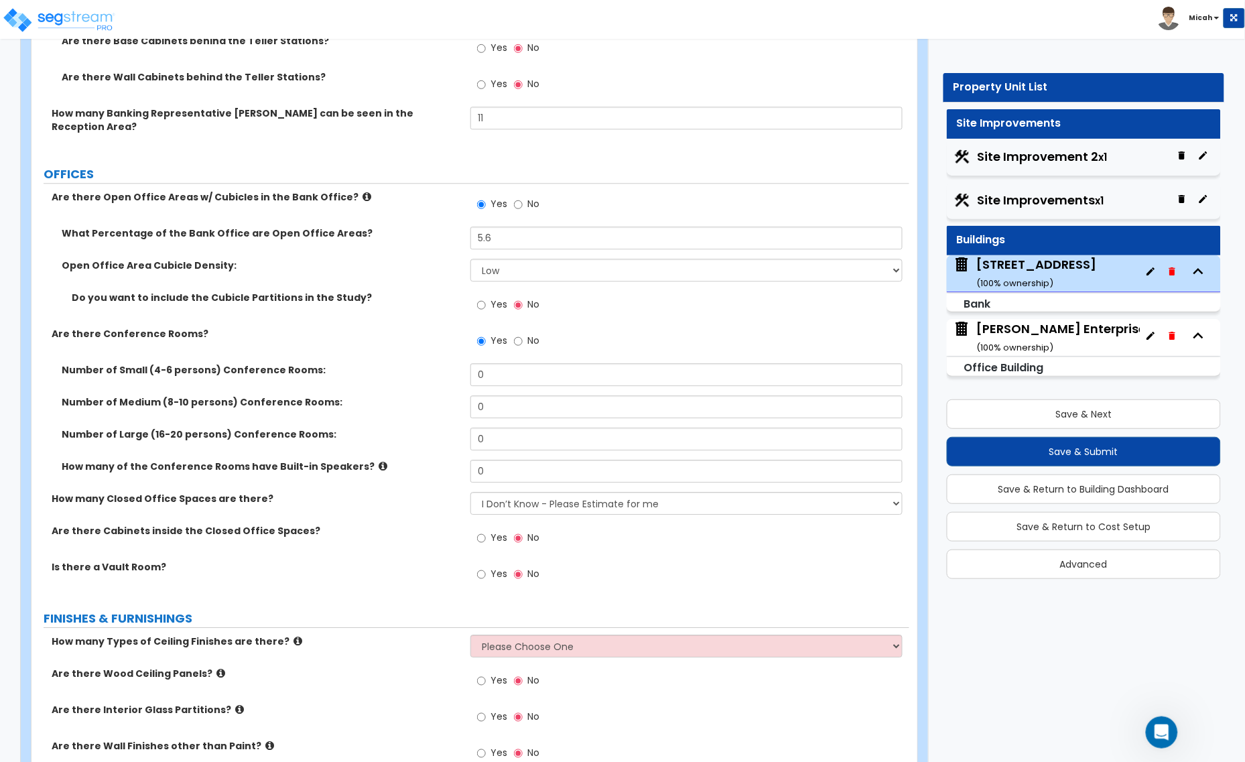
click at [378, 461] on icon at bounding box center [382, 466] width 9 height 10
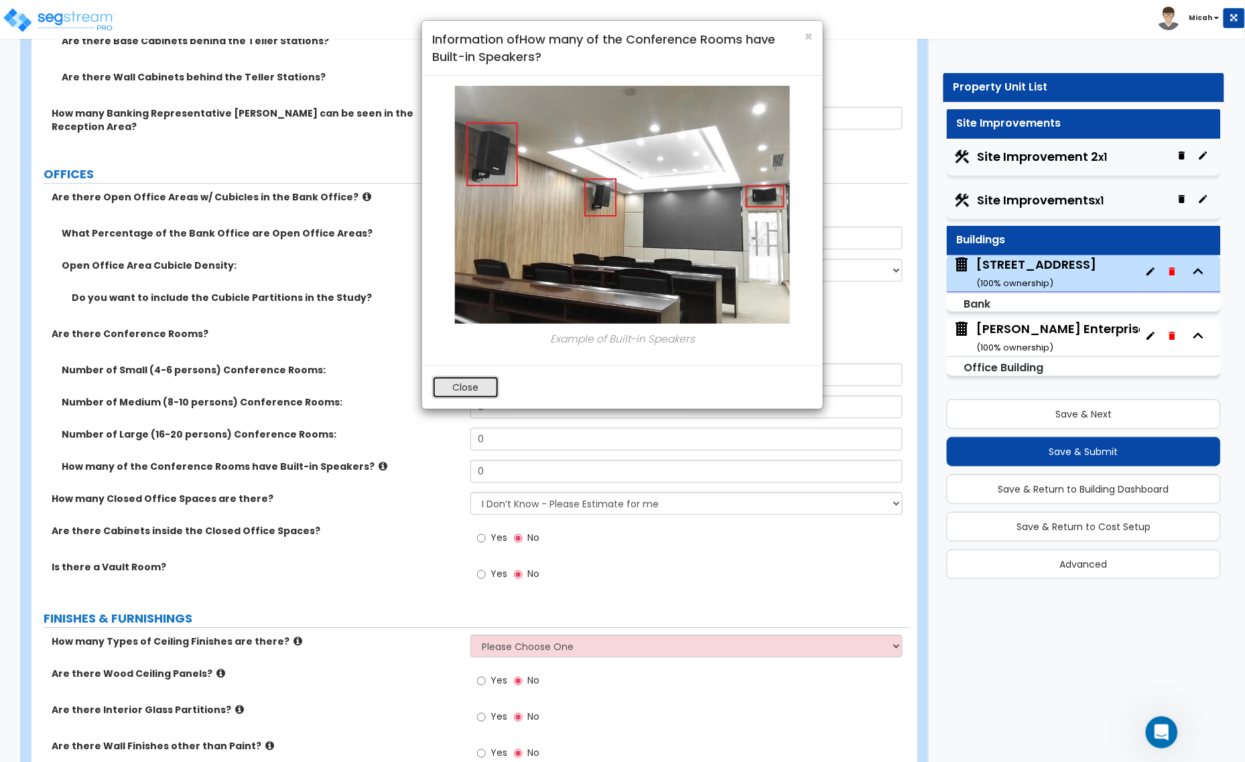
click at [450, 391] on button "Close" at bounding box center [465, 387] width 67 height 23
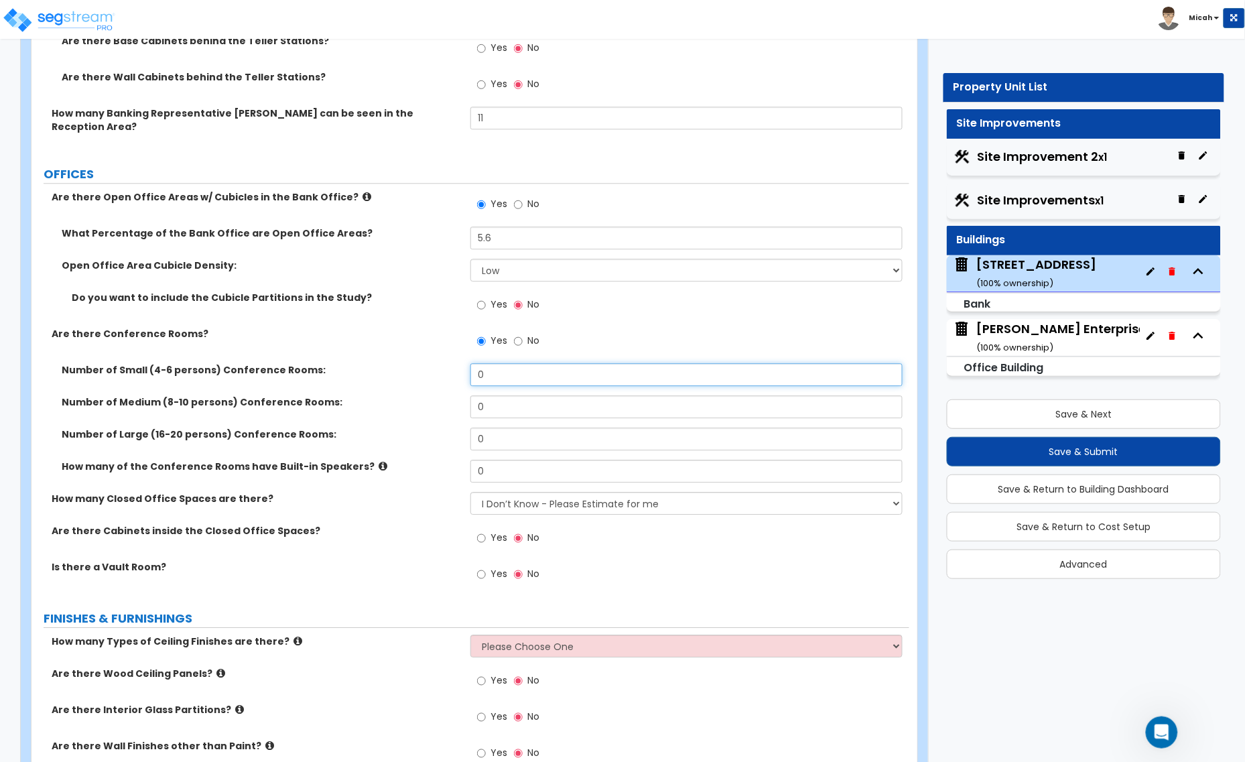
click at [444, 363] on div "Number of Small (4-6 persons) Conference Rooms: 0" at bounding box center [469, 379] width 877 height 32
type input "1"
click at [496, 492] on select "I Don’t Know - Please Estimate for me I want to Enter the Number of Closed Offi…" at bounding box center [686, 503] width 432 height 23
select select "2"
click at [470, 492] on select "I Don’t Know - Please Estimate for me I want to Enter the Number of Closed Offi…" at bounding box center [686, 503] width 432 height 23
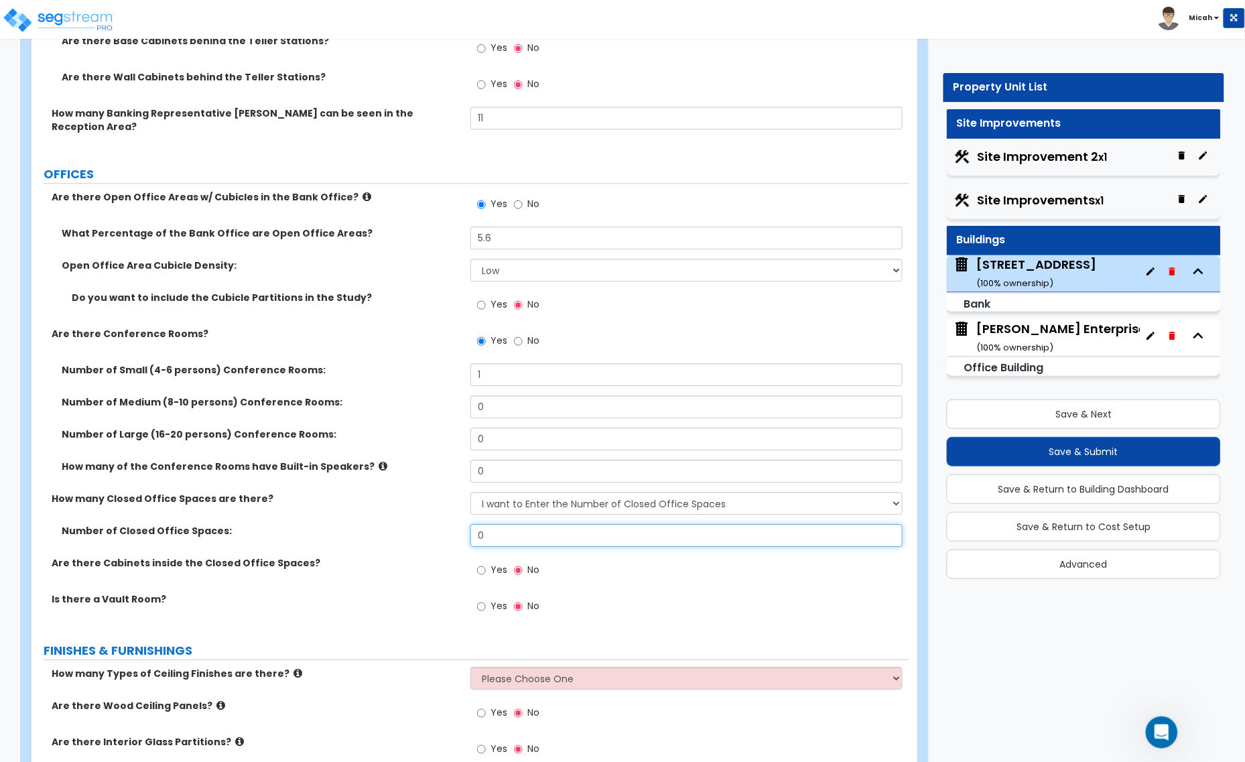
click at [447, 526] on div "Number of Closed Office Spaces: 0" at bounding box center [469, 540] width 877 height 32
type input "12"
click at [483, 599] on input "Yes" at bounding box center [481, 606] width 9 height 15
radio input "true"
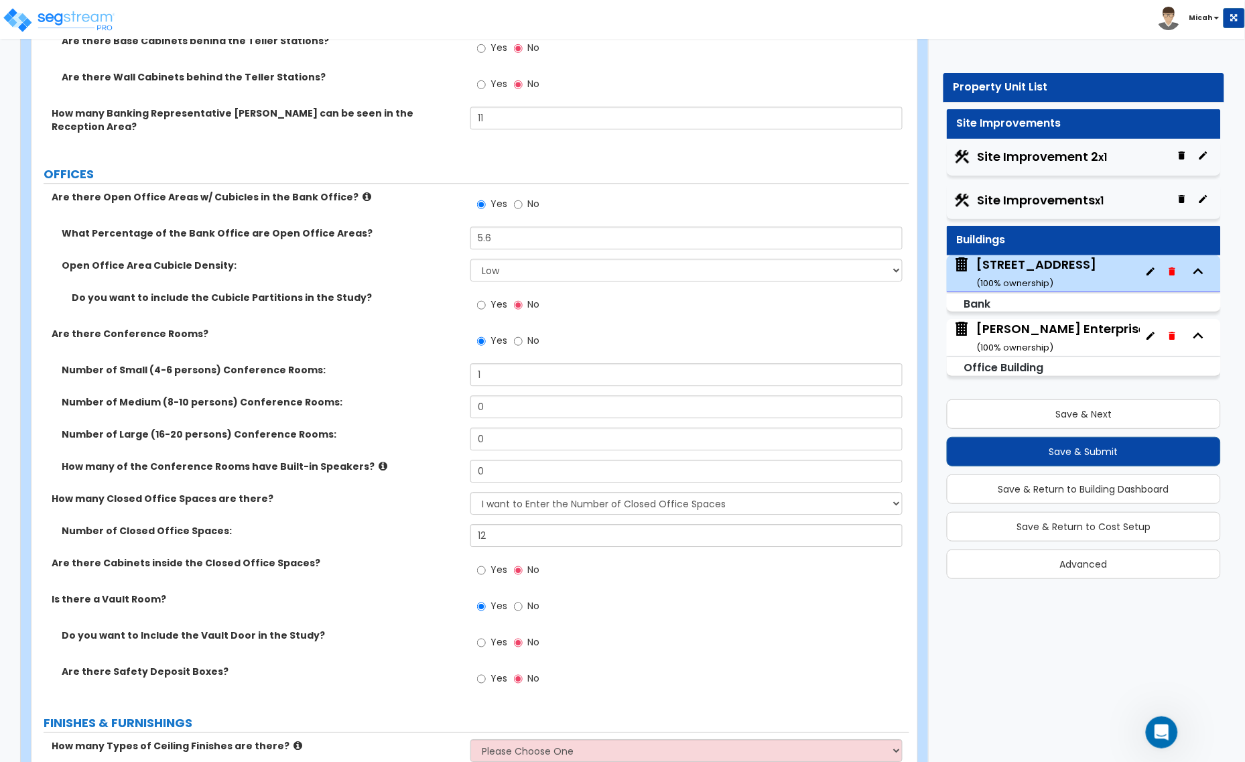
click at [486, 632] on label "Yes" at bounding box center [492, 643] width 30 height 23
click at [486, 635] on input "Yes" at bounding box center [481, 642] width 9 height 15
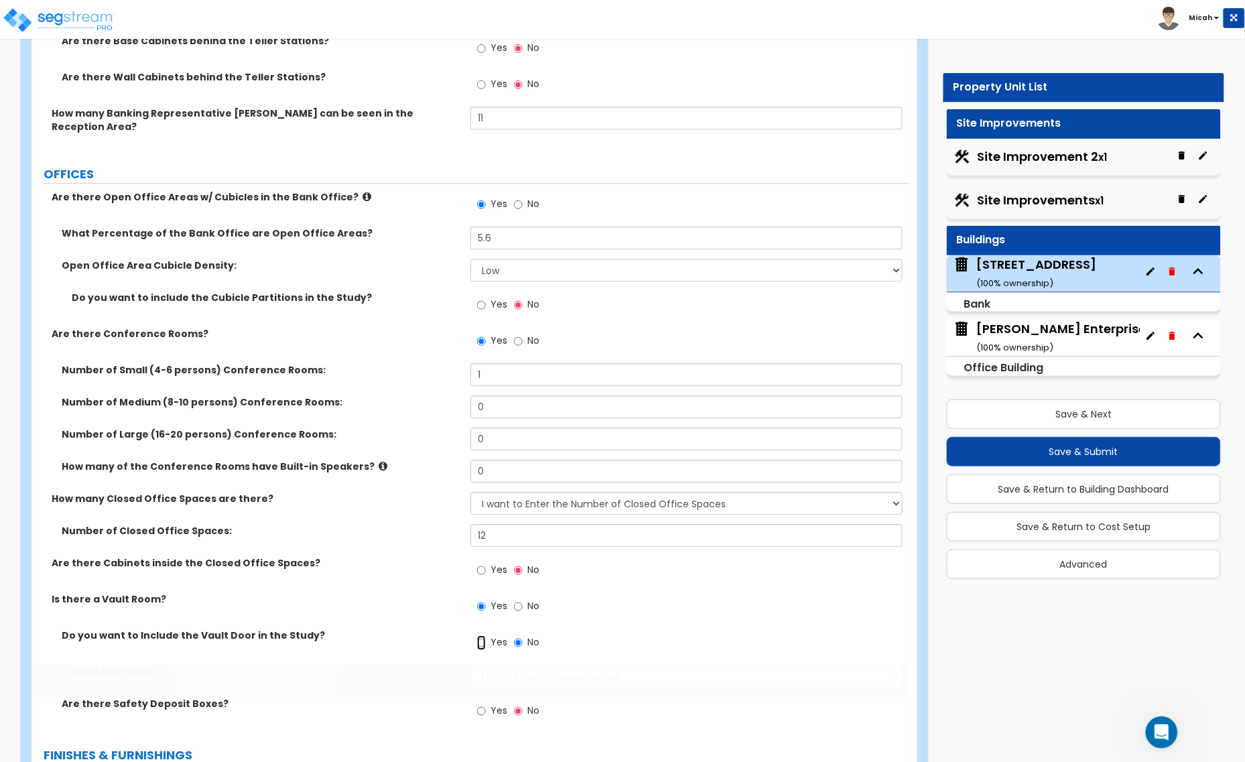
radio input "true"
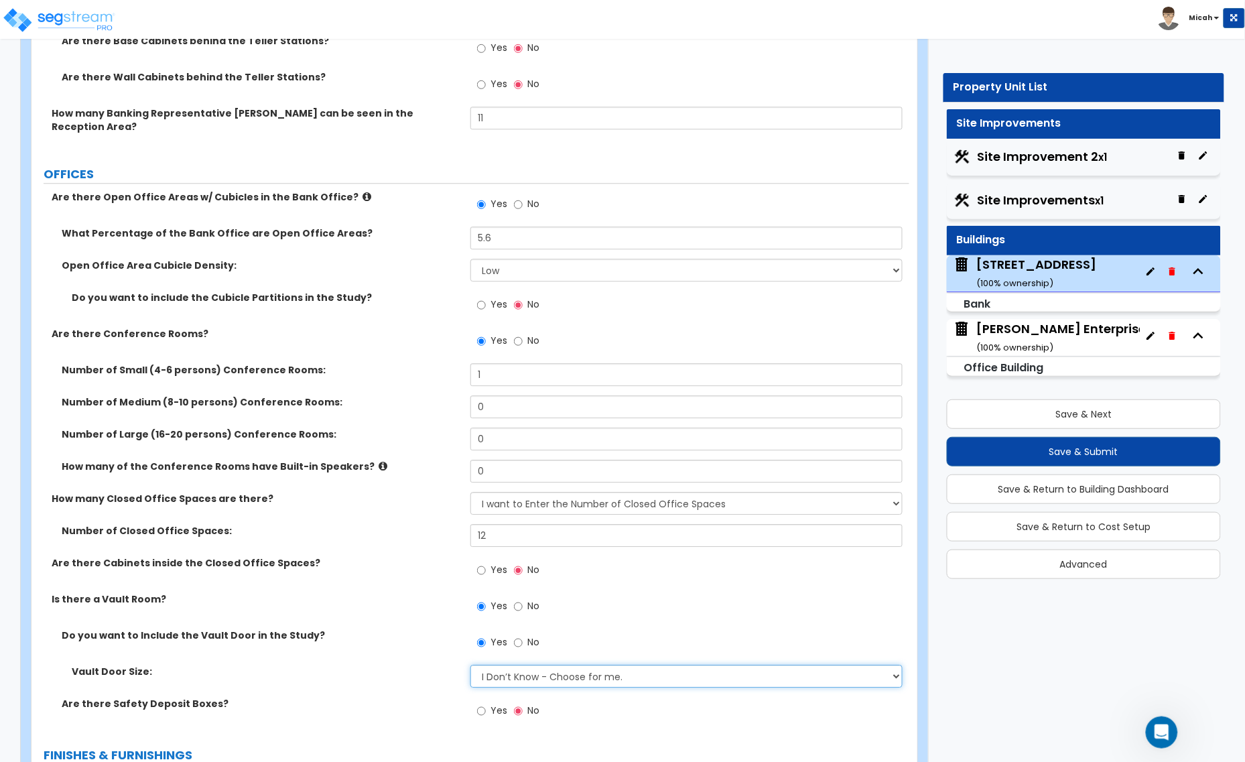
click at [497, 664] on select "I Don’t Know - Choose for me. Small Medium Large" at bounding box center [686, 675] width 432 height 23
select select "1"
click at [470, 664] on select "I Don’t Know - Choose for me. Small Medium Large" at bounding box center [686, 675] width 432 height 23
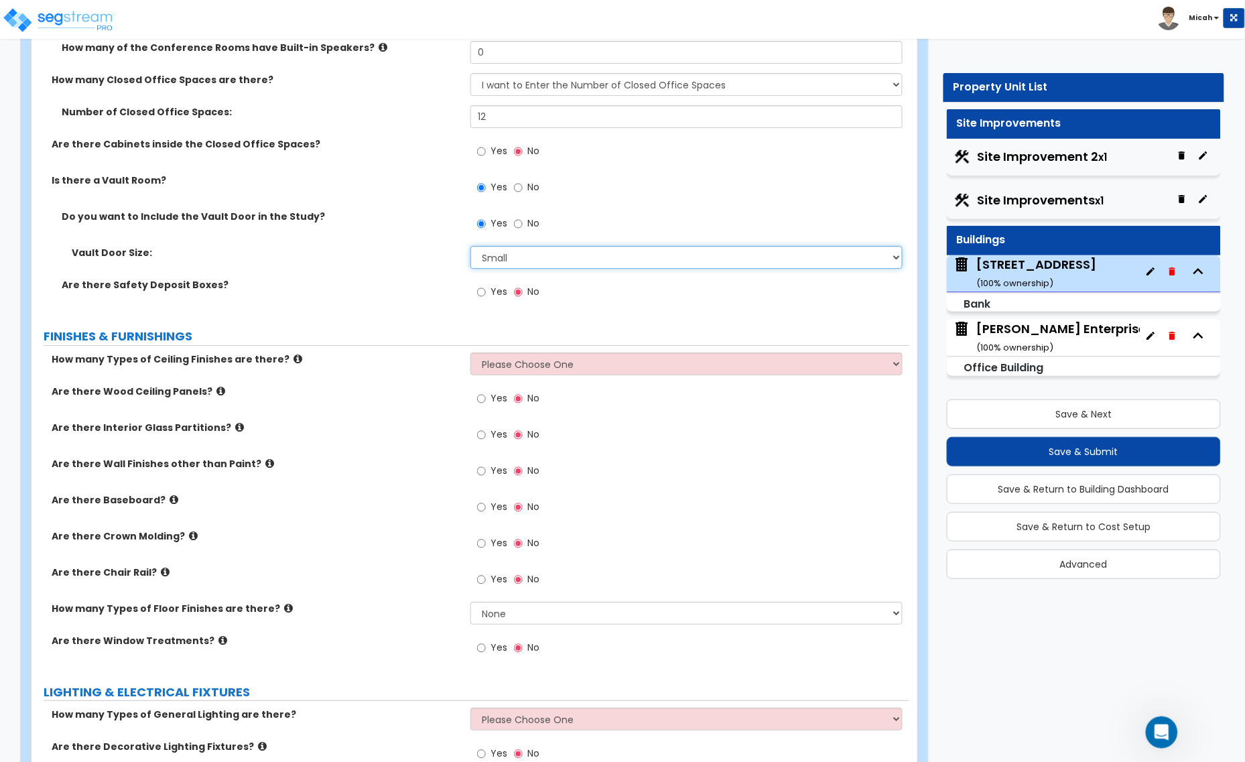
scroll to position [3014, 0]
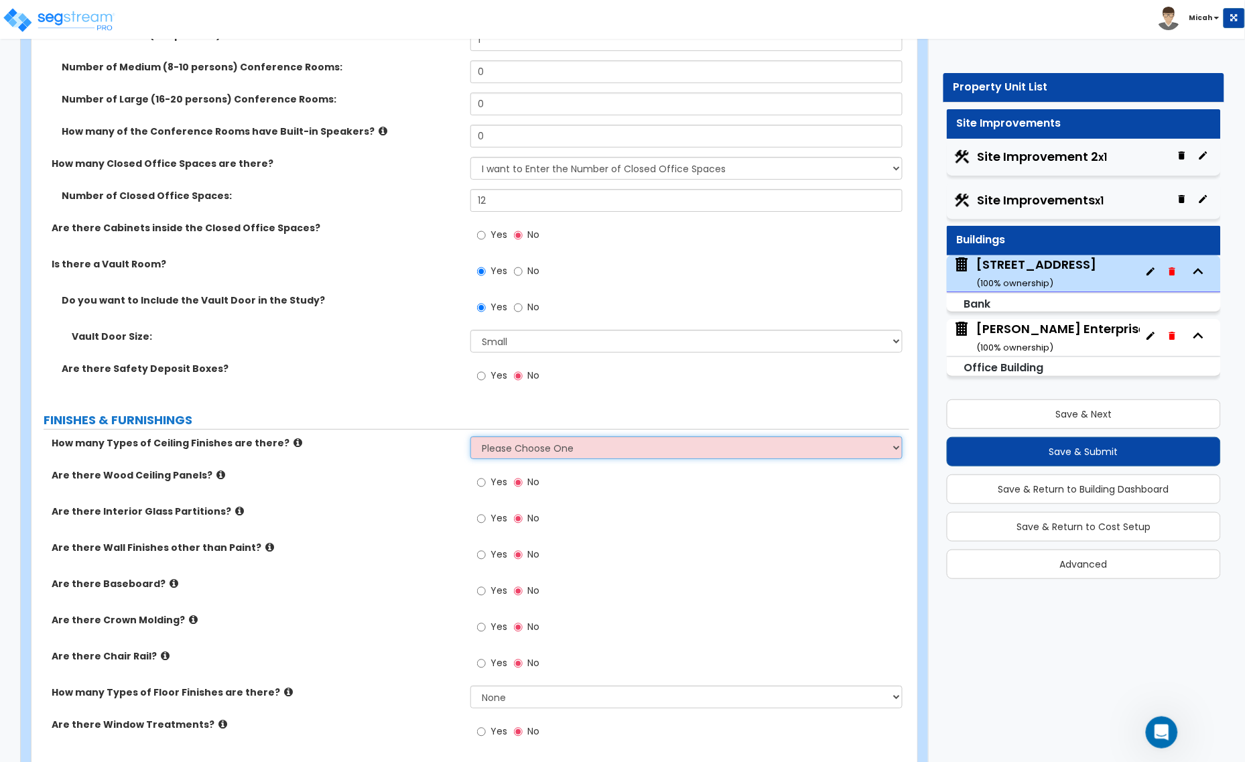
click at [557, 440] on select "Please Choose One 1 2 3" at bounding box center [686, 447] width 432 height 23
select select "2"
click at [470, 436] on select "Please Choose One 1 2 3" at bounding box center [686, 447] width 432 height 23
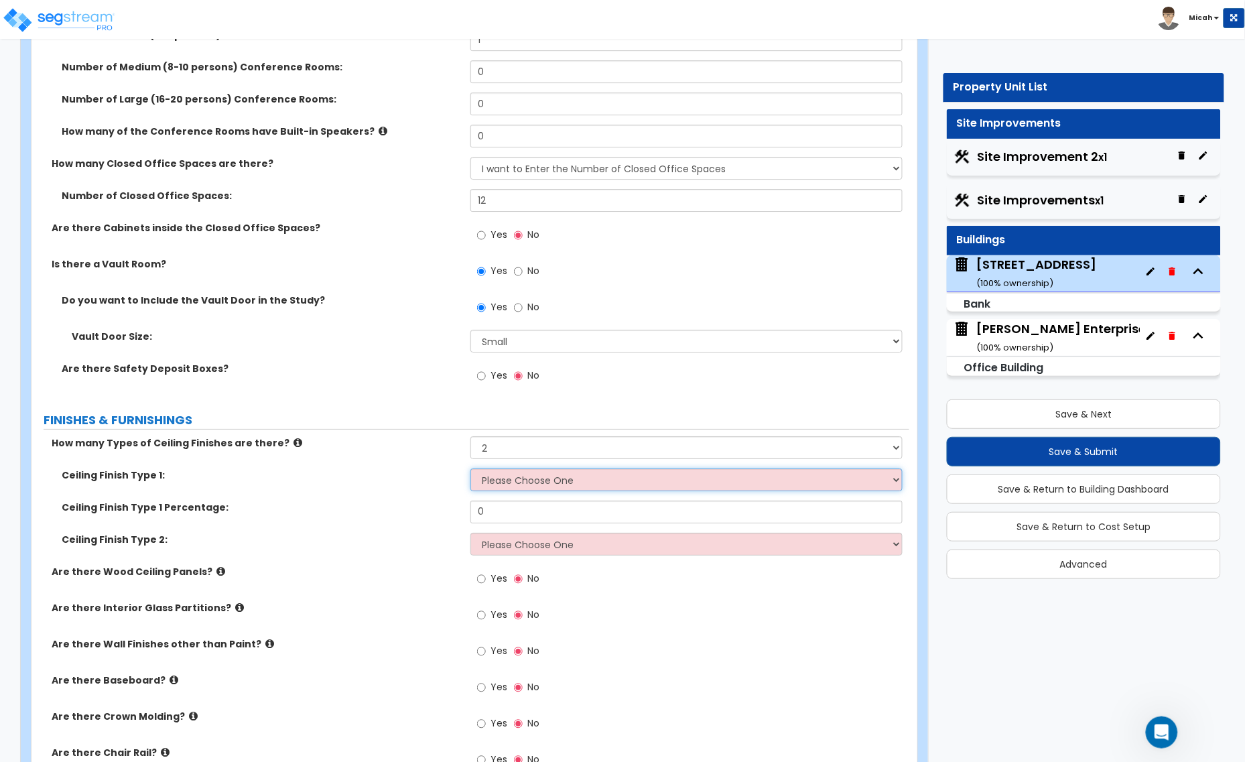
click at [510, 470] on select "Please Choose One Drywall Ceiling Open Ceiling Drop Ceiling" at bounding box center [686, 479] width 432 height 23
select select "1"
click at [470, 468] on select "Please Choose One Drywall Ceiling Open Ceiling Drop Ceiling" at bounding box center [686, 479] width 432 height 23
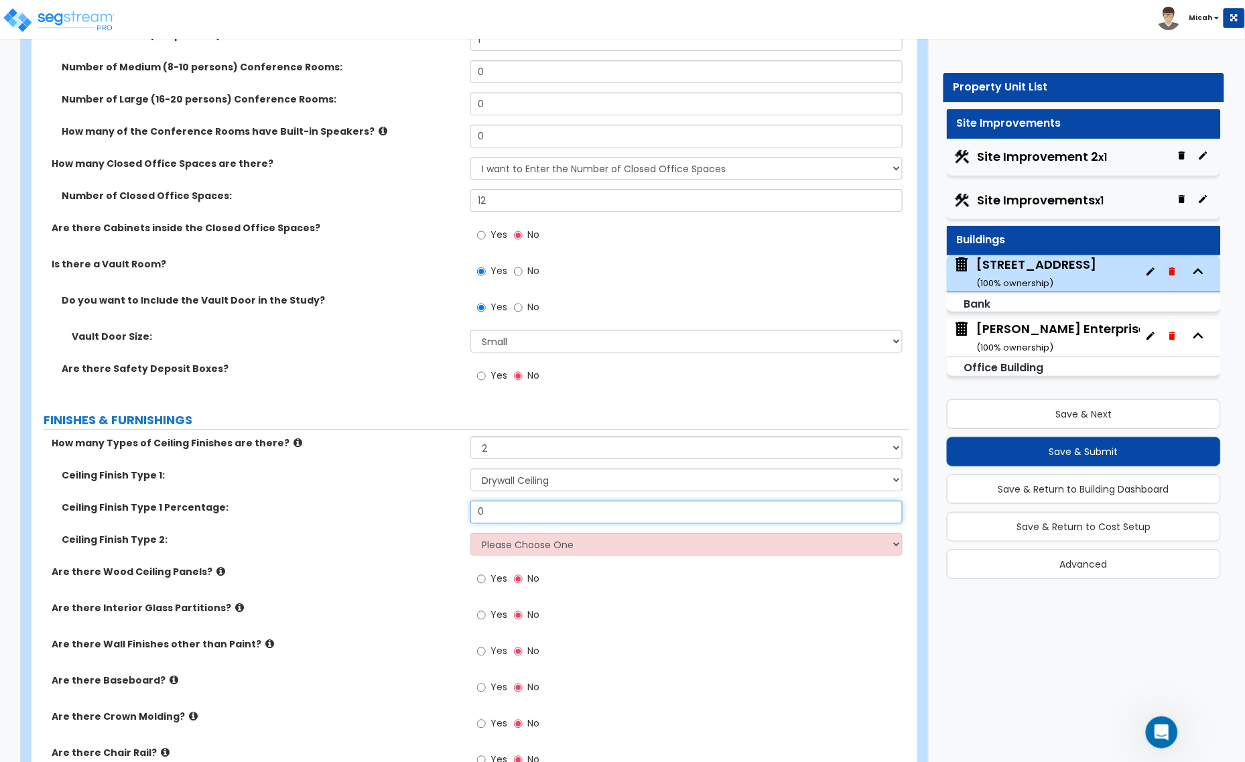
drag, startPoint x: 492, startPoint y: 494, endPoint x: 452, endPoint y: 497, distance: 40.3
click at [452, 500] on div "Ceiling Finish Type 1 Percentage: 0" at bounding box center [469, 516] width 877 height 32
type input "70"
click at [530, 540] on select "Please Choose One Drywall Ceiling Open Ceiling Drop Ceiling" at bounding box center [686, 544] width 432 height 23
select select "3"
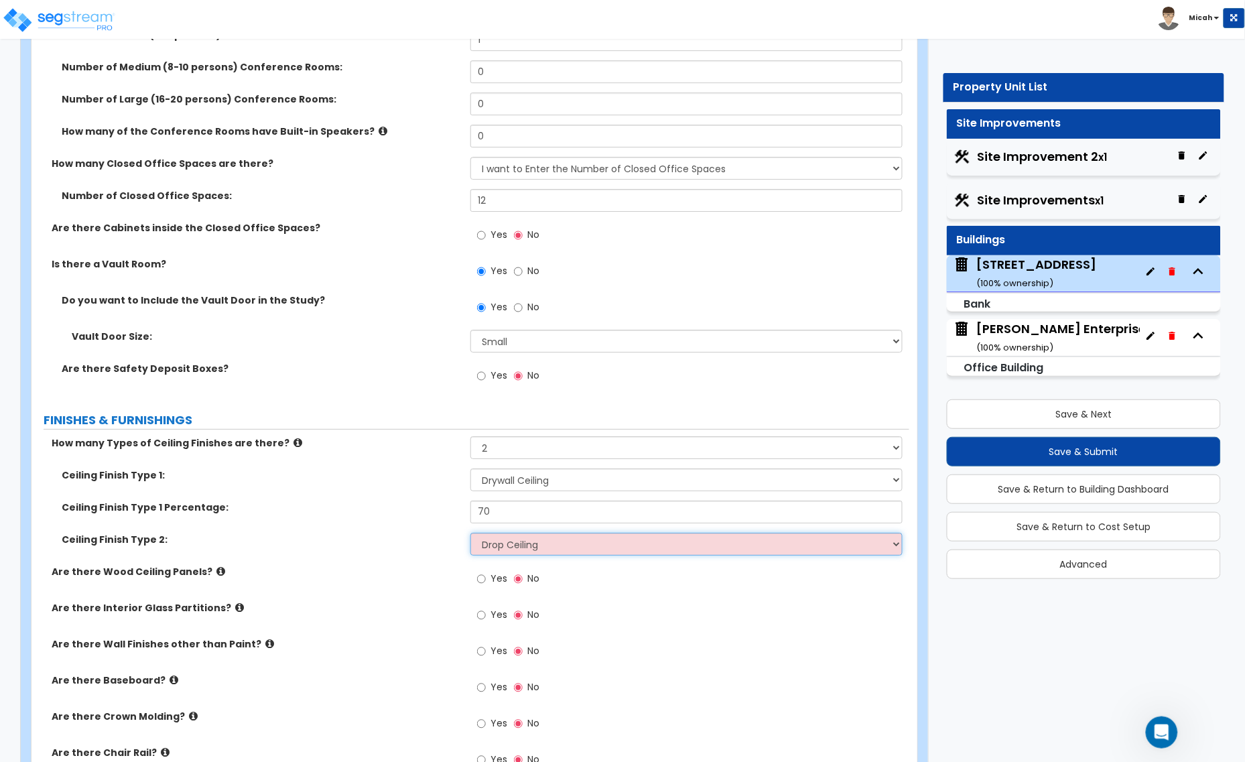
click at [470, 533] on select "Please Choose One Drywall Ceiling Open Ceiling Drop Ceiling" at bounding box center [686, 544] width 432 height 23
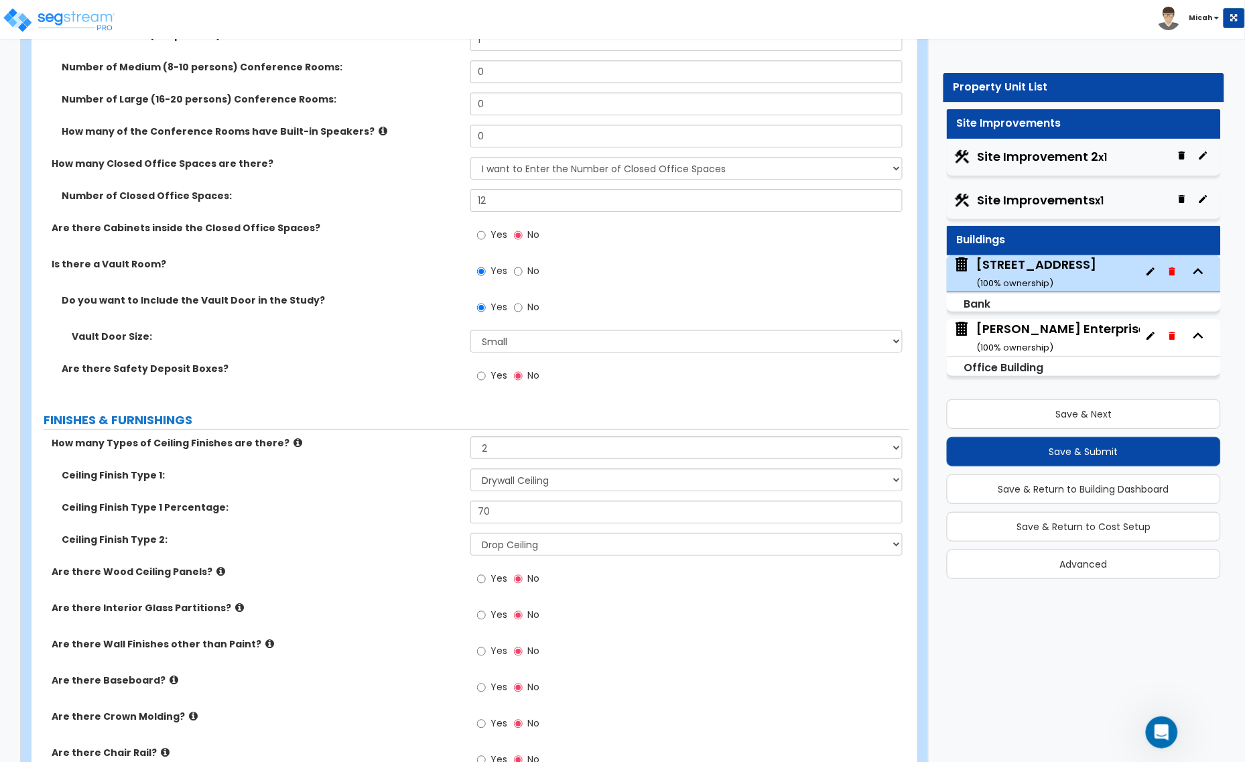
click at [216, 566] on icon at bounding box center [220, 571] width 9 height 10
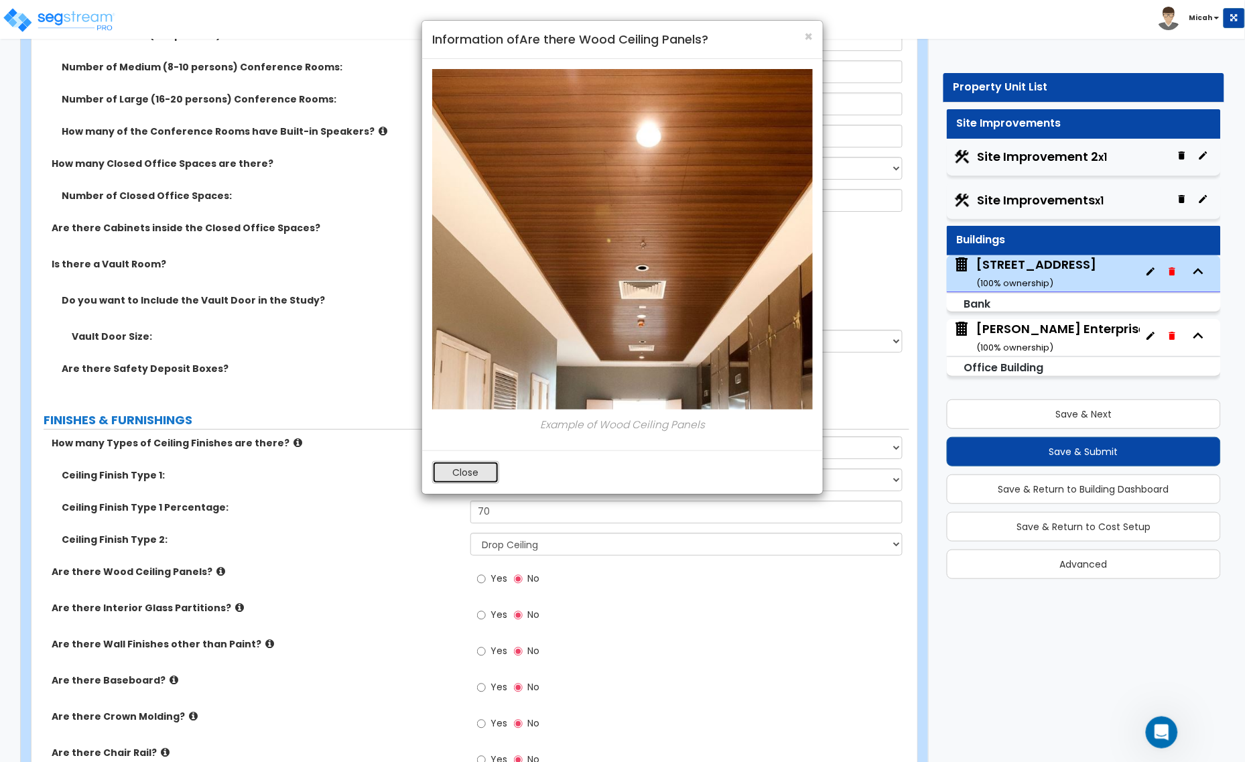
click at [476, 470] on button "Close" at bounding box center [465, 472] width 67 height 23
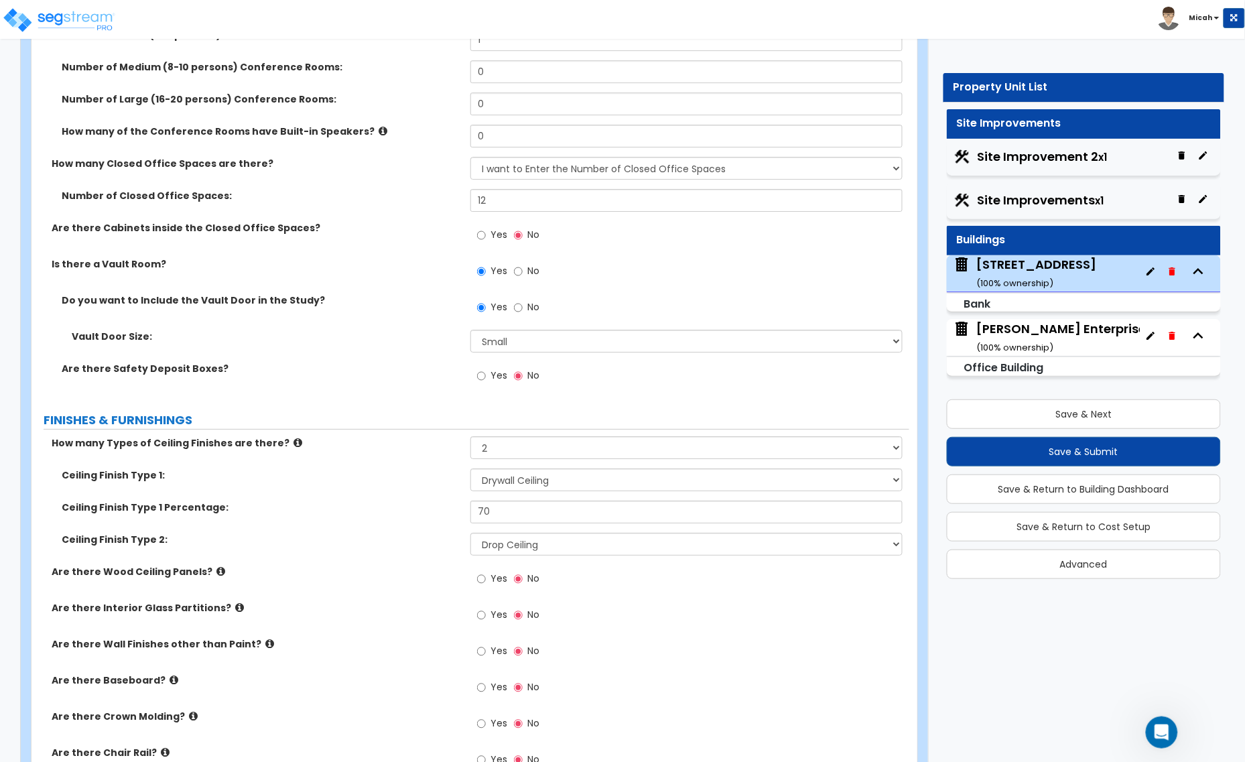
click at [235, 602] on icon at bounding box center [239, 607] width 9 height 10
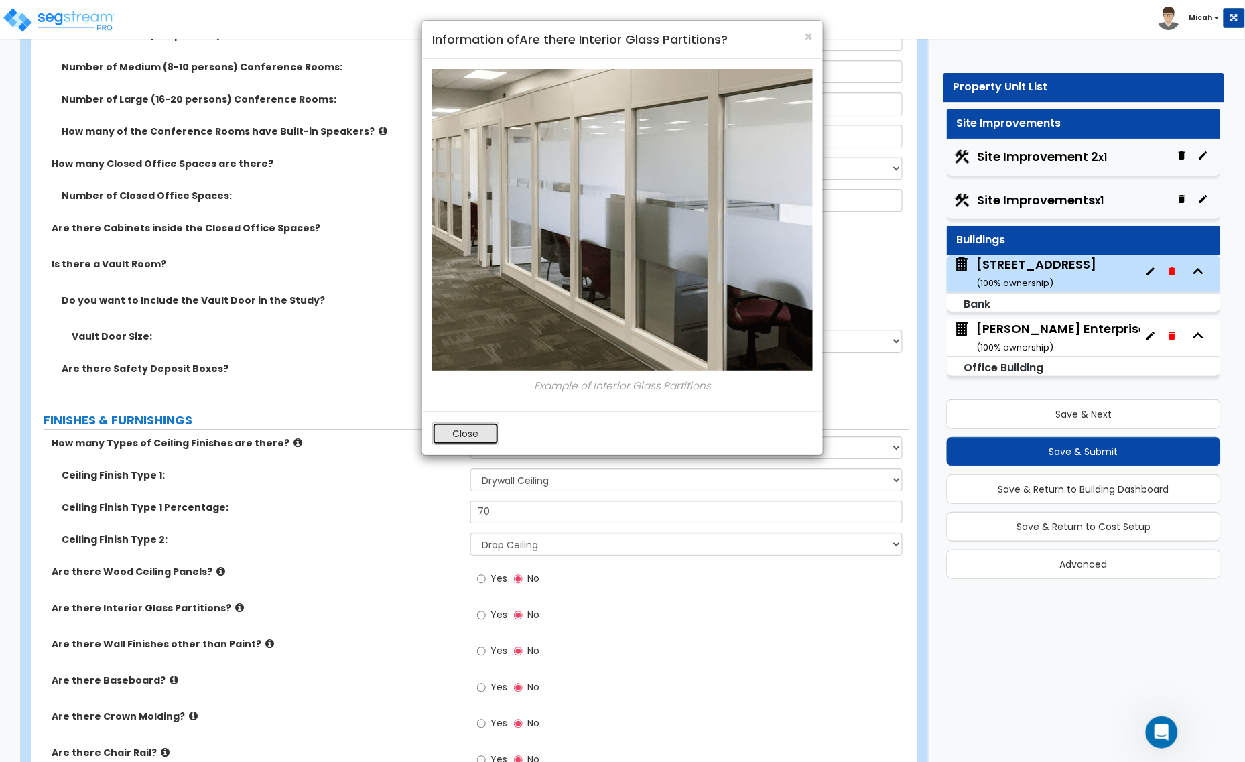
click at [447, 436] on button "Close" at bounding box center [465, 433] width 67 height 23
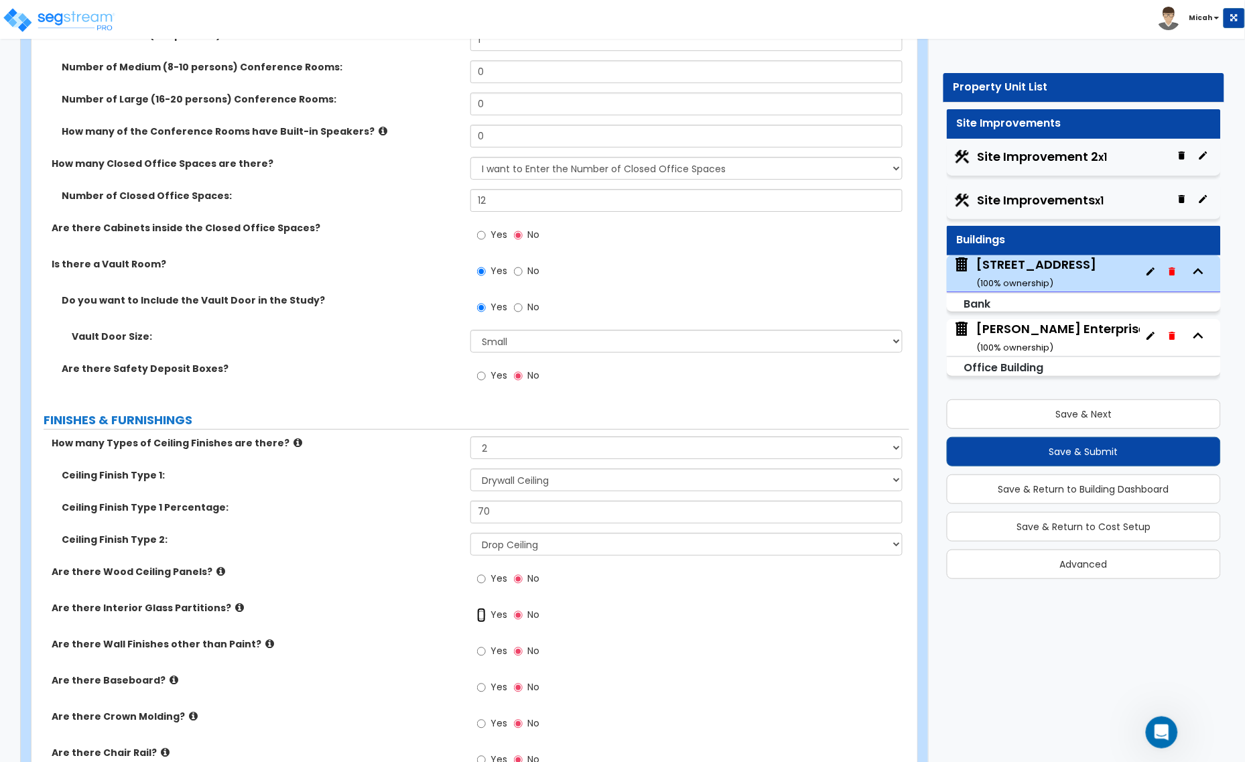
click at [481, 608] on input "Yes" at bounding box center [481, 615] width 9 height 15
radio input "true"
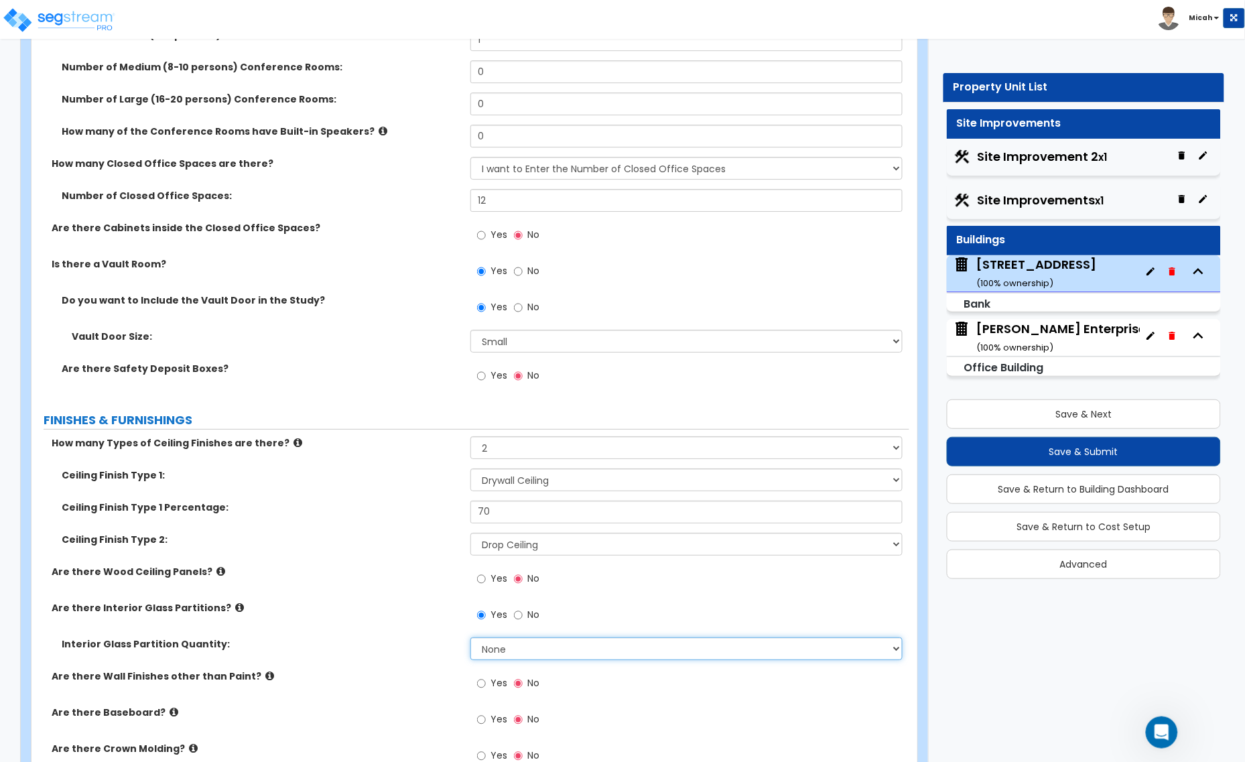
click at [488, 637] on select "None Some of the Walls are Glass Partitions Most of the Walls are Glass Partiti…" at bounding box center [686, 648] width 432 height 23
select select "3"
click at [470, 637] on select "None Some of the Walls are Glass Partitions Most of the Walls are Glass Partiti…" at bounding box center [686, 648] width 432 height 23
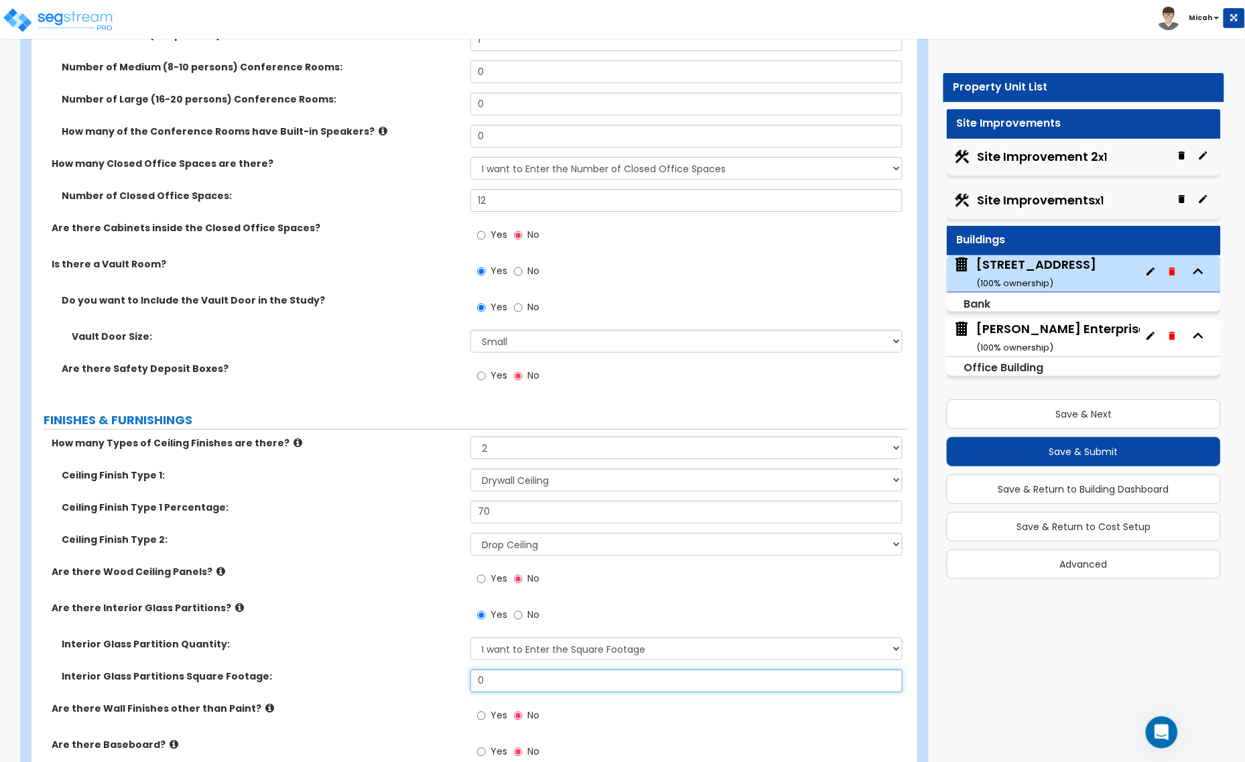
drag, startPoint x: 500, startPoint y: 668, endPoint x: 441, endPoint y: 671, distance: 59.7
click at [443, 671] on div "Interior Glass Partitions Square Footage: 0" at bounding box center [469, 685] width 877 height 32
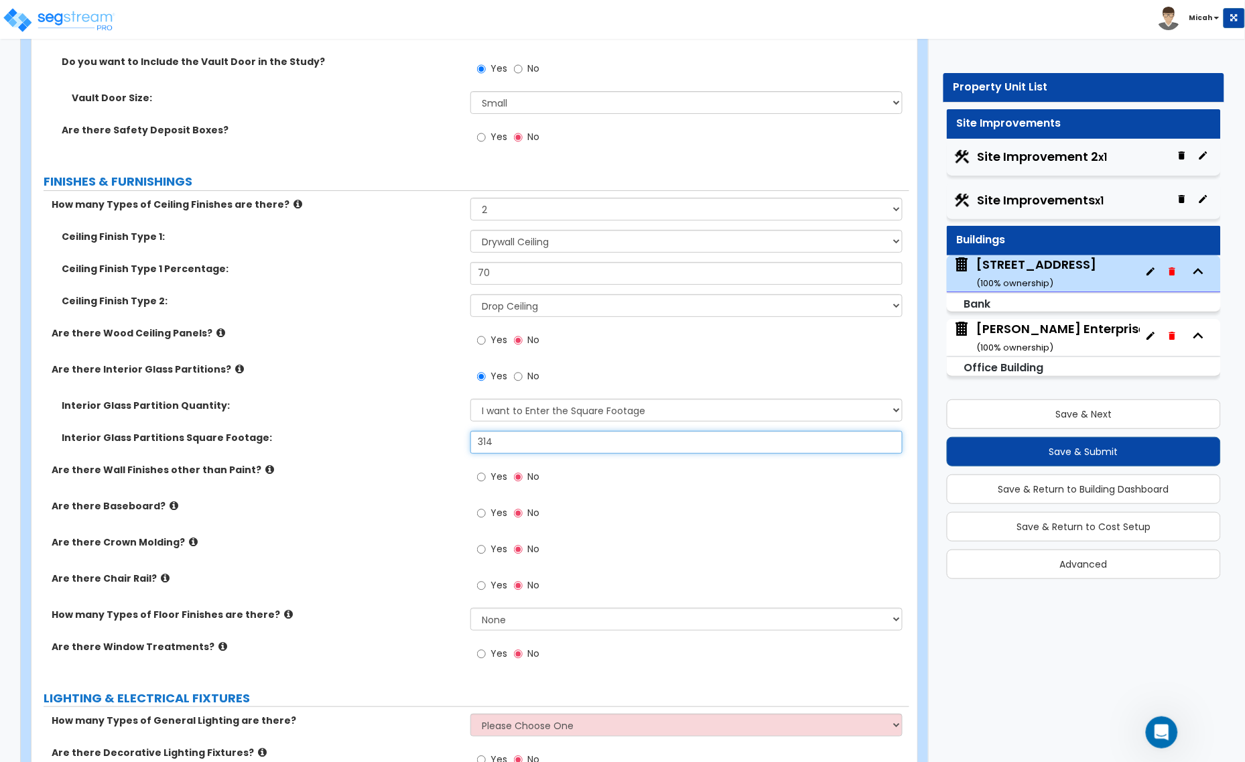
scroll to position [3265, 0]
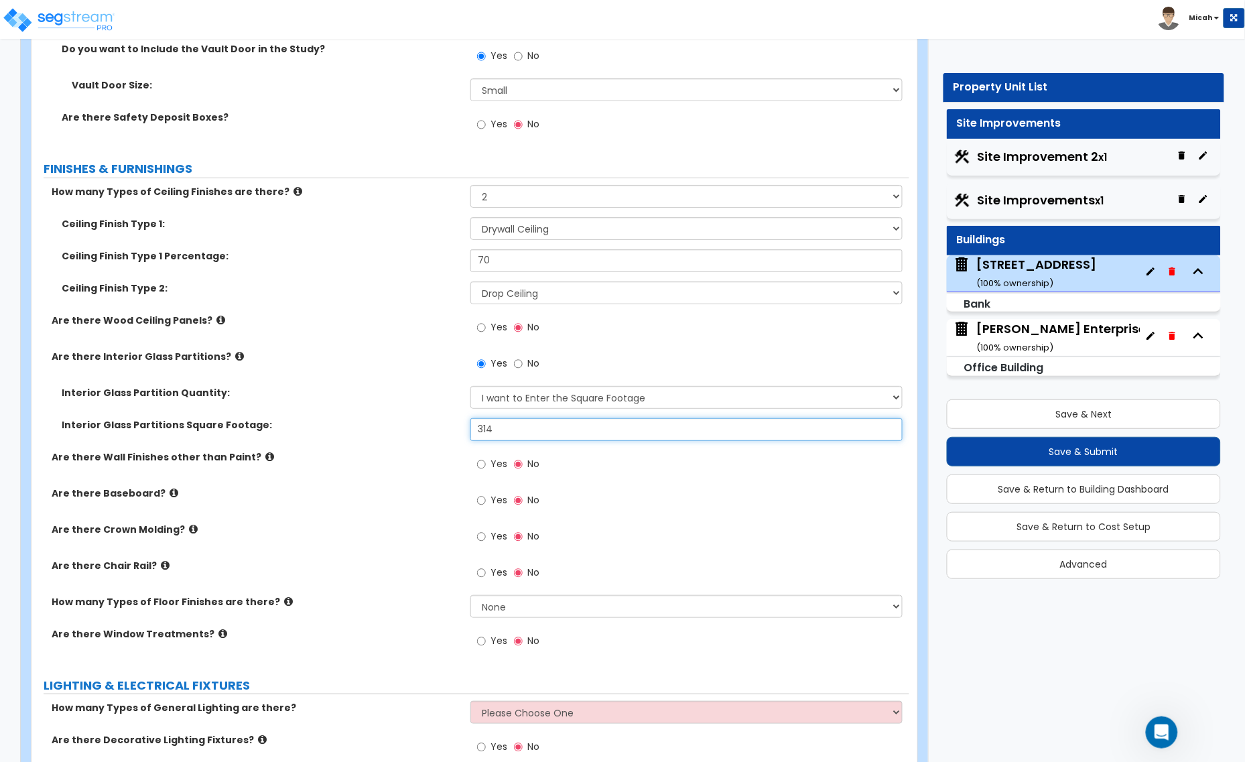
type input "314"
click at [265, 451] on icon at bounding box center [269, 456] width 9 height 10
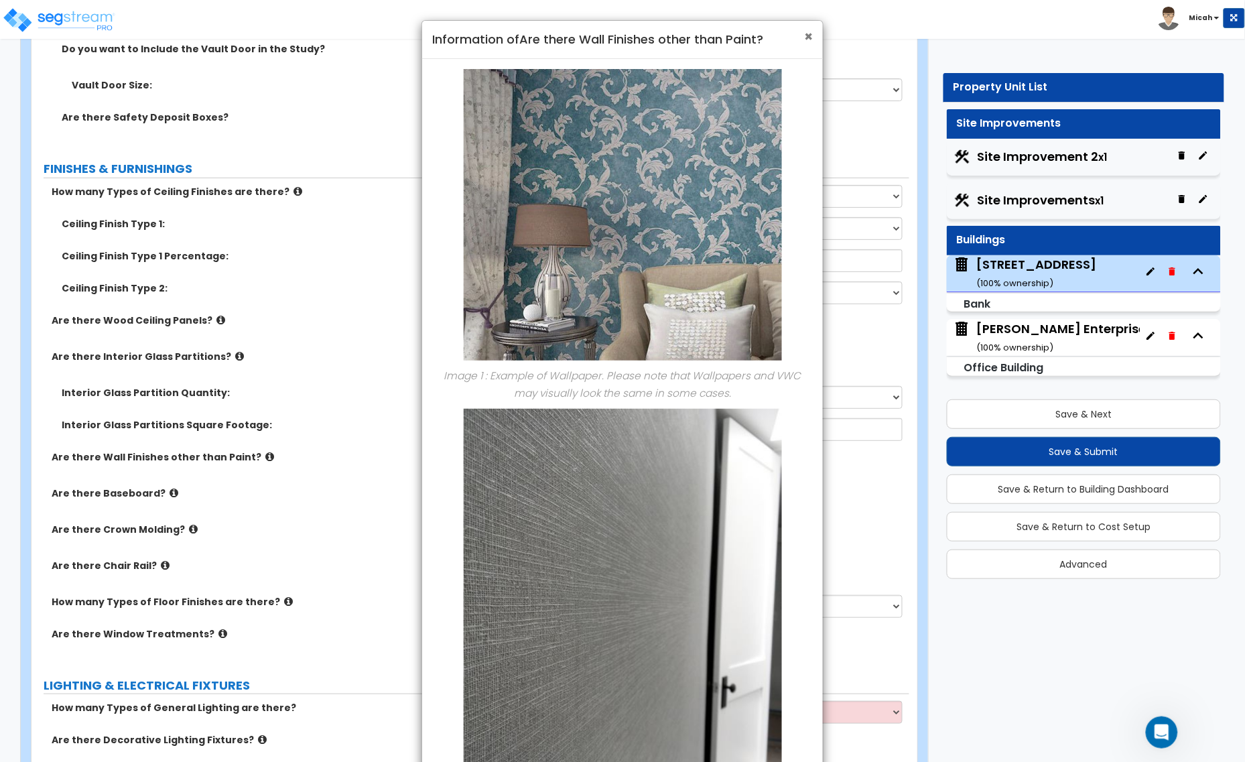
click at [804, 34] on span "×" at bounding box center [808, 36] width 9 height 19
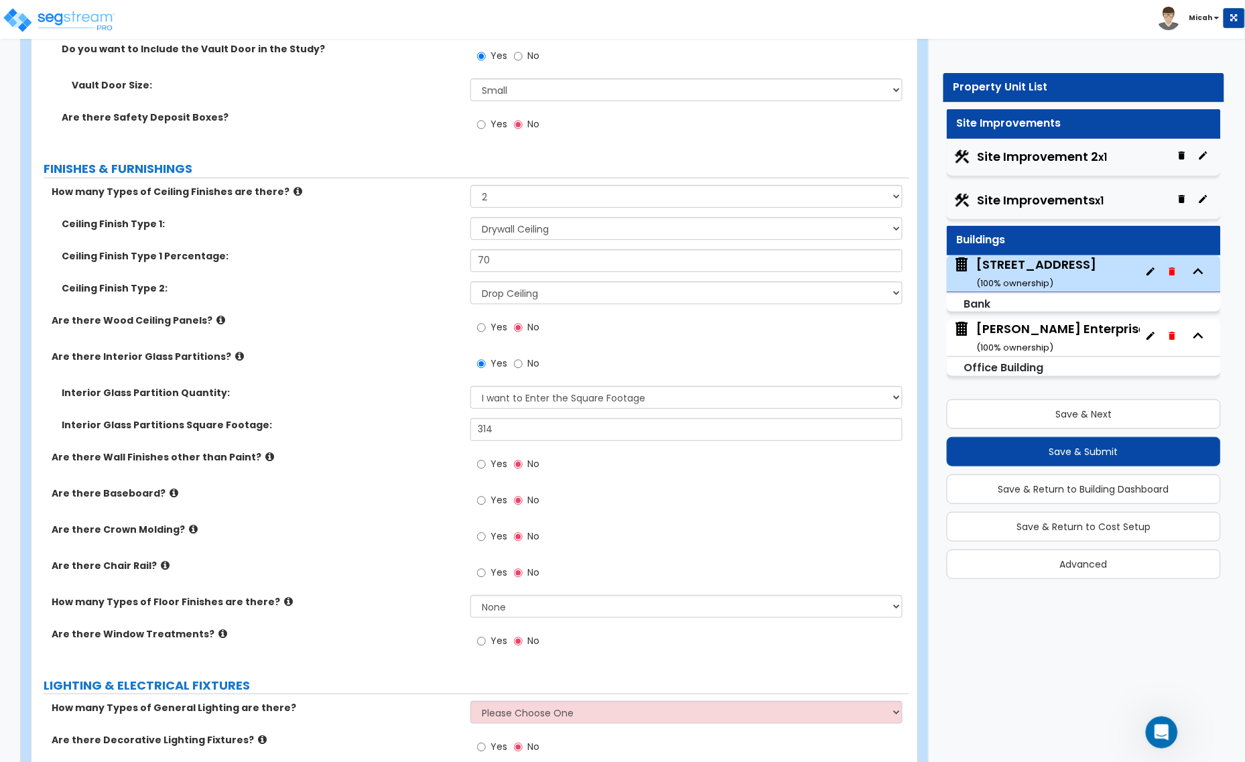
click at [169, 488] on icon at bounding box center [173, 493] width 9 height 10
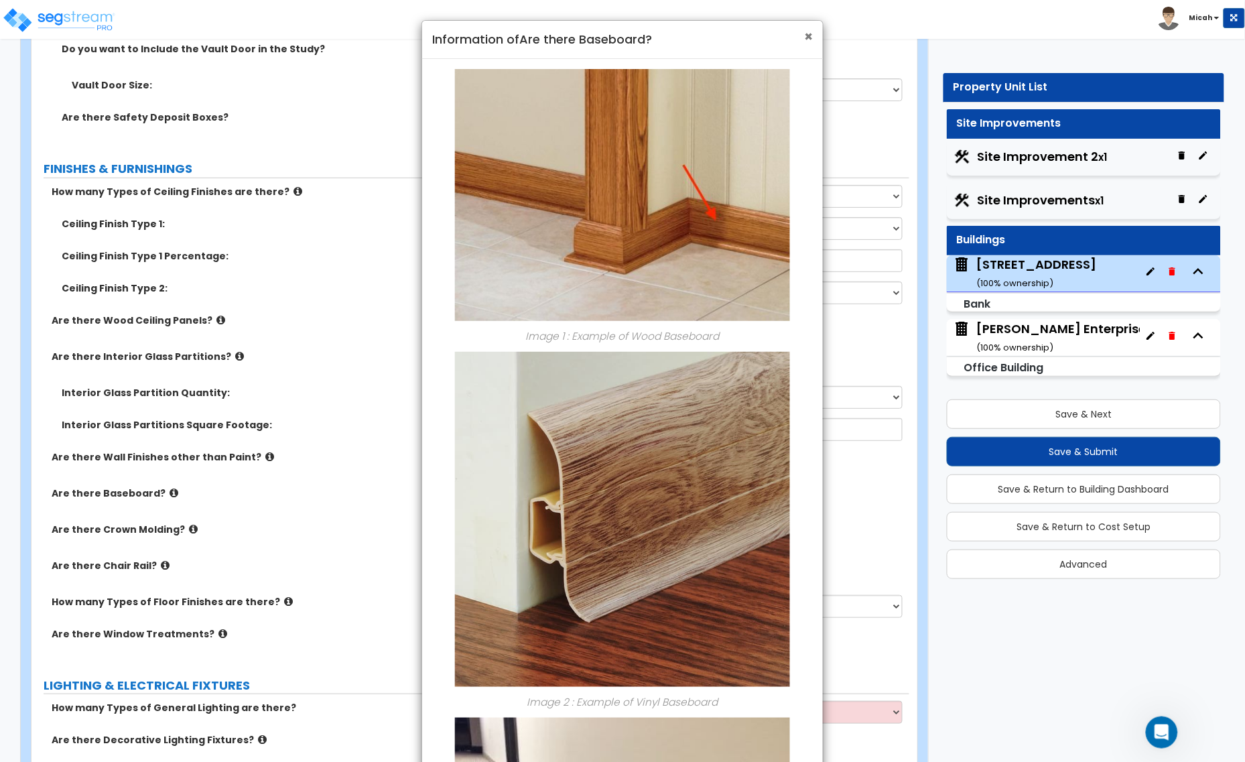
click at [810, 31] on span "×" at bounding box center [808, 36] width 9 height 19
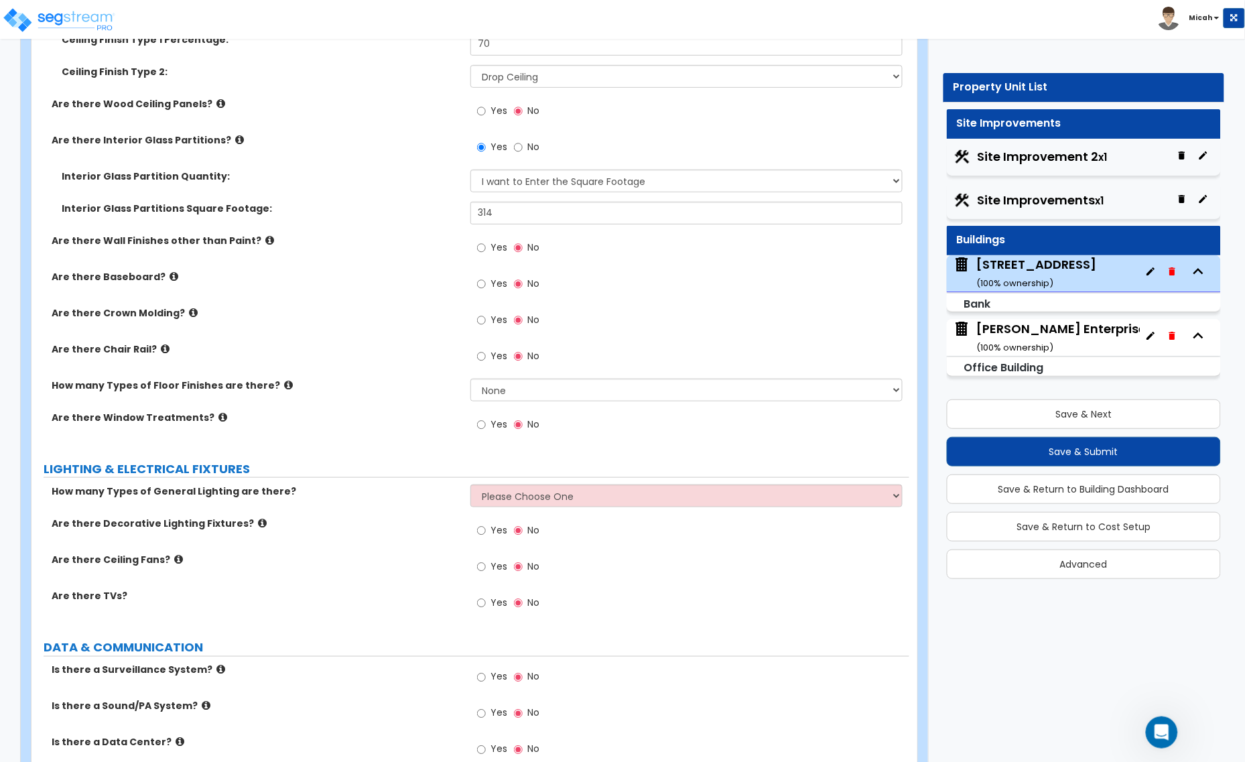
scroll to position [3517, 0]
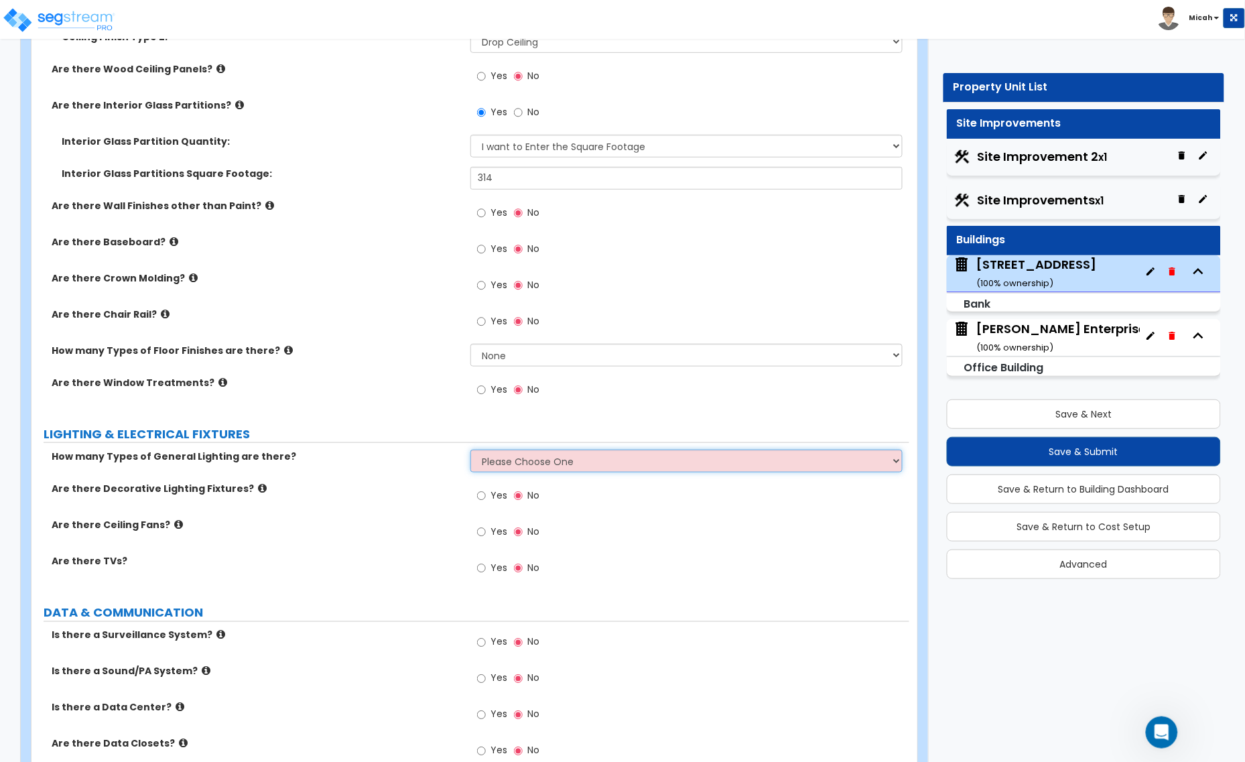
click at [507, 452] on select "Please Choose One 1 2 3" at bounding box center [686, 460] width 432 height 23
select select "2"
click at [470, 449] on select "Please Choose One 1 2 3" at bounding box center [686, 460] width 432 height 23
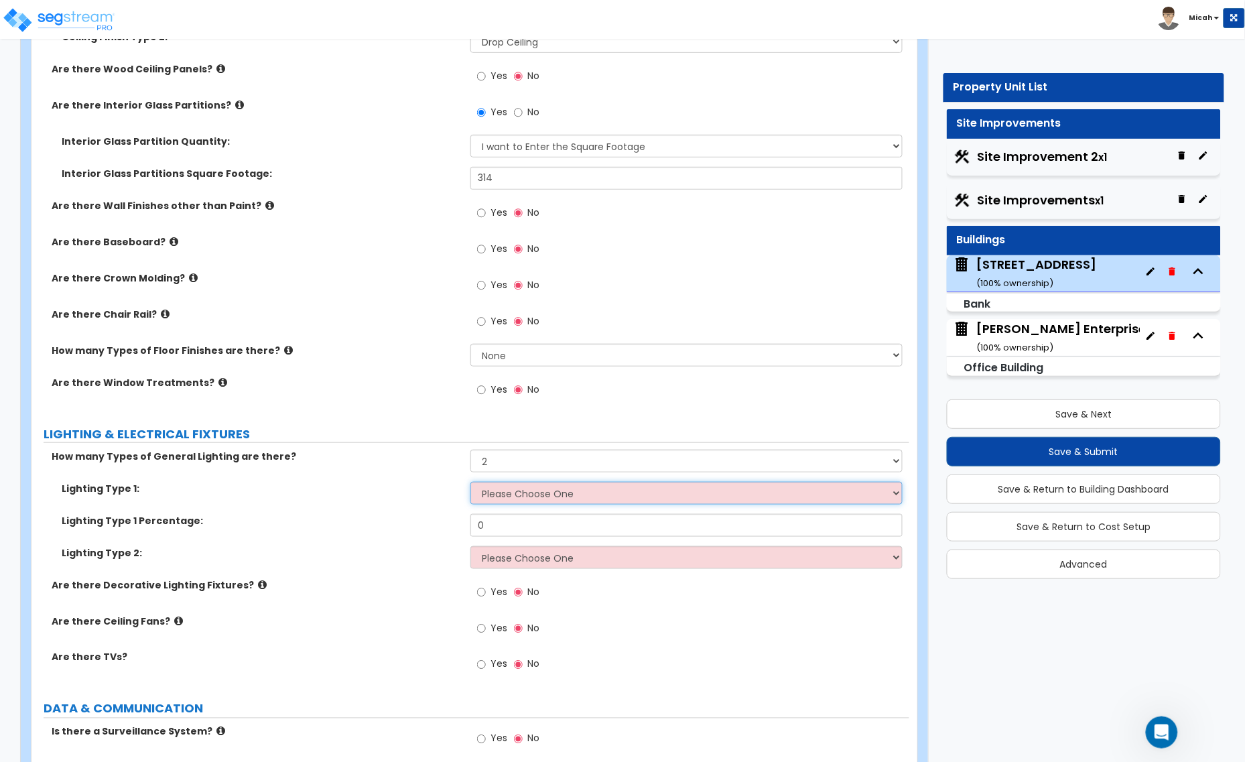
click at [490, 482] on select "Please Choose One LED Surface-Mounted LED Recessed Fluorescent Surface-Mounted …" at bounding box center [686, 493] width 432 height 23
select select "1"
click at [470, 482] on select "Please Choose One LED Surface-Mounted LED Recessed Fluorescent Surface-Mounted …" at bounding box center [686, 493] width 432 height 23
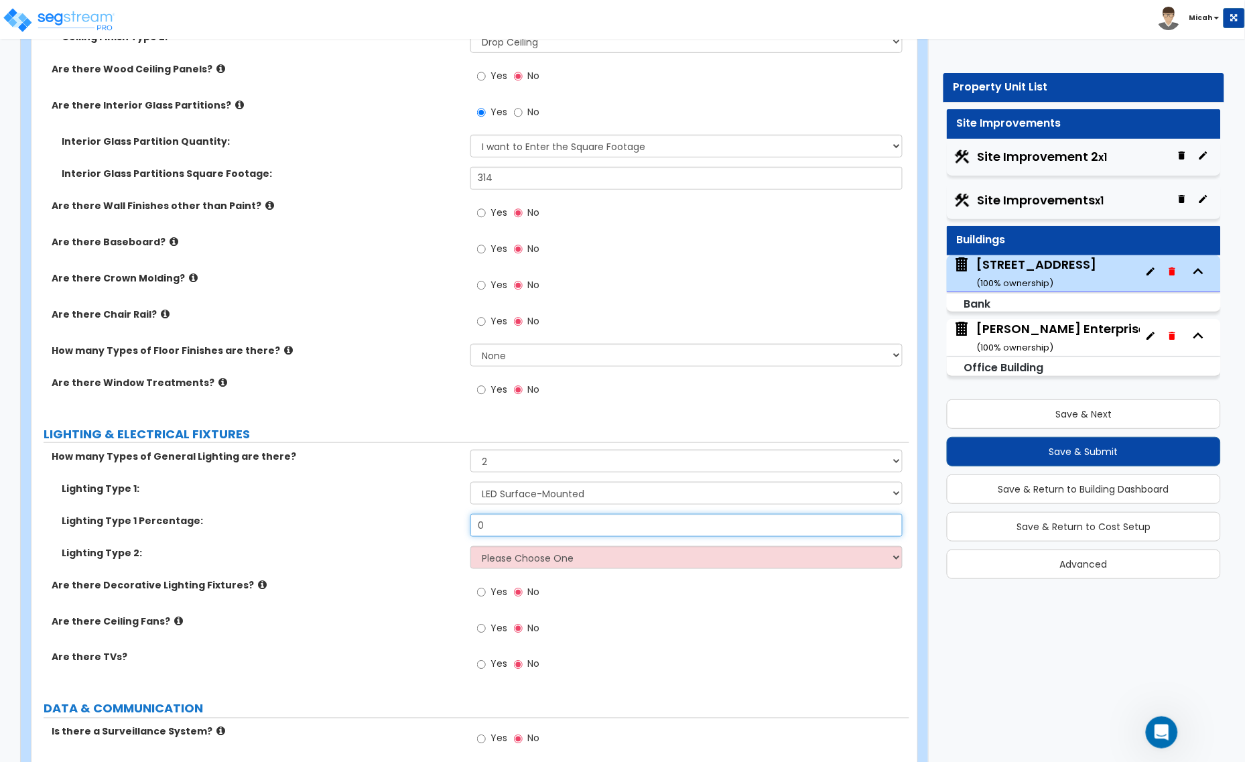
drag, startPoint x: 538, startPoint y: 506, endPoint x: 459, endPoint y: 502, distance: 79.1
click at [459, 514] on div "Lighting Type 1 Percentage: 0" at bounding box center [469, 530] width 877 height 32
type input "50"
click at [498, 546] on select "Please Choose One LED Surface-Mounted LED Recessed Fluorescent Surface-Mounted …" at bounding box center [686, 557] width 432 height 23
select select "2"
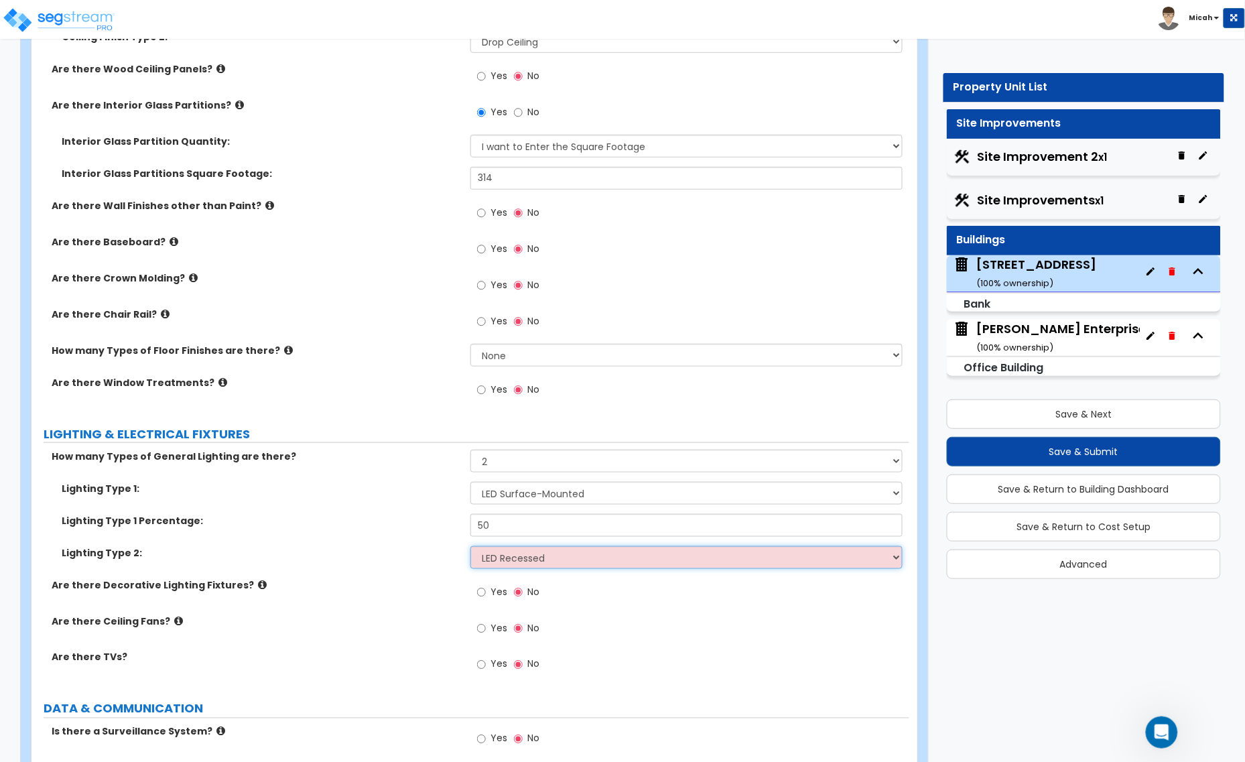
click at [470, 546] on select "Please Choose One LED Surface-Mounted LED Recessed Fluorescent Surface-Mounted …" at bounding box center [686, 557] width 432 height 23
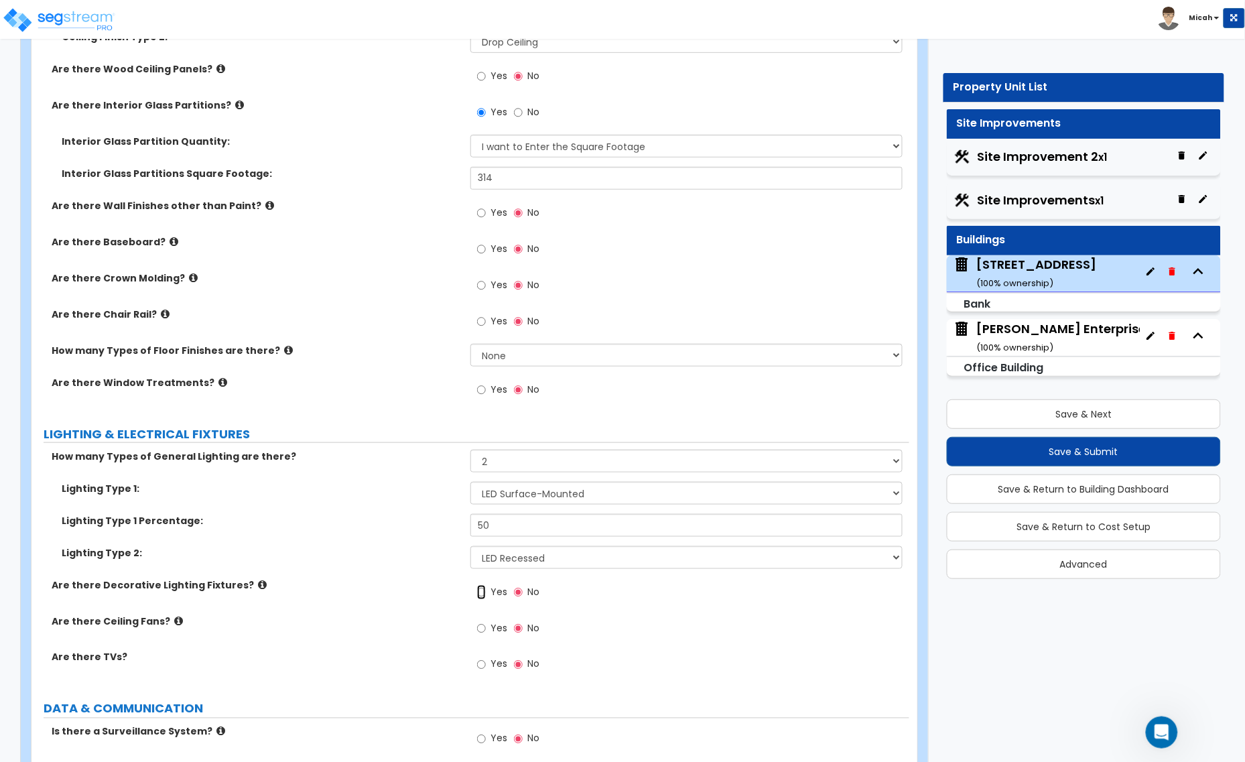
click at [480, 585] on input "Yes" at bounding box center [481, 592] width 9 height 15
radio input "true"
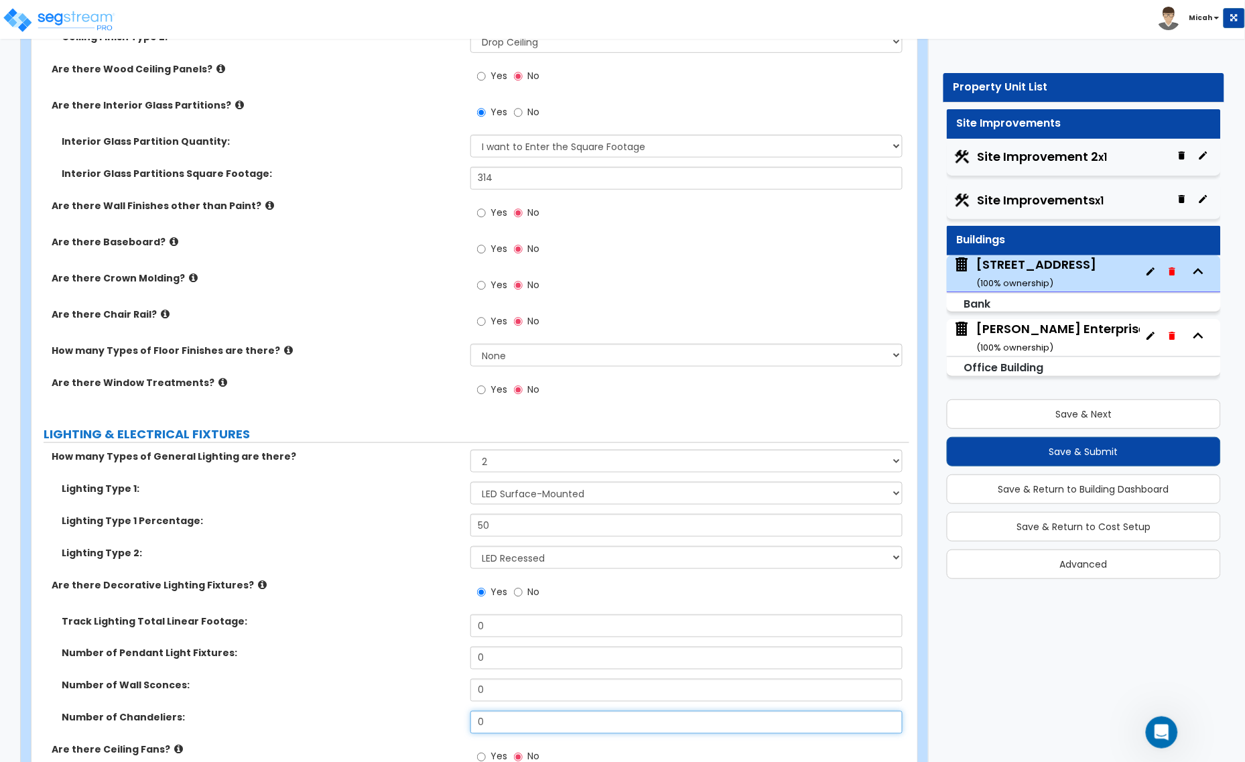
drag, startPoint x: 413, startPoint y: 710, endPoint x: 405, endPoint y: 711, distance: 8.1
click at [405, 711] on div "Number of Chandeliers: 0" at bounding box center [469, 727] width 877 height 32
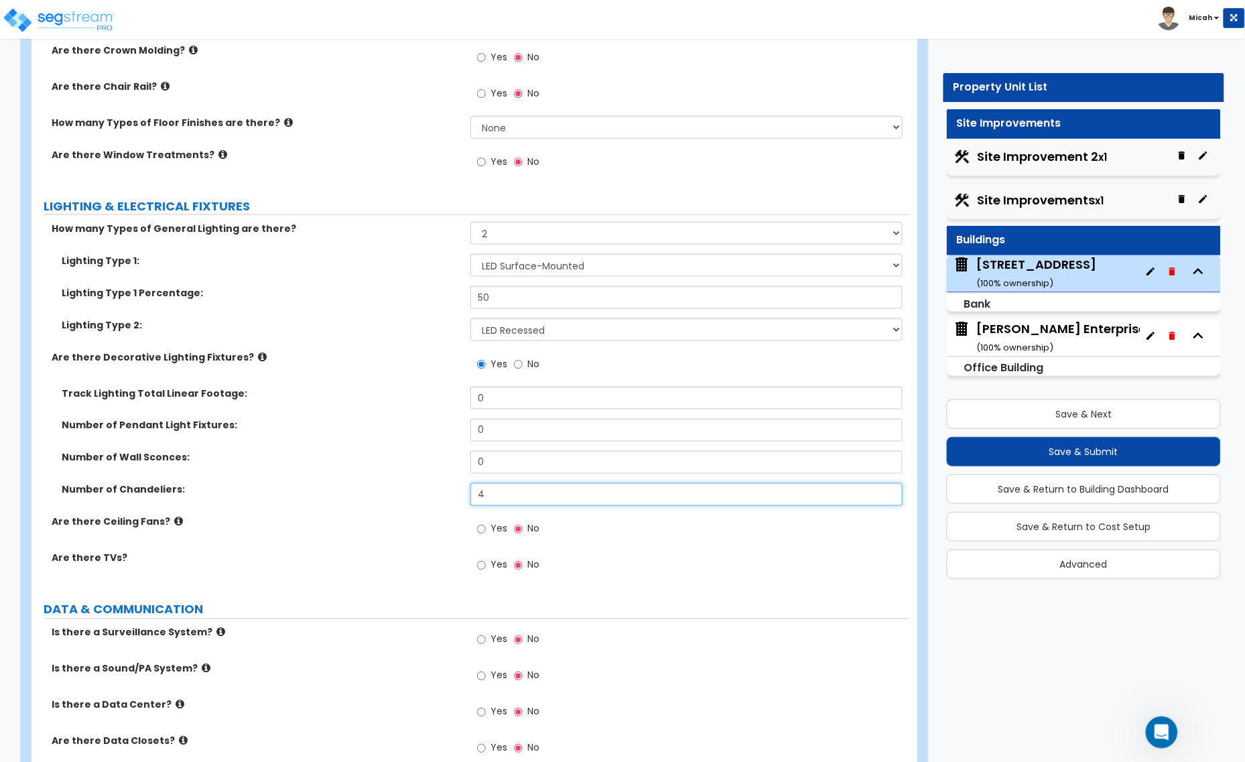
scroll to position [3768, 0]
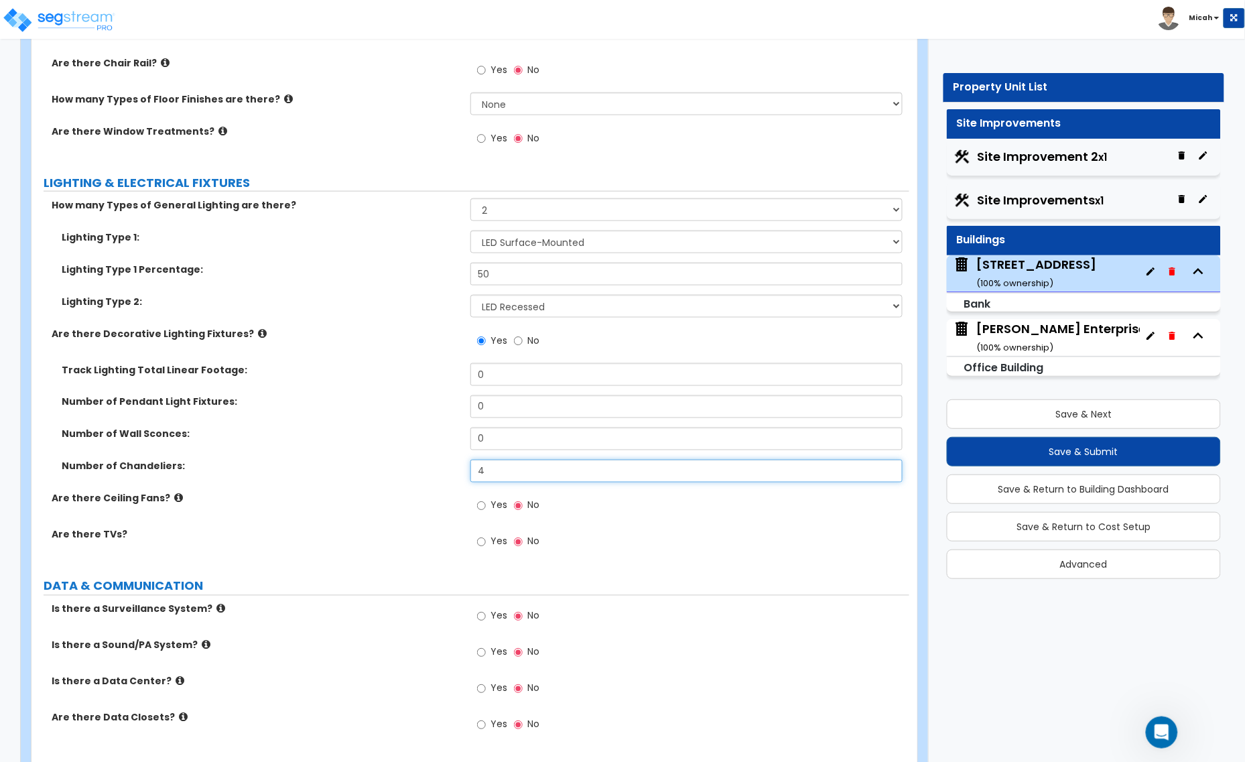
type input "4"
click at [479, 535] on input "Yes" at bounding box center [481, 542] width 9 height 15
radio input "true"
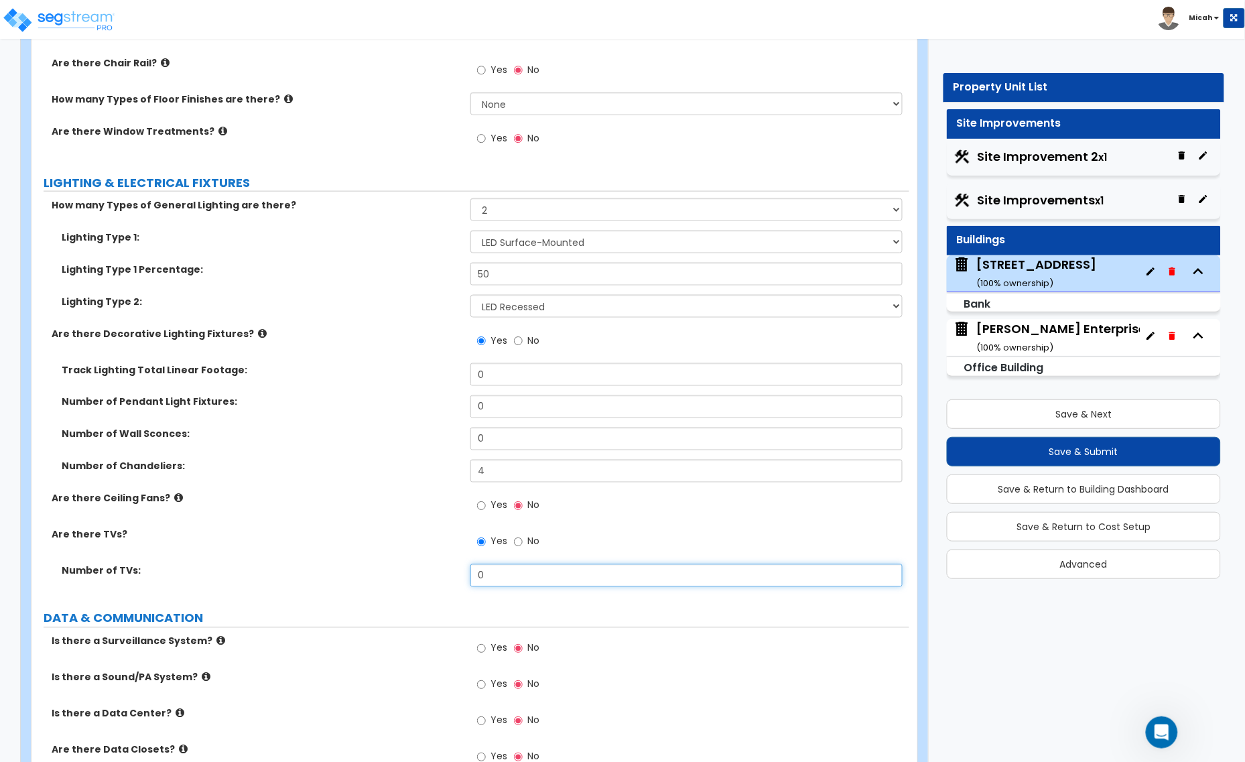
click at [424, 573] on div "Number of TVs: 0" at bounding box center [469, 580] width 877 height 32
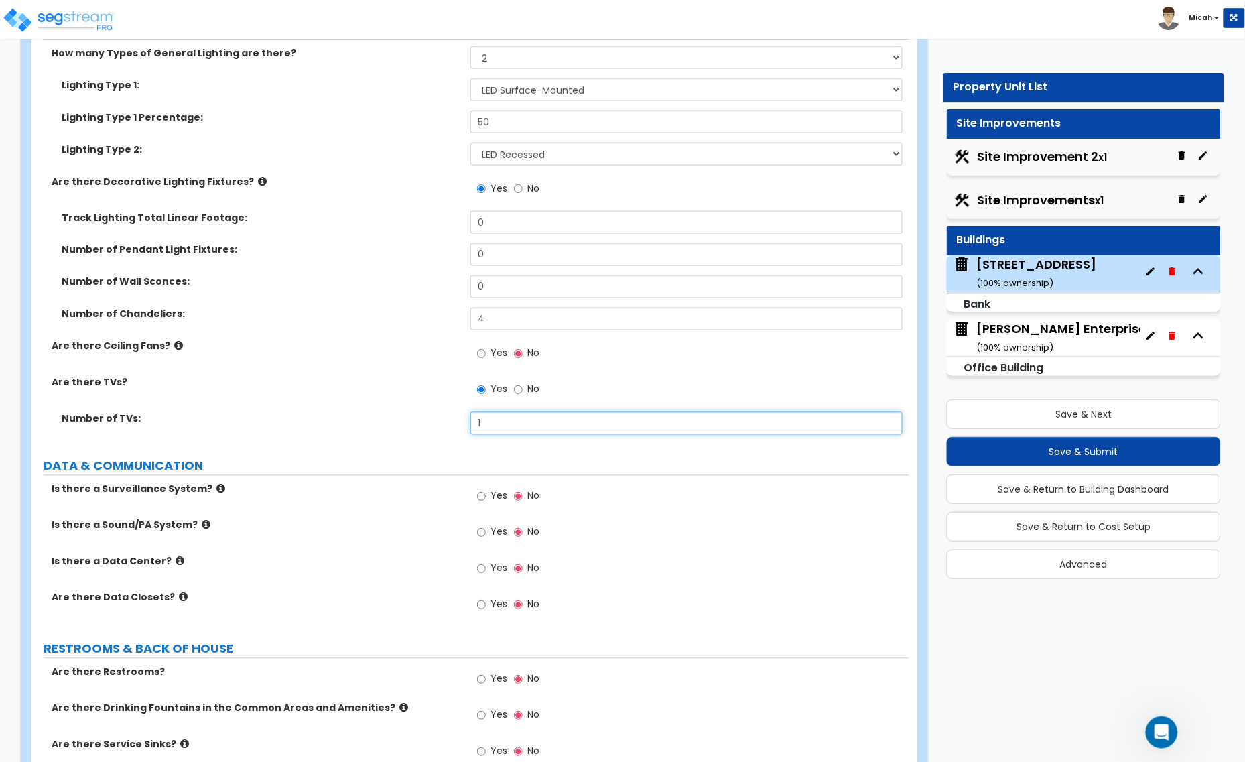
scroll to position [4019, 0]
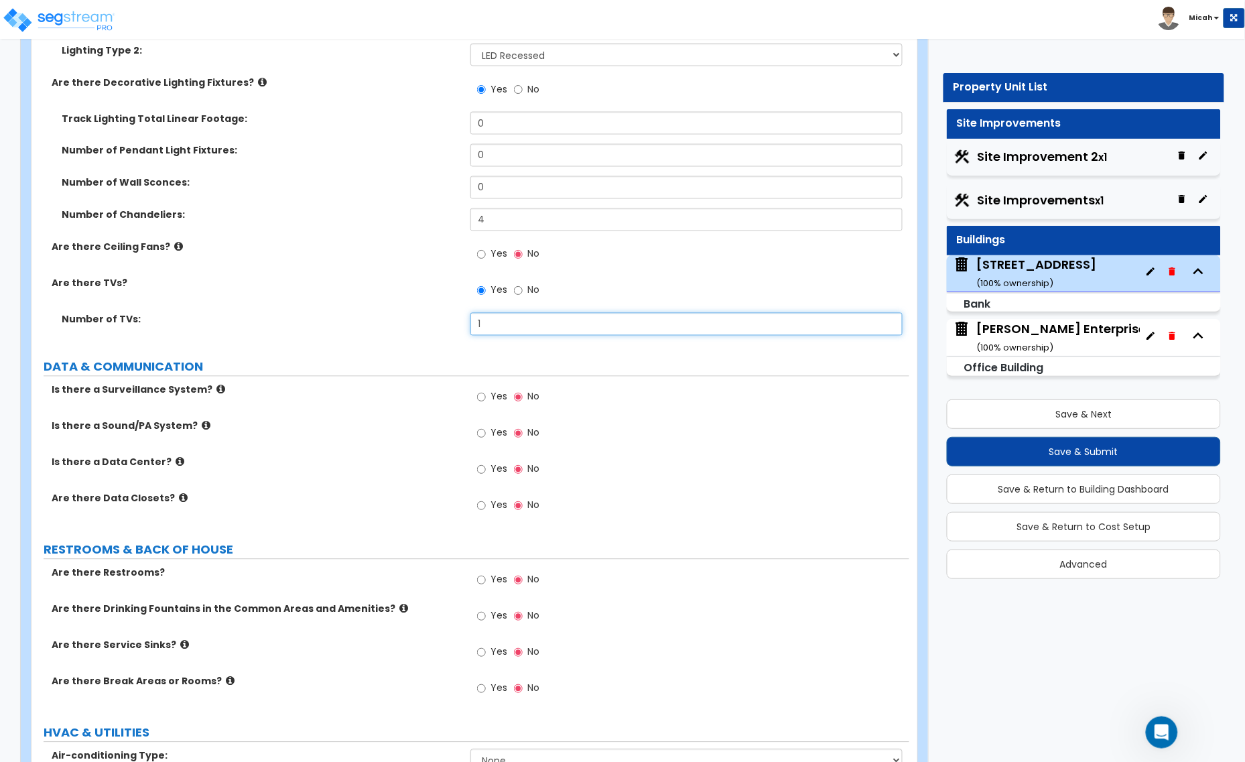
type input "1"
click at [483, 390] on input "Yes" at bounding box center [481, 397] width 9 height 15
radio input "true"
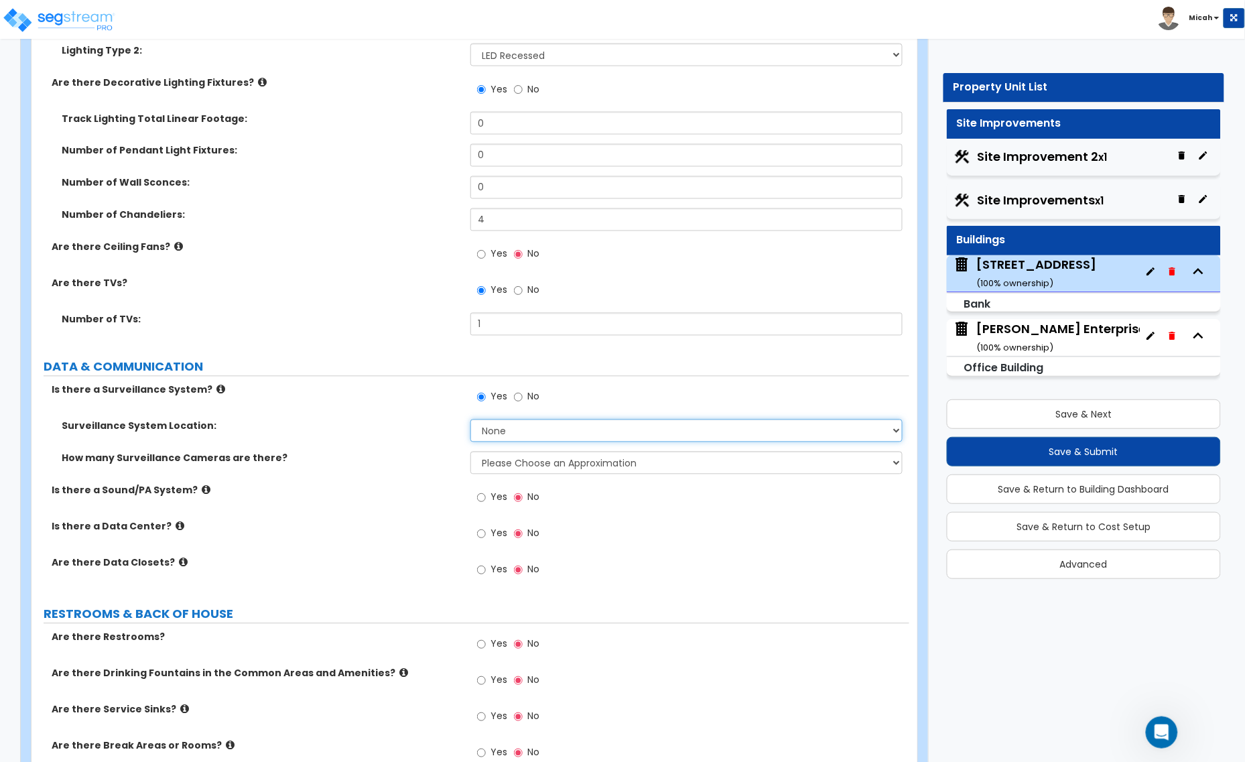
click at [498, 419] on select "None Inside the Building Outside the Building Both Inside & Outside" at bounding box center [686, 430] width 432 height 23
click at [470, 419] on select "None Inside the Building Outside the Building Both Inside & Outside" at bounding box center [686, 430] width 432 height 23
click at [497, 419] on select "None Inside the Building Outside the Building Both Inside & Outside" at bounding box center [686, 430] width 432 height 23
select select "3"
click at [470, 419] on select "None Inside the Building Outside the Building Both Inside & Outside" at bounding box center [686, 430] width 432 height 23
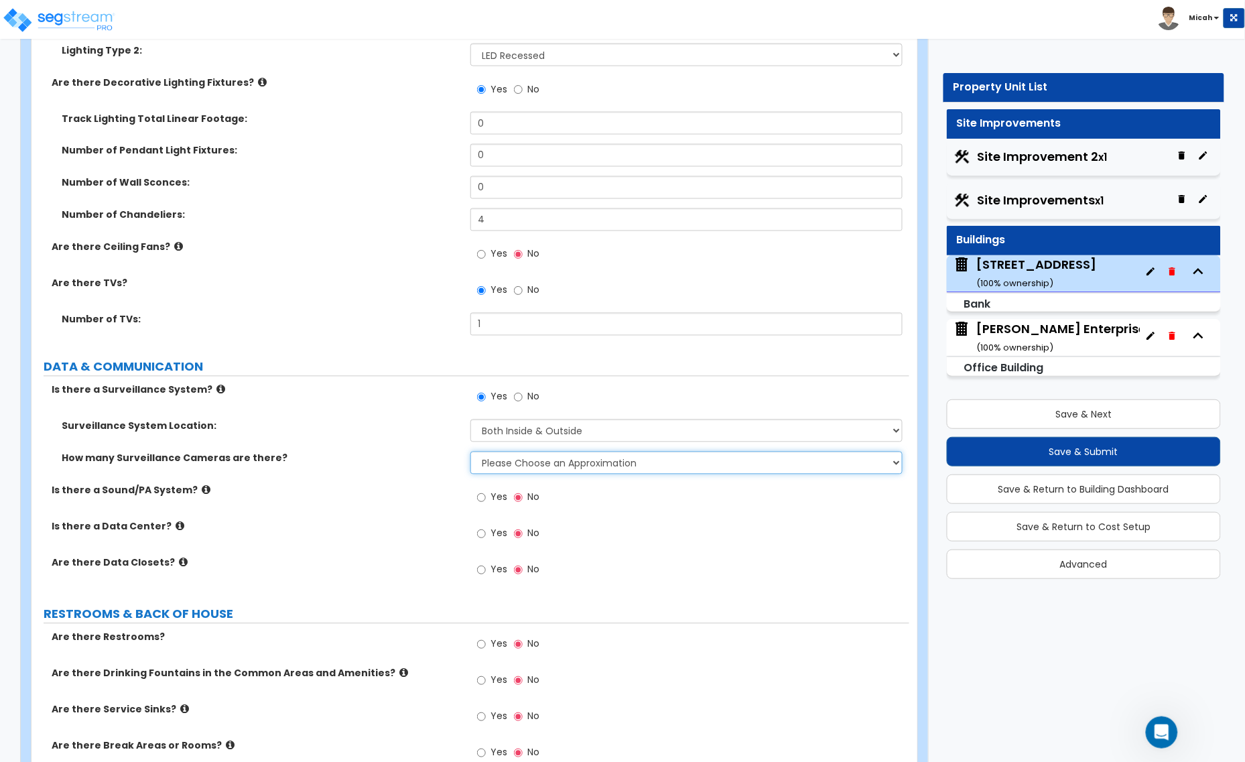
click at [486, 451] on select "Please Choose an Approximation Barely Noticed Any Noticed a Couple Frequently S…" at bounding box center [686, 462] width 432 height 23
select select "2"
click at [470, 451] on select "Please Choose an Approximation Barely Noticed Any Noticed a Couple Frequently S…" at bounding box center [686, 462] width 432 height 23
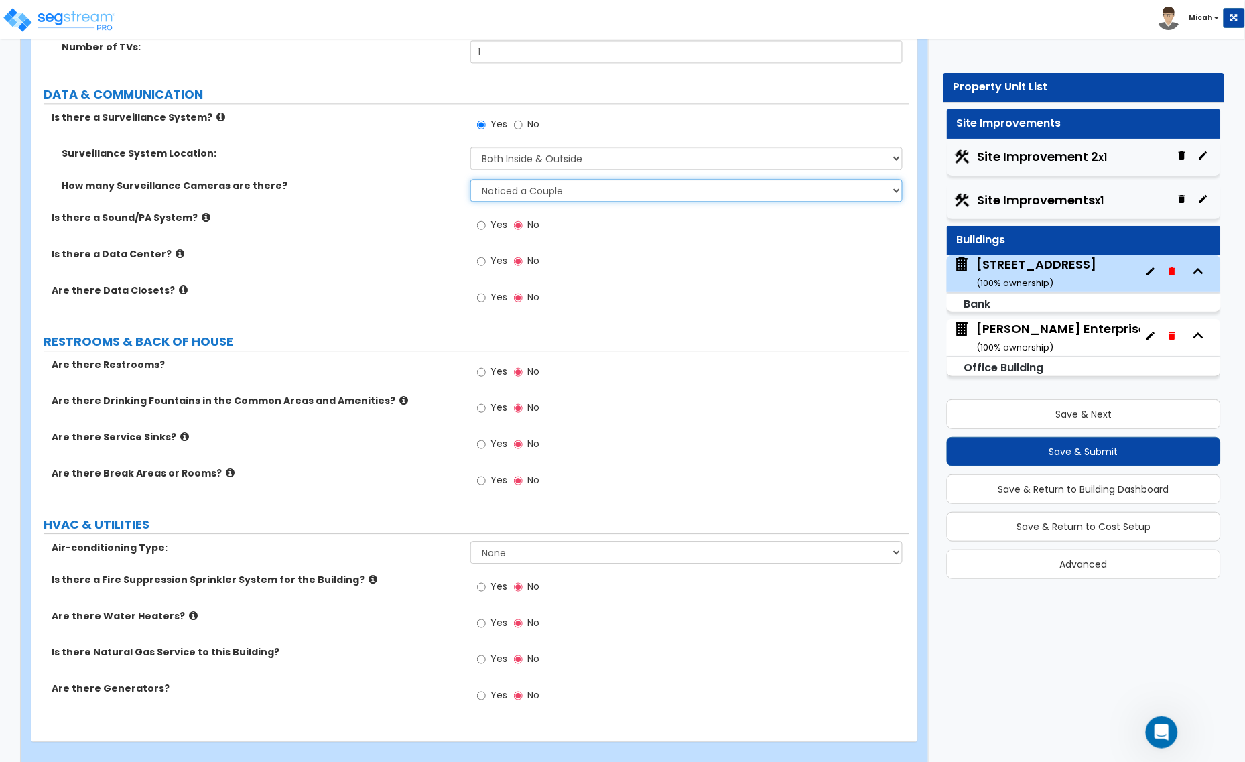
scroll to position [4297, 0]
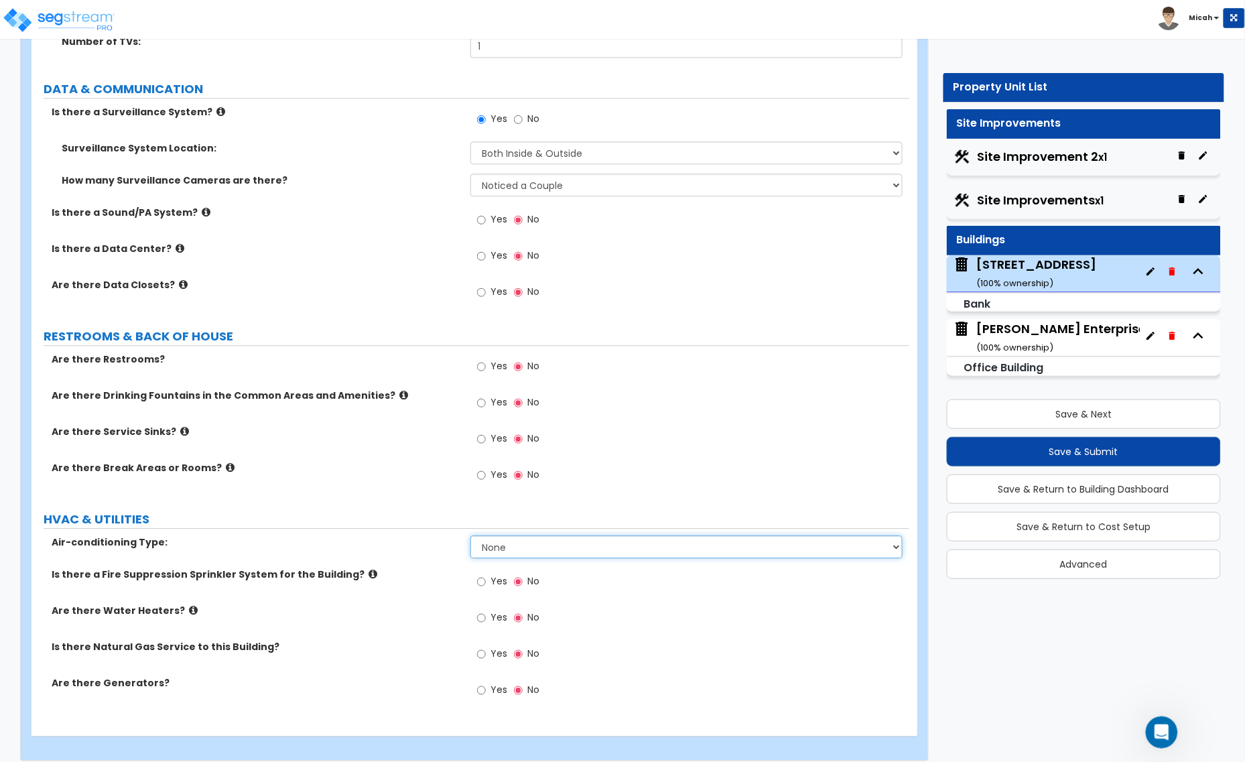
click at [514, 537] on select "None Split System - Heat Pump Rooftop Unit" at bounding box center [686, 546] width 432 height 23
select select "2"
click at [470, 535] on select "None Split System - Heat Pump Rooftop Unit" at bounding box center [686, 546] width 432 height 23
click at [480, 574] on input "Yes" at bounding box center [481, 581] width 9 height 15
radio input "true"
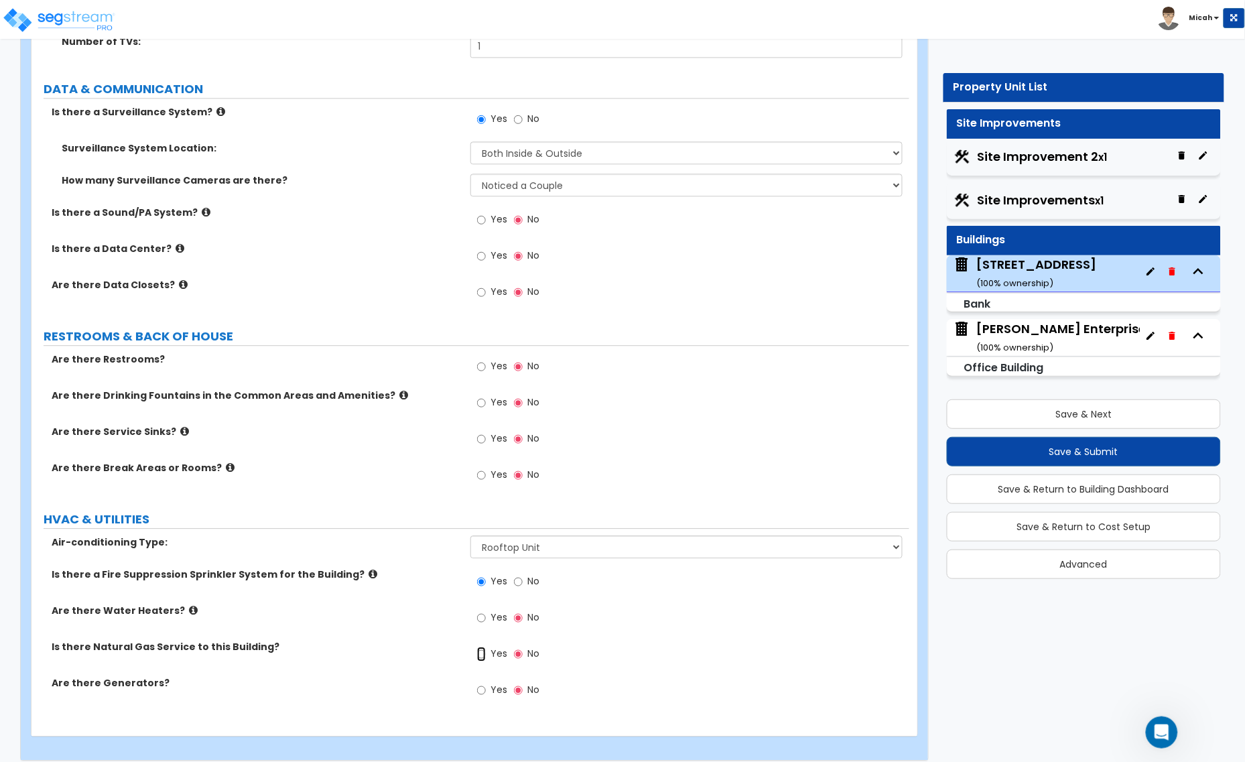
click at [481, 646] on input "Yes" at bounding box center [481, 653] width 9 height 15
radio input "true"
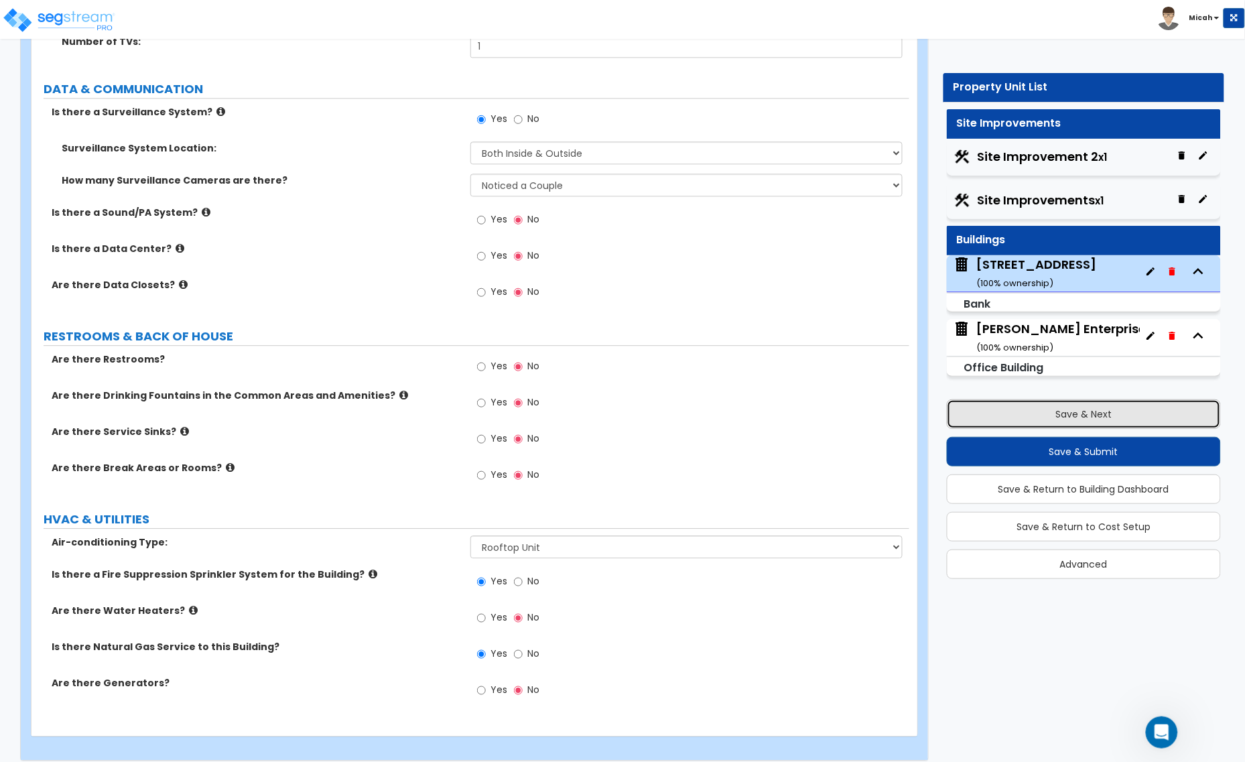
click at [1030, 417] on button "Save & Next" at bounding box center [1083, 413] width 275 height 29
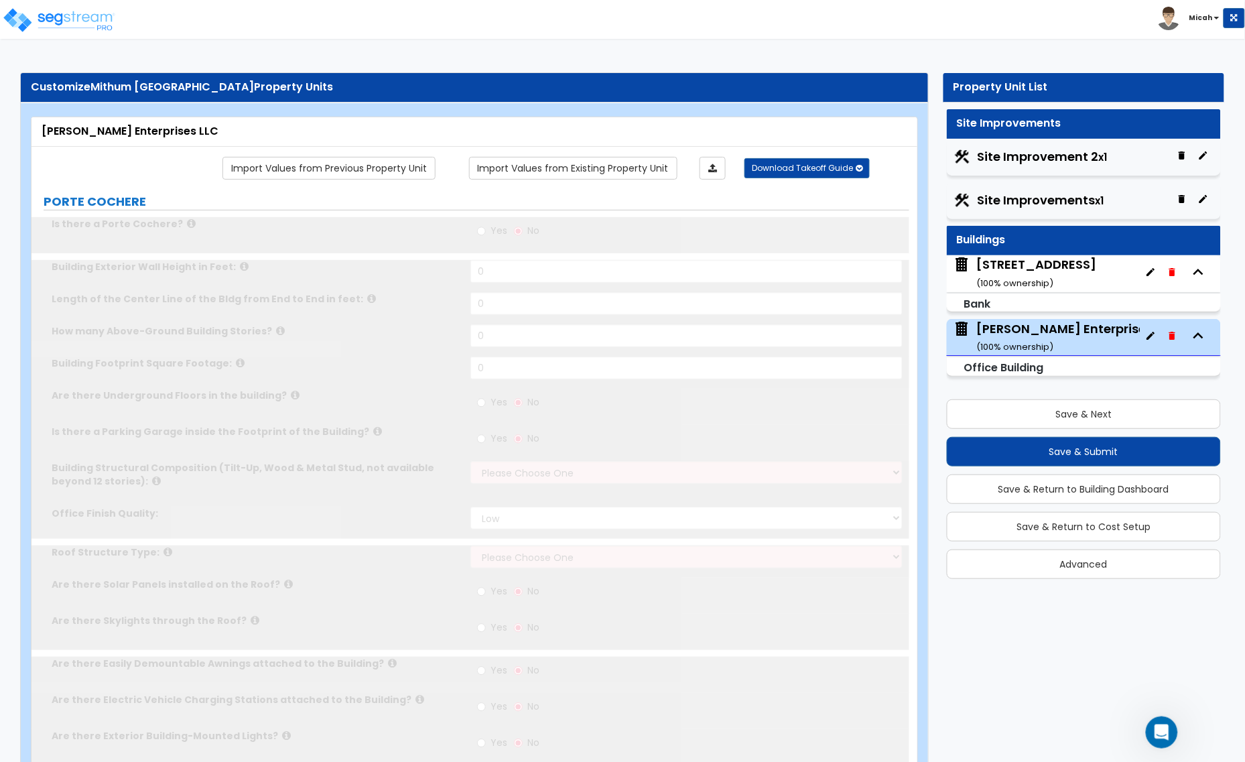
type input "1"
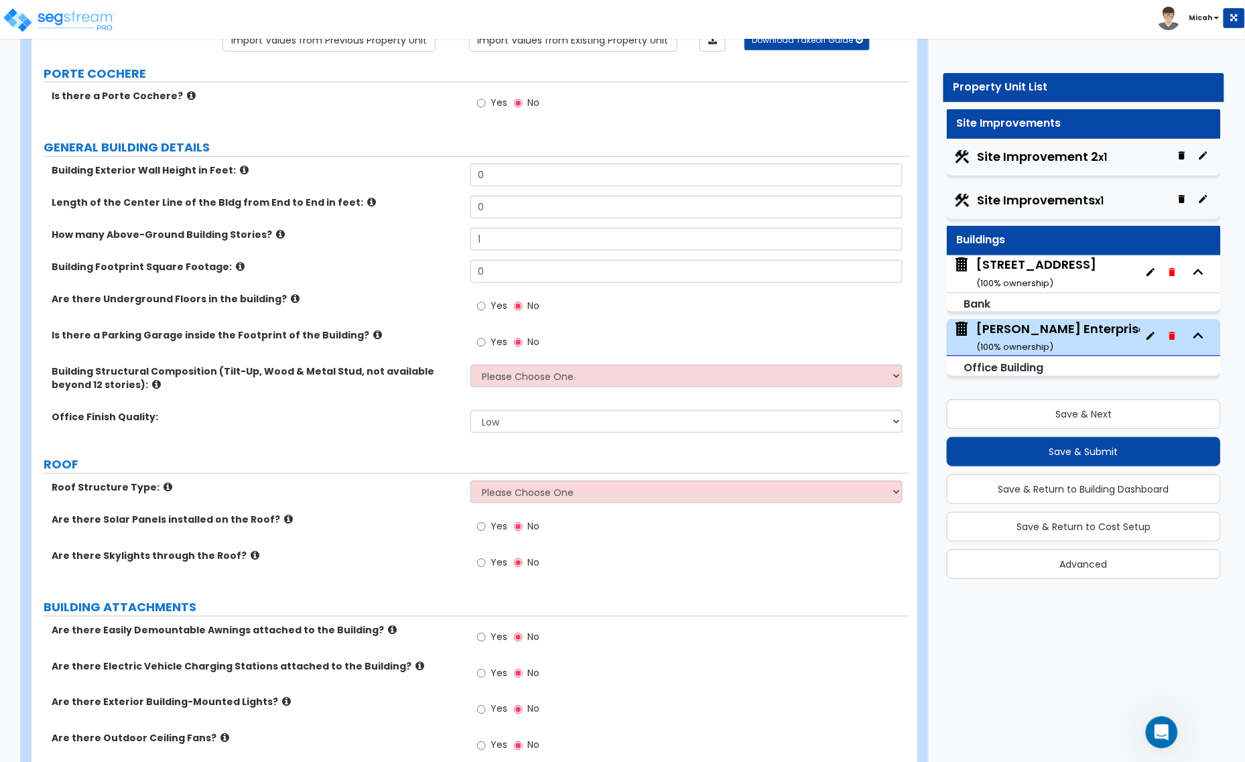
scroll to position [167, 0]
